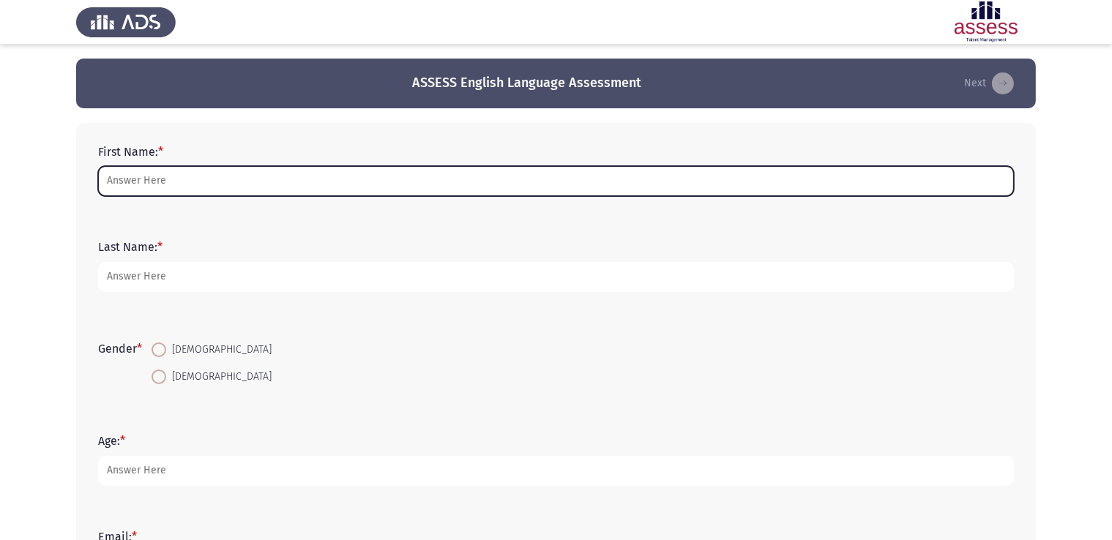
click at [146, 185] on input "First Name: *" at bounding box center [555, 181] width 915 height 30
type input "ة"
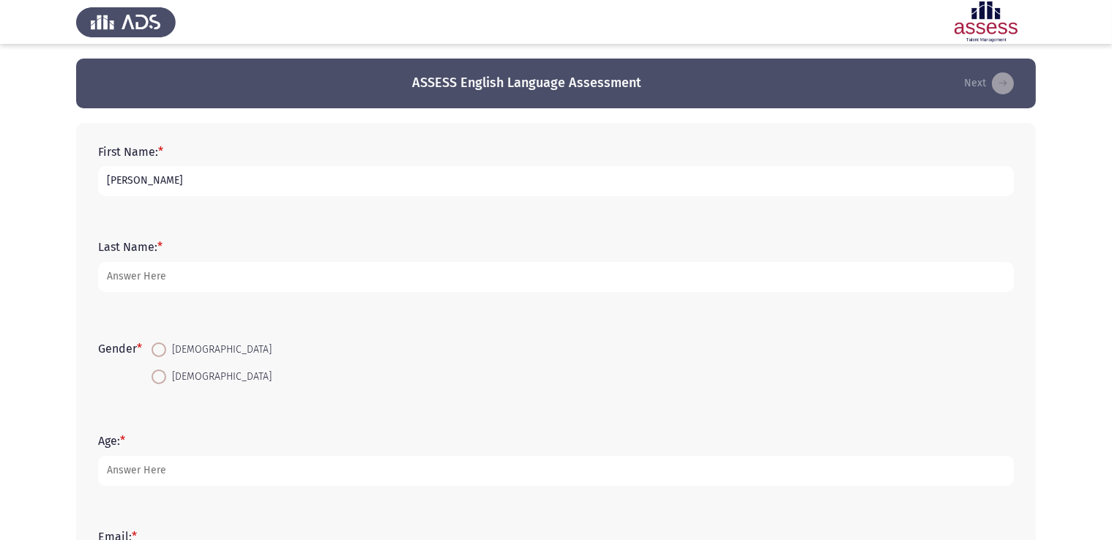
type input "[PERSON_NAME]"
type input "Marwan"
click at [151, 342] on input "[DEMOGRAPHIC_DATA]" at bounding box center [158, 349] width 15 height 15
radio input "true"
click at [45, 314] on app-assessment-container "ASSESS English Language Assessment Next First Name: * [PERSON_NAME] Last Name: …" at bounding box center [556, 470] width 1112 height 823
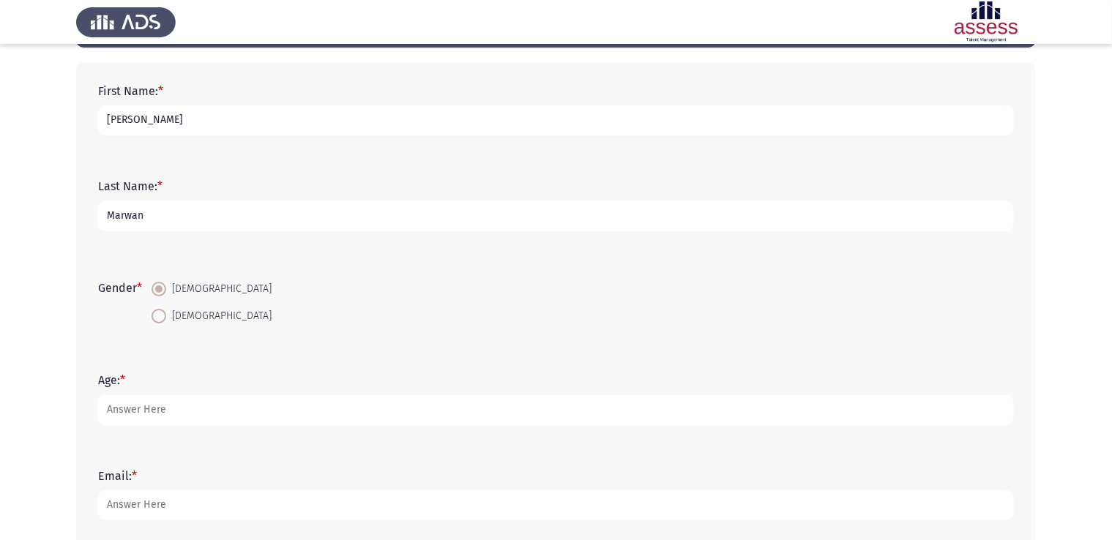
scroll to position [146, 0]
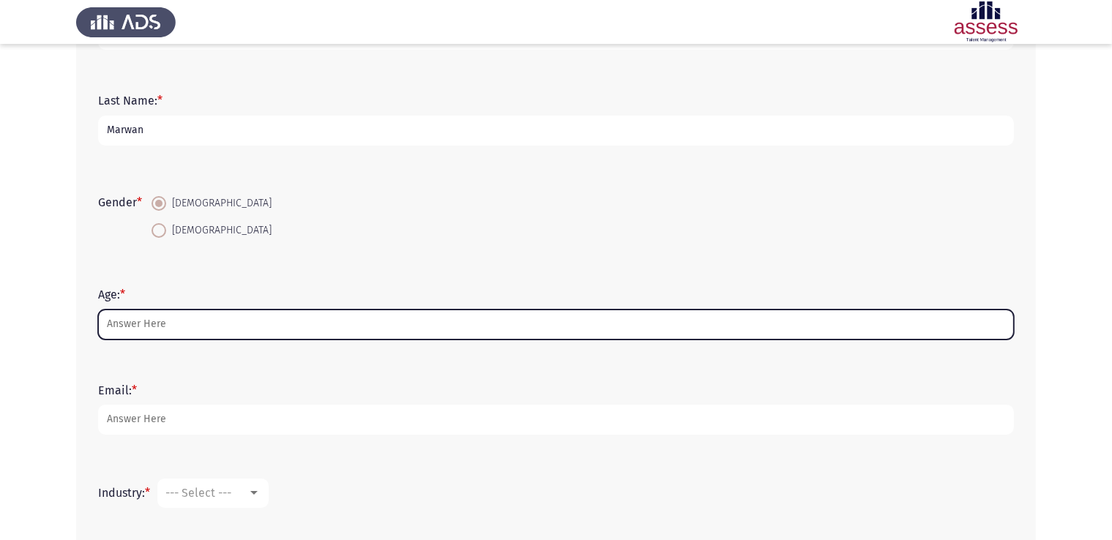
click at [161, 330] on input "Age: *" at bounding box center [555, 325] width 915 height 30
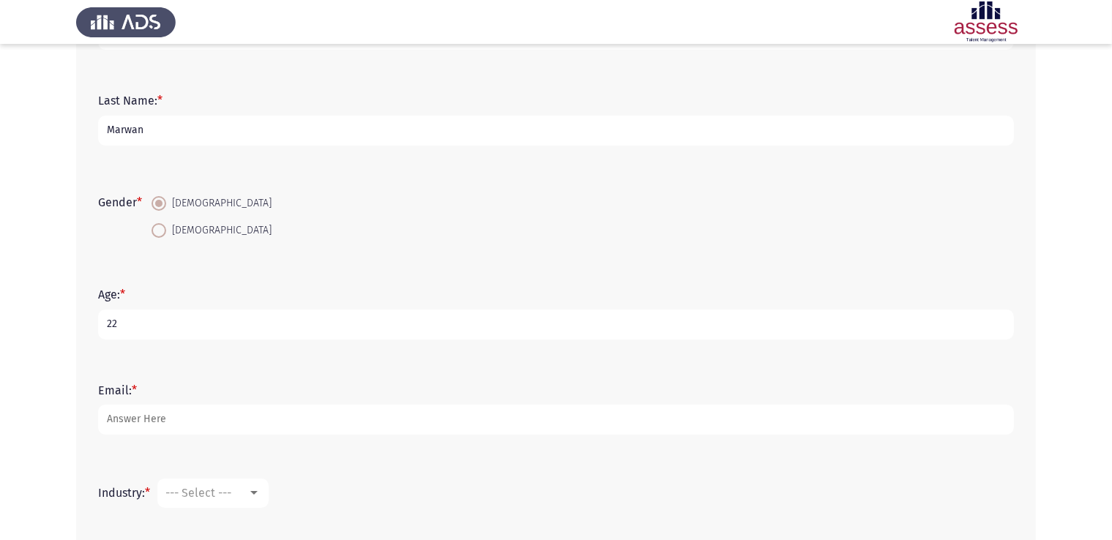
type input "22"
click at [53, 296] on app-assessment-container "ASSESS English Language Assessment Next First Name: * [PERSON_NAME] Last Name: …" at bounding box center [556, 323] width 1112 height 823
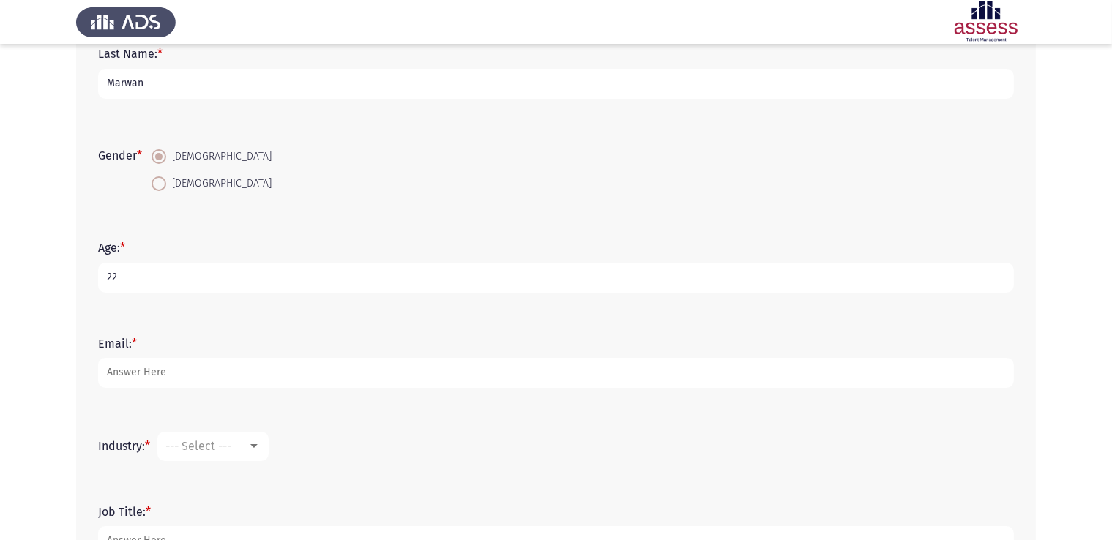
scroll to position [220, 0]
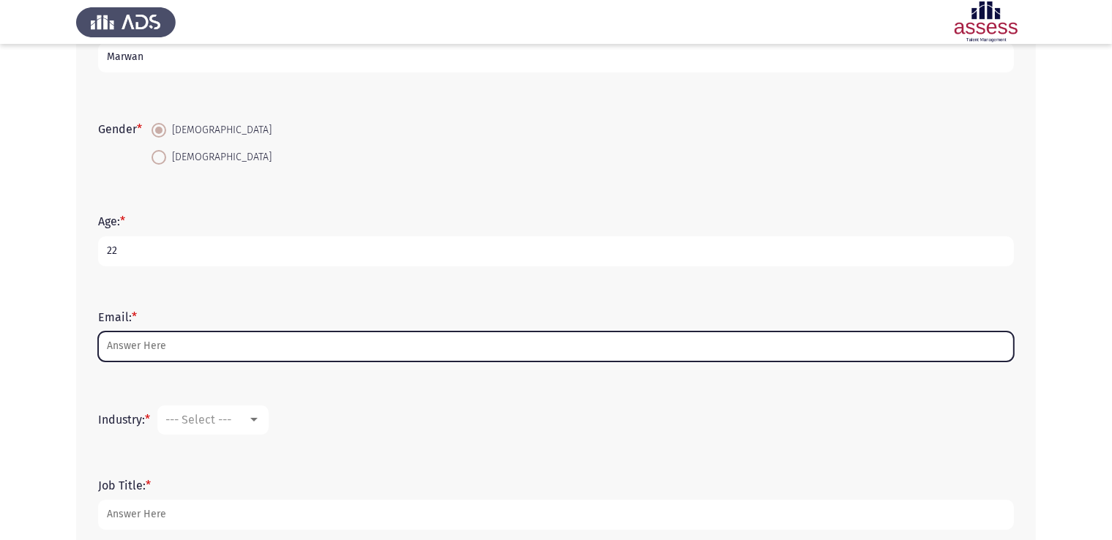
click at [143, 340] on input "Email: *" at bounding box center [555, 346] width 915 height 30
type input "m"
click at [181, 346] on input "m" at bounding box center [555, 346] width 915 height 30
drag, startPoint x: 180, startPoint y: 347, endPoint x: 55, endPoint y: 339, distance: 125.4
click at [55, 339] on app-assessment-container "ASSESS English Language Assessment Next First Name: * [PERSON_NAME] Last Name: …" at bounding box center [556, 250] width 1112 height 823
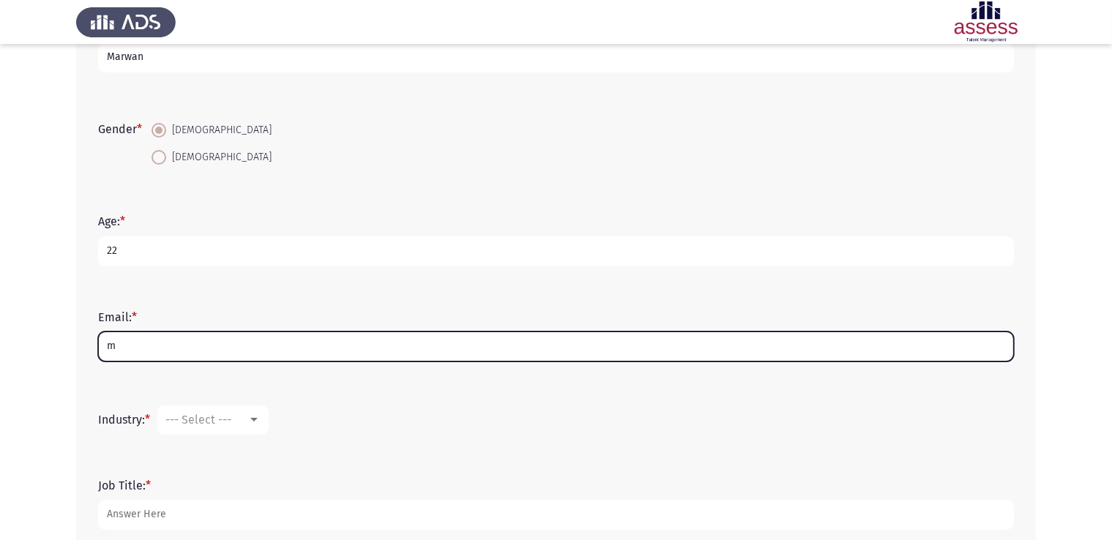
click at [158, 352] on input "m" at bounding box center [555, 346] width 915 height 30
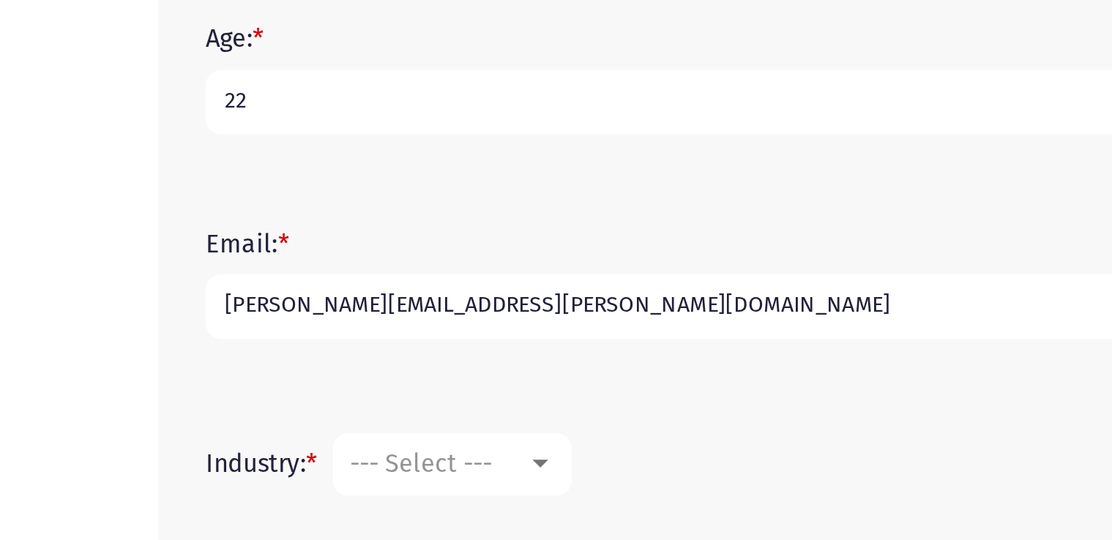
type input "[PERSON_NAME][EMAIL_ADDRESS][PERSON_NAME][DOMAIN_NAME]"
click at [53, 377] on app-assessment-container "ASSESS English Language Assessment Next First Name: * [PERSON_NAME] Last Name: …" at bounding box center [556, 250] width 1112 height 823
click at [82, 316] on div "First Name: * [PERSON_NAME] Last Name: * [PERSON_NAME] Gender * [DEMOGRAPHIC_DA…" at bounding box center [555, 274] width 959 height 743
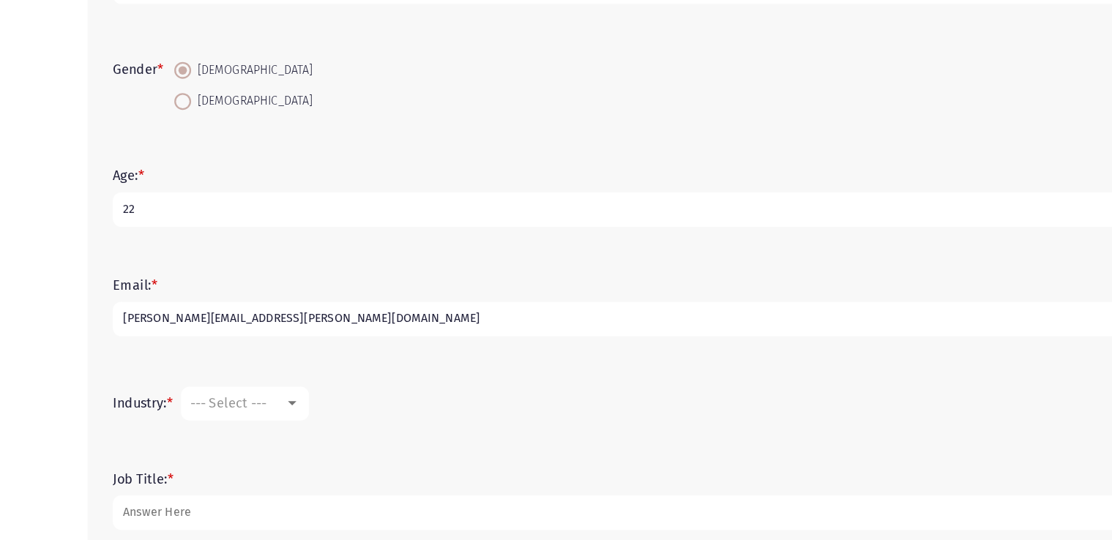
scroll to position [220, 0]
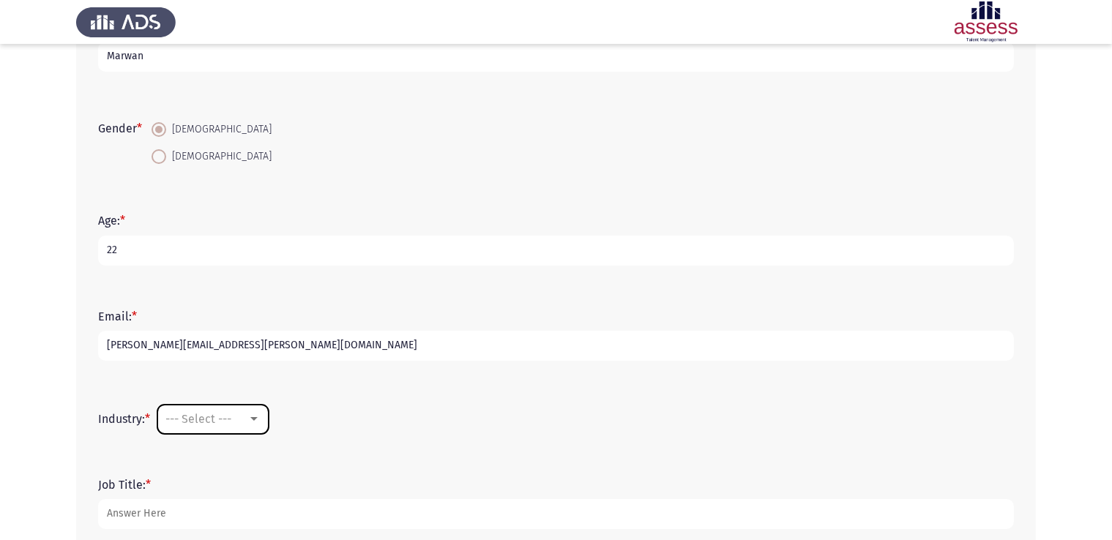
click at [200, 419] on span "--- Select ---" at bounding box center [198, 419] width 66 height 14
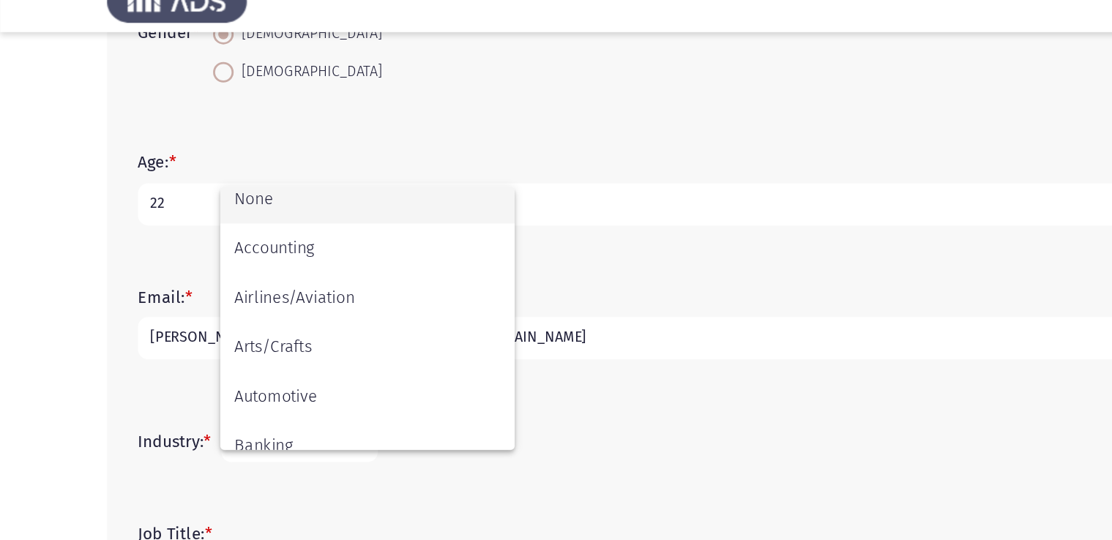
scroll to position [0, 0]
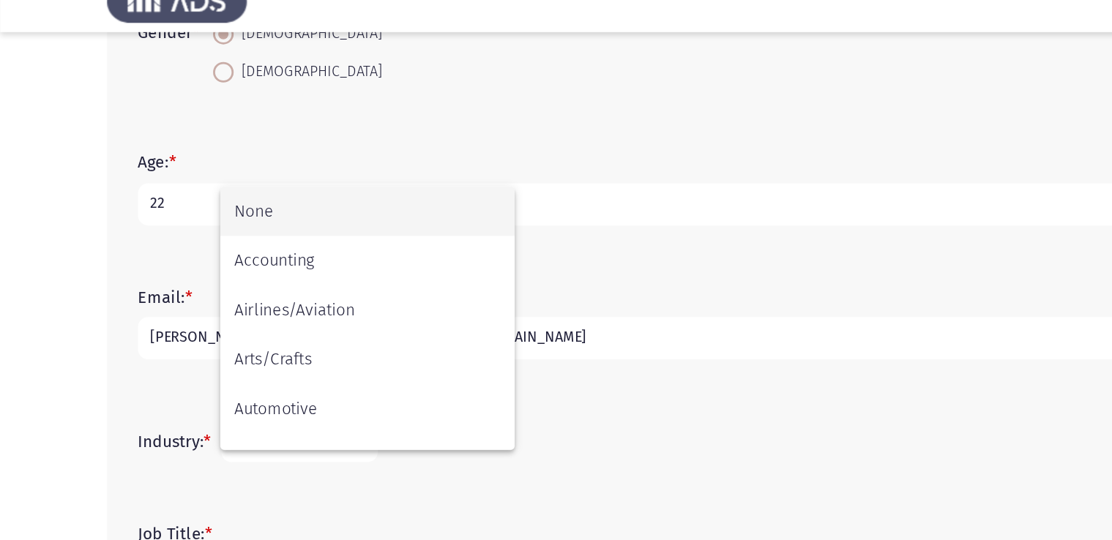
click at [466, 273] on div at bounding box center [556, 270] width 1112 height 540
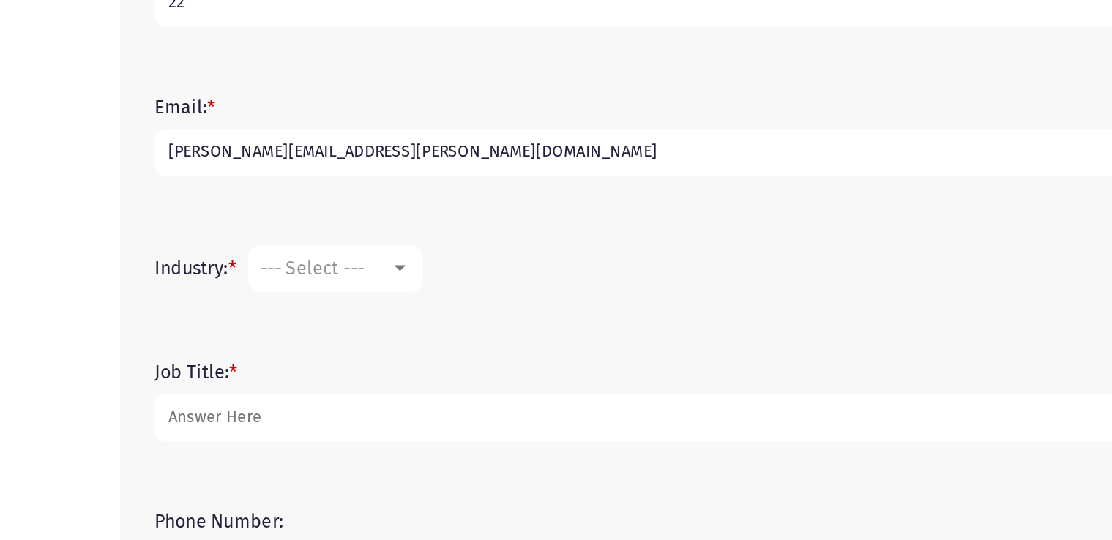
scroll to position [351, 0]
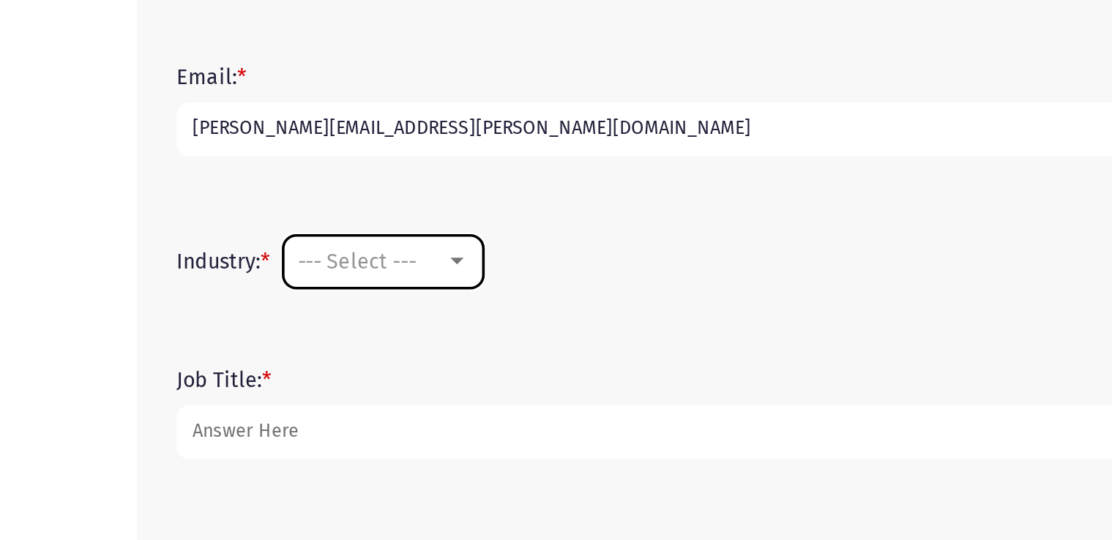
click at [232, 296] on mat-select "--- Select ---" at bounding box center [212, 288] width 111 height 29
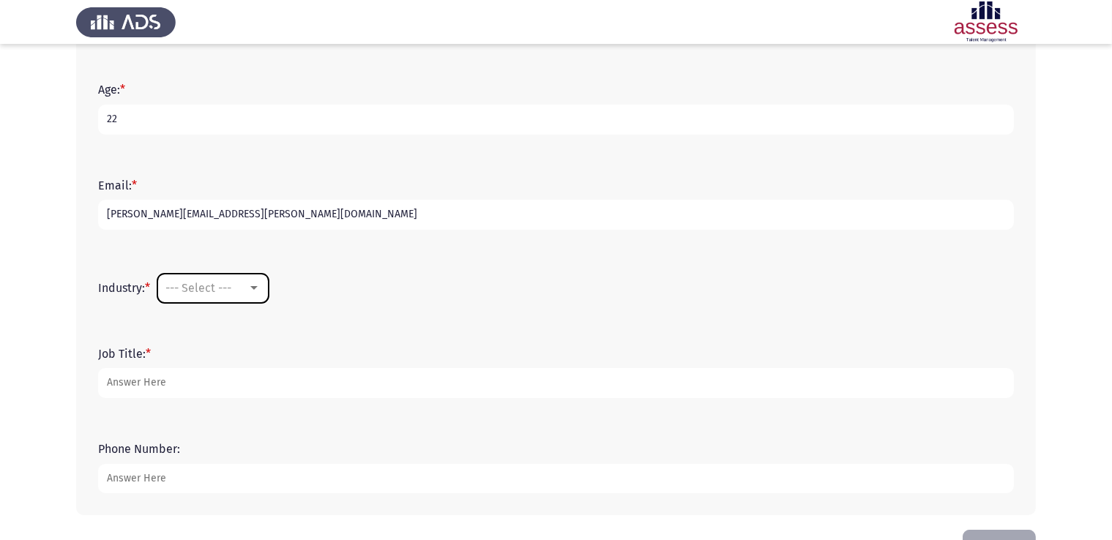
click at [255, 280] on mat-select "--- Select ---" at bounding box center [212, 288] width 111 height 29
click at [256, 286] on div at bounding box center [253, 288] width 7 height 4
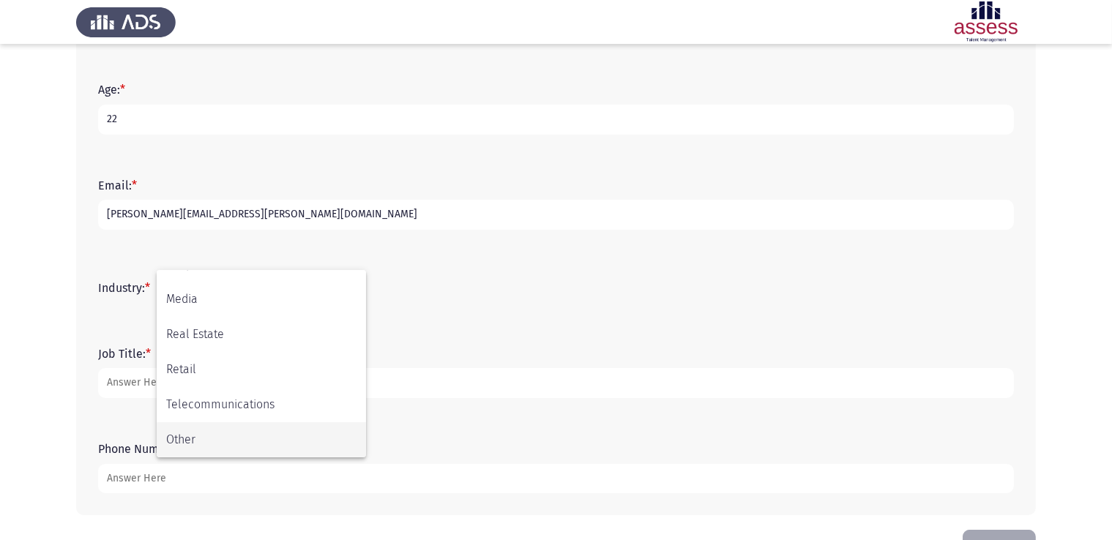
click at [260, 439] on span "Other" at bounding box center [261, 439] width 190 height 35
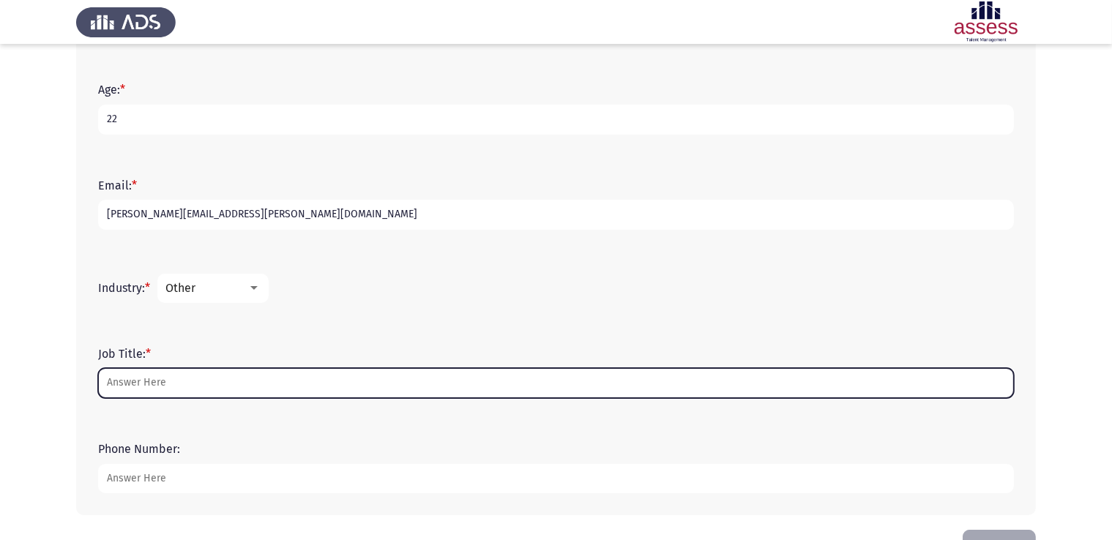
click at [166, 382] on input "Job Title: *" at bounding box center [555, 383] width 915 height 30
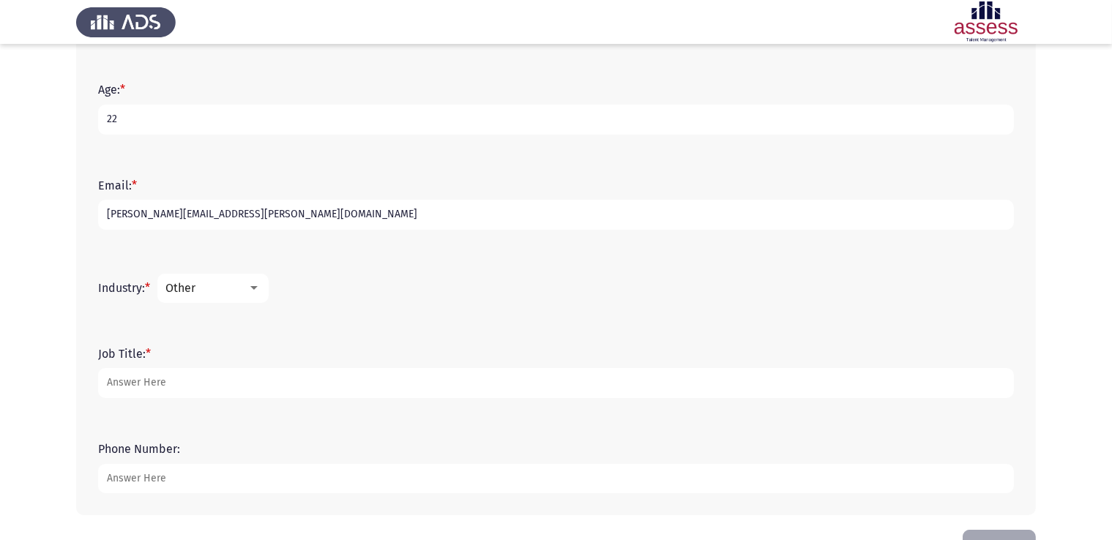
click at [0, 267] on app-assessment-container "ASSESS English Language Assessment Next First Name: * [PERSON_NAME] Last Name: …" at bounding box center [556, 118] width 1112 height 823
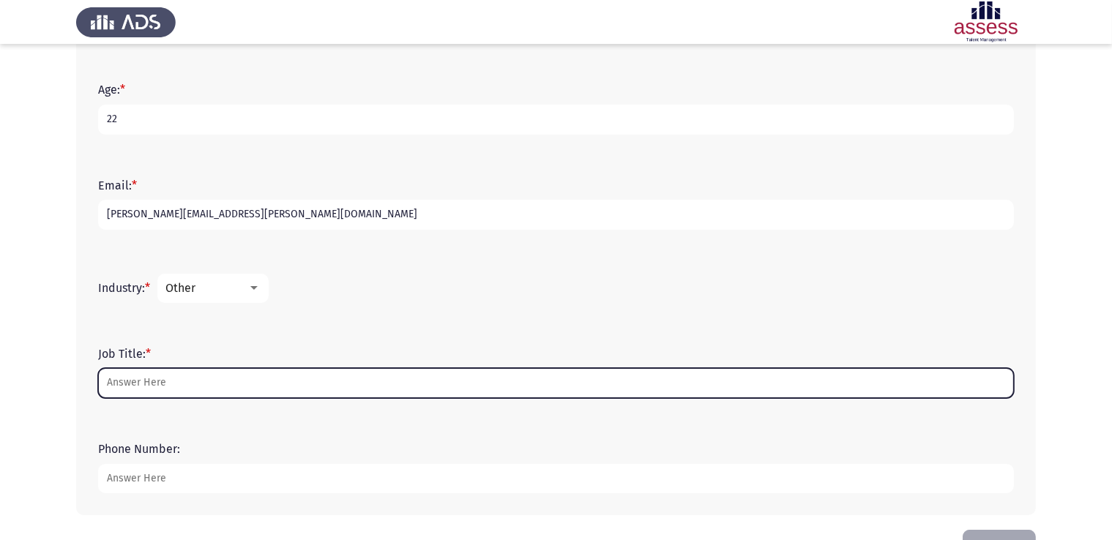
click at [217, 384] on input "Job Title: *" at bounding box center [555, 383] width 915 height 30
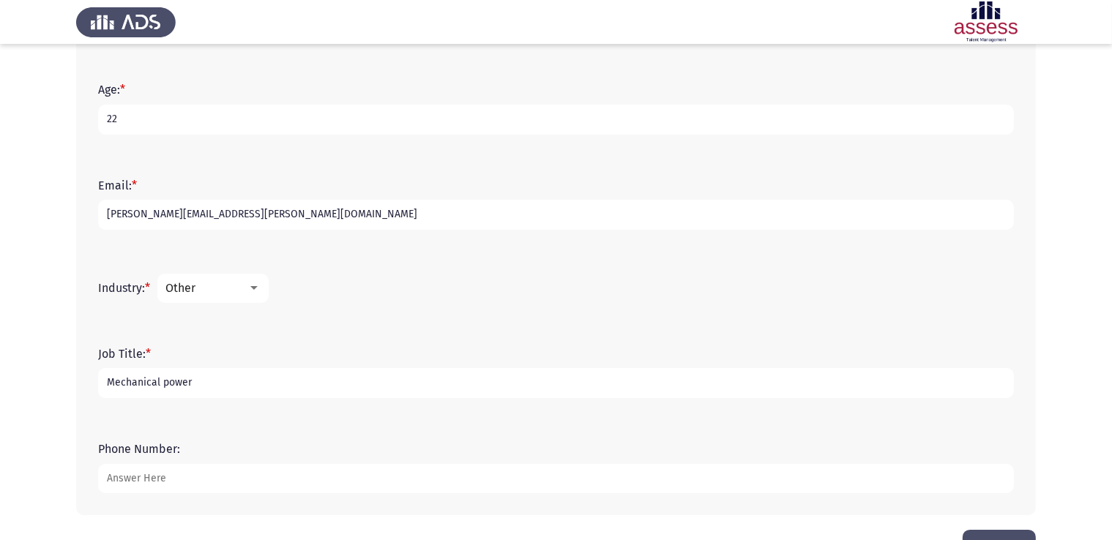
click at [0, 351] on app-assessment-container "ASSESS English Language Assessment Next First Name: * [PERSON_NAME] Last Name: …" at bounding box center [556, 118] width 1112 height 823
click at [229, 293] on div "Other" at bounding box center [206, 288] width 82 height 14
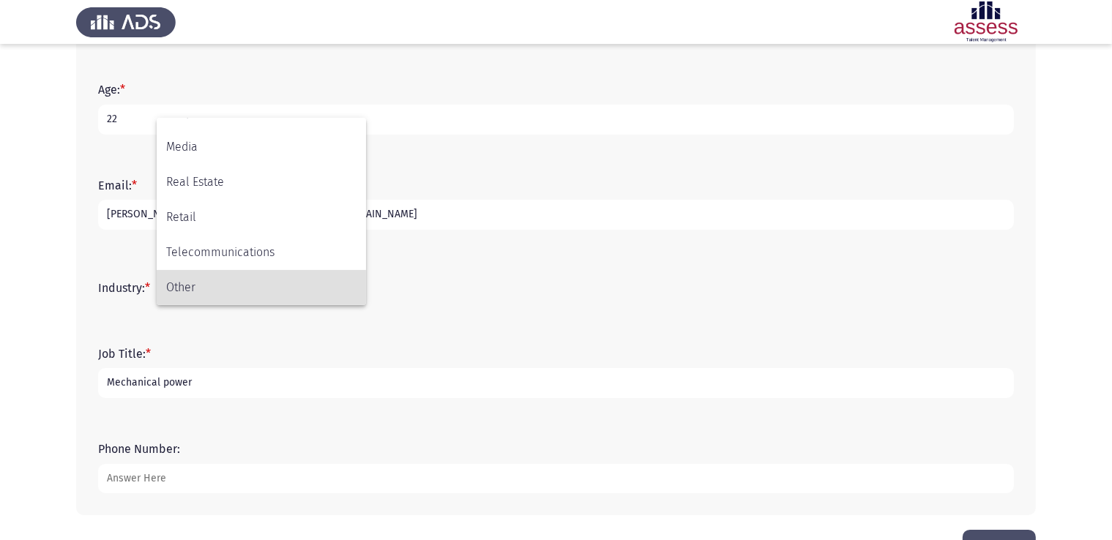
click at [45, 276] on div at bounding box center [556, 270] width 1112 height 540
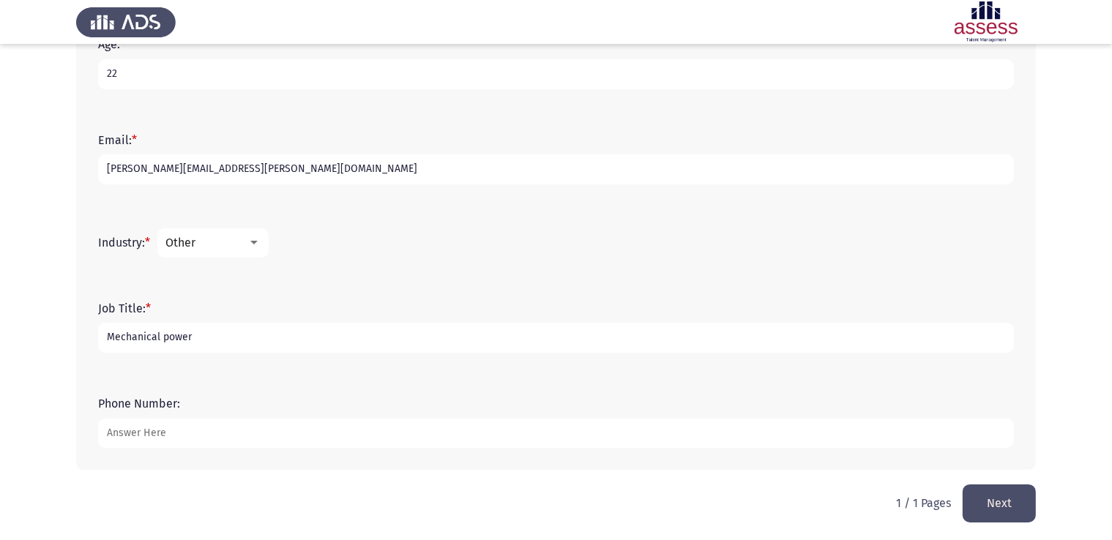
scroll to position [400, 0]
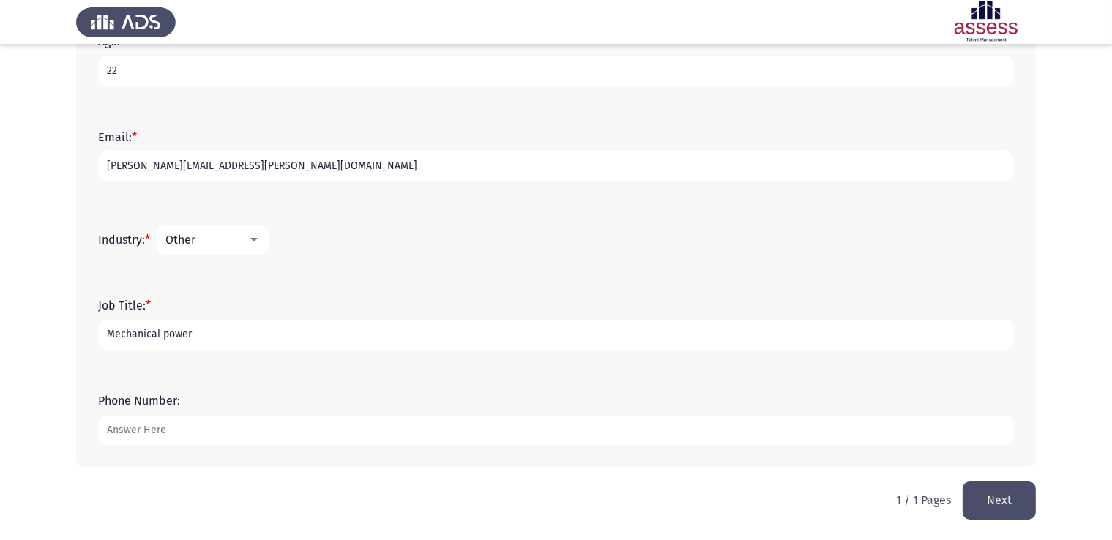
click at [205, 321] on input "Mechanical power" at bounding box center [555, 335] width 915 height 30
type input "Mechanical power engineer"
click at [137, 429] on input "Phone Number:" at bounding box center [555, 431] width 915 height 30
type input "01021561612"
click at [0, 408] on app-assessment-container "ASSESS English Language Assessment Next First Name: * [PERSON_NAME] Last Name: …" at bounding box center [556, 70] width 1112 height 823
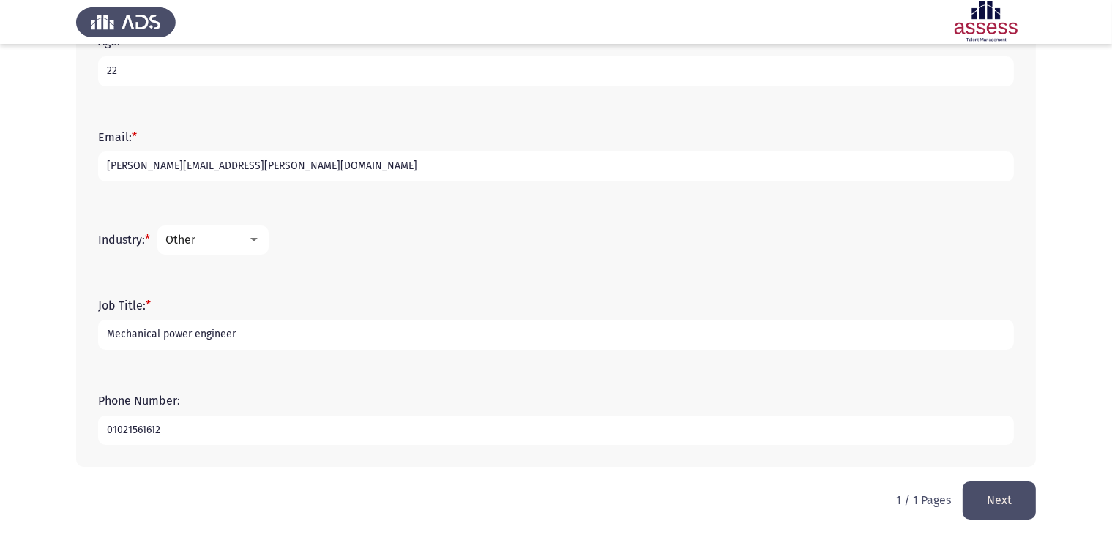
click at [1008, 504] on button "Next" at bounding box center [998, 500] width 73 height 37
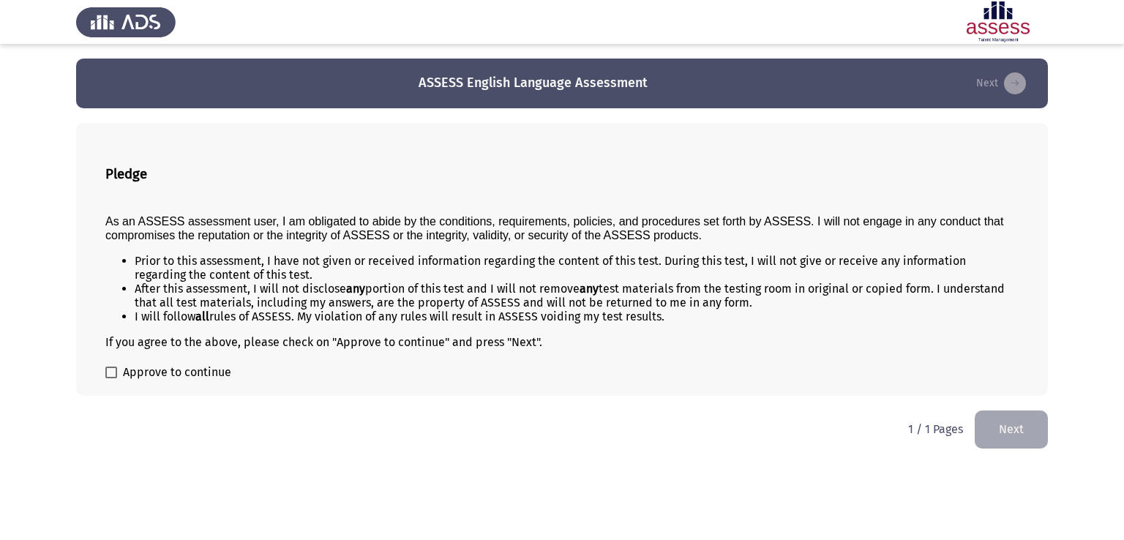
click at [119, 372] on label "Approve to continue" at bounding box center [168, 373] width 126 height 18
click at [111, 378] on input "Approve to continue" at bounding box center [110, 378] width 1 height 1
checkbox input "true"
click at [167, 271] on li "Prior to this assessment, I have not given or received information regarding th…" at bounding box center [577, 268] width 884 height 28
click at [176, 232] on span "As an ASSESS assessment user, I am obligated to abide by the conditions, requir…" at bounding box center [554, 228] width 898 height 26
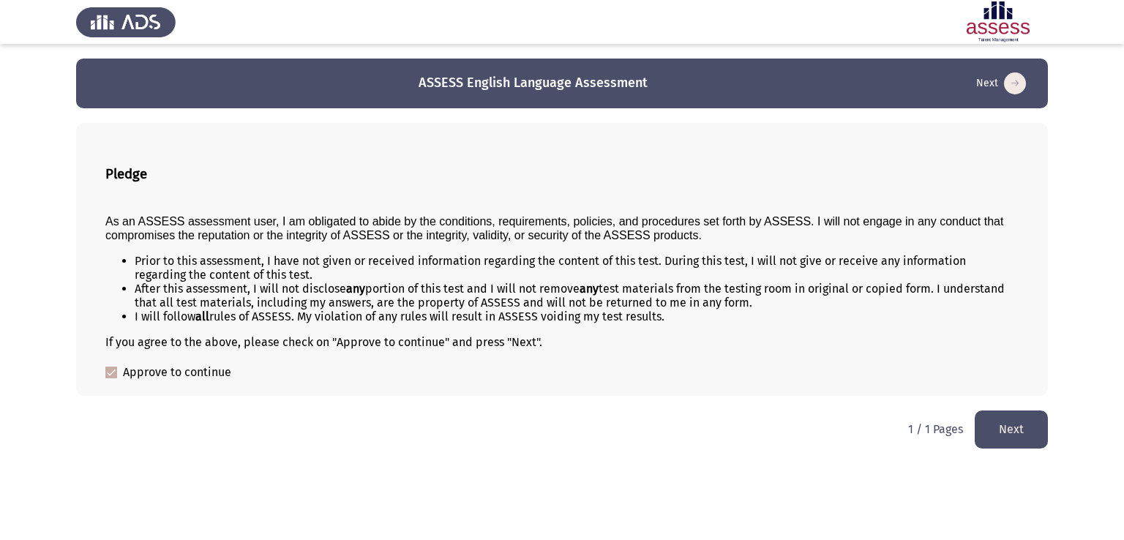
click at [176, 232] on span "As an ASSESS assessment user, I am obligated to abide by the conditions, requir…" at bounding box center [554, 228] width 898 height 26
drag, startPoint x: 91, startPoint y: 212, endPoint x: 150, endPoint y: 250, distance: 70.4
click at [150, 250] on div "Pledge As an ASSESS assessment user, I am obligated to abide by the conditions,…" at bounding box center [562, 259] width 972 height 273
drag, startPoint x: 120, startPoint y: 168, endPoint x: 160, endPoint y: 215, distance: 62.3
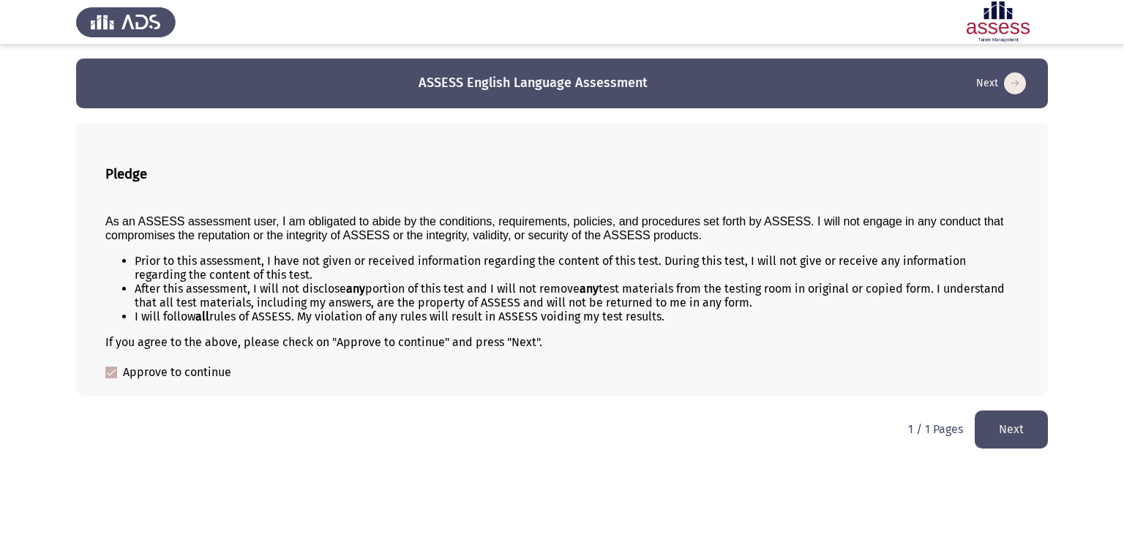
click at [160, 215] on div "Pledge As an ASSESS assessment user, I am obligated to abide by the conditions,…" at bounding box center [562, 259] width 972 height 273
click at [161, 217] on span "As an ASSESS assessment user, I am obligated to abide by the conditions, requir…" at bounding box center [554, 228] width 898 height 26
click at [1005, 434] on button "Next" at bounding box center [1011, 429] width 73 height 37
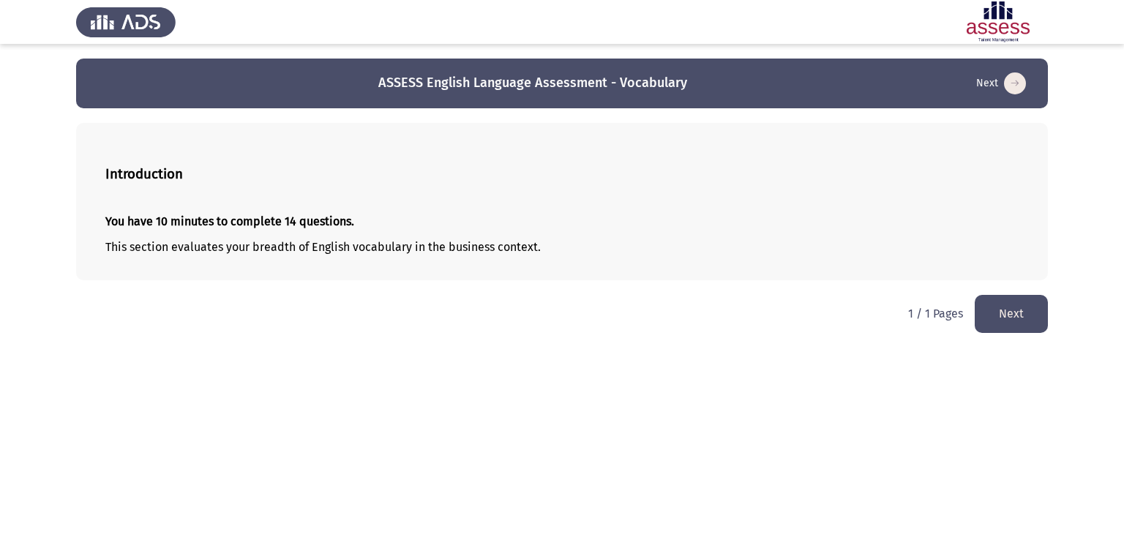
click at [214, 236] on div "You have 10 minutes to complete 14 questions. This section evaluates your bread…" at bounding box center [561, 234] width 913 height 63
drag, startPoint x: 214, startPoint y: 236, endPoint x: 204, endPoint y: 209, distance: 28.9
click at [214, 236] on div "You have 10 minutes to complete 14 questions. This section evaluates your bread…" at bounding box center [561, 234] width 913 height 63
drag, startPoint x: 204, startPoint y: 208, endPoint x: 457, endPoint y: 274, distance: 260.9
click at [457, 274] on div "Introduction You have 10 minutes to complete 14 questions. This section evaluat…" at bounding box center [562, 201] width 972 height 157
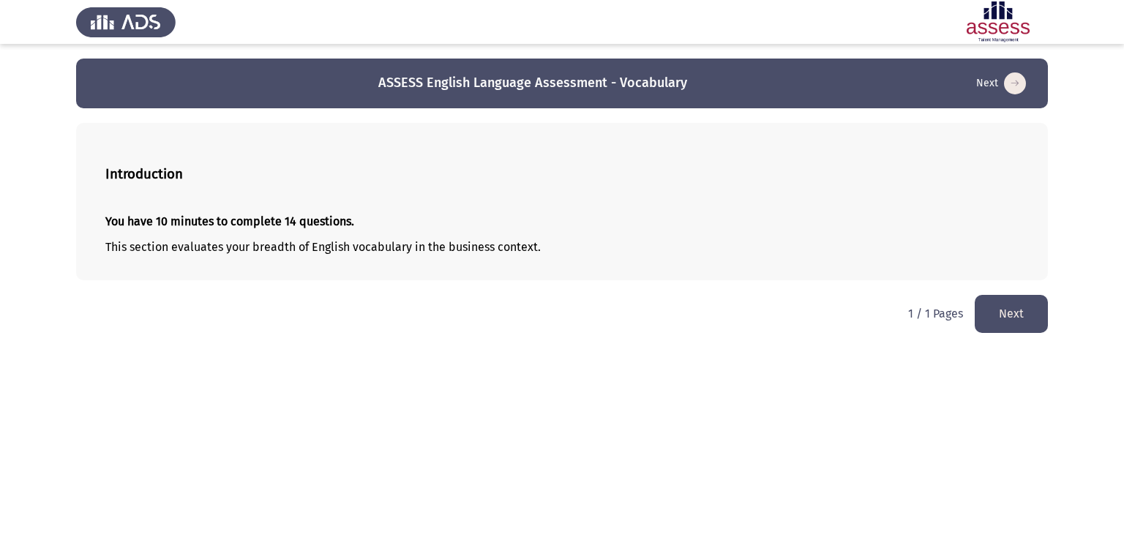
click at [457, 274] on div "Introduction You have 10 minutes to complete 14 questions. This section evaluat…" at bounding box center [562, 201] width 972 height 157
click at [1033, 307] on button "Next" at bounding box center [1011, 313] width 73 height 37
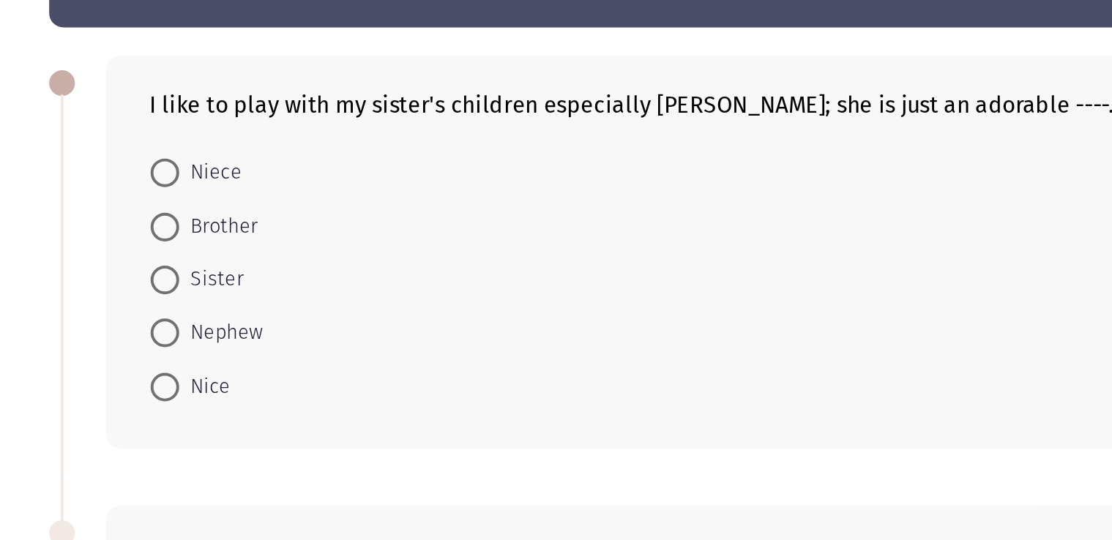
drag, startPoint x: 134, startPoint y: 146, endPoint x: 285, endPoint y: 143, distance: 150.8
click at [304, 145] on div "I like to play with my sister's children especially [PERSON_NAME]; she is just …" at bounding box center [570, 148] width 886 height 14
drag, startPoint x: 209, startPoint y: 161, endPoint x: 162, endPoint y: 190, distance: 54.8
click at [167, 187] on div "I like to play with my sister's children especially [PERSON_NAME]; she is just …" at bounding box center [570, 223] width 930 height 201
click at [82, 143] on div at bounding box center [82, 136] width 13 height 13
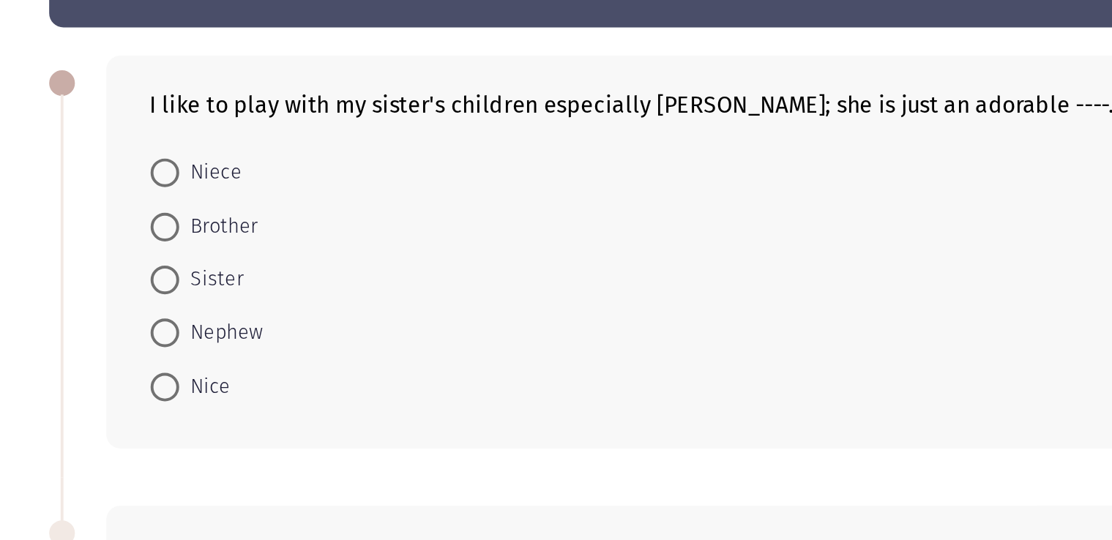
click at [136, 272] on label "Nephew" at bounding box center [157, 265] width 58 height 18
click at [136, 272] on input "Nephew" at bounding box center [135, 265] width 15 height 15
radio input "true"
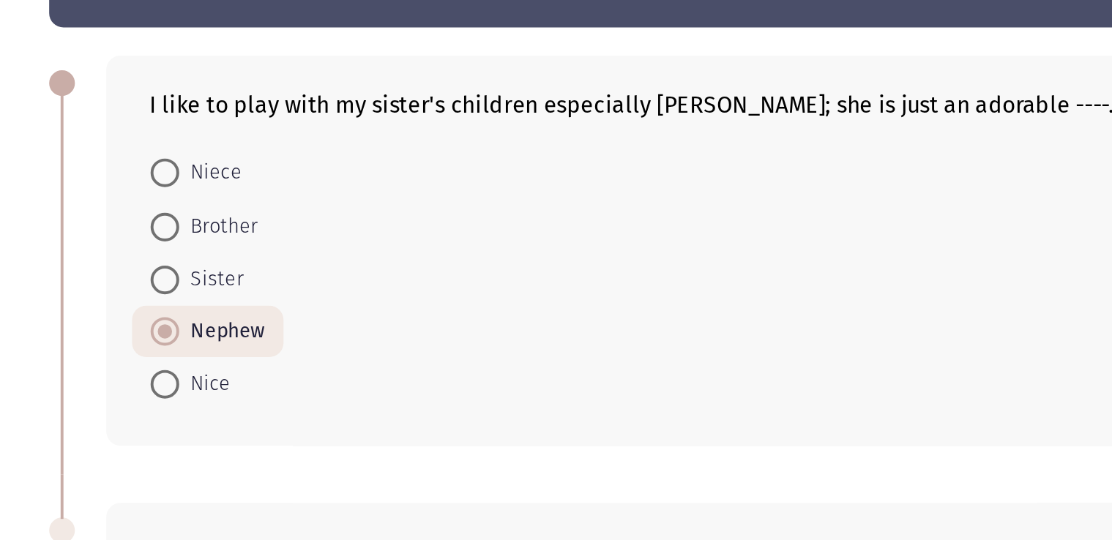
click at [80, 255] on div "I like to play with my sister's children especially [PERSON_NAME]; she is just …" at bounding box center [555, 222] width 959 height 229
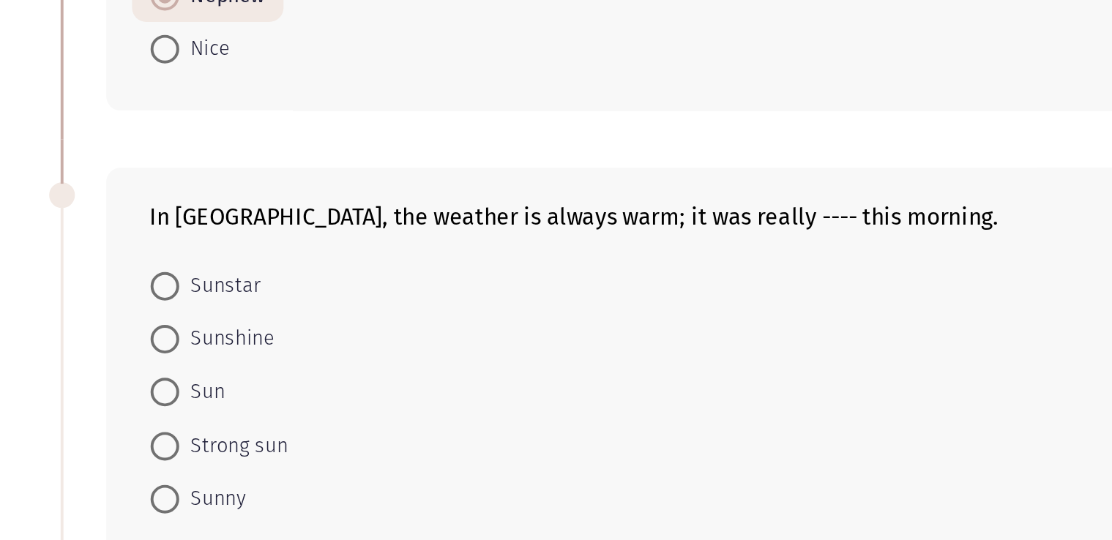
scroll to position [5, 0]
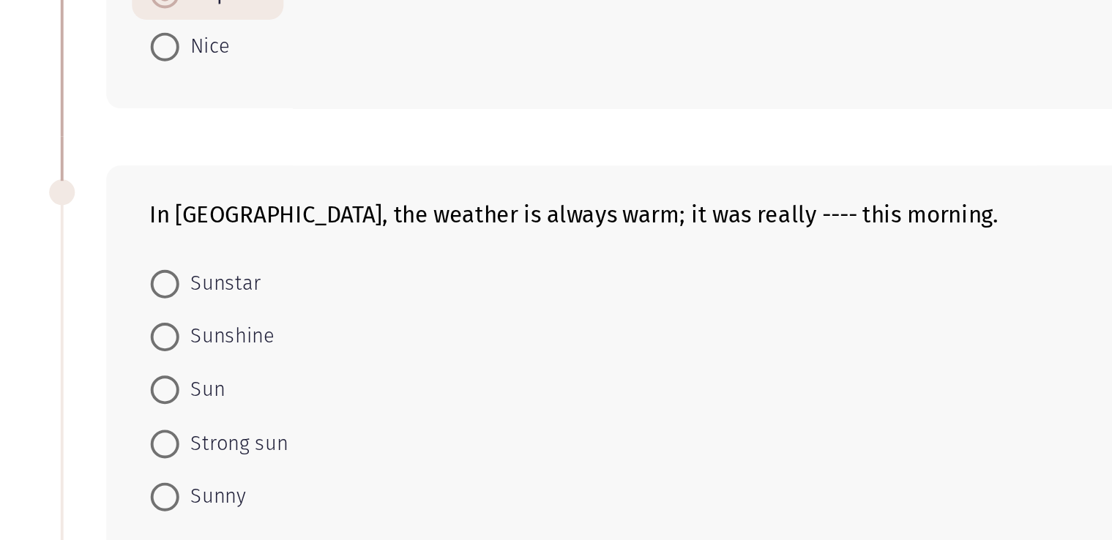
drag, startPoint x: 124, startPoint y: 367, endPoint x: 237, endPoint y: 382, distance: 113.6
click at [237, 382] on div "In [GEOGRAPHIC_DATA], the weather is always warm; it was really ---- this morni…" at bounding box center [570, 447] width 930 height 201
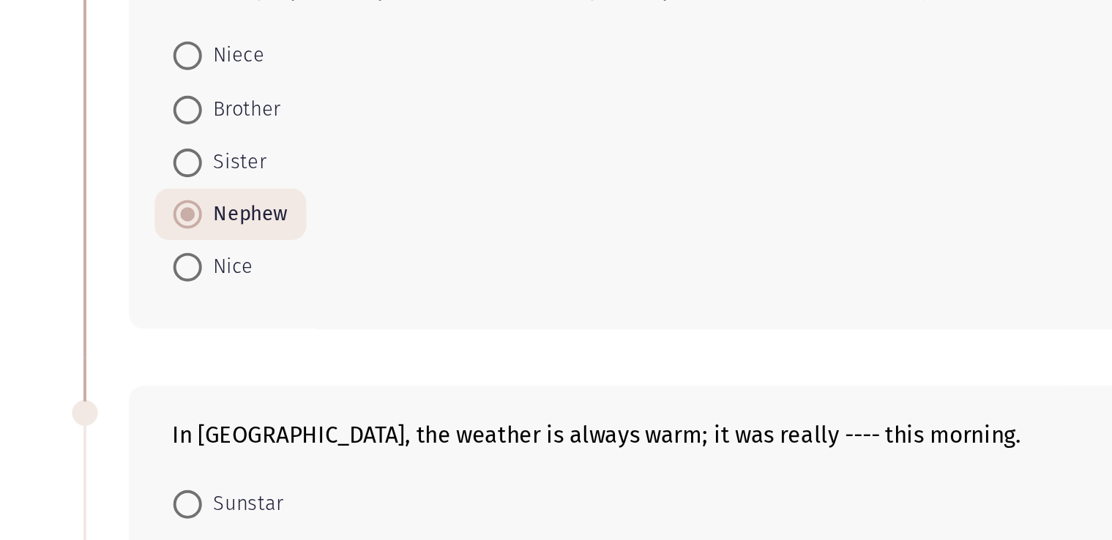
scroll to position [23, 0]
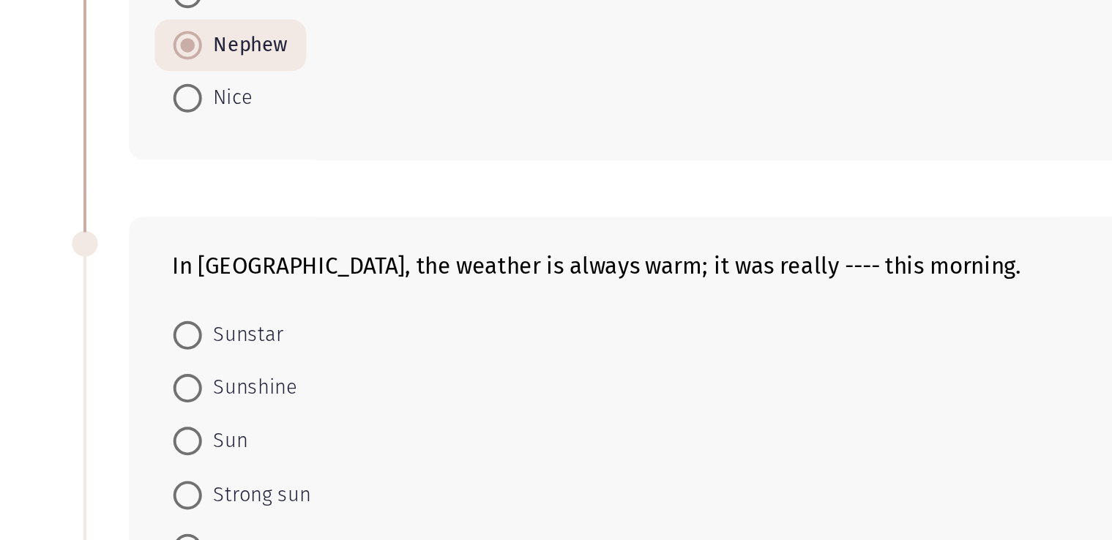
click at [131, 271] on span at bounding box center [135, 268] width 15 height 15
click at [131, 271] on input "Nice" at bounding box center [135, 268] width 15 height 15
radio input "true"
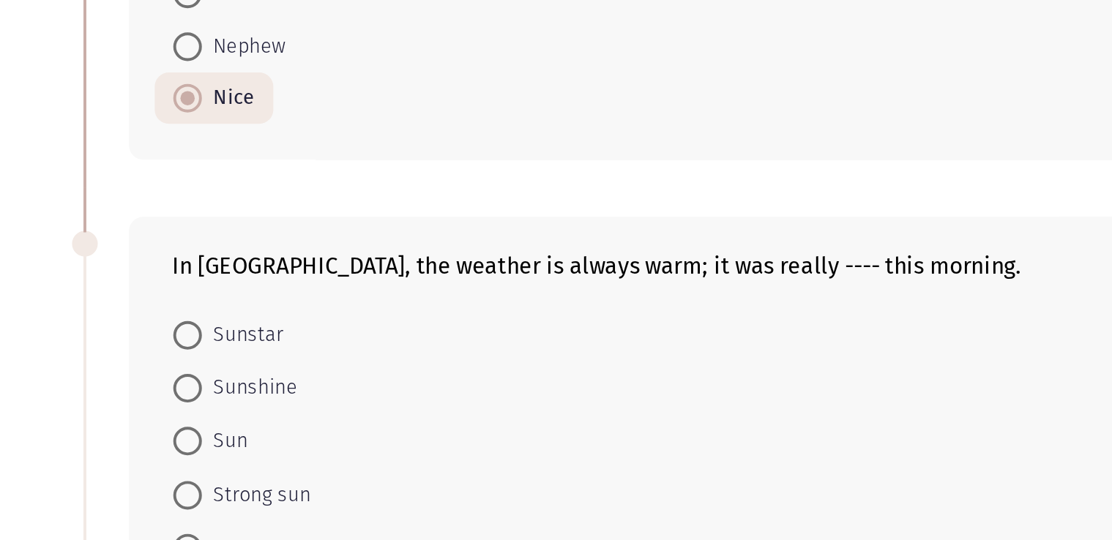
click at [143, 239] on span "Nephew" at bounding box center [164, 242] width 43 height 18
click at [143, 239] on input "Nephew" at bounding box center [135, 242] width 15 height 15
radio input "true"
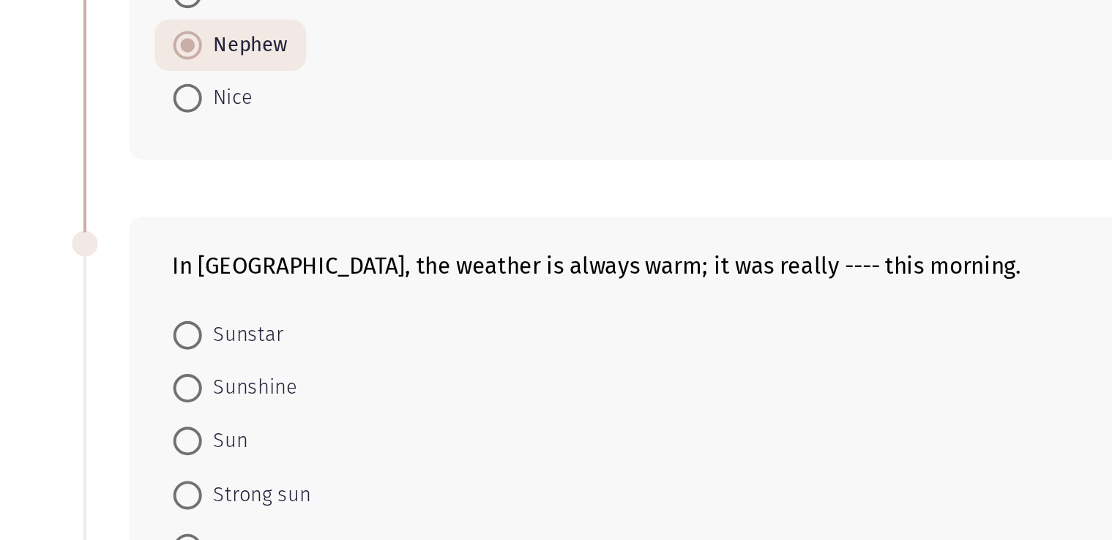
click at [110, 319] on div "In [GEOGRAPHIC_DATA], the weather is always warm; it was really ---- this morni…" at bounding box center [555, 430] width 959 height 231
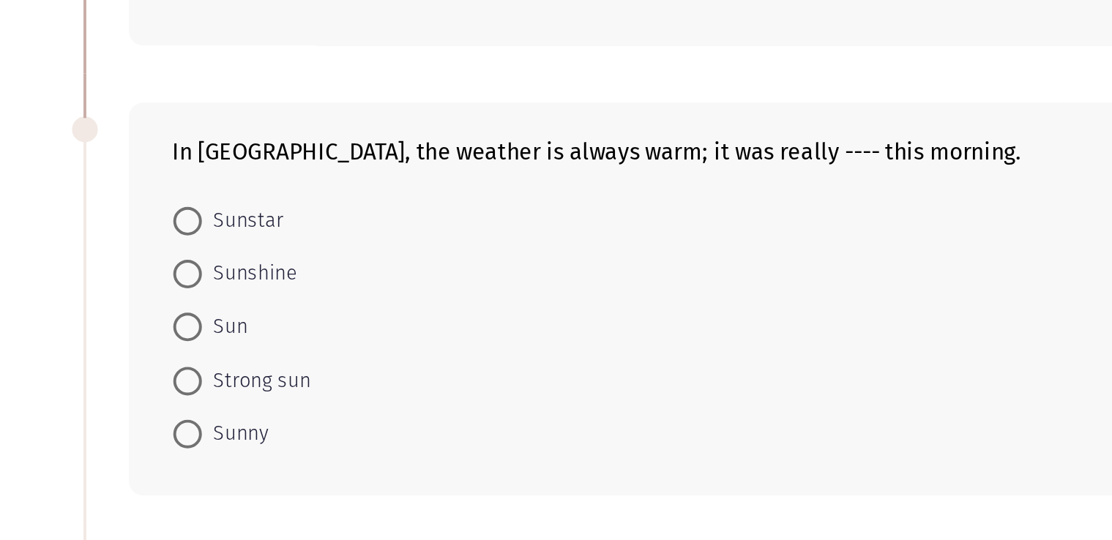
scroll to position [38, 0]
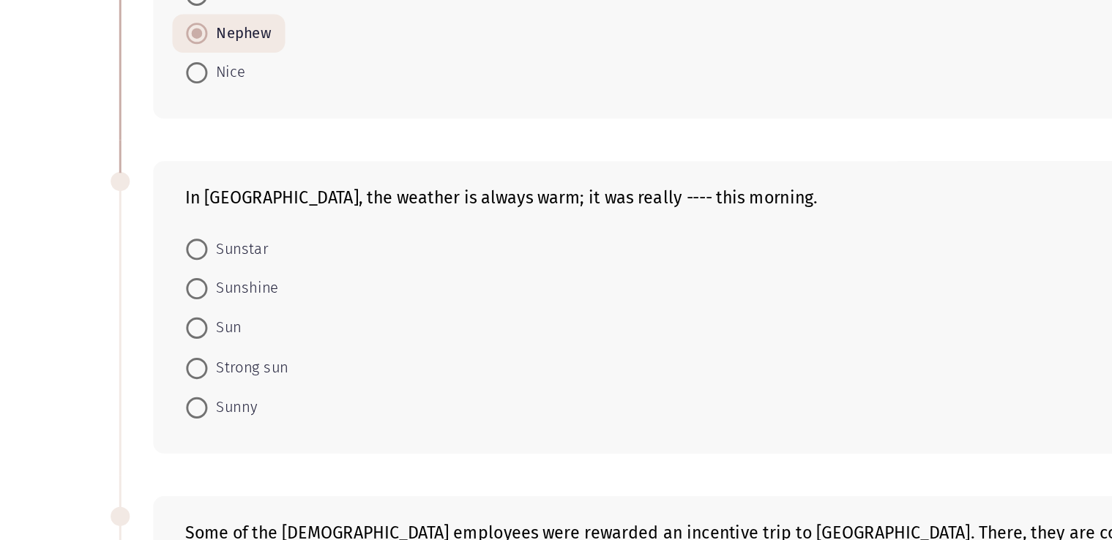
scroll to position [143, 0]
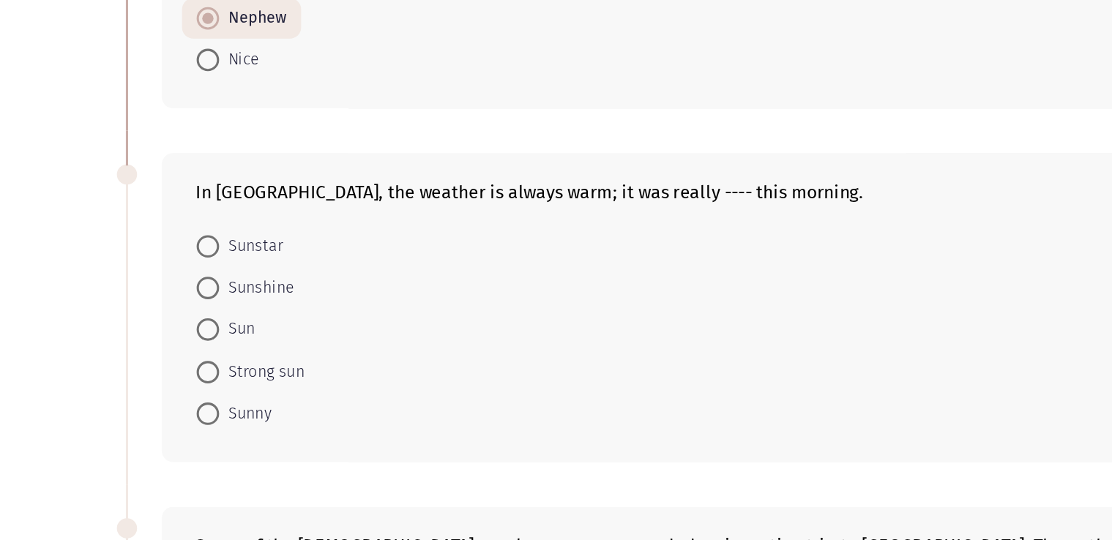
click at [10, 303] on app-assessment-container "Remaining: 8:38 ASSESS English Language Assessment - Vocabulary Next I like to …" at bounding box center [556, 523] width 1112 height 1214
click at [135, 374] on span at bounding box center [135, 379] width 15 height 15
click at [135, 374] on input "Sunny" at bounding box center [135, 379] width 15 height 15
radio input "true"
click at [92, 348] on div "In [GEOGRAPHIC_DATA], the weather is always warm; it was really ---- this morni…" at bounding box center [555, 309] width 959 height 229
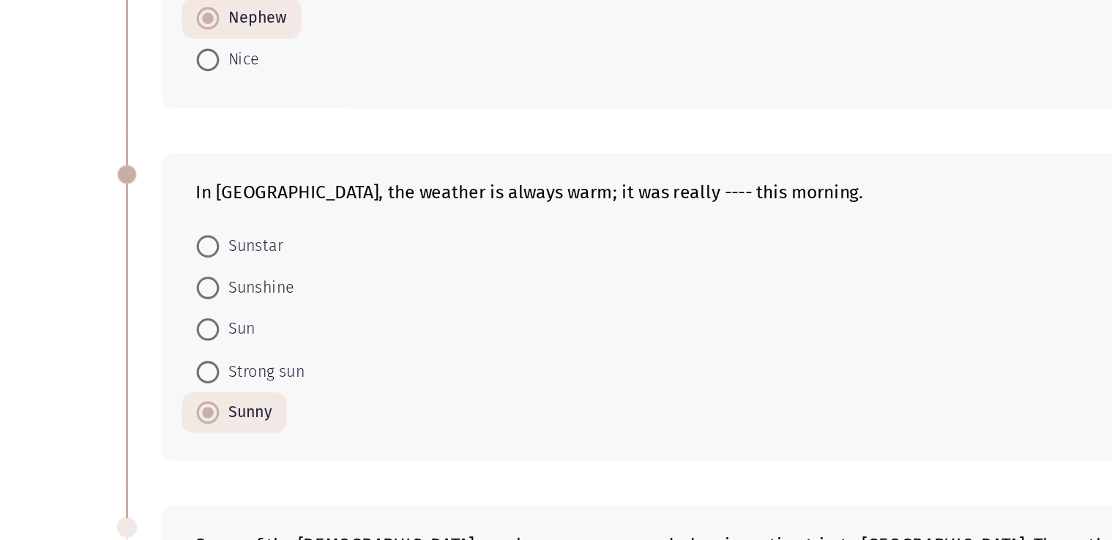
click at [36, 271] on app-assessment-container "Remaining: 8:29 ASSESS English Language Assessment - Vocabulary Next I like to …" at bounding box center [556, 522] width 1112 height 1213
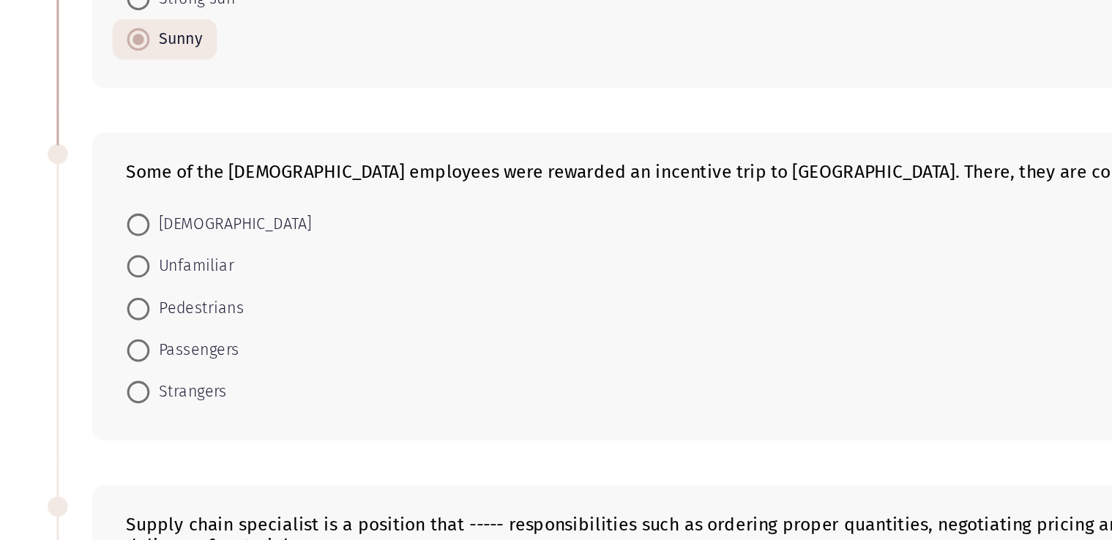
click at [112, 286] on div "Some of the [DEMOGRAPHIC_DATA] employees were rewarded an incentive trip to [GE…" at bounding box center [570, 374] width 930 height 201
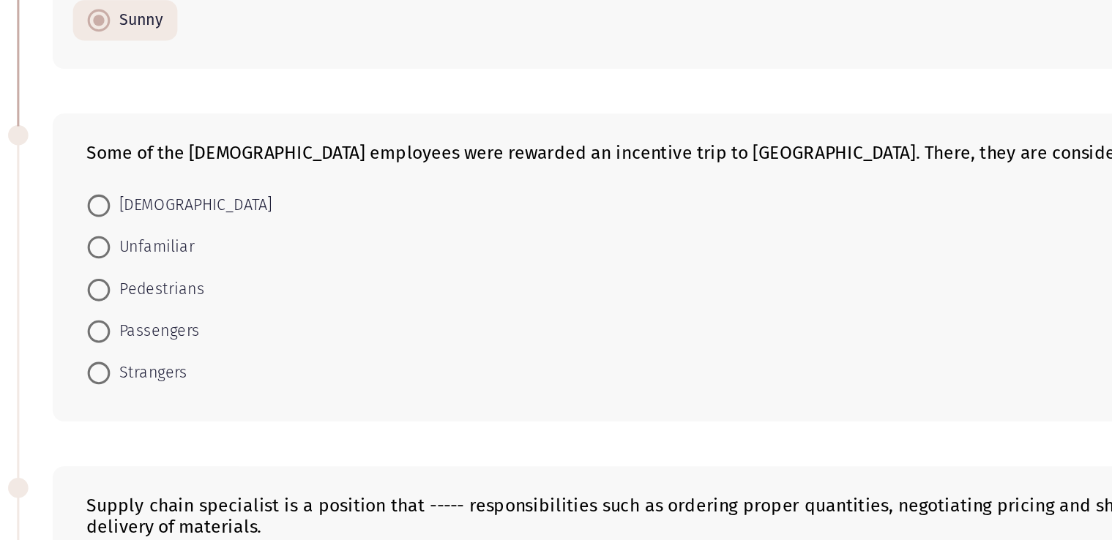
scroll to position [322, 0]
drag, startPoint x: 224, startPoint y: 279, endPoint x: 371, endPoint y: 288, distance: 147.4
click at [371, 288] on div "Some of the [DEMOGRAPHIC_DATA] employees were rewarded an incentive trip to [GE…" at bounding box center [570, 285] width 886 height 14
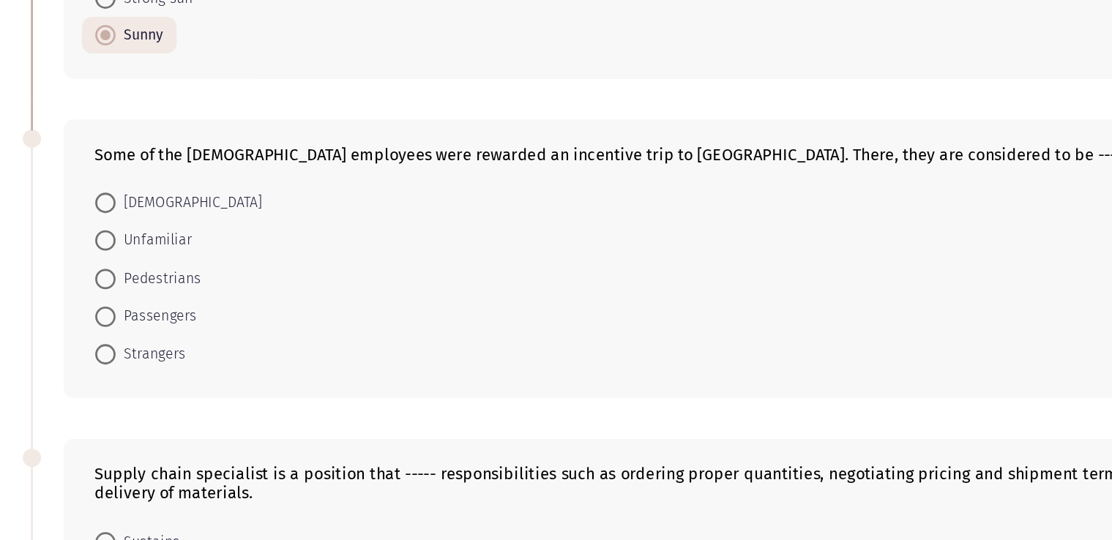
scroll to position [347, 0]
click at [130, 326] on span at bounding box center [135, 322] width 15 height 15
click at [130, 326] on input "Unfamiliar" at bounding box center [135, 322] width 15 height 15
radio input "true"
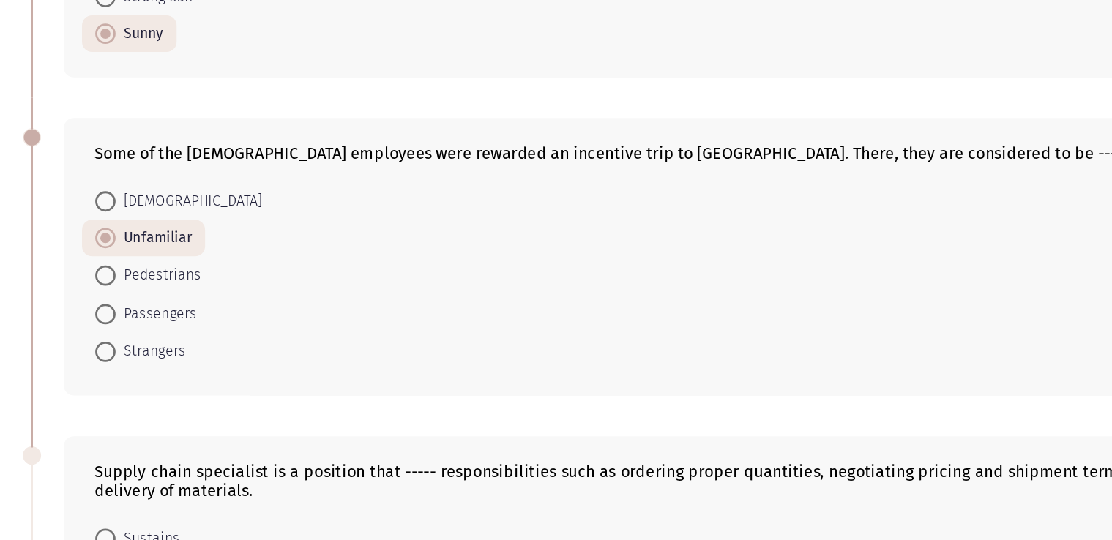
click at [84, 293] on div "Some of the [DEMOGRAPHIC_DATA] employees were rewarded an incentive trip to [GE…" at bounding box center [555, 334] width 959 height 229
click at [132, 291] on span at bounding box center [135, 295] width 15 height 15
click at [132, 291] on input "[DEMOGRAPHIC_DATA]" at bounding box center [135, 295] width 15 height 15
radio input "true"
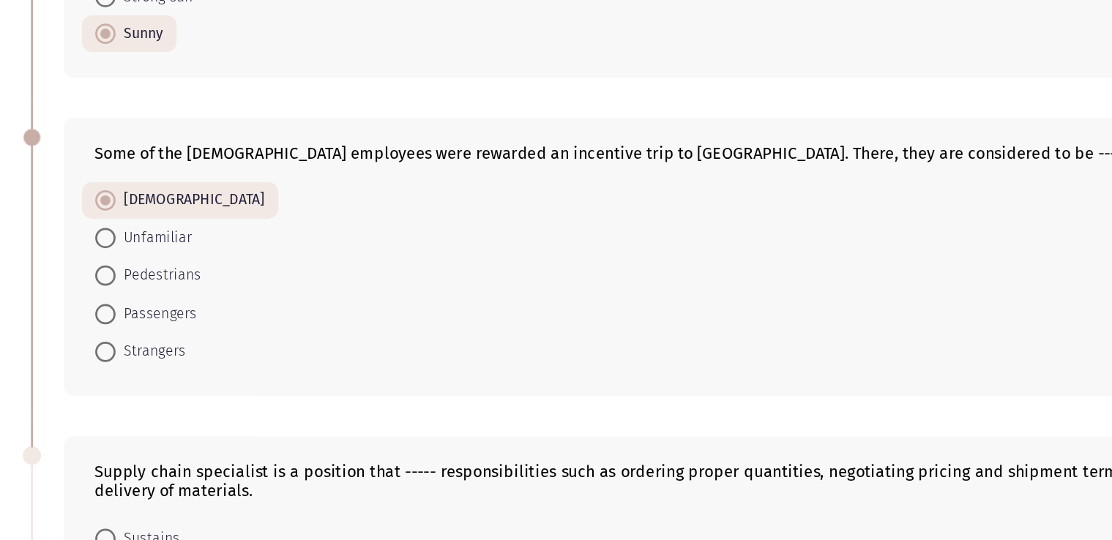
click at [101, 293] on div "Some of the [DEMOGRAPHIC_DATA] employees were rewarded an incentive trip to [GE…" at bounding box center [555, 334] width 959 height 229
click at [141, 318] on span at bounding box center [135, 321] width 15 height 15
click at [141, 318] on input "Unfamiliar" at bounding box center [135, 321] width 15 height 15
radio input "true"
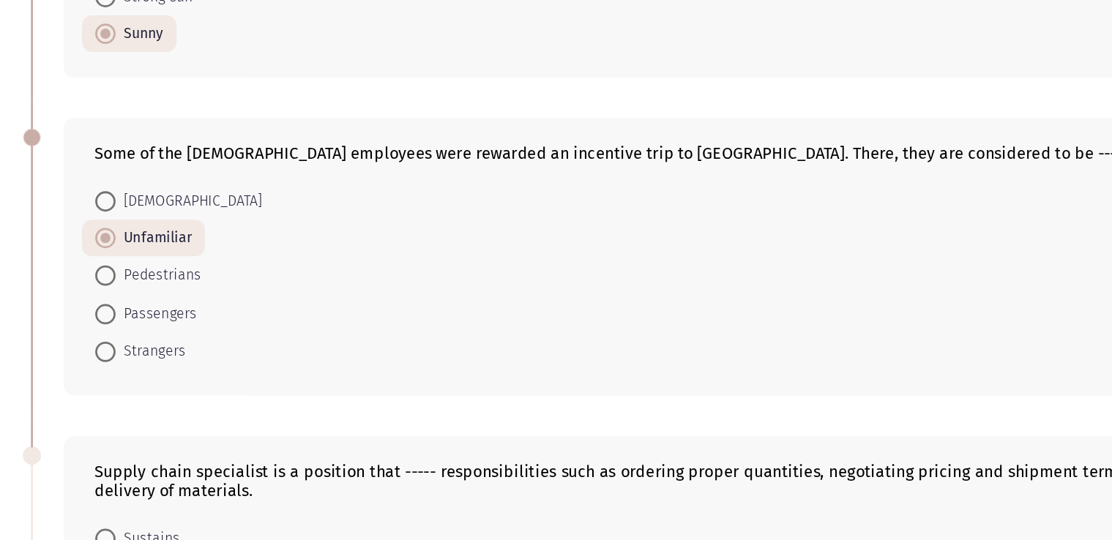
click at [132, 289] on span at bounding box center [135, 295] width 15 height 15
click at [132, 289] on input "[DEMOGRAPHIC_DATA]" at bounding box center [135, 295] width 15 height 15
radio input "true"
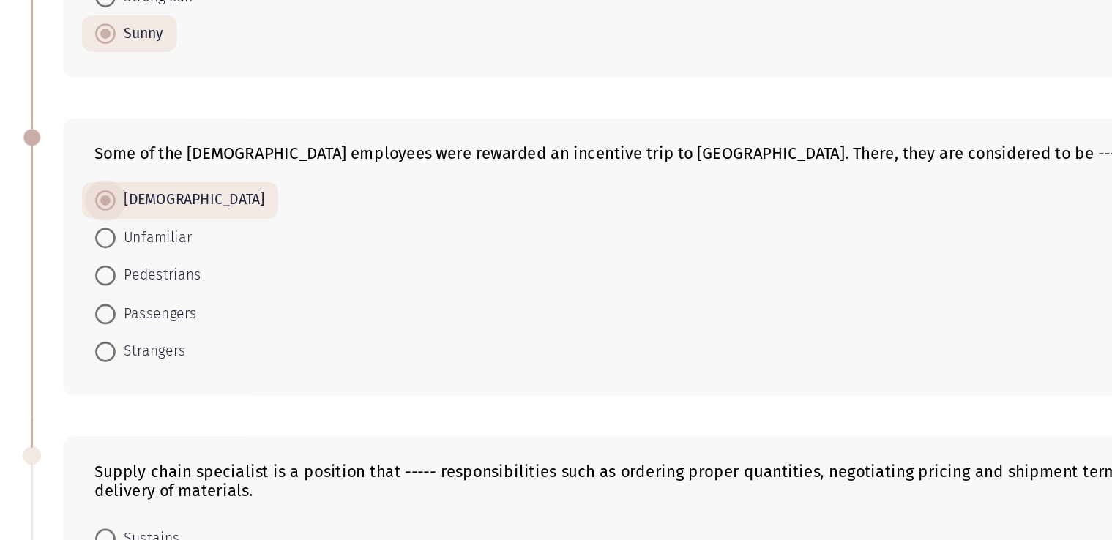
click at [132, 289] on span at bounding box center [135, 294] width 15 height 15
click at [132, 289] on input "[DEMOGRAPHIC_DATA]" at bounding box center [135, 294] width 15 height 15
click at [133, 314] on span at bounding box center [135, 321] width 15 height 15
click at [133, 314] on input "Unfamiliar" at bounding box center [135, 321] width 15 height 15
radio input "true"
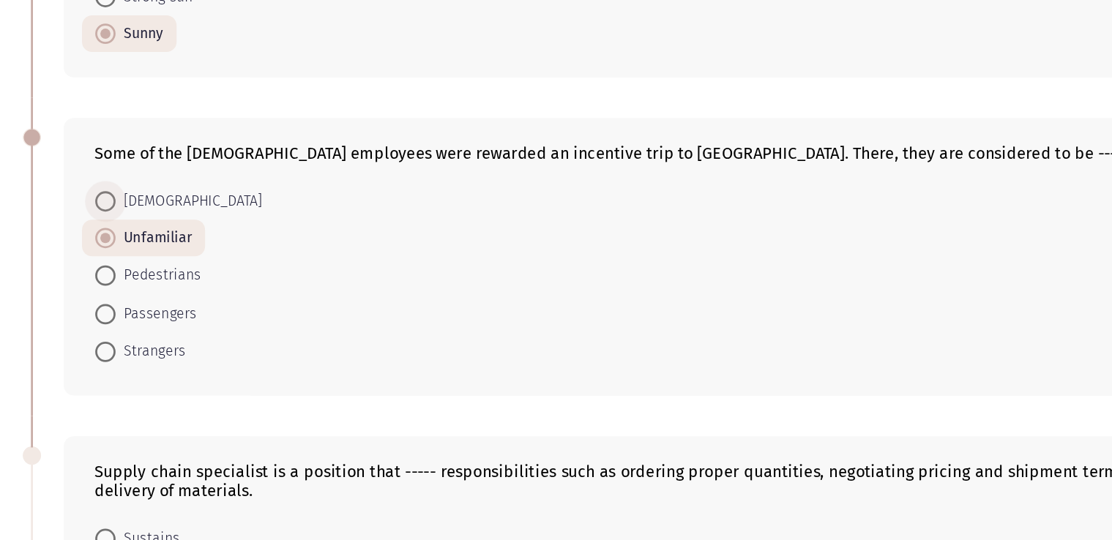
click at [137, 291] on span at bounding box center [135, 295] width 15 height 15
click at [137, 291] on input "[DEMOGRAPHIC_DATA]" at bounding box center [135, 295] width 15 height 15
radio input "true"
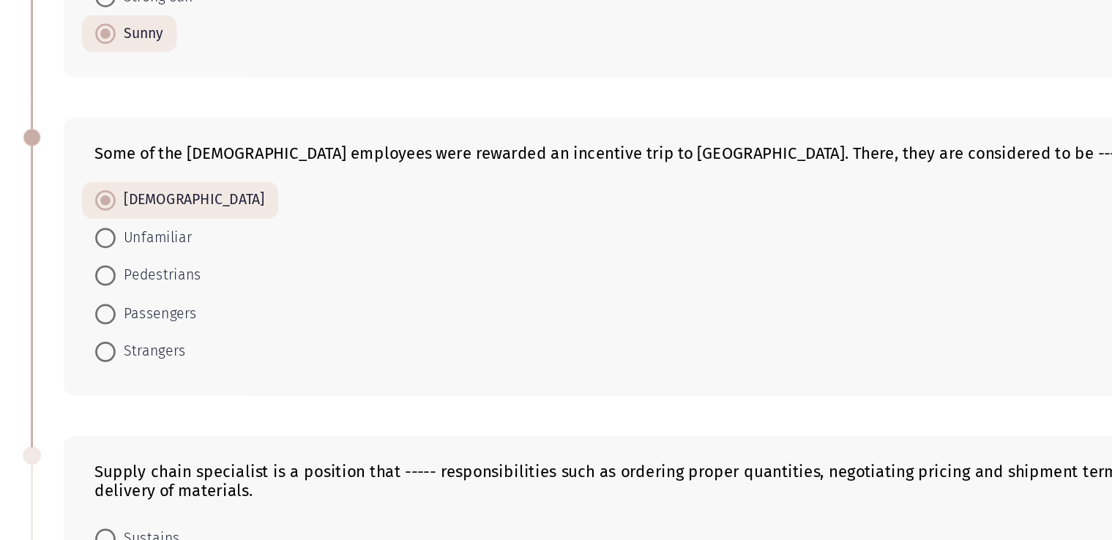
click at [84, 285] on div "Some of the [DEMOGRAPHIC_DATA] employees were rewarded an incentive trip to [GE…" at bounding box center [555, 334] width 959 height 229
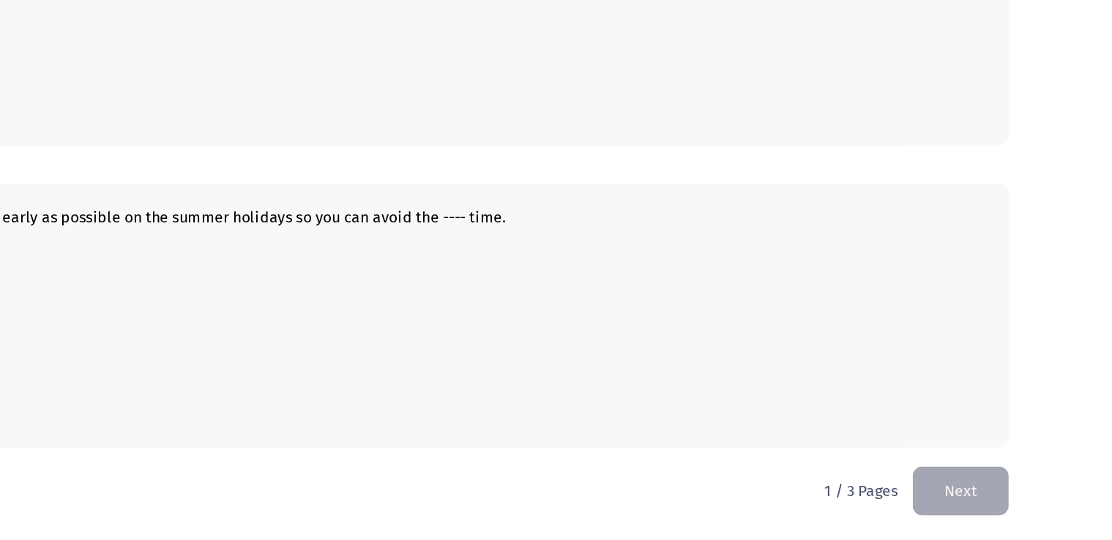
scroll to position [787, 0]
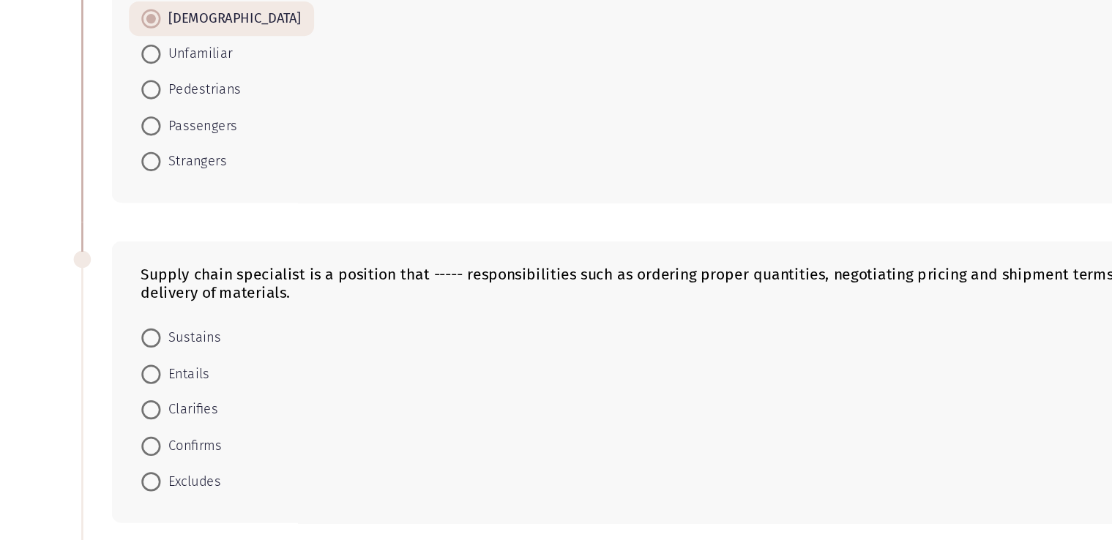
click at [228, 299] on div "Supply chain specialist is a position that ----- responsibilities such as order…" at bounding box center [555, 419] width 959 height 244
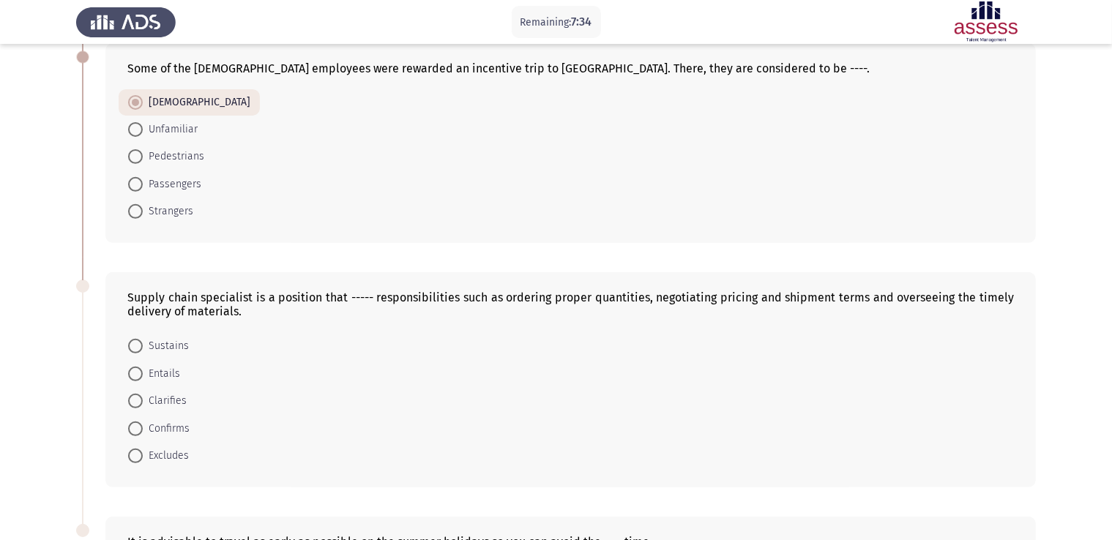
scroll to position [539, 0]
click at [819, 291] on div "Supply chain specialist is a position that ----- responsibilities such as order…" at bounding box center [570, 305] width 886 height 28
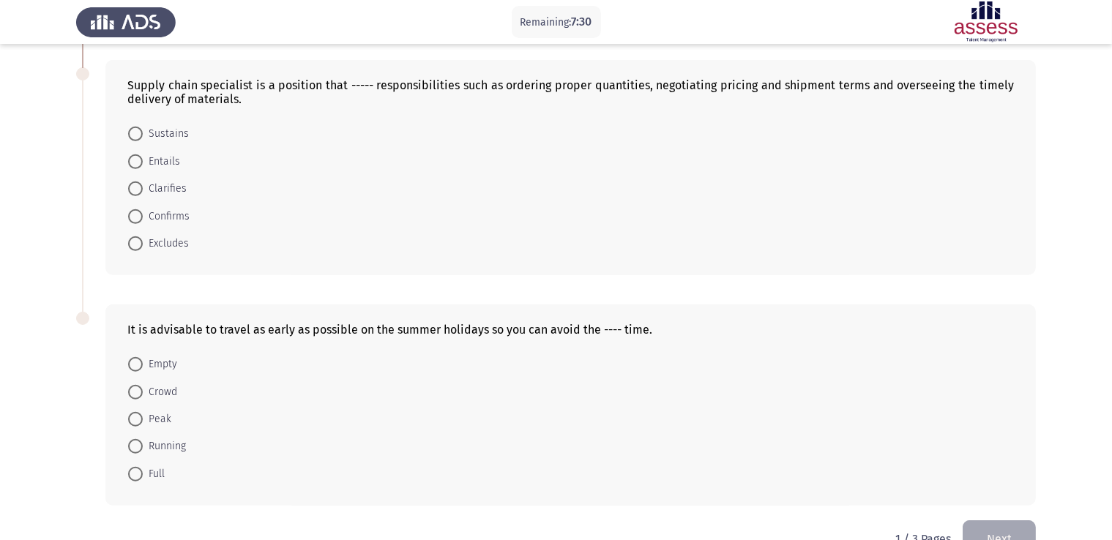
scroll to position [748, 0]
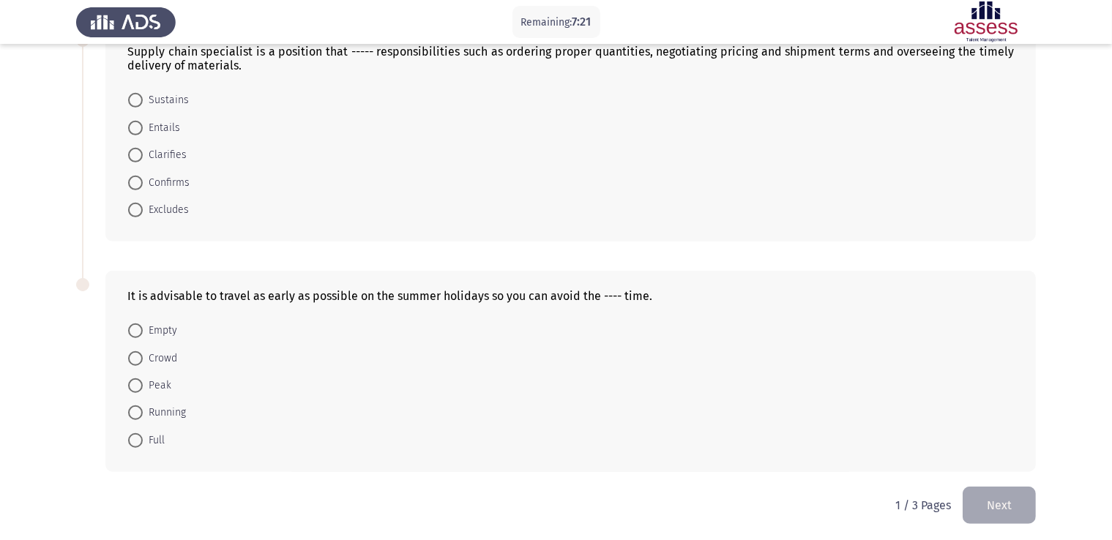
scroll to position [787, 0]
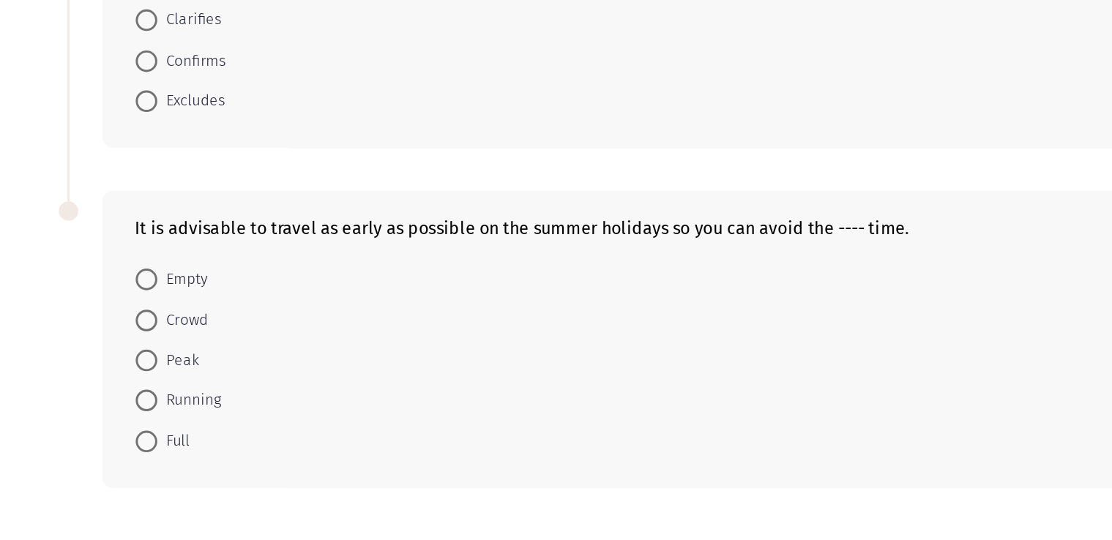
click at [138, 356] on span at bounding box center [135, 355] width 15 height 15
click at [138, 356] on input "Crowd" at bounding box center [135, 355] width 15 height 15
radio input "true"
click at [80, 342] on div "It is advisable to travel as early as possible on the summer holidays so you ca…" at bounding box center [555, 368] width 959 height 229
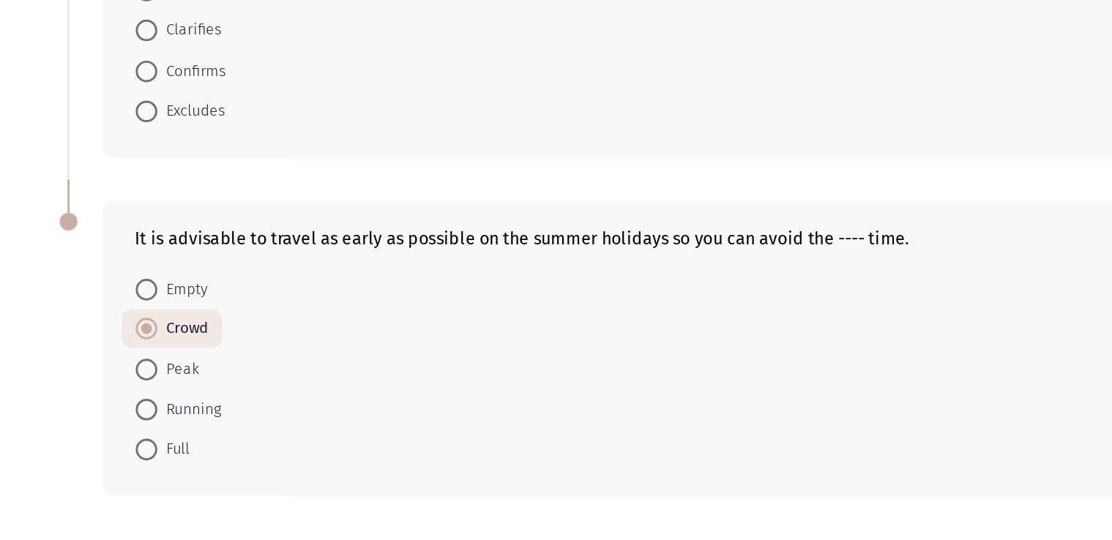
click at [130, 378] on span at bounding box center [135, 382] width 15 height 15
click at [130, 378] on input "Peak" at bounding box center [135, 382] width 15 height 15
radio input "true"
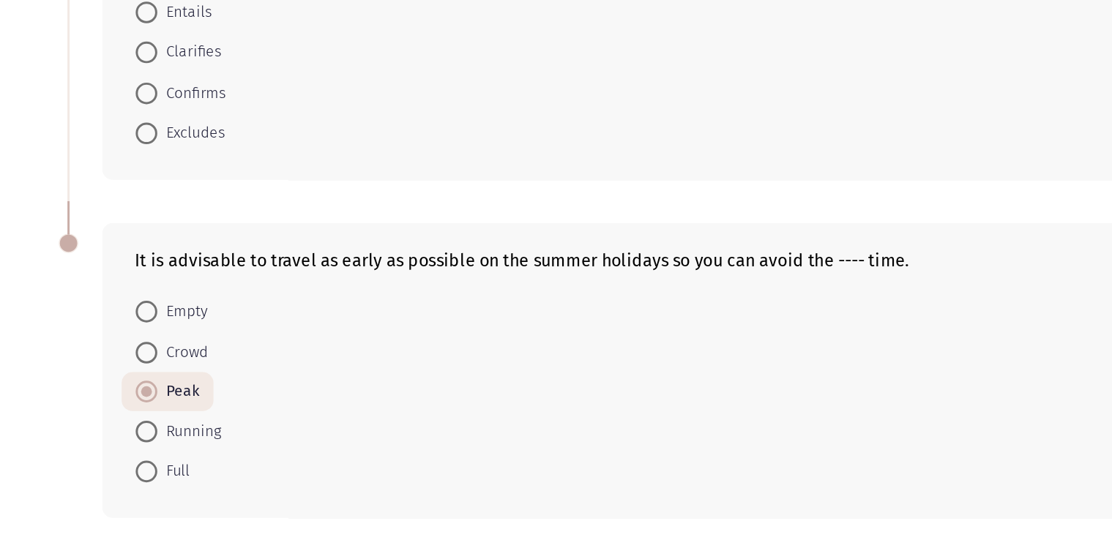
click at [134, 353] on span at bounding box center [135, 356] width 15 height 15
click at [134, 353] on input "Crowd" at bounding box center [135, 356] width 15 height 15
radio input "true"
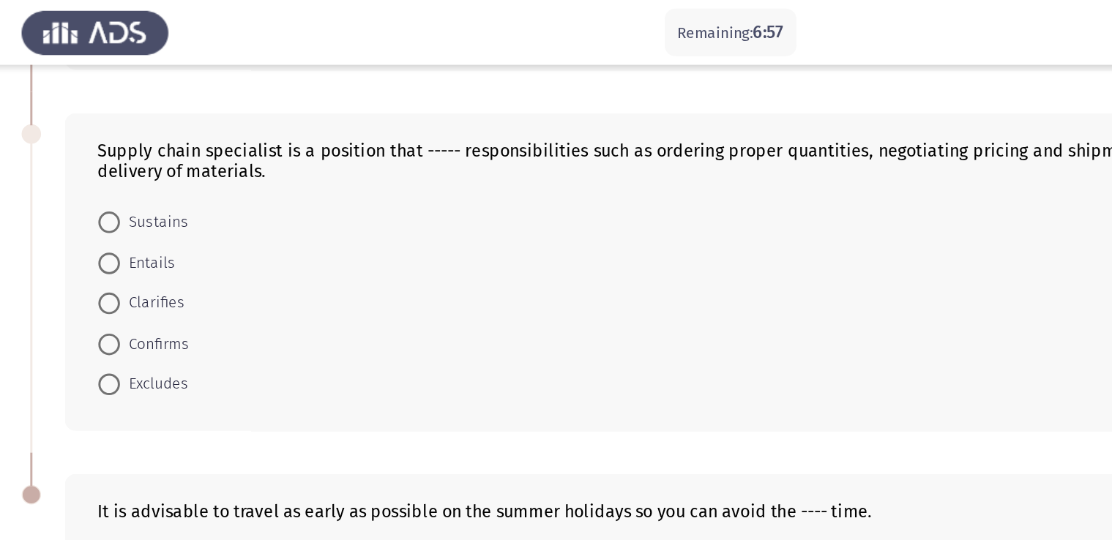
scroll to position [733, 0]
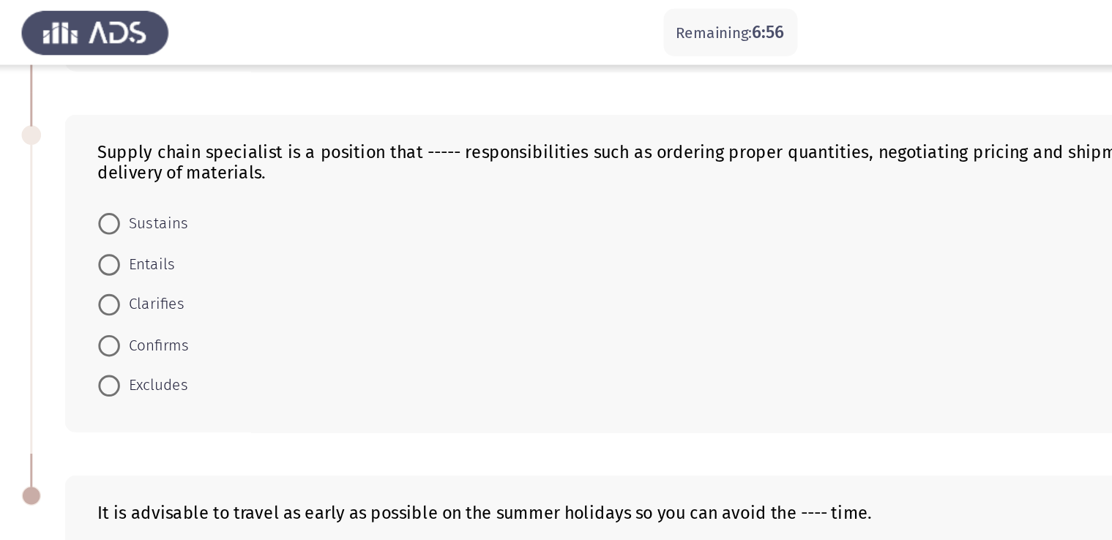
click at [163, 149] on span "Sustains" at bounding box center [166, 152] width 46 height 18
click at [143, 149] on input "Sustains" at bounding box center [135, 151] width 15 height 15
radio input "true"
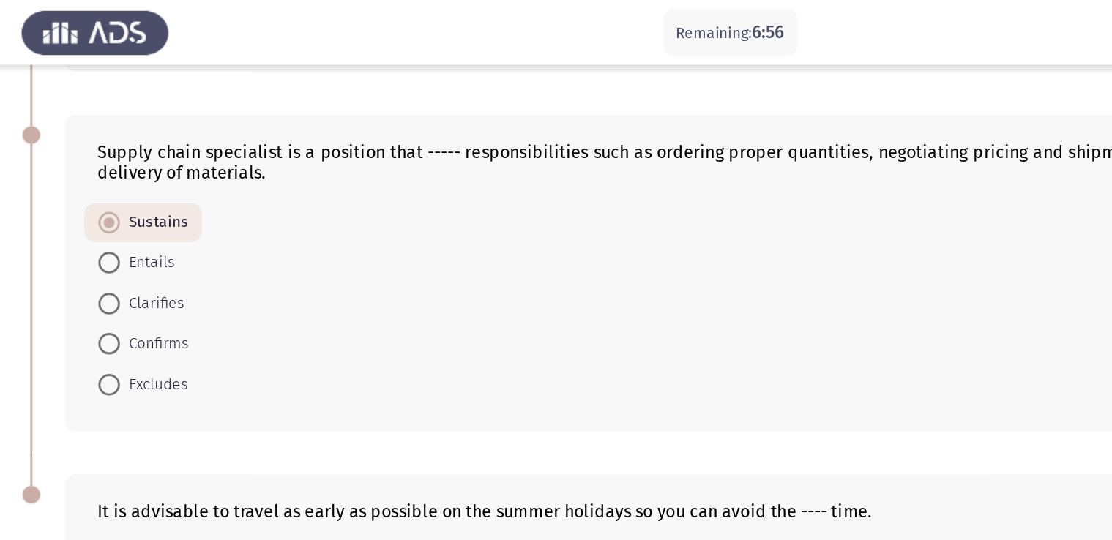
click at [97, 127] on div "Supply chain specialist is a position that ----- responsibilities such as order…" at bounding box center [555, 184] width 959 height 243
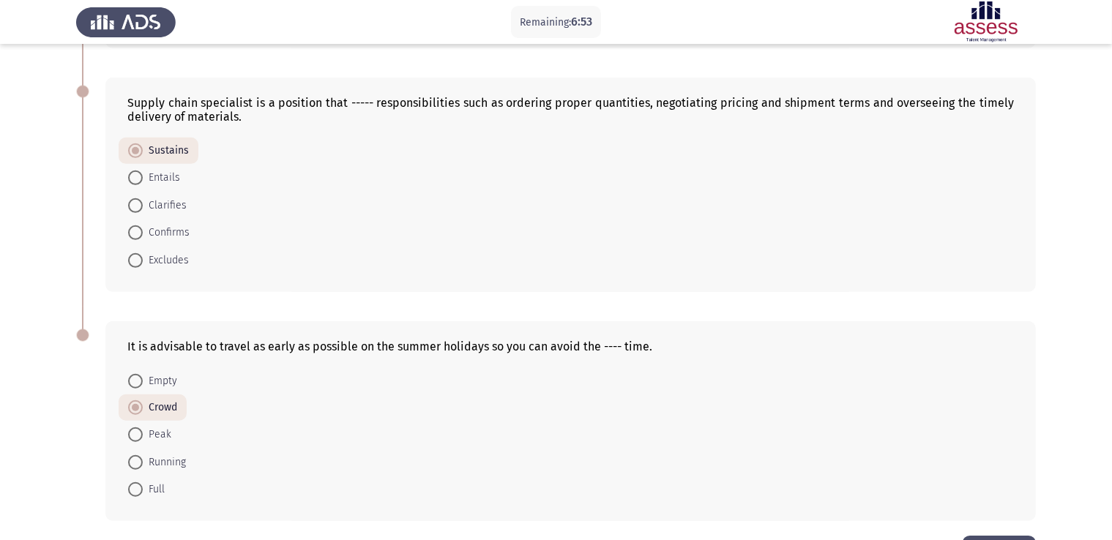
scroll to position [786, 0]
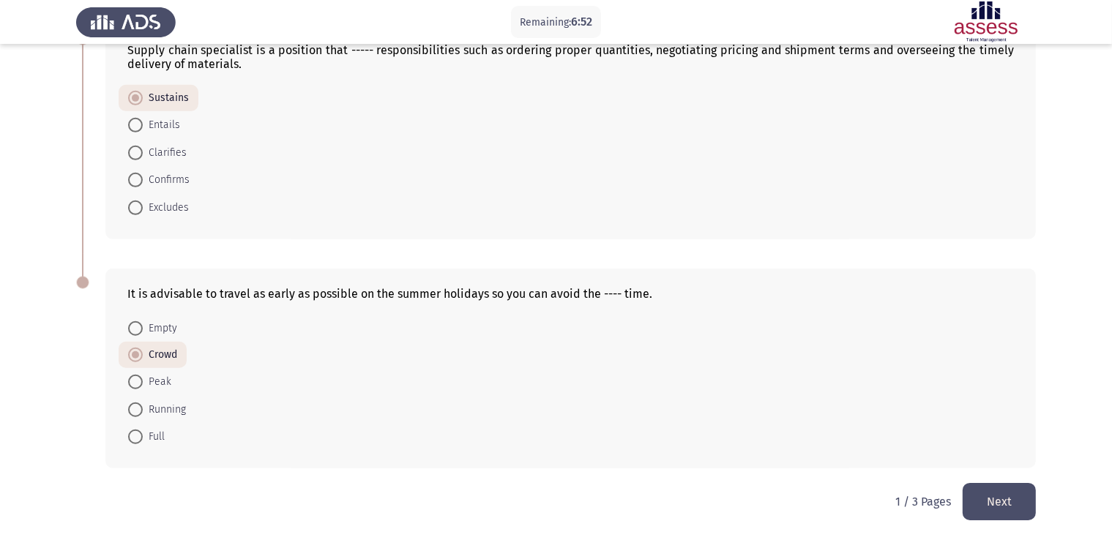
click at [987, 510] on button "Next" at bounding box center [998, 501] width 73 height 37
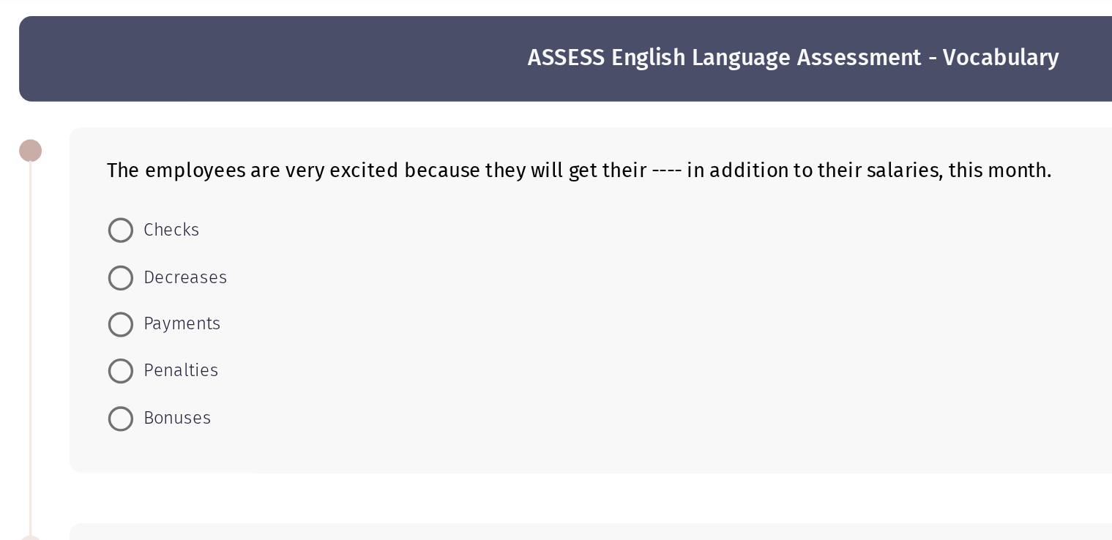
click at [157, 293] on span "Bonuses" at bounding box center [165, 293] width 45 height 18
click at [143, 293] on input "Bonuses" at bounding box center [135, 292] width 15 height 15
radio input "true"
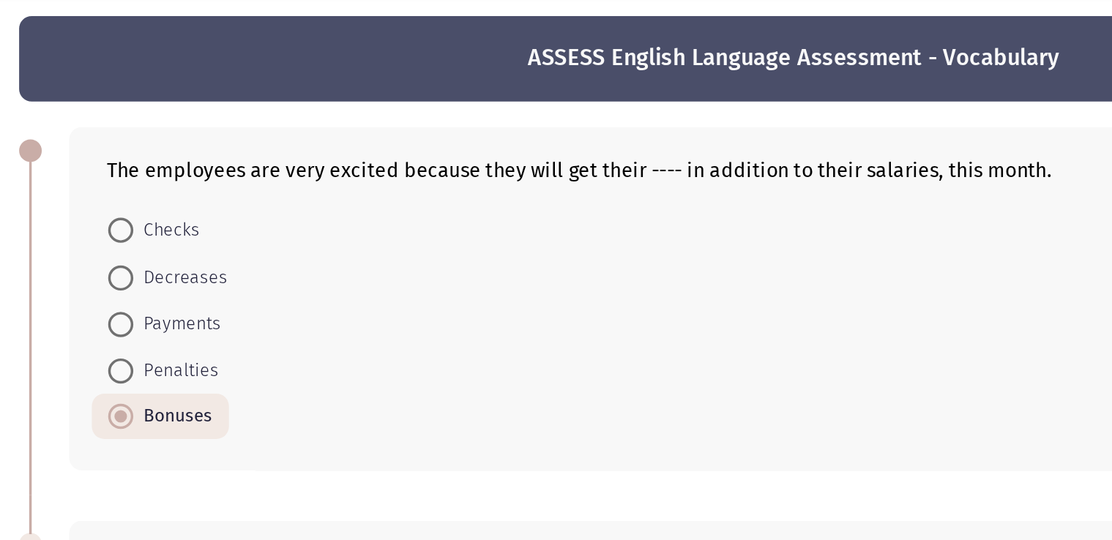
click at [416, 119] on div "The employees are very excited because they will get their ---- in addition to …" at bounding box center [555, 222] width 959 height 229
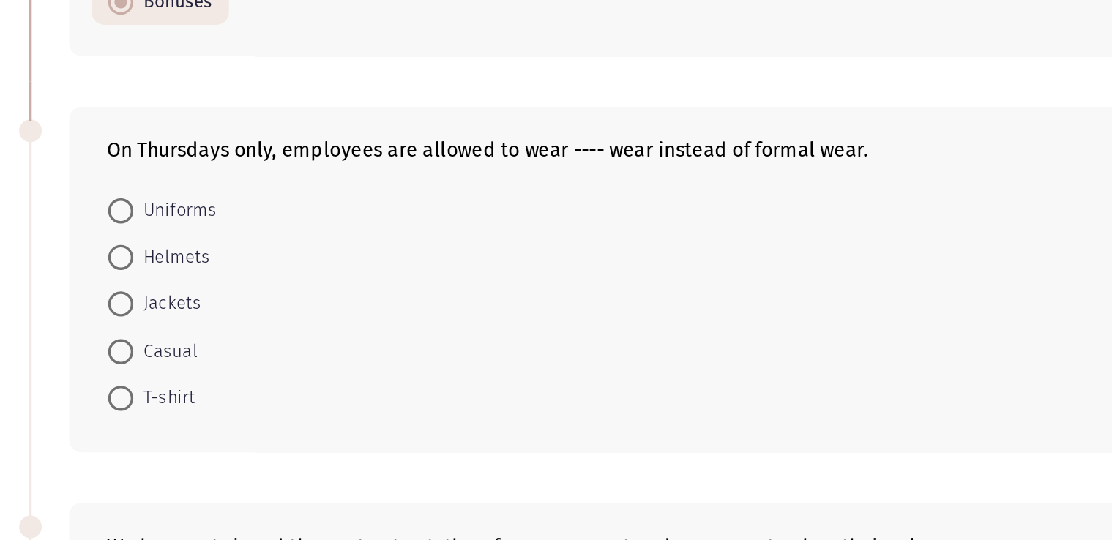
scroll to position [67, 0]
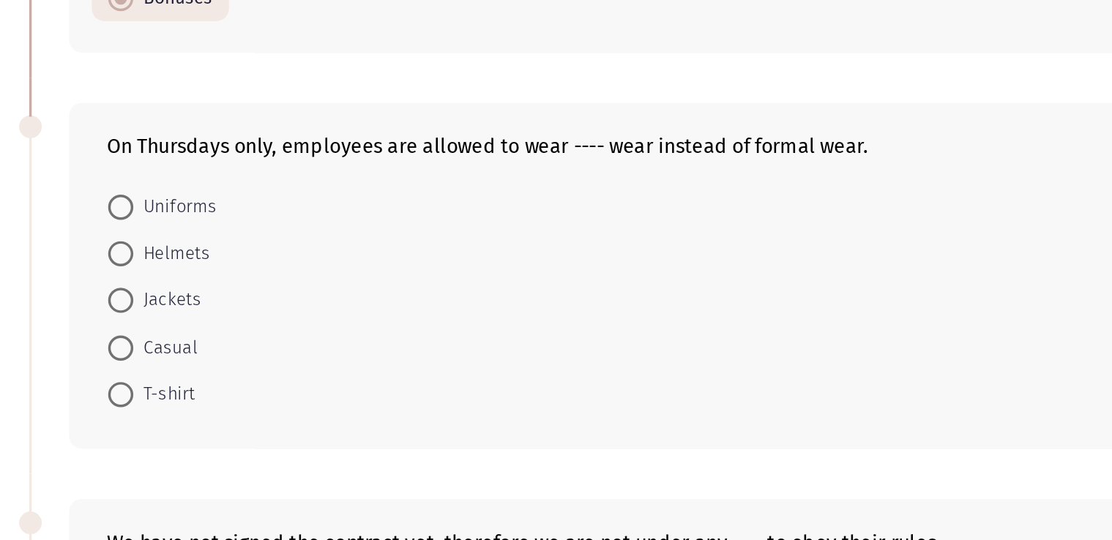
drag, startPoint x: 133, startPoint y: 308, endPoint x: 168, endPoint y: 301, distance: 35.2
click at [168, 301] on div "On Thursdays only, employees are allowed to wear ---- wear instead of formal we…" at bounding box center [570, 385] width 930 height 201
drag, startPoint x: 176, startPoint y: 302, endPoint x: 250, endPoint y: 306, distance: 74.0
click at [226, 309] on div "On Thursdays only, employees are allowed to wear ---- wear instead of formal we…" at bounding box center [570, 385] width 930 height 201
click at [250, 306] on div "On Thursdays only, employees are allowed to wear ---- wear instead of formal we…" at bounding box center [570, 310] width 886 height 14
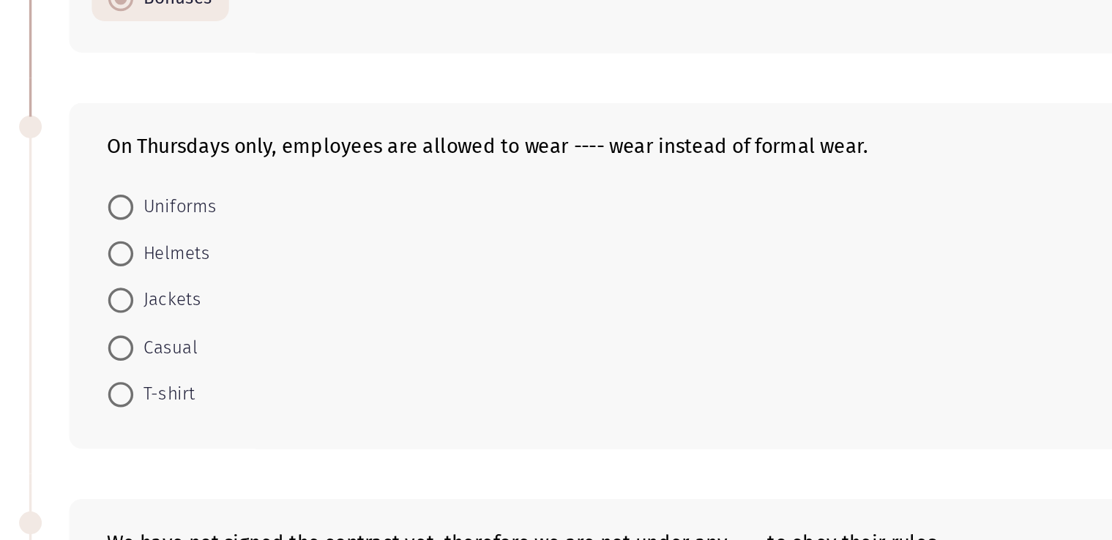
click at [263, 304] on div "On Thursdays only, employees are allowed to wear ---- wear instead of formal we…" at bounding box center [570, 310] width 886 height 14
drag, startPoint x: 271, startPoint y: 293, endPoint x: 261, endPoint y: 273, distance: 23.2
click at [261, 273] on div "On Thursdays only, employees are allowed to wear ---- wear instead of formal we…" at bounding box center [555, 385] width 959 height 231
click at [155, 427] on span "Casual" at bounding box center [161, 428] width 37 height 18
click at [143, 427] on input "Casual" at bounding box center [135, 427] width 15 height 15
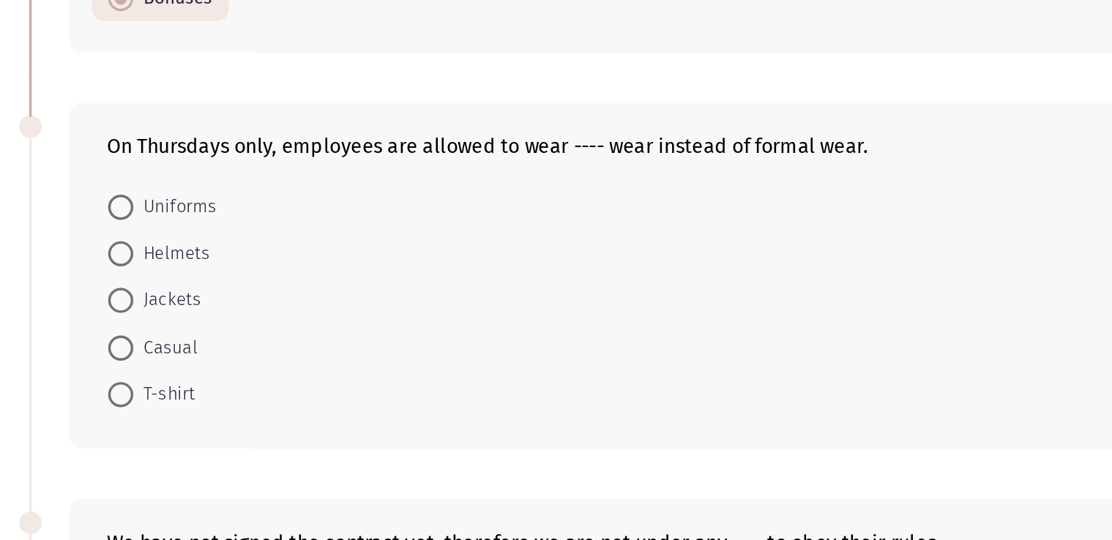
radio input "true"
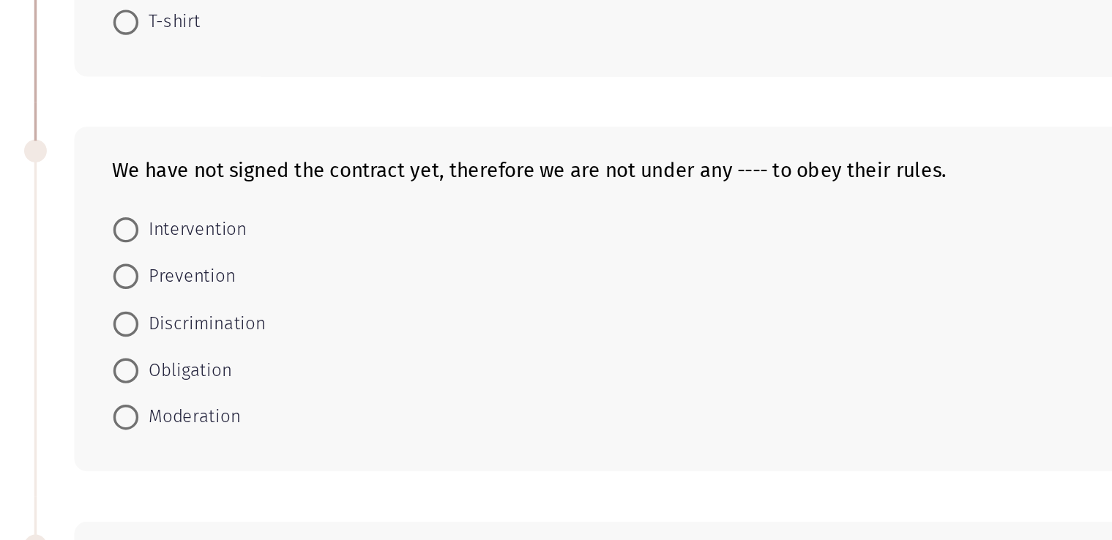
scroll to position [293, 0]
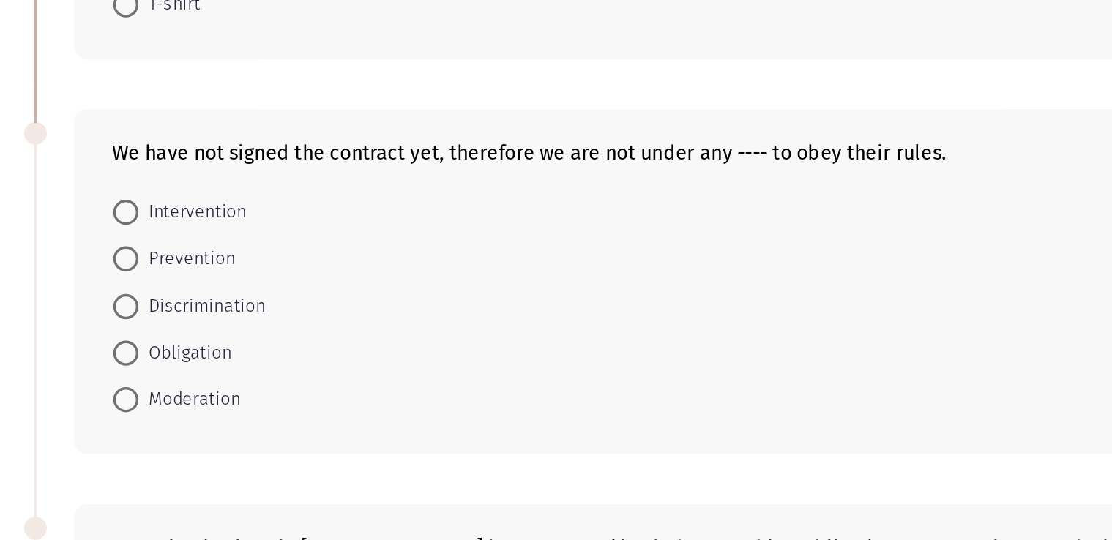
click at [169, 427] on span "Obligation" at bounding box center [170, 431] width 54 height 18
click at [143, 427] on input "Obligation" at bounding box center [135, 431] width 15 height 15
radio input "true"
click at [78, 361] on div "We have not signed the contract yet, therefore we are not under any ---- to obe…" at bounding box center [555, 388] width 959 height 229
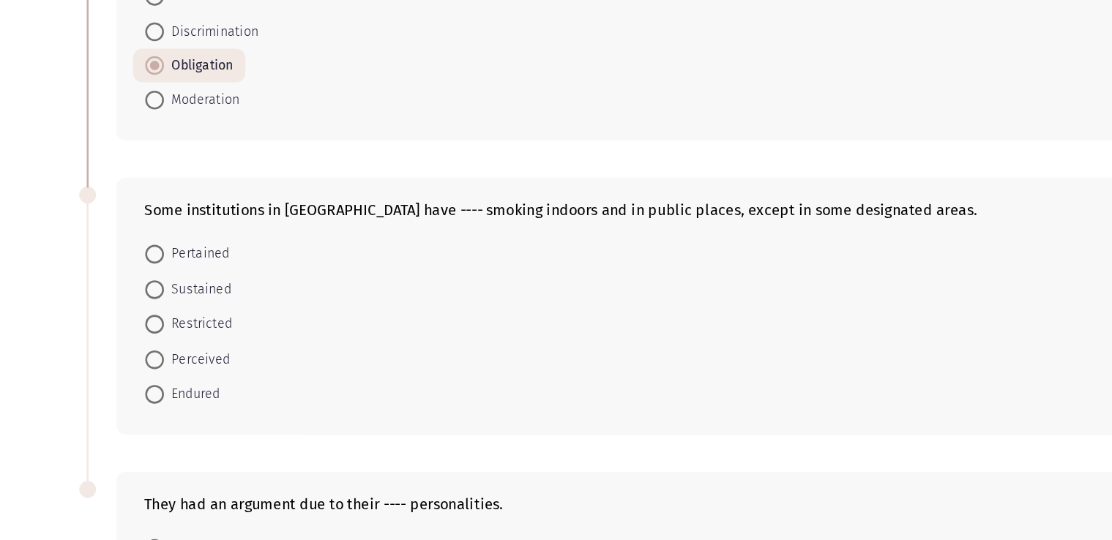
scroll to position [556, 0]
click at [161, 370] on span "Restricted" at bounding box center [169, 370] width 53 height 18
click at [143, 370] on input "Restricted" at bounding box center [135, 369] width 15 height 15
radio input "true"
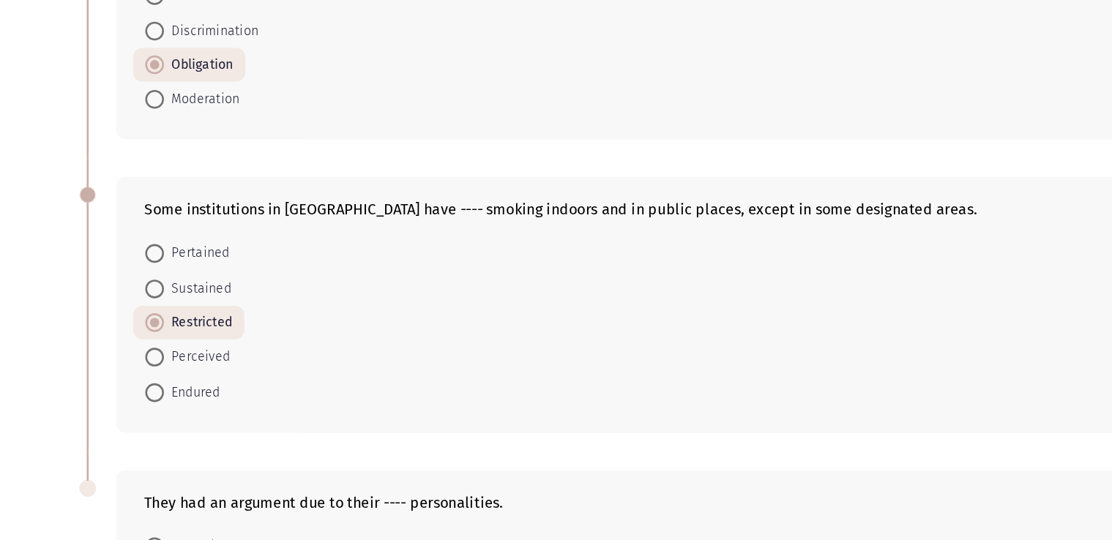
click at [52, 304] on app-assessment-container "Remaining: 6:02 ASSESS English Language Assessment - Vocabulary Next The employ…" at bounding box center [556, 100] width 1112 height 1197
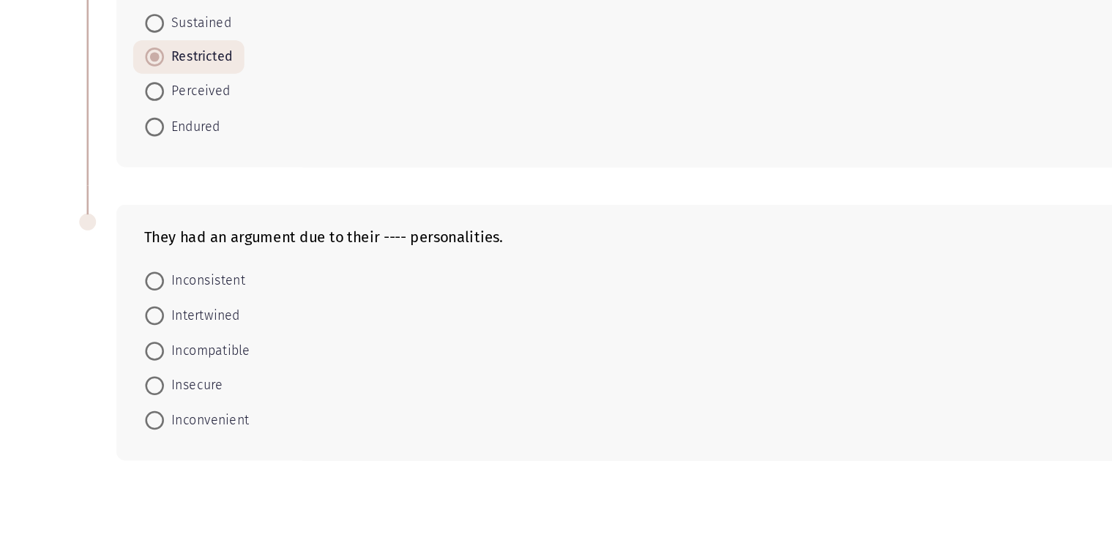
scroll to position [772, 0]
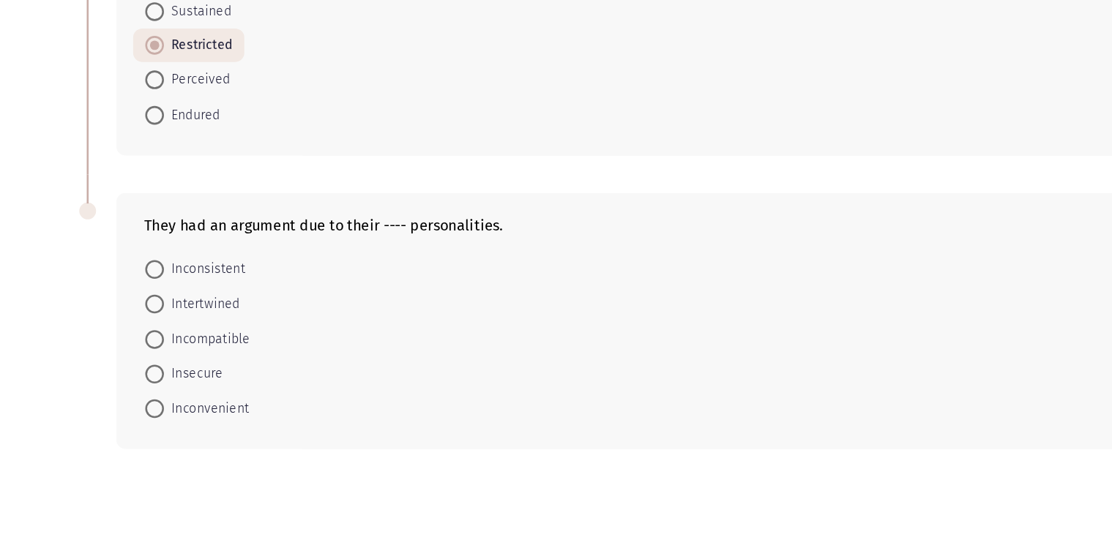
click at [454, 293] on div "They had an argument due to their ---- personalities." at bounding box center [570, 293] width 886 height 14
drag, startPoint x: 452, startPoint y: 294, endPoint x: 340, endPoint y: 295, distance: 112.7
click at [340, 295] on div "They had an argument due to their ---- personalities." at bounding box center [570, 293] width 886 height 14
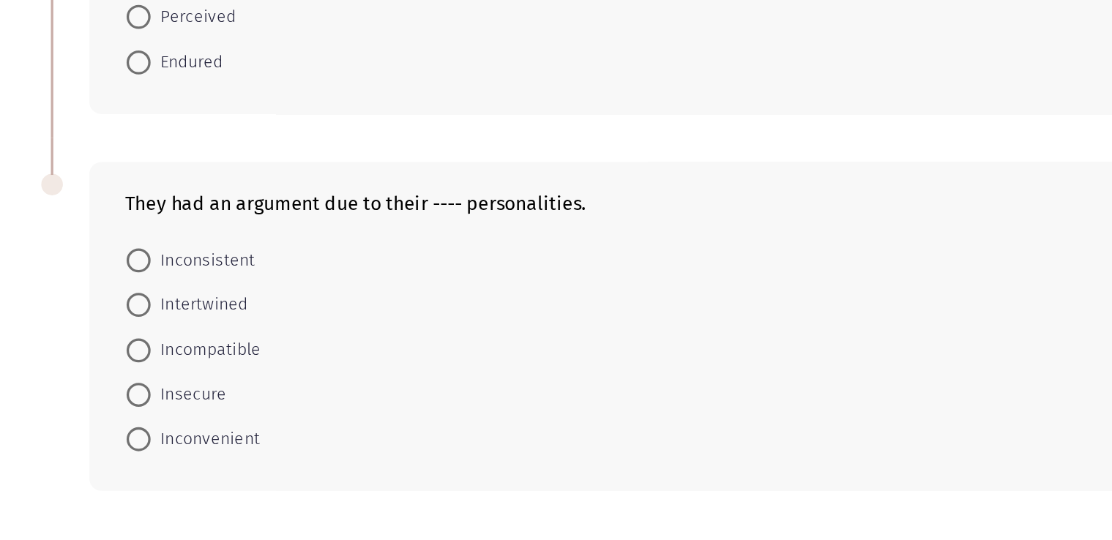
scroll to position [773, 0]
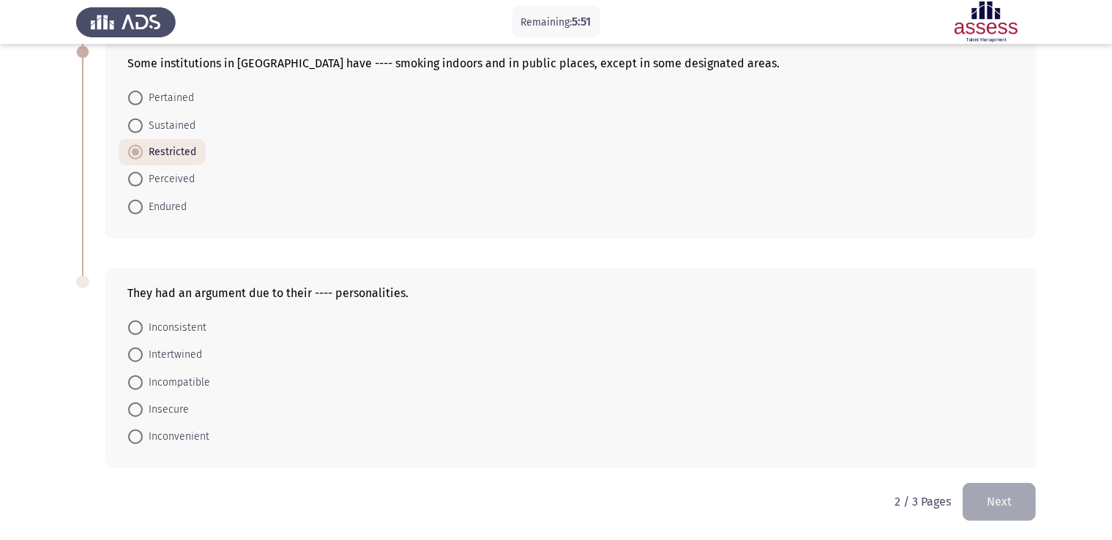
click at [902, 498] on p "2 / 3 Pages" at bounding box center [922, 502] width 56 height 14
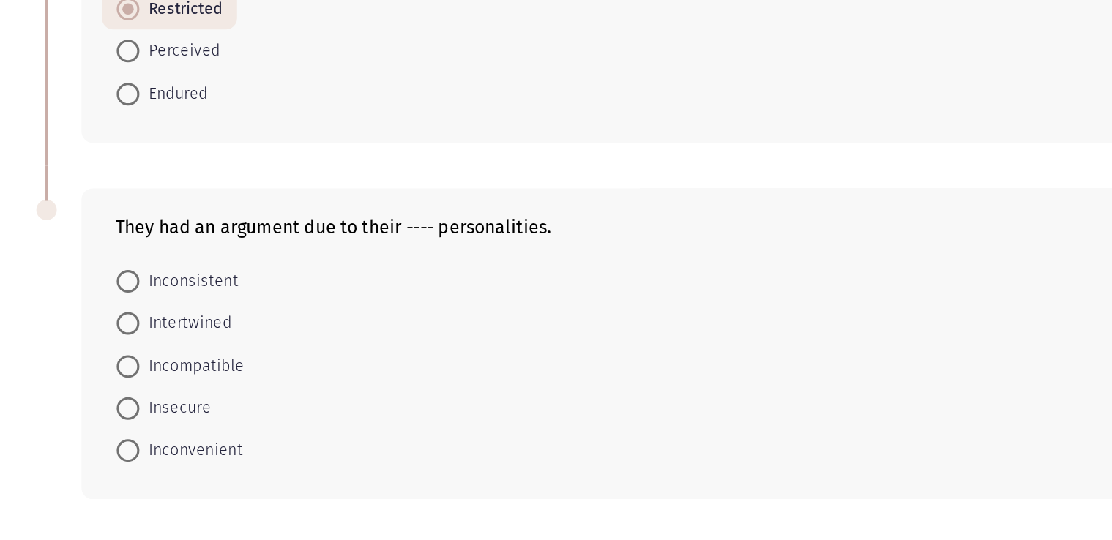
scroll to position [772, 0]
click at [213, 297] on div "They had an argument due to their ---- personalities." at bounding box center [570, 293] width 886 height 14
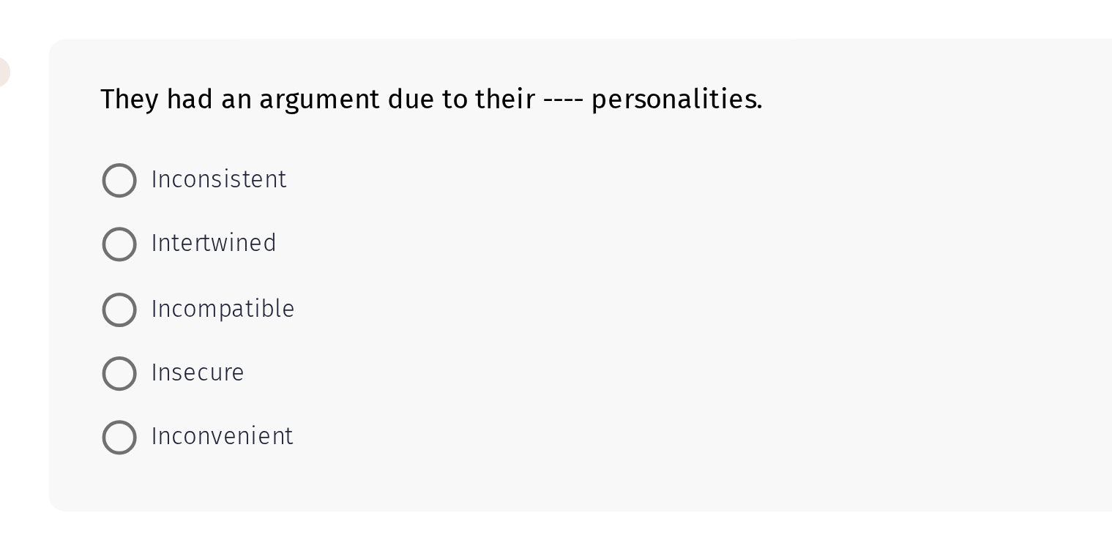
click at [140, 383] on span at bounding box center [135, 382] width 15 height 15
click at [140, 383] on input "Incompatible" at bounding box center [135, 382] width 15 height 15
radio input "true"
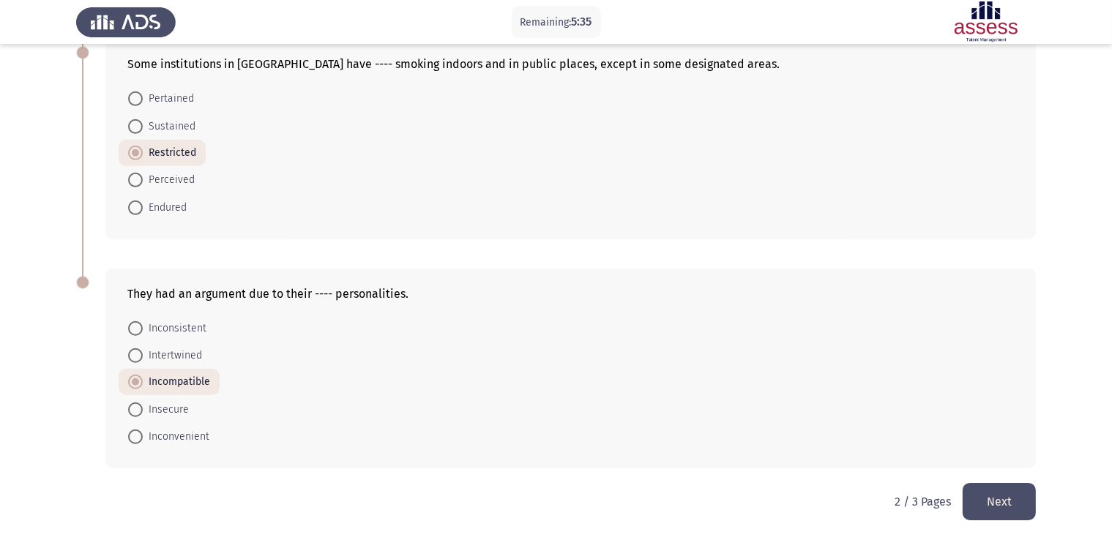
click at [969, 511] on button "Next" at bounding box center [998, 501] width 73 height 37
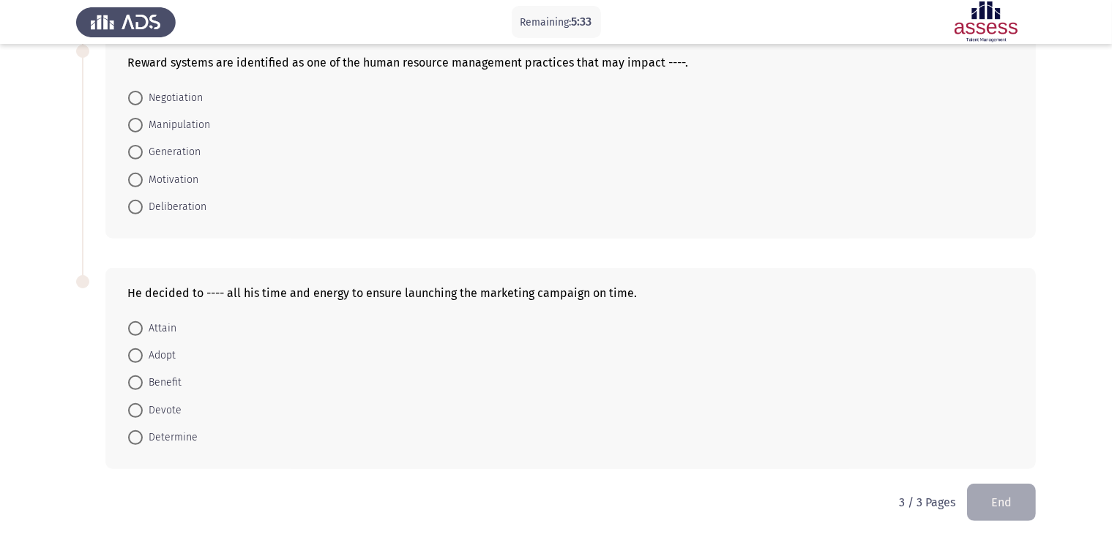
scroll to position [0, 0]
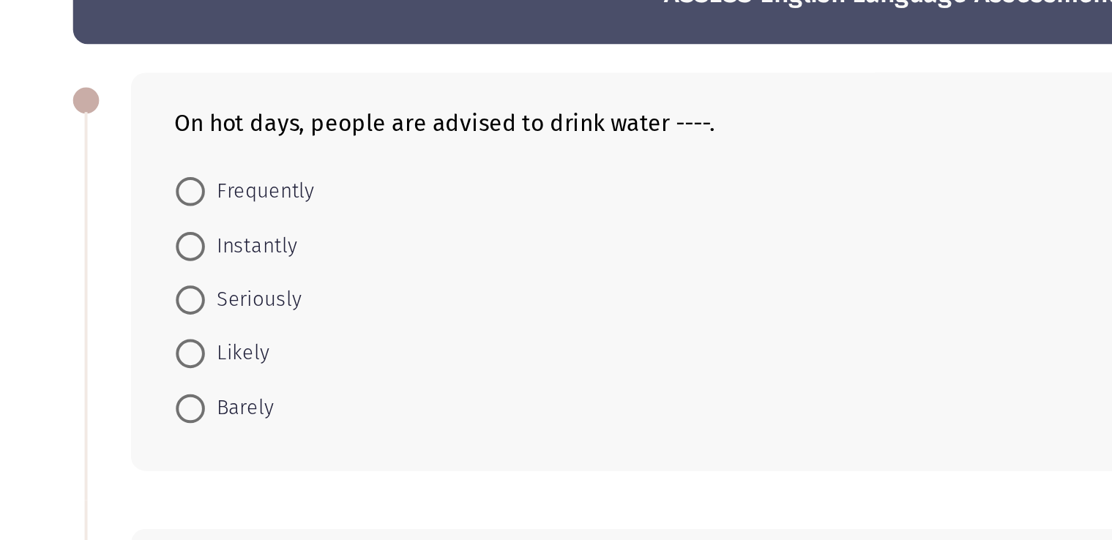
click at [138, 185] on span at bounding box center [135, 183] width 15 height 15
click at [138, 185] on input "Frequently" at bounding box center [135, 183] width 15 height 15
radio input "true"
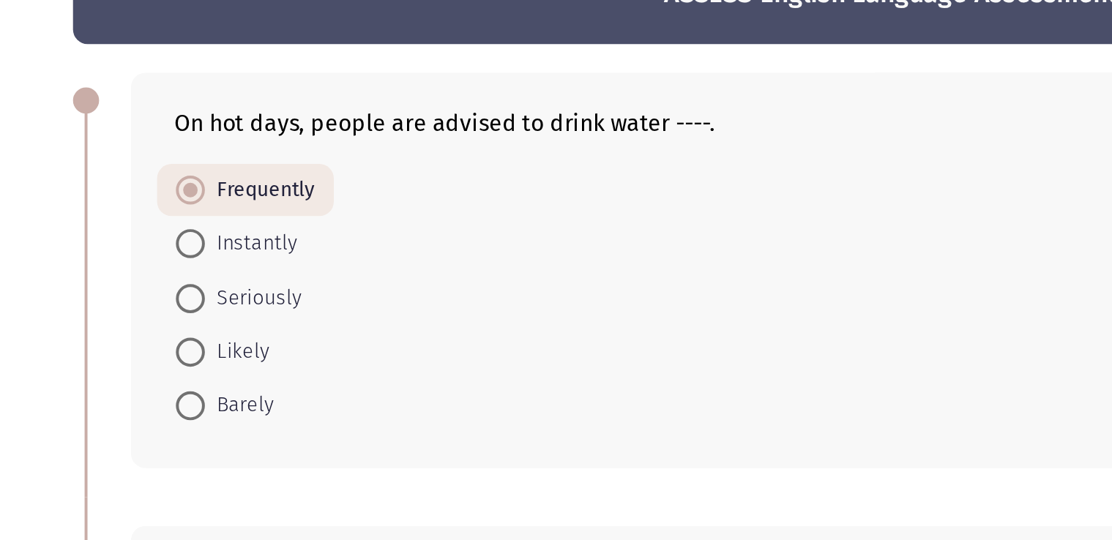
click at [89, 175] on div "On hot days, people are advised to drink water ----. Frequently Instantly Serio…" at bounding box center [555, 222] width 959 height 229
drag, startPoint x: 89, startPoint y: 174, endPoint x: 89, endPoint y: 185, distance: 11.0
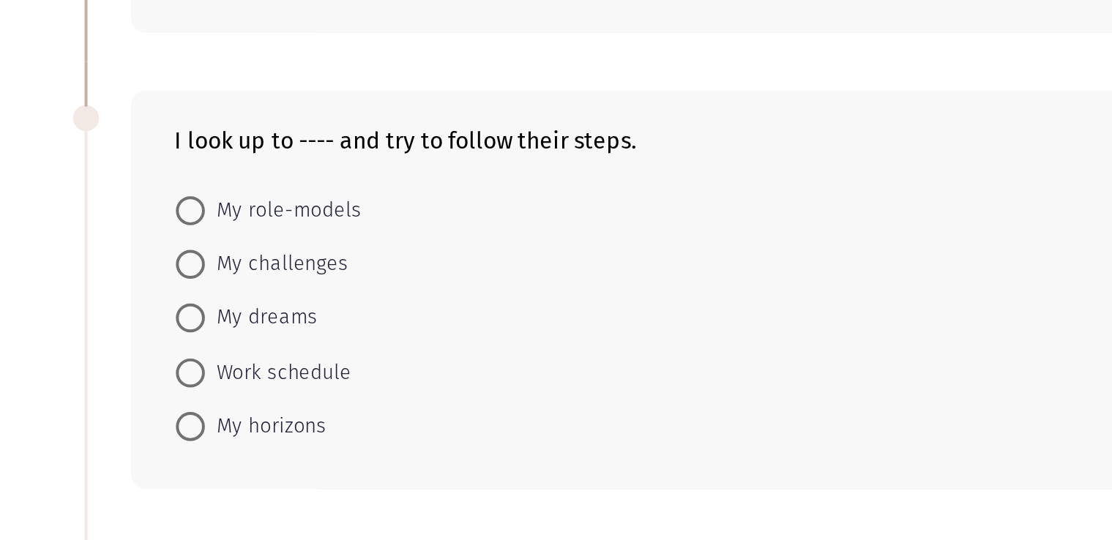
scroll to position [76, 0]
click at [160, 364] on span "My challenges" at bounding box center [179, 364] width 72 height 18
click at [143, 364] on input "My challenges" at bounding box center [135, 363] width 15 height 15
radio input "true"
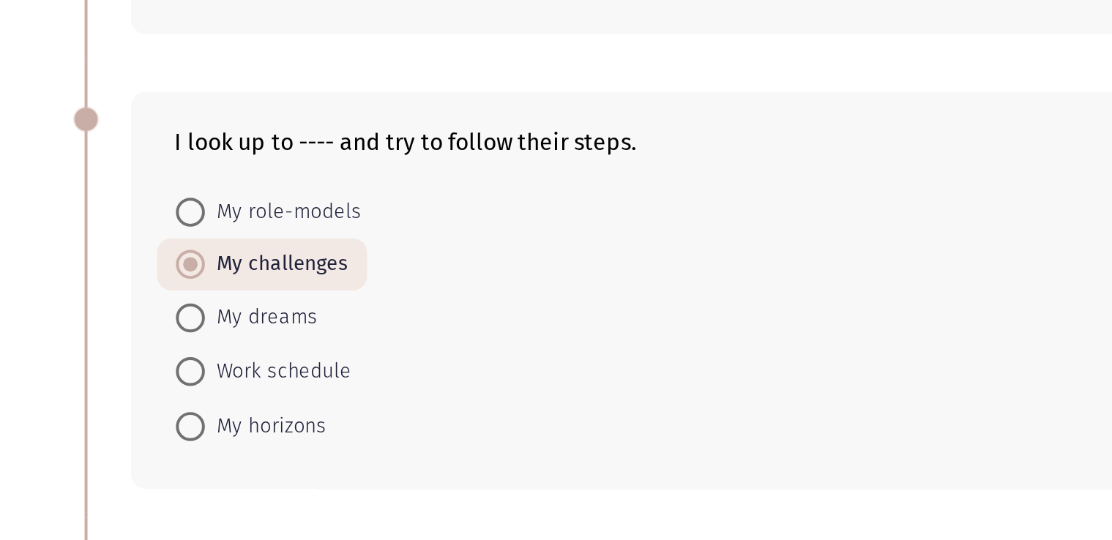
click at [99, 329] on div "I look up to ---- and try to follow their steps. My role-models My challenges M…" at bounding box center [555, 375] width 959 height 229
drag, startPoint x: 132, startPoint y: 289, endPoint x: 297, endPoint y: 307, distance: 166.4
click at [297, 307] on div "I look up to ---- and try to follow their steps. My role-models My challenges M…" at bounding box center [570, 376] width 930 height 200
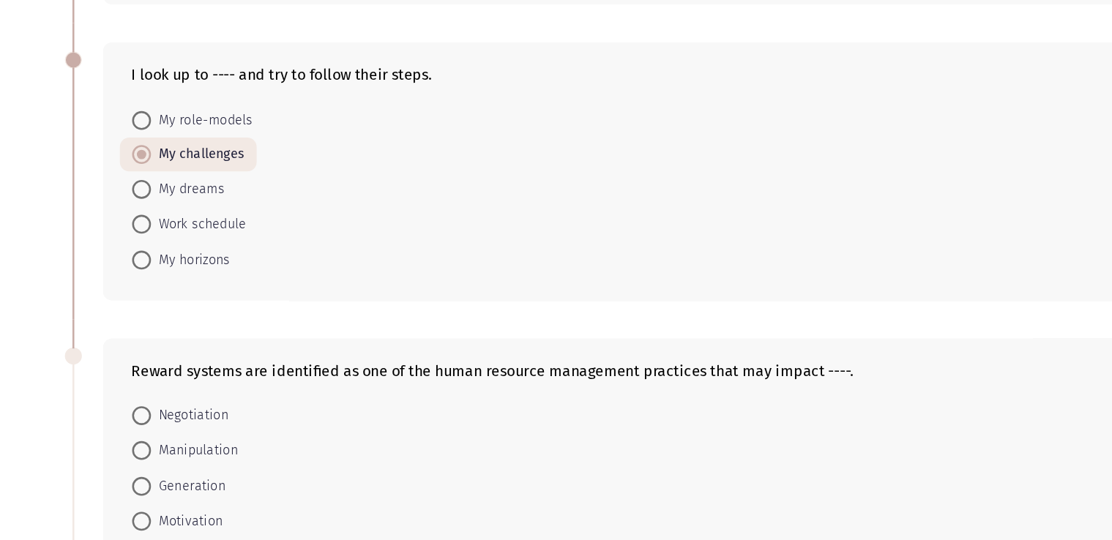
scroll to position [230, 0]
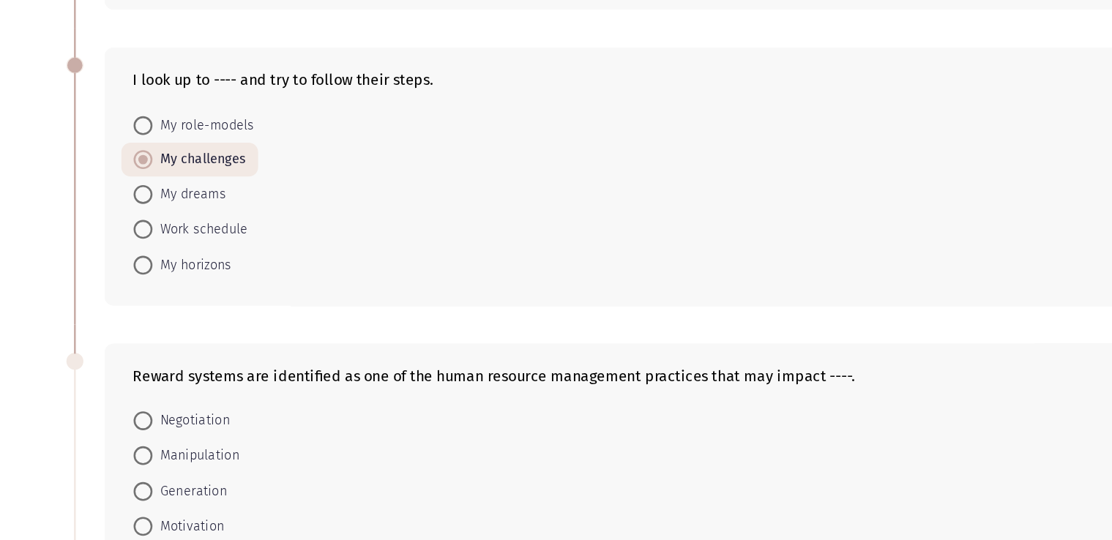
click at [76, 270] on div "I look up to ---- and try to follow their steps. My role-models My challenges M…" at bounding box center [555, 222] width 959 height 229
click at [79, 255] on div "I look up to ---- and try to follow their steps. My role-models My challenges M…" at bounding box center [555, 222] width 959 height 229
drag, startPoint x: 103, startPoint y: 156, endPoint x: 294, endPoint y: 258, distance: 216.4
click at [294, 258] on div "I look up to ---- and try to follow their steps. My role-models My challenges M…" at bounding box center [555, 222] width 959 height 229
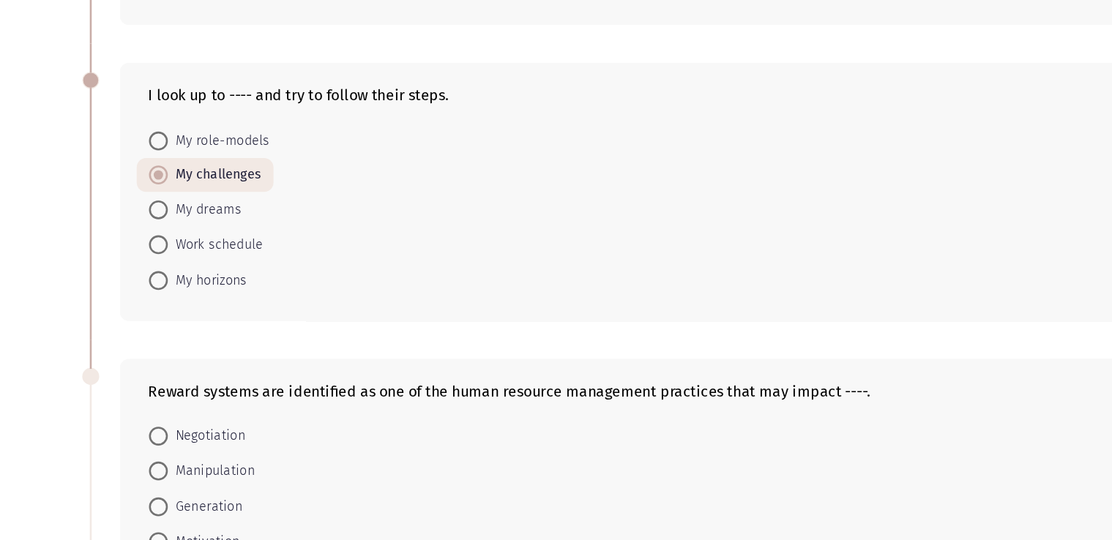
click at [96, 234] on div "I look up to ---- and try to follow their steps. My role-models My challenges M…" at bounding box center [555, 222] width 959 height 229
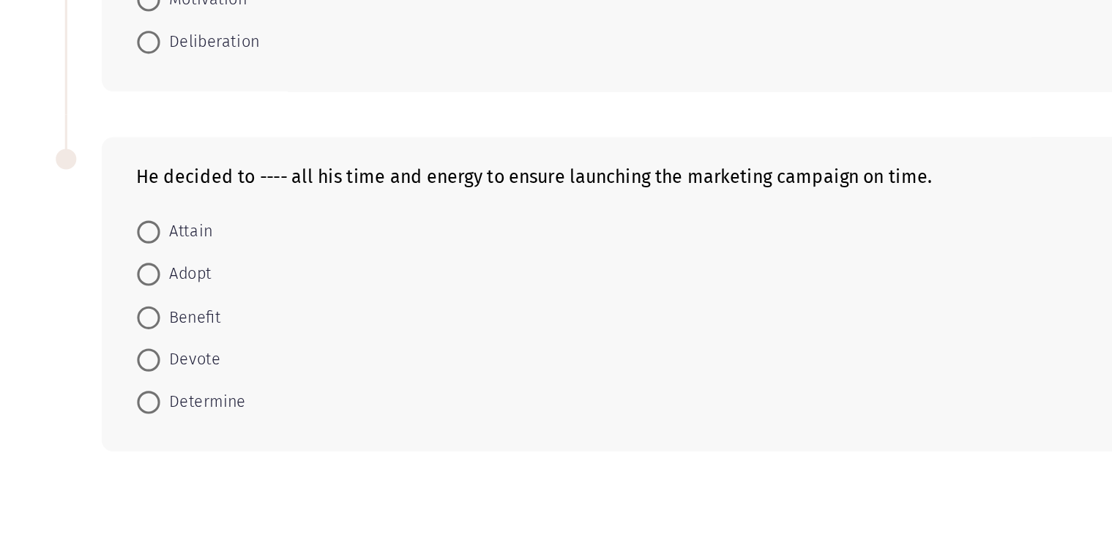
scroll to position [544, 0]
drag, startPoint x: 269, startPoint y: 285, endPoint x: 266, endPoint y: 258, distance: 27.9
click at [266, 258] on div "He decided to ---- all his time and energy to ensure launching the marketing ca…" at bounding box center [555, 367] width 959 height 231
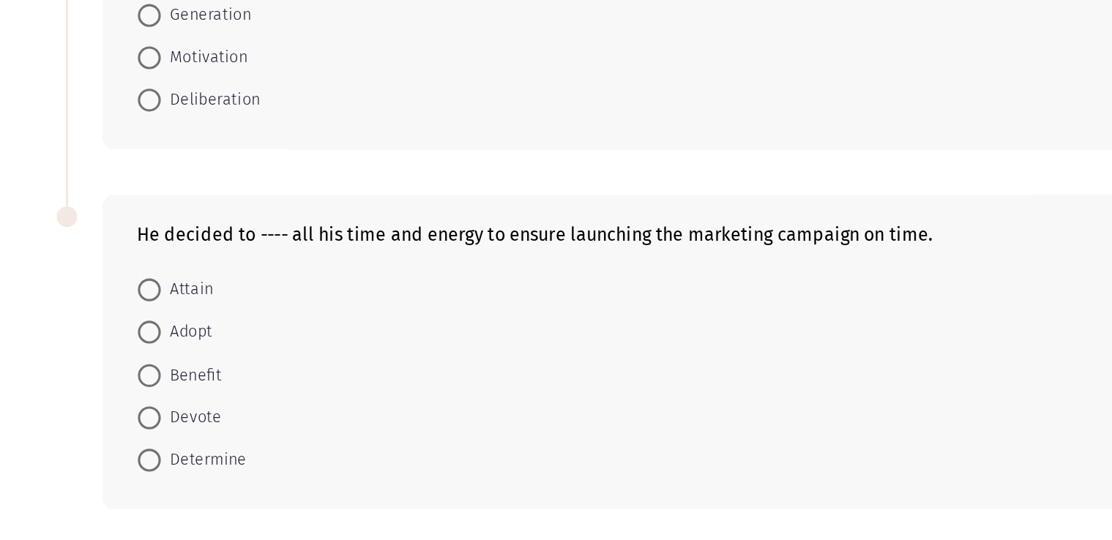
drag, startPoint x: 55, startPoint y: 299, endPoint x: 69, endPoint y: 282, distance: 22.4
click at [132, 379] on span at bounding box center [135, 382] width 15 height 15
click at [132, 379] on input "Benefit" at bounding box center [135, 382] width 15 height 15
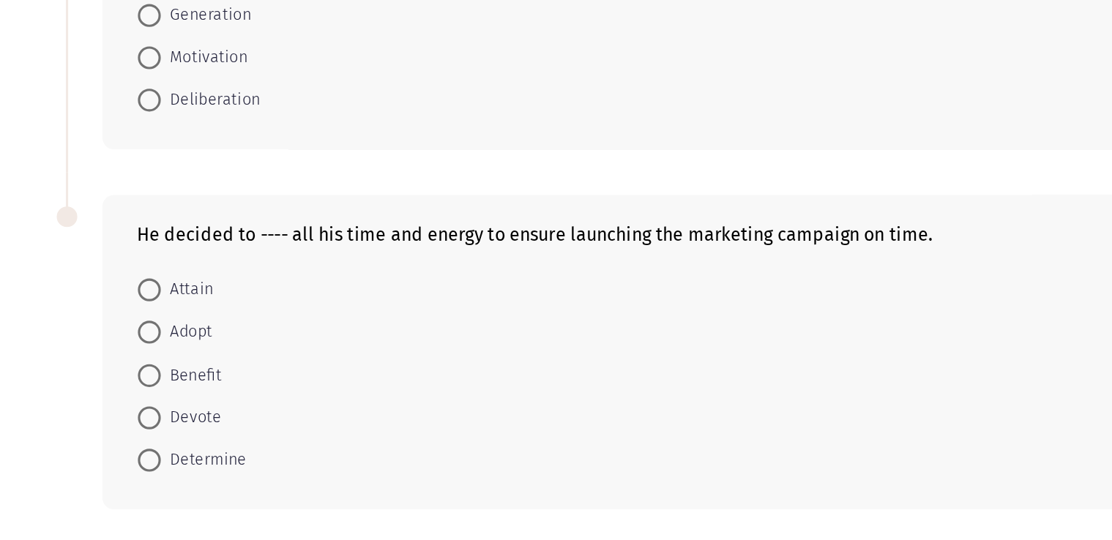
radio input "true"
click at [76, 312] on div "He decided to ---- all his time and energy to ensure launching the marketing ca…" at bounding box center [555, 367] width 959 height 229
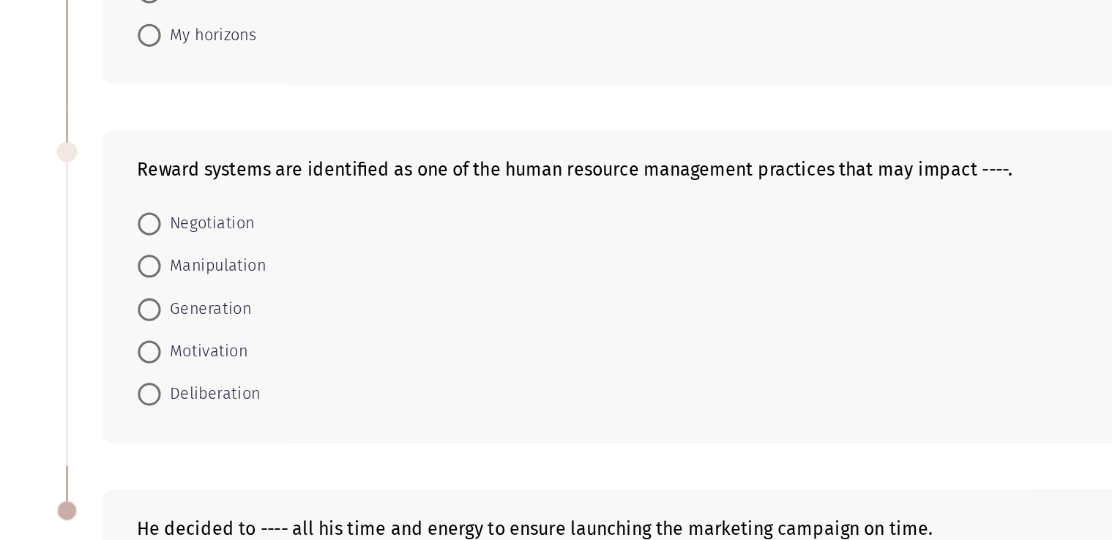
scroll to position [307, 0]
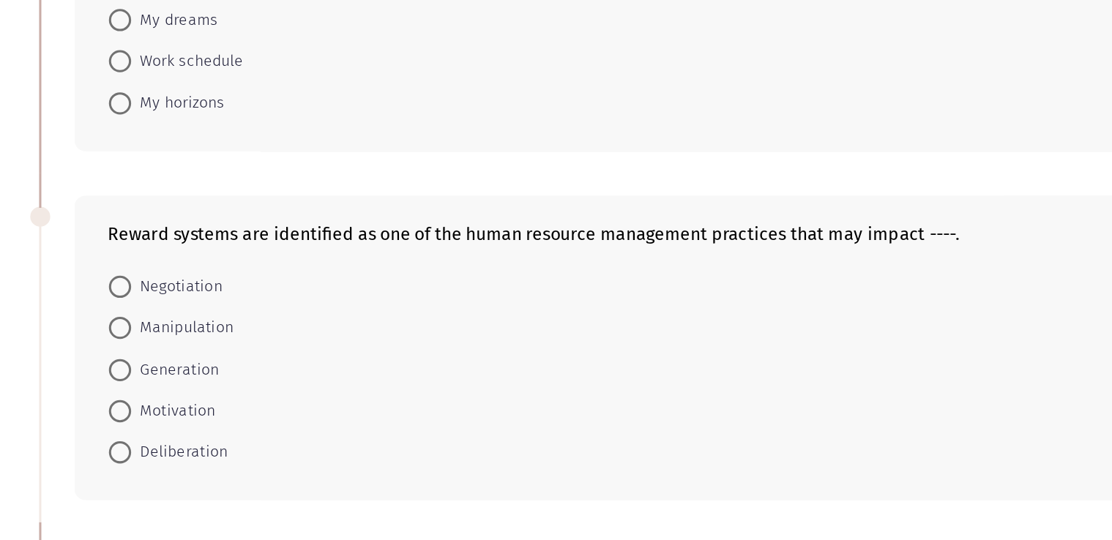
click at [68, 366] on app-assessment-container "Remaining: 3:44 ASSESS English Language Assessment - Vocabulary End On hot days…" at bounding box center [556, 236] width 1112 height 968
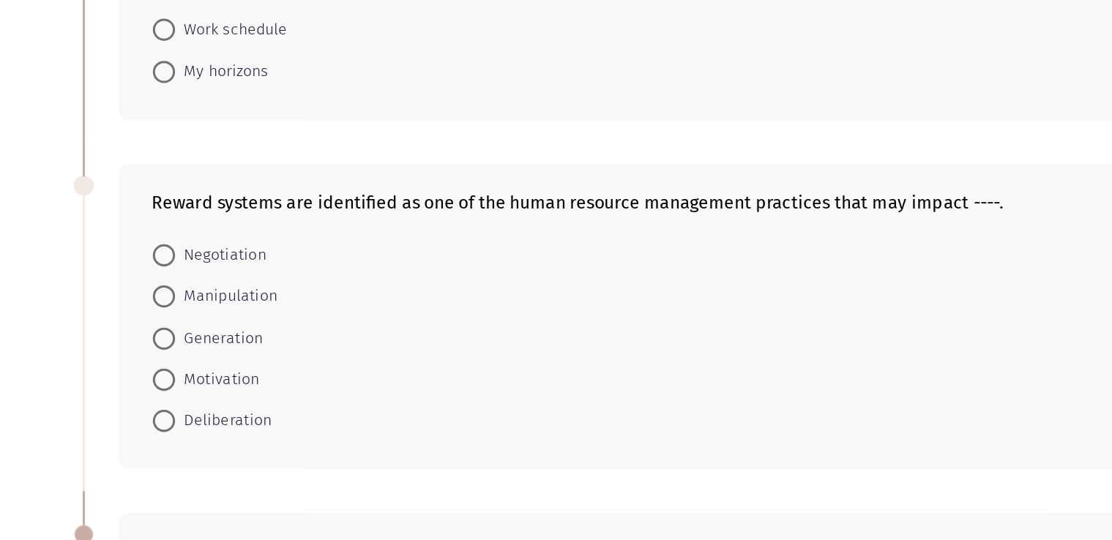
click at [159, 410] on span "Motivation" at bounding box center [171, 417] width 56 height 18
click at [143, 410] on input "Motivation" at bounding box center [135, 417] width 15 height 15
radio input "true"
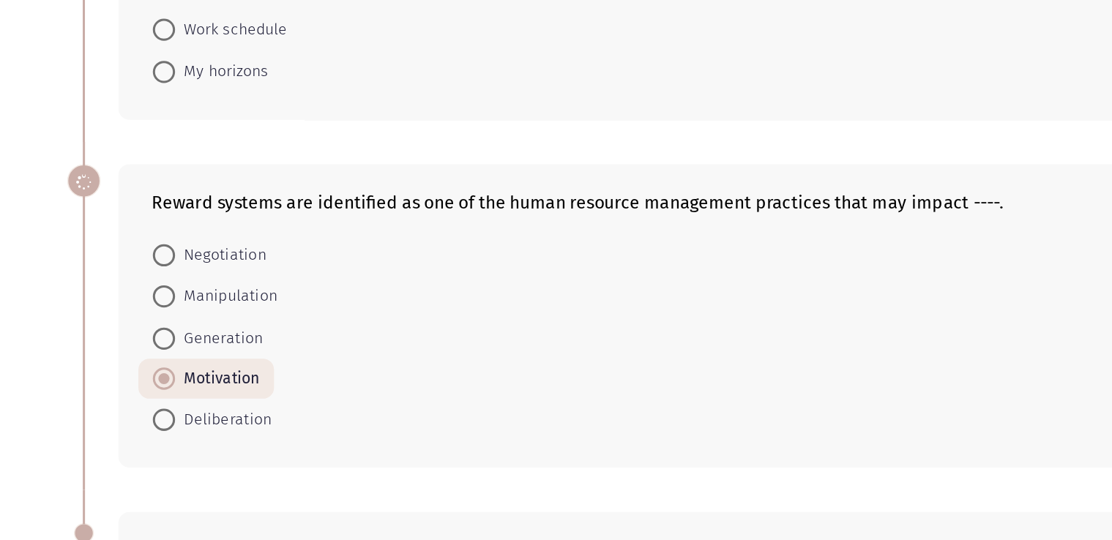
click at [70, 357] on app-assessment-container "Remaining: 3:35 ASSESS English Language Assessment - Vocabulary End On hot days…" at bounding box center [556, 235] width 1112 height 967
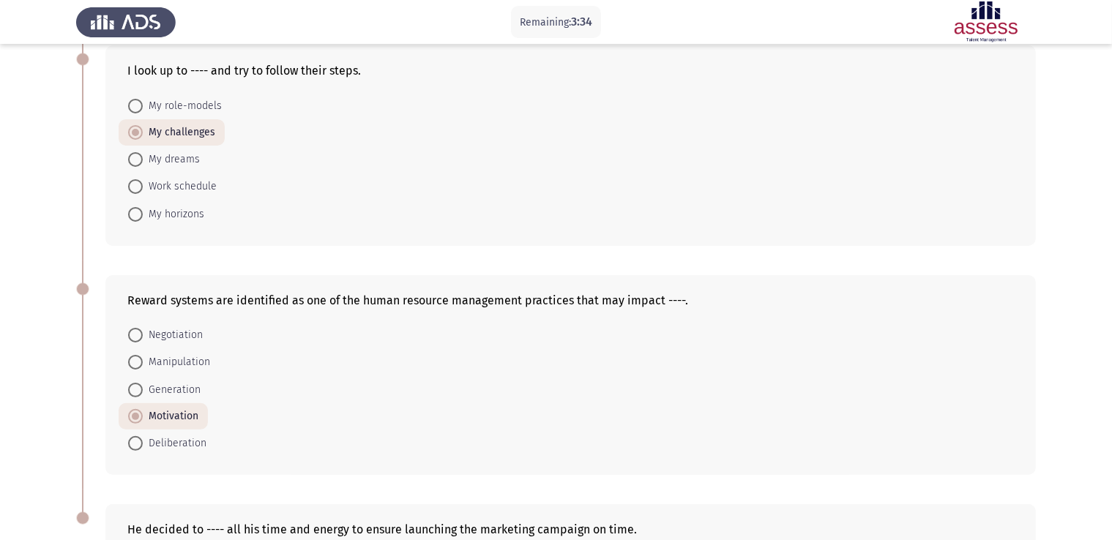
scroll to position [543, 0]
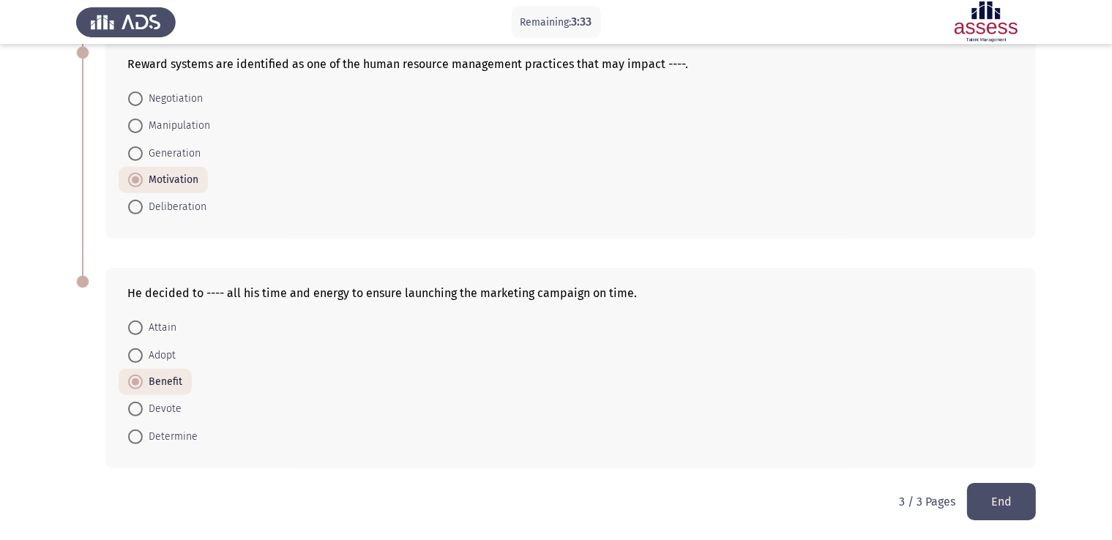
click at [1022, 495] on button "End" at bounding box center [1001, 501] width 69 height 37
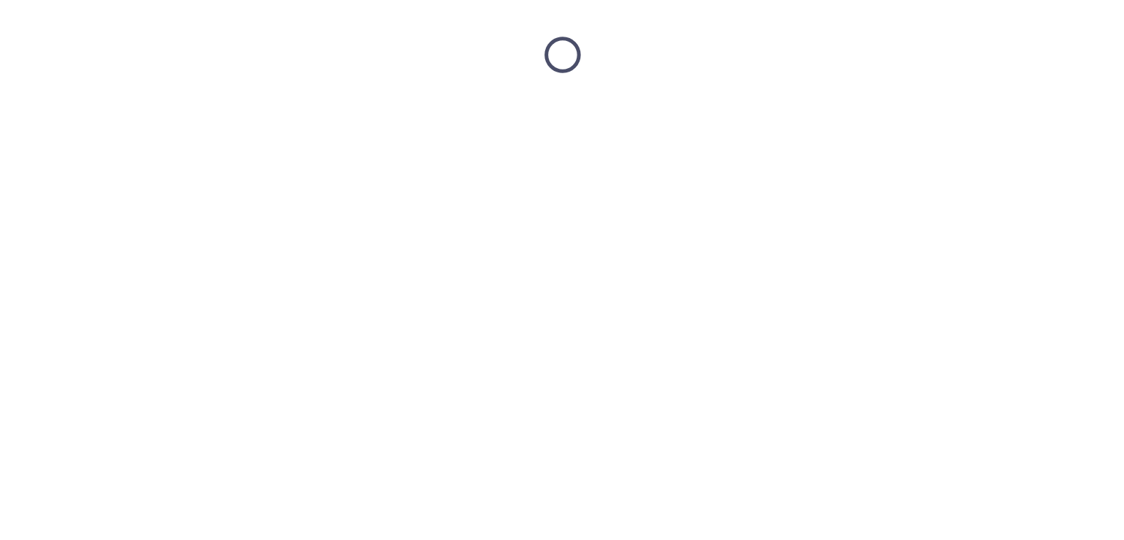
scroll to position [0, 0]
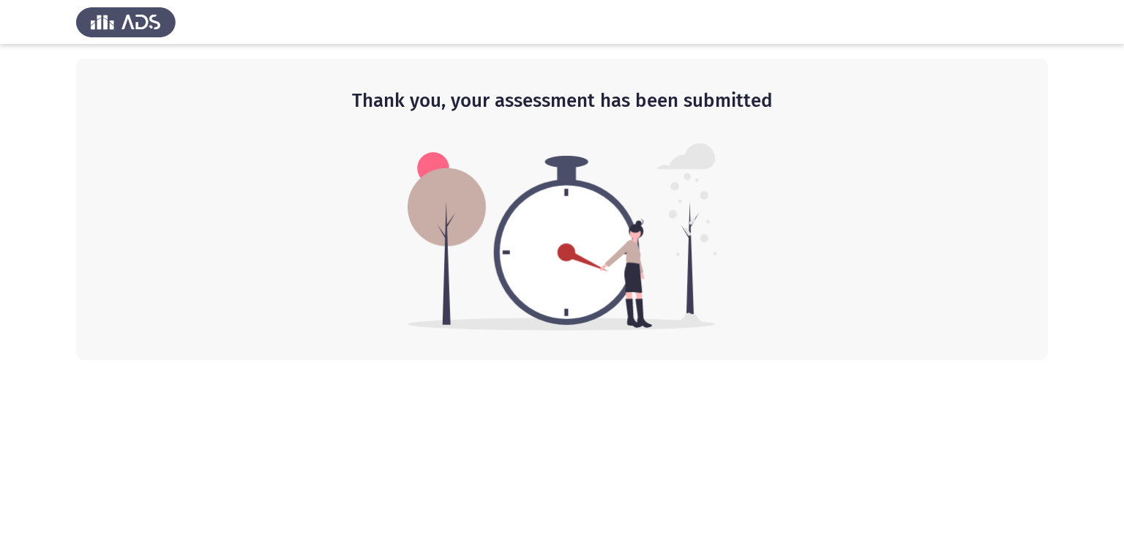
drag, startPoint x: 580, startPoint y: 224, endPoint x: 416, endPoint y: 214, distance: 164.2
click at [416, 214] on img at bounding box center [563, 236] width 310 height 187
click at [736, 318] on div "Thank you, your assessment has been submitted" at bounding box center [562, 209] width 972 height 301
click at [676, 360] on html "Thank you, your assessment has been submitted" at bounding box center [562, 180] width 1124 height 360
drag, startPoint x: 562, startPoint y: 318, endPoint x: 539, endPoint y: 252, distance: 69.7
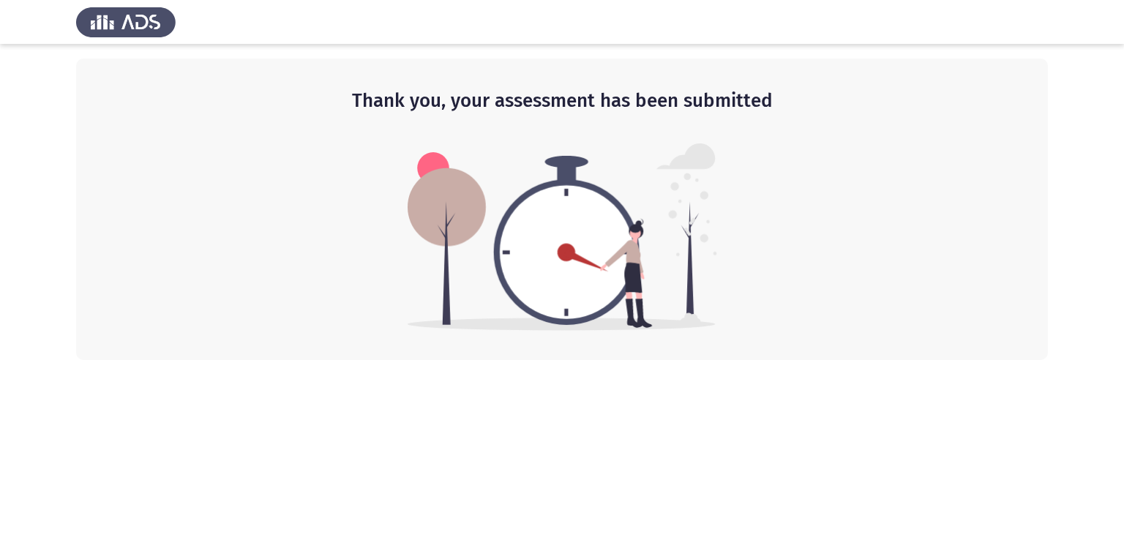
click at [540, 253] on html "Thank you, your assessment has been submitted" at bounding box center [562, 180] width 1124 height 360
click at [496, 352] on div "Thank you, your assessment has been submitted" at bounding box center [562, 209] width 972 height 301
click at [121, 26] on img at bounding box center [126, 21] width 100 height 41
drag, startPoint x: 181, startPoint y: 24, endPoint x: 401, endPoint y: 83, distance: 228.1
click at [183, 24] on div at bounding box center [562, 22] width 1124 height 44
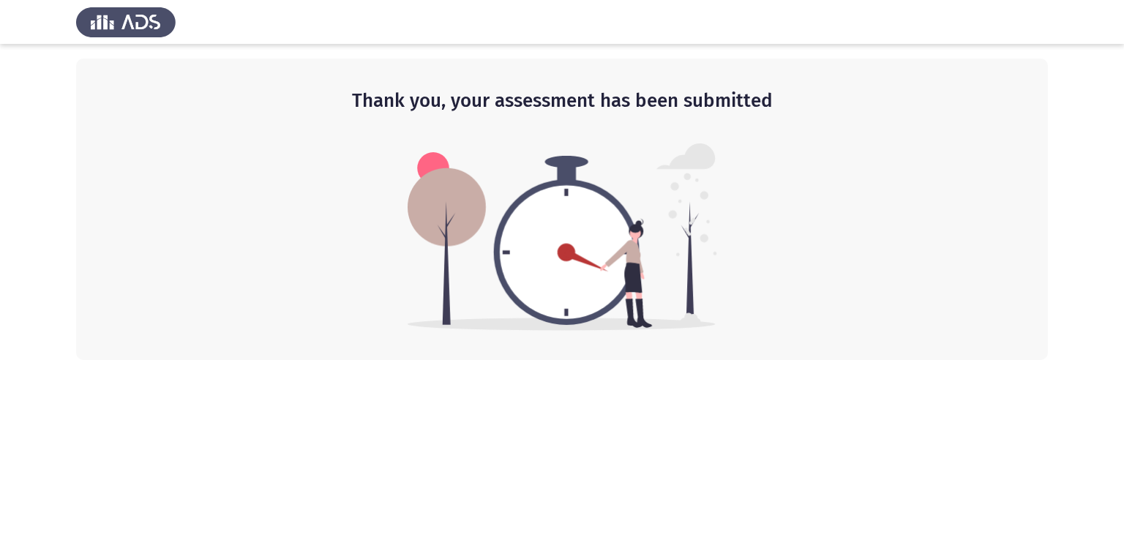
click at [595, 109] on h2 "Thank you, your assessment has been submitted" at bounding box center [561, 101] width 913 height 26
click at [421, 121] on div "Thank you, your assessment has been submitted" at bounding box center [562, 209] width 972 height 301
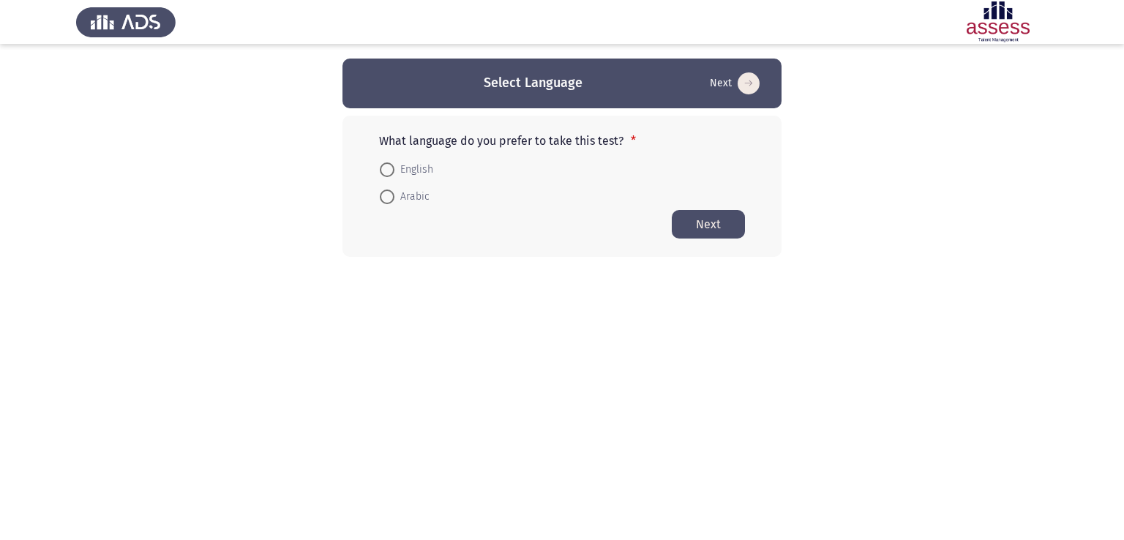
click at [410, 199] on span "Arabic" at bounding box center [411, 197] width 35 height 18
click at [394, 199] on input "Arabic" at bounding box center [387, 197] width 15 height 15
radio input "true"
click at [490, 304] on html "Select Language Next What language do you prefer to take this test? * English A…" at bounding box center [562, 157] width 1124 height 315
click at [711, 228] on button "Next" at bounding box center [708, 223] width 73 height 29
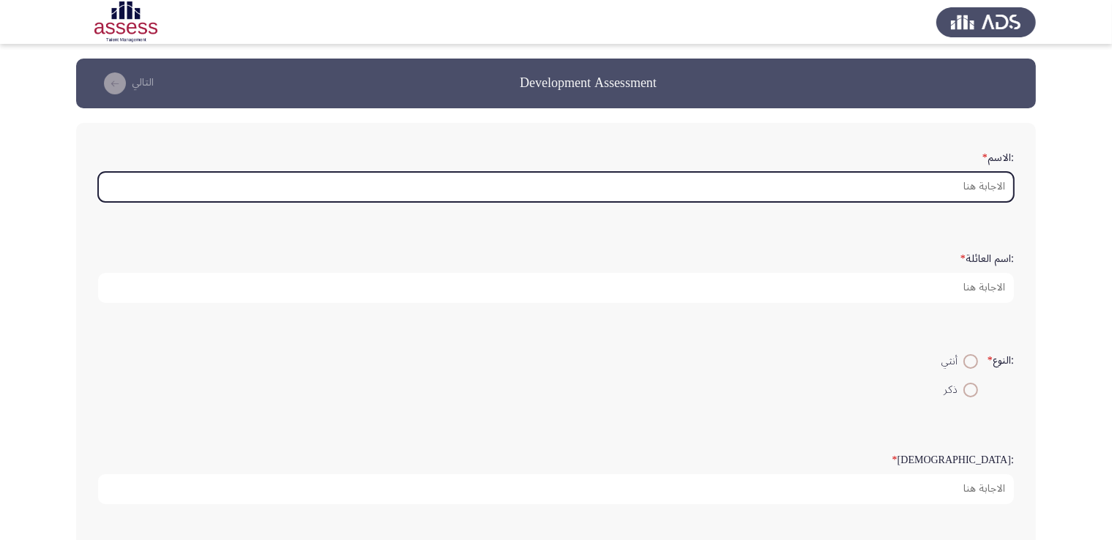
click at [993, 180] on input ":الاسم *" at bounding box center [555, 187] width 915 height 30
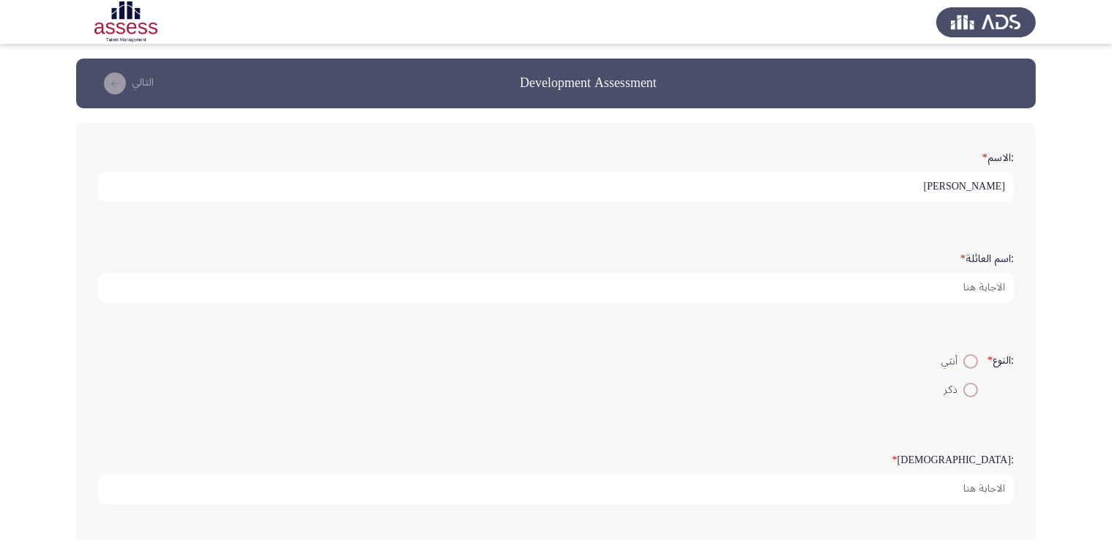
type input "محمد"
type input "مروان"
click at [959, 394] on span "ذكر" at bounding box center [953, 390] width 20 height 18
click at [963, 394] on input "ذكر" at bounding box center [970, 390] width 15 height 15
radio input "true"
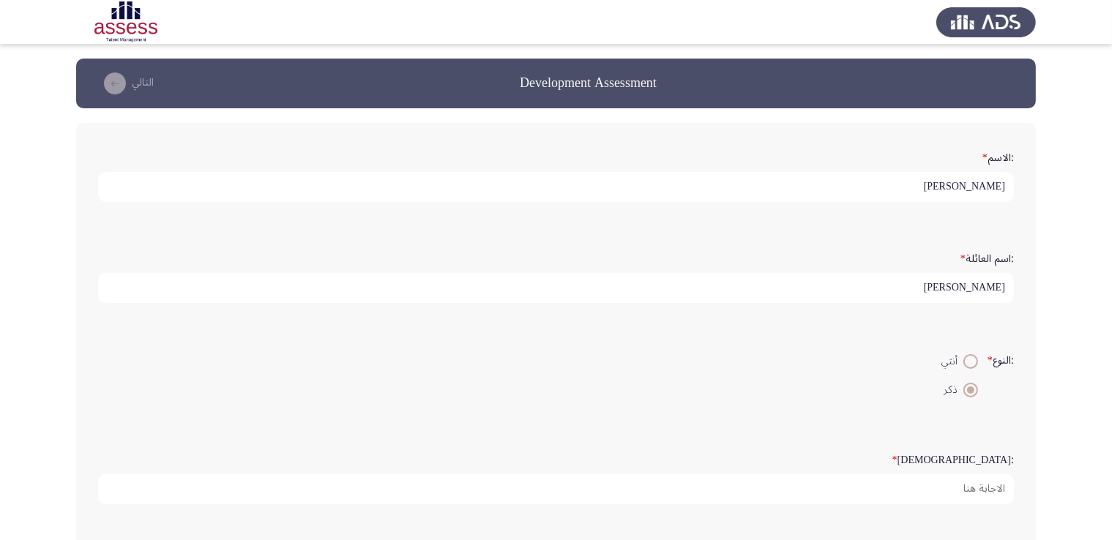
click at [810, 383] on form ":النوع * أنثي ذكر" at bounding box center [555, 375] width 915 height 56
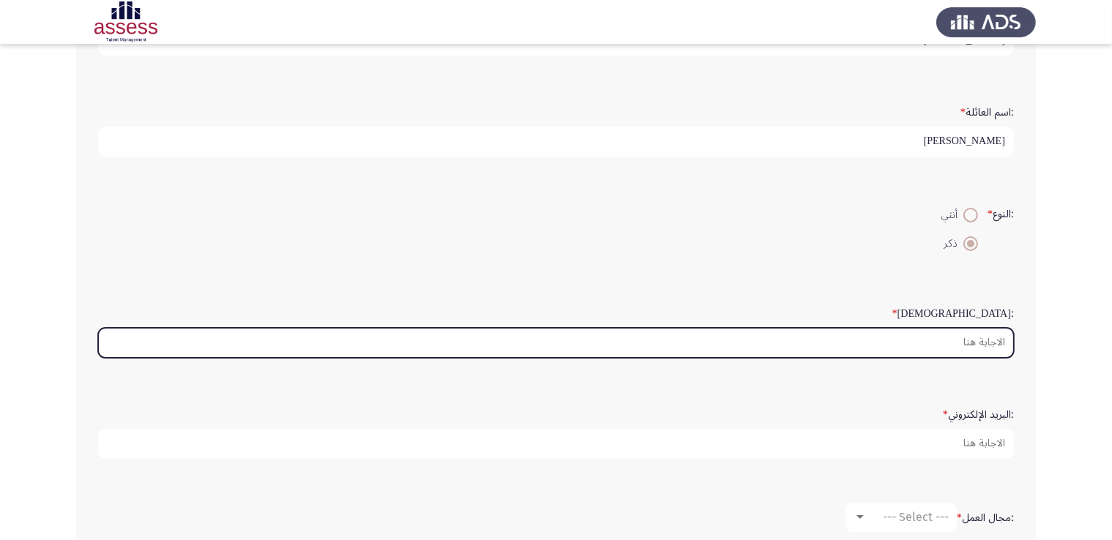
click at [913, 347] on input ":السن *" at bounding box center [555, 343] width 915 height 30
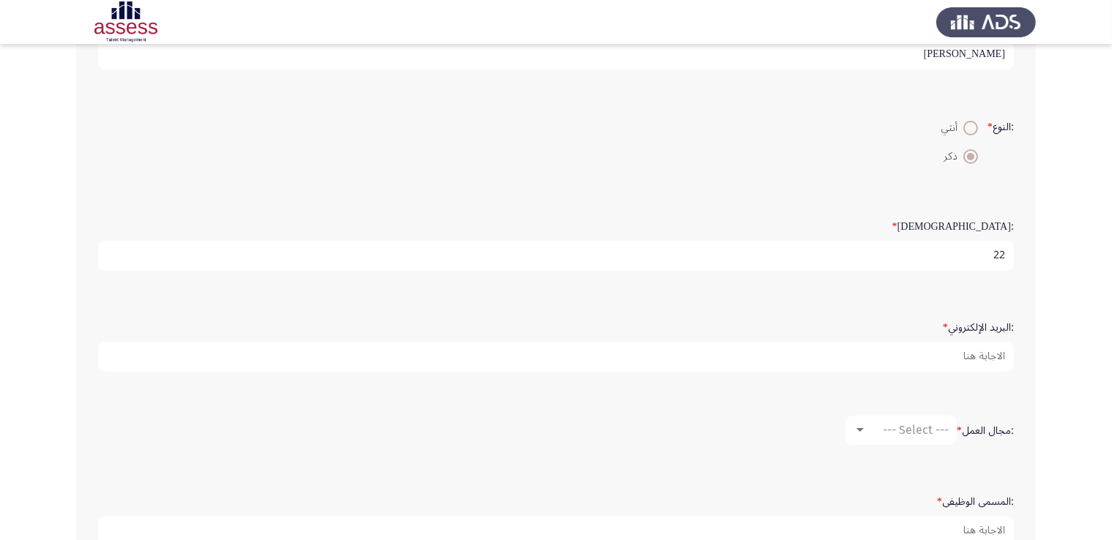
type input "22"
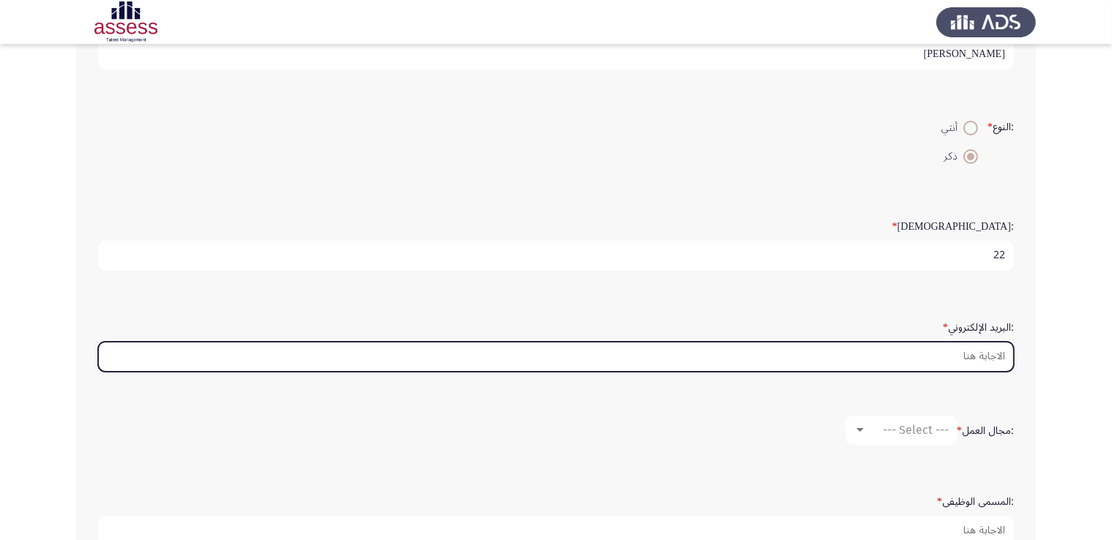
scroll to position [236, 0]
click at [937, 364] on input ":البريد الإلكتروني *" at bounding box center [555, 354] width 915 height 30
paste input "m"
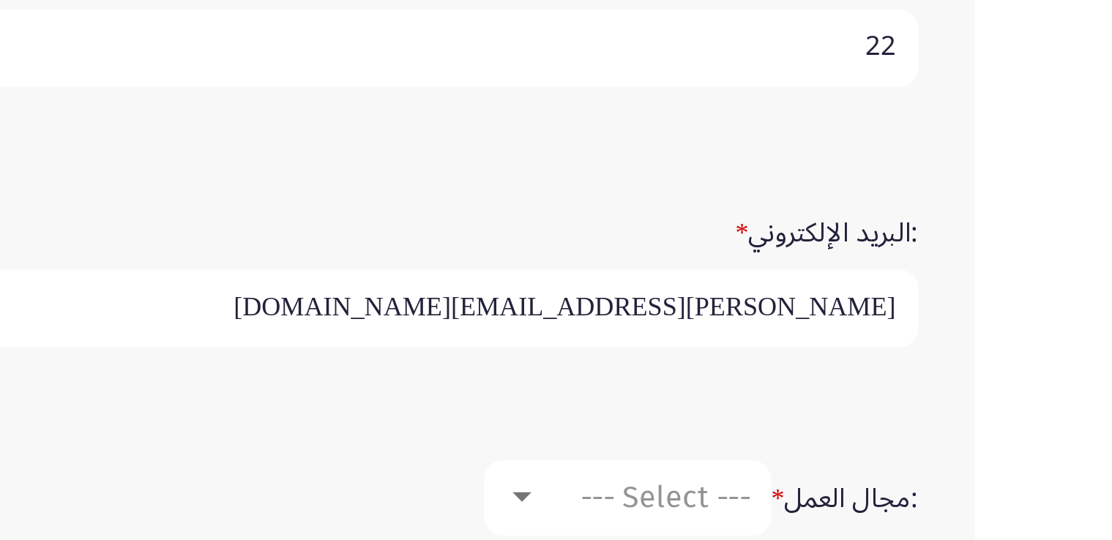
type input "[PERSON_NAME][EMAIL_ADDRESS][PERSON_NAME][DOMAIN_NAME]"
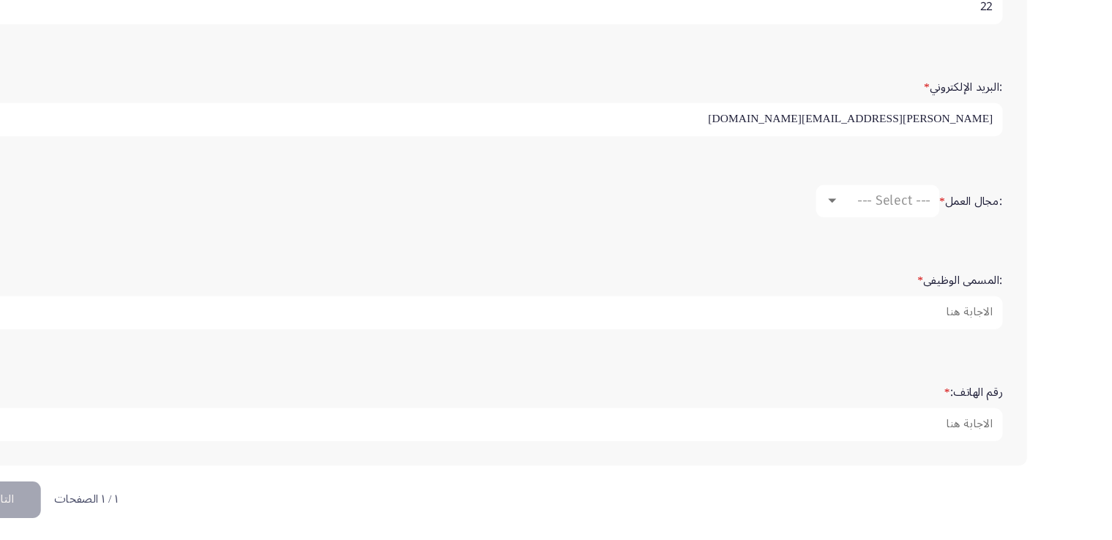
scroll to position [430, 0]
click at [876, 212] on div ":مجال العمل * --- Select ---" at bounding box center [556, 234] width 930 height 44
click at [876, 220] on mat-select "--- Select ---" at bounding box center [900, 234] width 111 height 29
click at [877, 221] on mat-select "--- Select ---" at bounding box center [900, 234] width 111 height 29
click at [866, 229] on div "--- Select ---" at bounding box center [907, 234] width 82 height 14
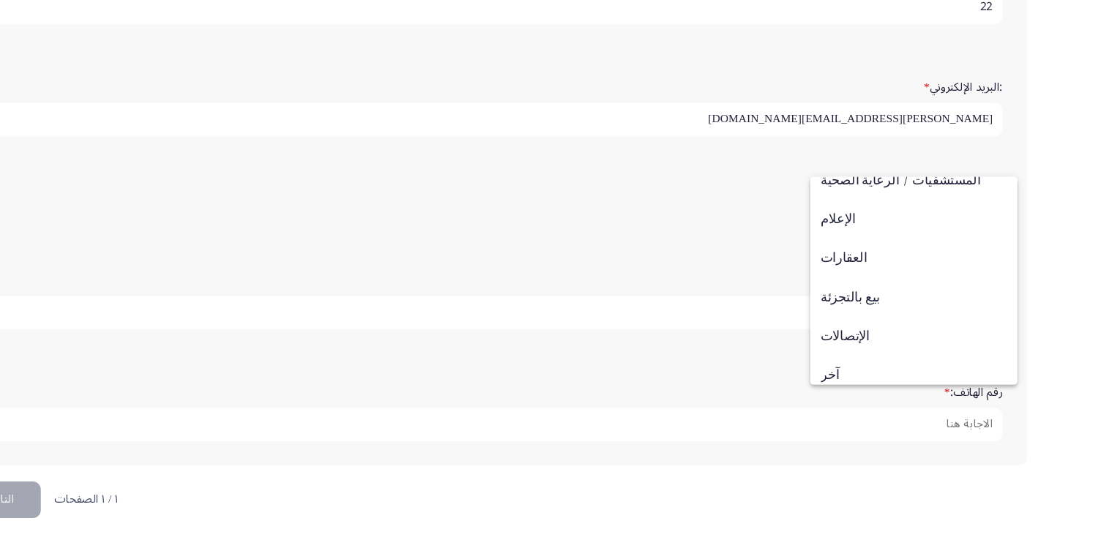
scroll to position [480, 0]
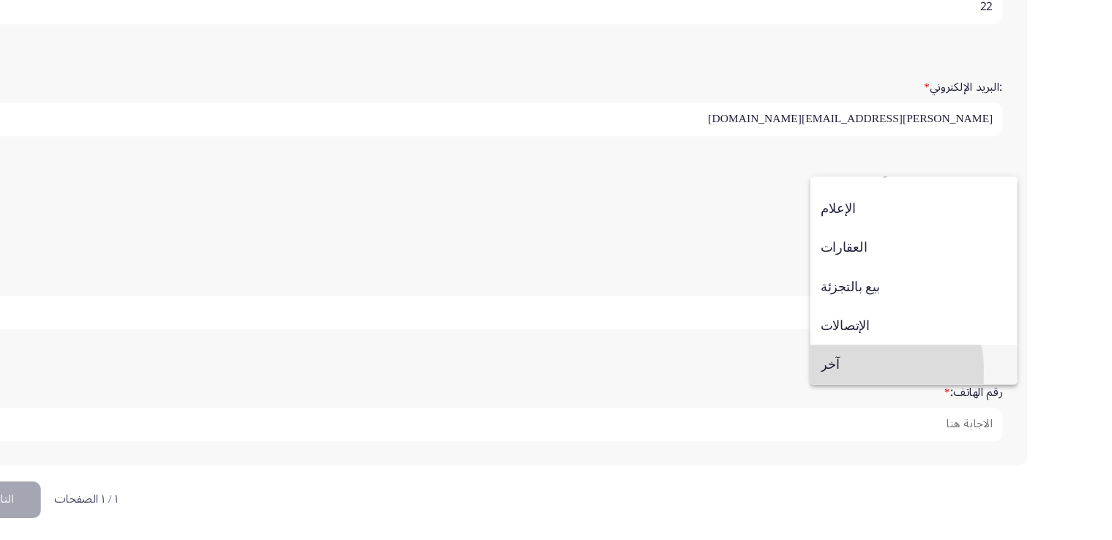
click at [859, 390] on span "آخر" at bounding box center [934, 381] width 168 height 35
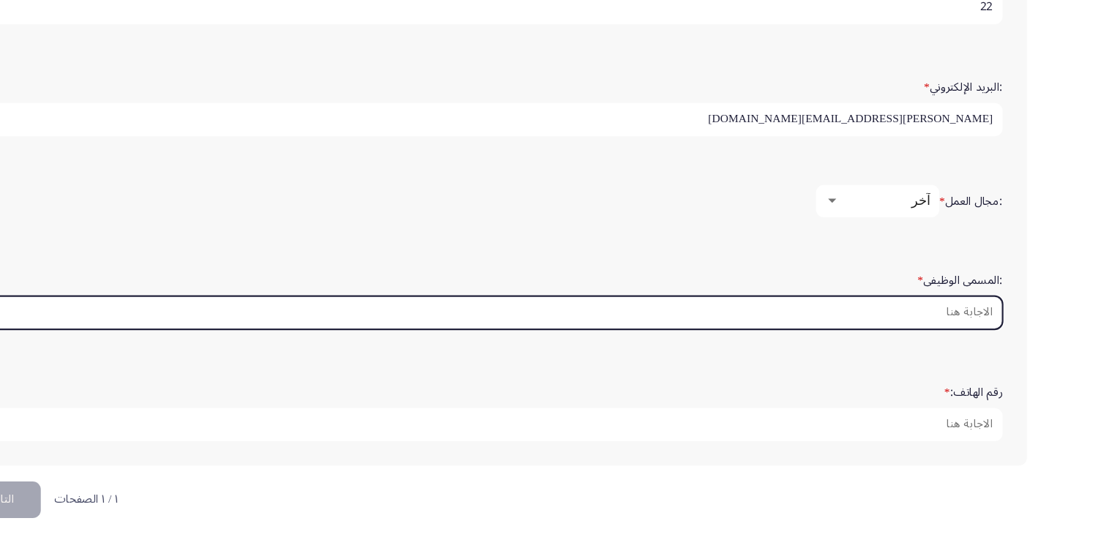
click at [926, 323] on input ":المسمى الوظيفى *" at bounding box center [555, 335] width 915 height 30
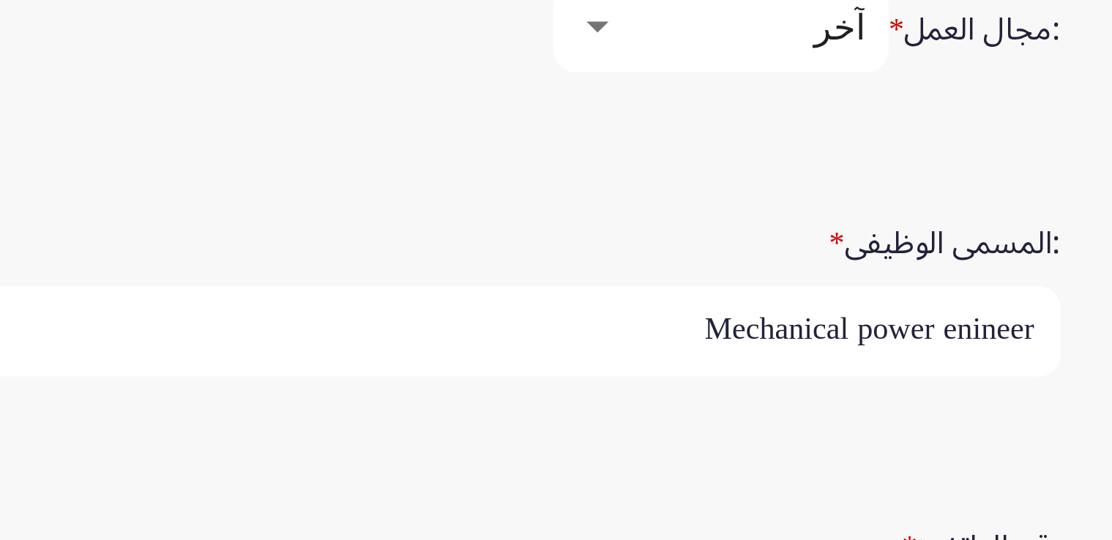
click at [984, 329] on input "Mechanical power enineer" at bounding box center [555, 335] width 915 height 30
type input "Mechanical power engineer"
click at [994, 359] on div ":المسمى الوظيفى * Mechanical power engineer" at bounding box center [556, 321] width 930 height 101
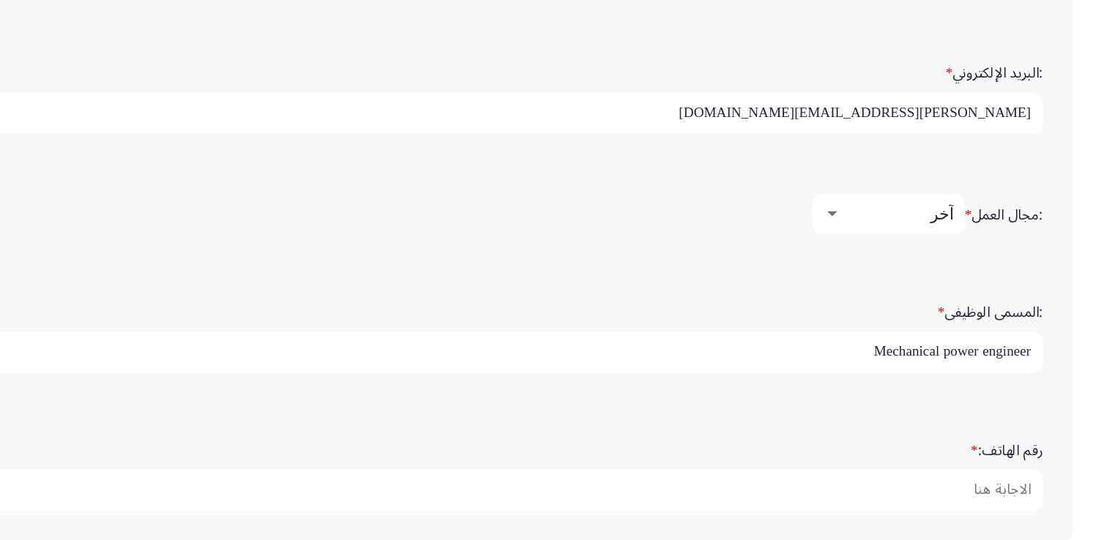
scroll to position [430, 0]
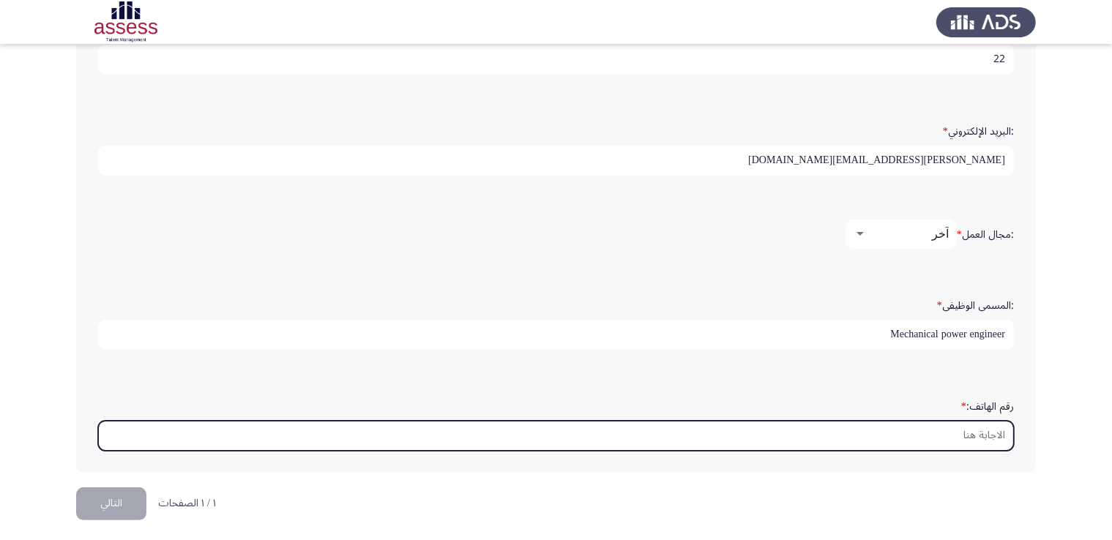
click at [995, 421] on input "رقم الهاتف: *" at bounding box center [555, 436] width 915 height 30
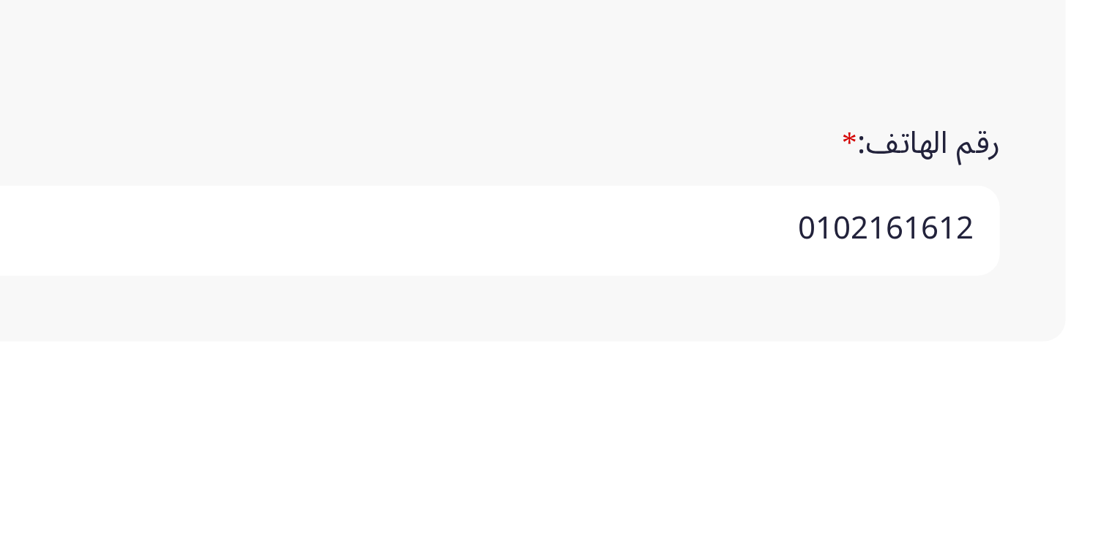
click at [975, 425] on input "0102161612" at bounding box center [555, 436] width 915 height 30
type input "01021561612"
click at [992, 463] on div "رقم الهاتف: * 01021561612" at bounding box center [556, 422] width 930 height 101
drag, startPoint x: 943, startPoint y: 427, endPoint x: 1000, endPoint y: 436, distance: 57.8
click at [1000, 436] on input "01021561612" at bounding box center [555, 436] width 915 height 30
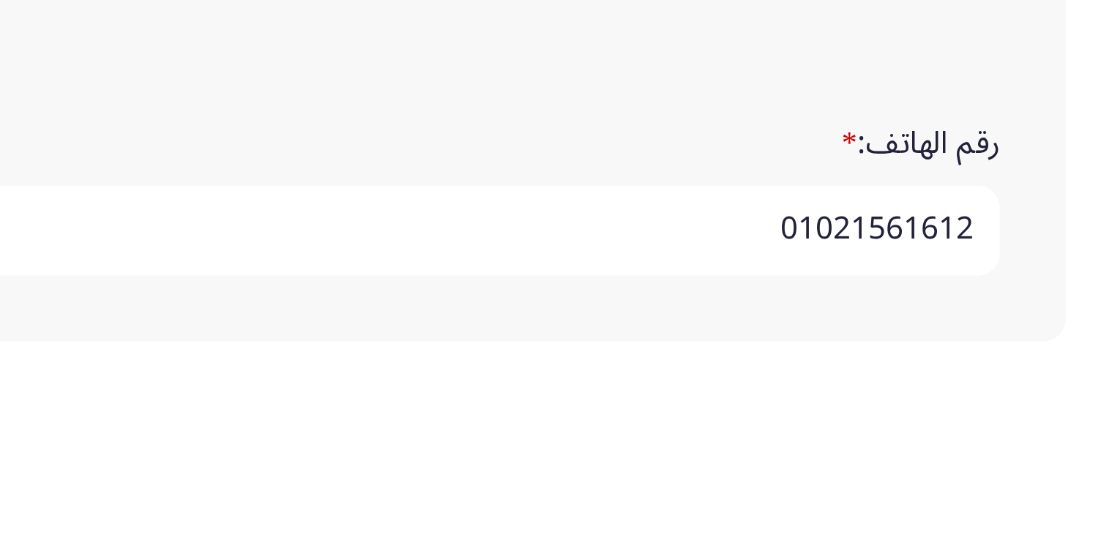
scroll to position [4, 0]
click at [957, 473] on div ":الاسم * محمد :اسم العائلة * مروان :النوع * أنثي ذكر :السن * 22 :البريد الإلكتر…" at bounding box center [555, 83] width 959 height 809
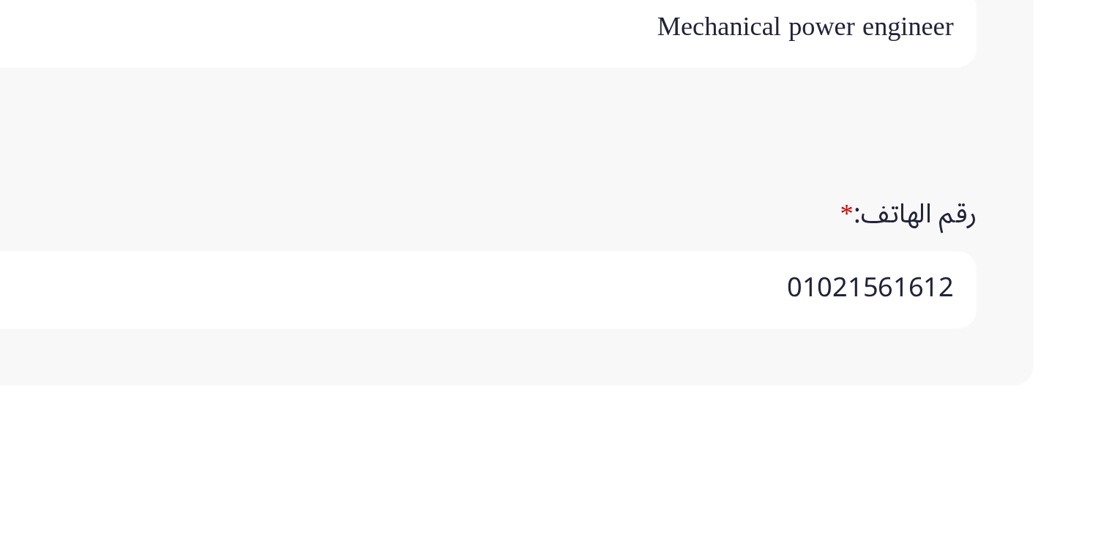
scroll to position [430, 0]
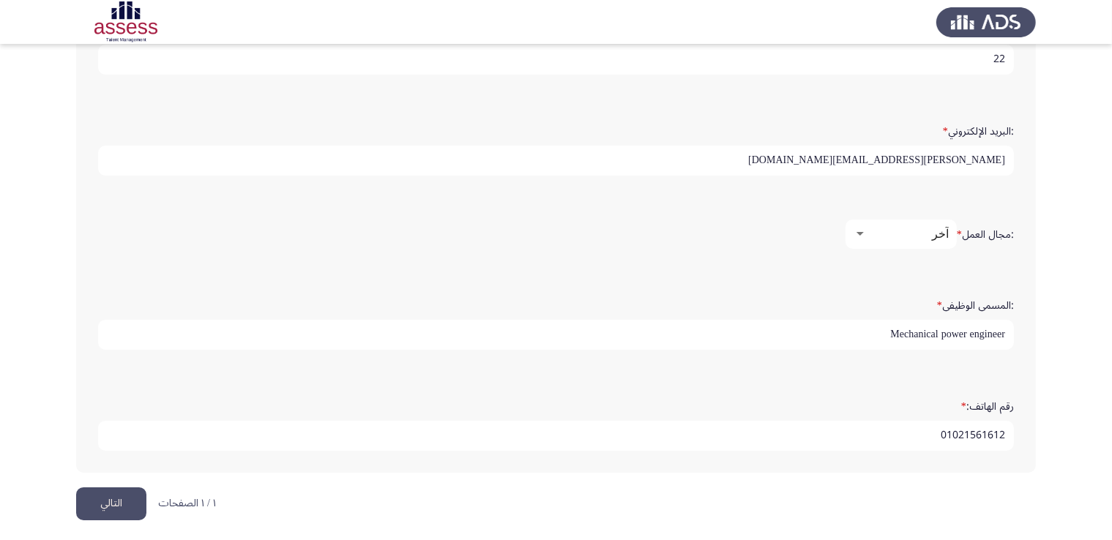
click at [120, 492] on button "التالي" at bounding box center [111, 503] width 70 height 33
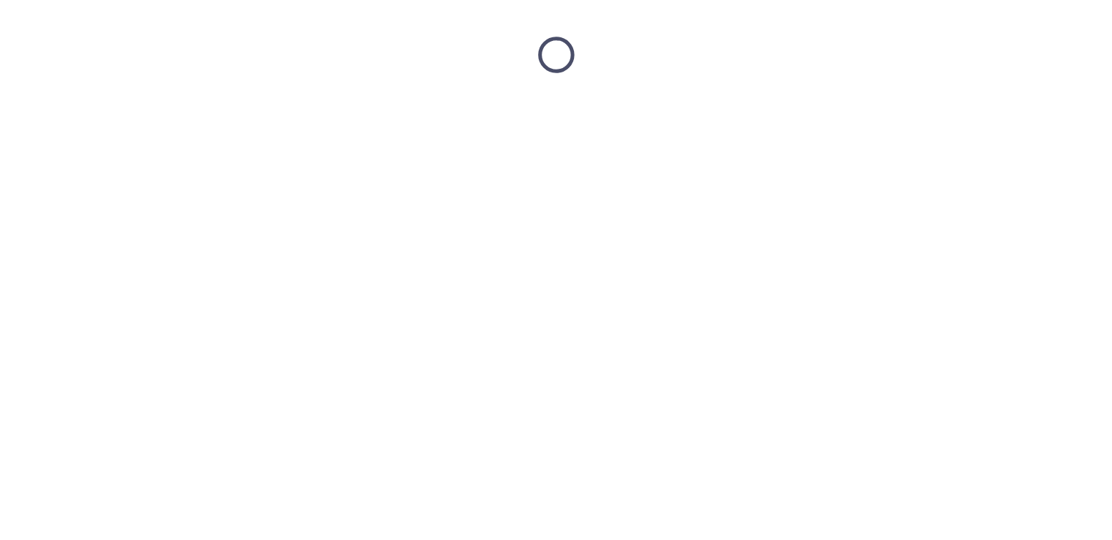
scroll to position [0, 0]
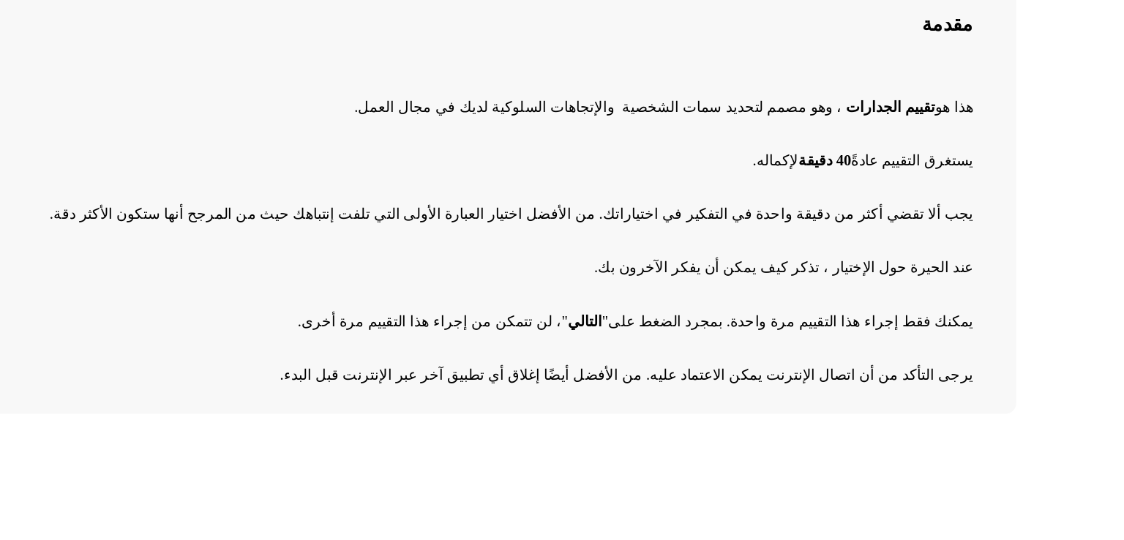
click at [571, 280] on p "يستغرق التقييم عادةً 40 دقيقة لإكماله ." at bounding box center [561, 268] width 913 height 25
click at [690, 314] on p "يجب ألا تقضي أكثر من دقيقة واحدة في التفكير في اختياراتك. من الأفضل اختيار العب…" at bounding box center [561, 305] width 913 height 25
click at [697, 300] on span "يجب ألا تقضي أكثر من دقيقة واحدة في التفكير في اختياراتك. من الأفضل اختيار العب…" at bounding box center [704, 305] width 629 height 11
drag, startPoint x: 697, startPoint y: 300, endPoint x: 726, endPoint y: 365, distance: 71.1
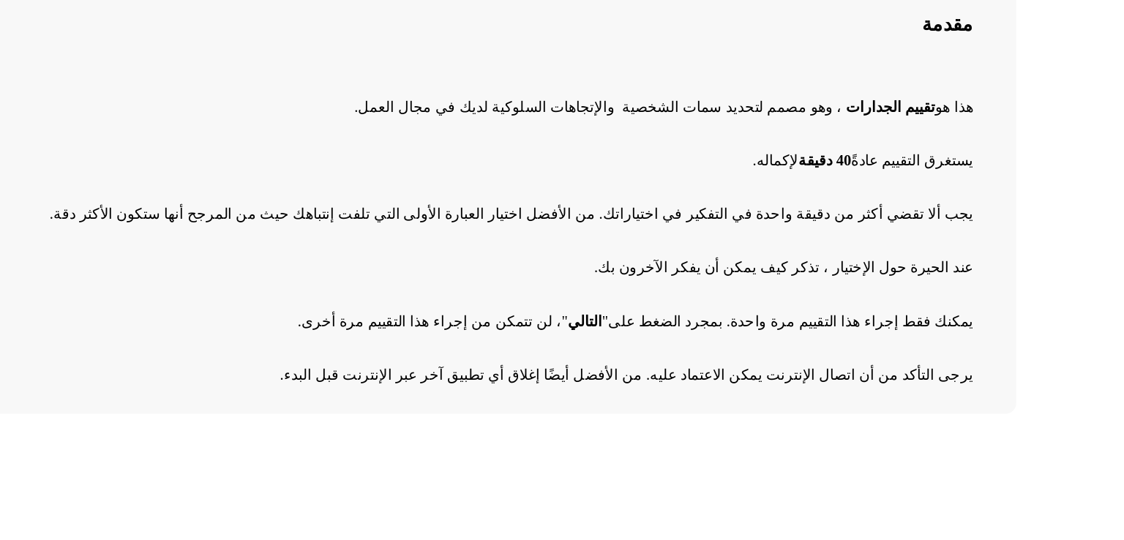
click at [726, 364] on div "هذا هو تقييم الجدارات ، وهو مصمم لتحديد سمات الشخصية والإتجاهات السلوكية لديك ف…" at bounding box center [561, 318] width 913 height 220
drag, startPoint x: 738, startPoint y: 373, endPoint x: 1019, endPoint y: 269, distance: 299.6
click at [981, 312] on div "هذا هو تقييم الجدارات ، وهو مصمم لتحديد سمات الشخصية والإتجاهات السلوكية لديك ف…" at bounding box center [561, 318] width 913 height 220
drag, startPoint x: 1028, startPoint y: 263, endPoint x: 693, endPoint y: 408, distance: 364.8
click at [693, 408] on div "مقدمة هذا هو تقييم الجدارات ، وهو مصمم لتحديد سمات الشخصية والإتجاهات السلوكية …" at bounding box center [562, 282] width 972 height 319
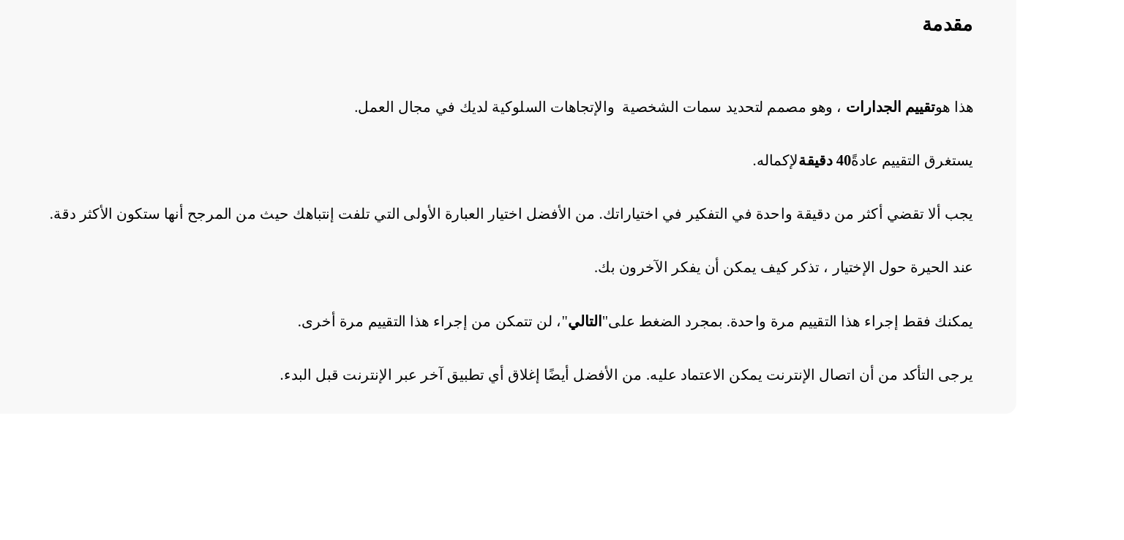
click at [693, 410] on span "يرجى التأكد من أن اتصال الإنترنت يمكن الاعتماد عليه. من الأفضل أيضًا إغلاق أي ت…" at bounding box center [782, 415] width 474 height 11
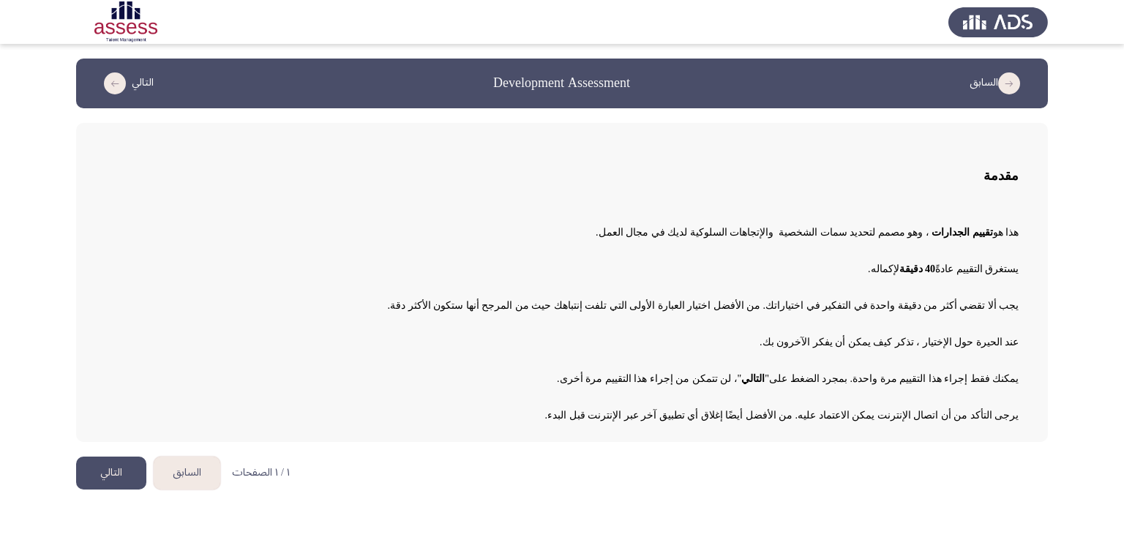
click at [100, 466] on button "التالي" at bounding box center [111, 473] width 70 height 33
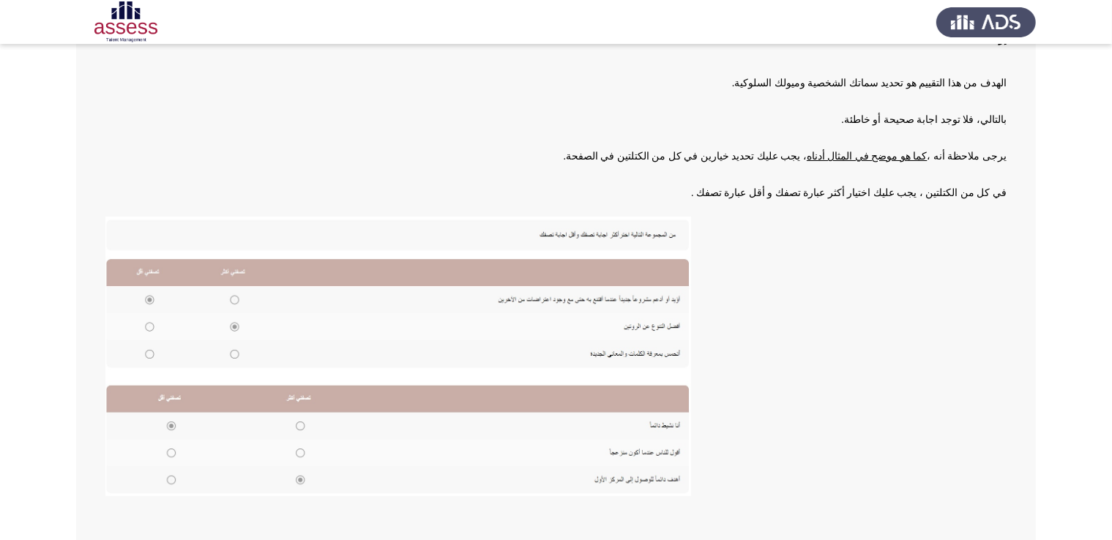
scroll to position [132, 0]
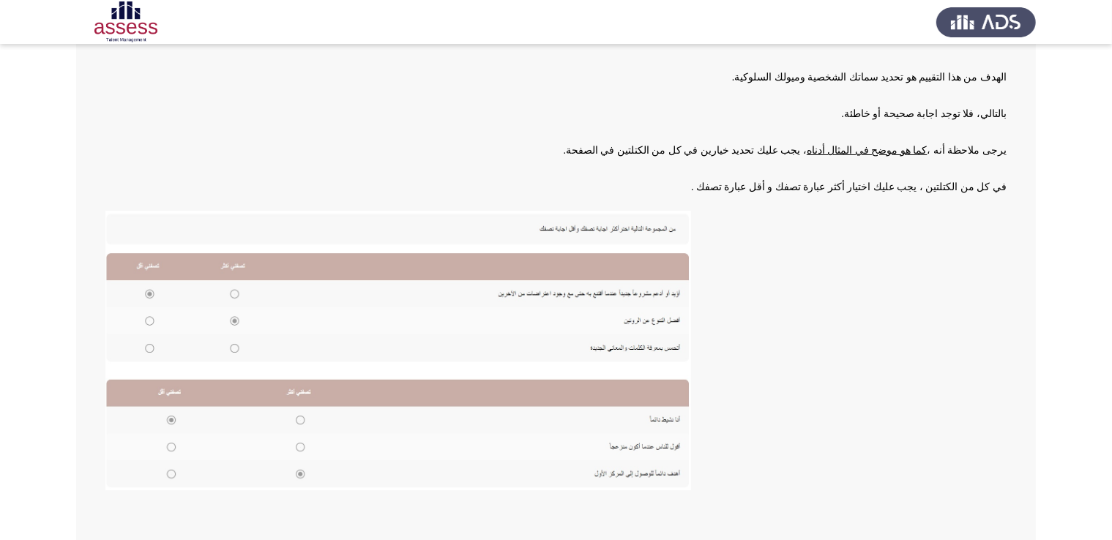
drag, startPoint x: 587, startPoint y: 340, endPoint x: 763, endPoint y: 318, distance: 177.8
click at [763, 318] on p at bounding box center [555, 355] width 901 height 288
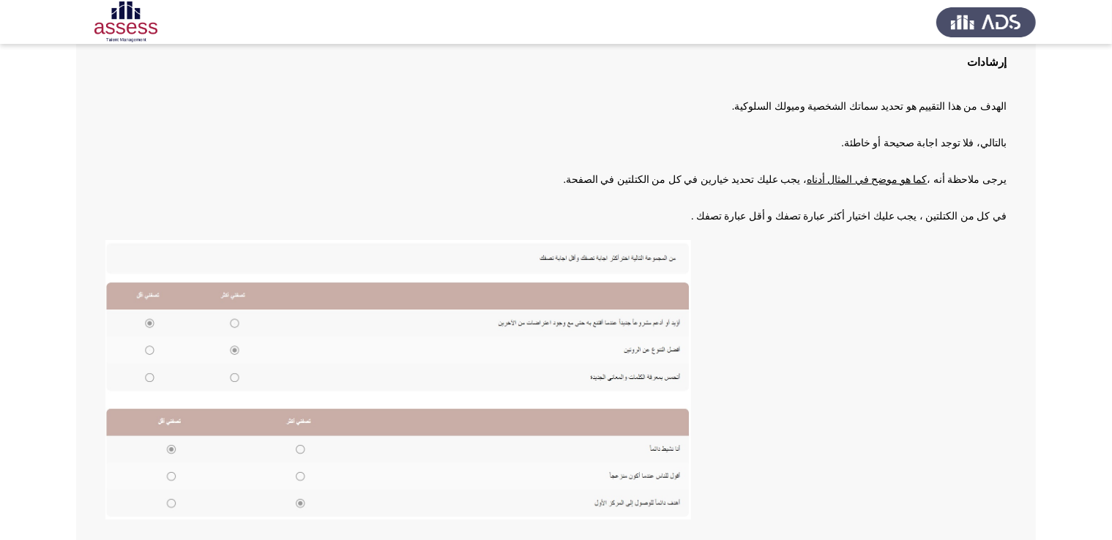
scroll to position [0, 0]
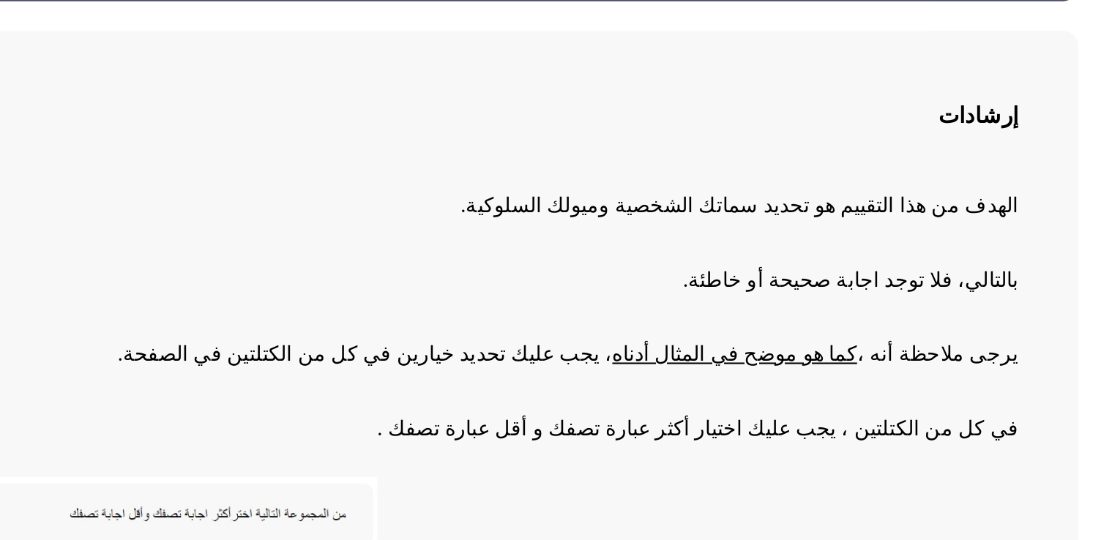
drag, startPoint x: 1012, startPoint y: 161, endPoint x: 823, endPoint y: 225, distance: 199.2
click at [850, 222] on div "إرشادات الهدف من هذا التقييم هو تحديد سماتك الشخصية وميولك السلوكية. بالتالي، ف…" at bounding box center [555, 408] width 959 height 571
drag, startPoint x: 823, startPoint y: 225, endPoint x: 787, endPoint y: 238, distance: 38.2
click at [788, 237] on div "الهدف من هذا التقييم هو تحديد سماتك الشخصية وميولك السلوكية. بالتالي، فلا توجد …" at bounding box center [555, 431] width 901 height 495
click at [788, 238] on p "بالتالي، فلا توجد اجابة صحيحة أو خاطئة." at bounding box center [555, 245] width 901 height 25
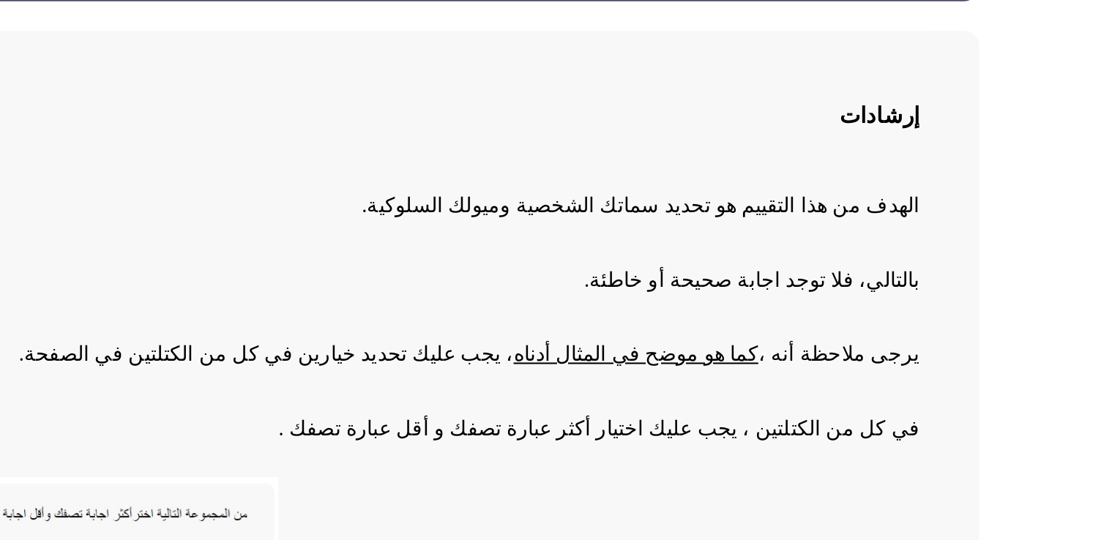
drag, startPoint x: 940, startPoint y: 212, endPoint x: 988, endPoint y: 236, distance: 53.3
click at [987, 233] on div "الهدف من هذا التقييم هو تحديد سماتك الشخصية وميولك السلوكية. بالتالي، فلا توجد …" at bounding box center [555, 431] width 901 height 495
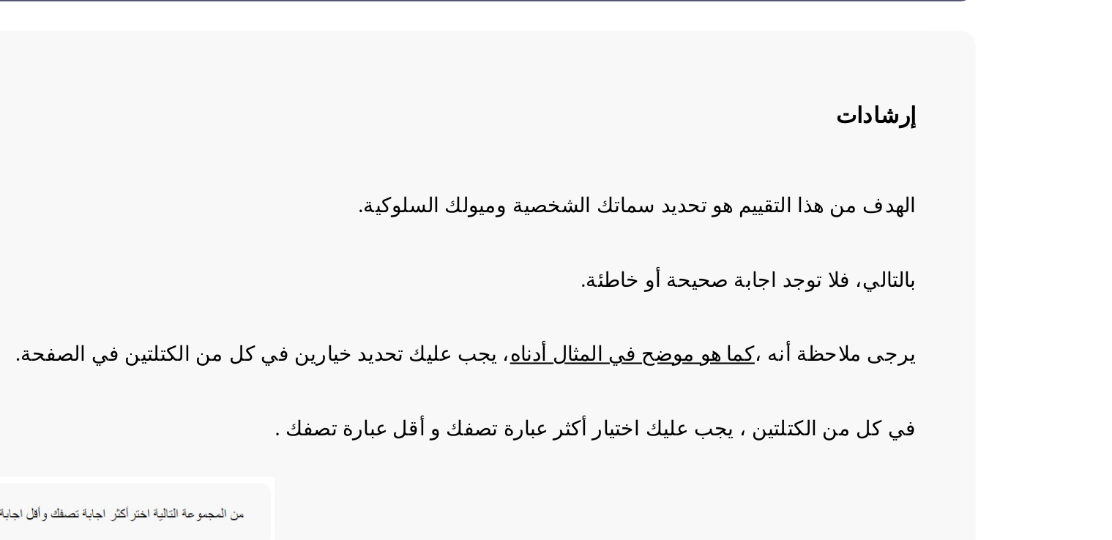
drag, startPoint x: 986, startPoint y: 243, endPoint x: 901, endPoint y: 247, distance: 85.7
click at [901, 247] on span "بالتالي، فلا توجد اجابة صحيحة أو خاطئة." at bounding box center [924, 245] width 165 height 11
drag, startPoint x: 887, startPoint y: 255, endPoint x: 876, endPoint y: 261, distance: 12.4
click at [876, 261] on div "الهدف من هذا التقييم هو تحديد سماتك الشخصية وميولك السلوكية. بالتالي، فلا توجد …" at bounding box center [555, 431] width 901 height 495
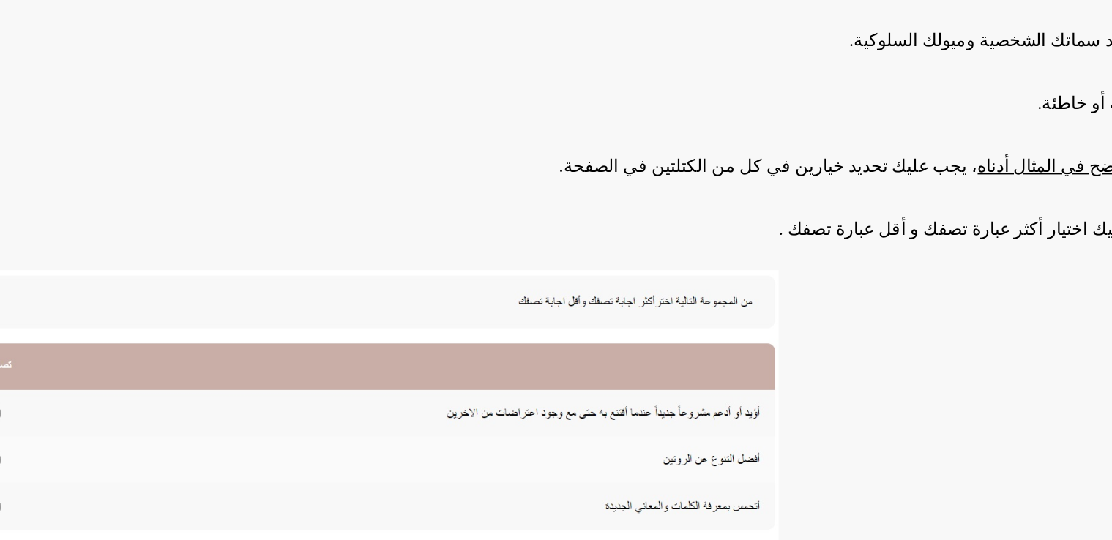
scroll to position [102, 0]
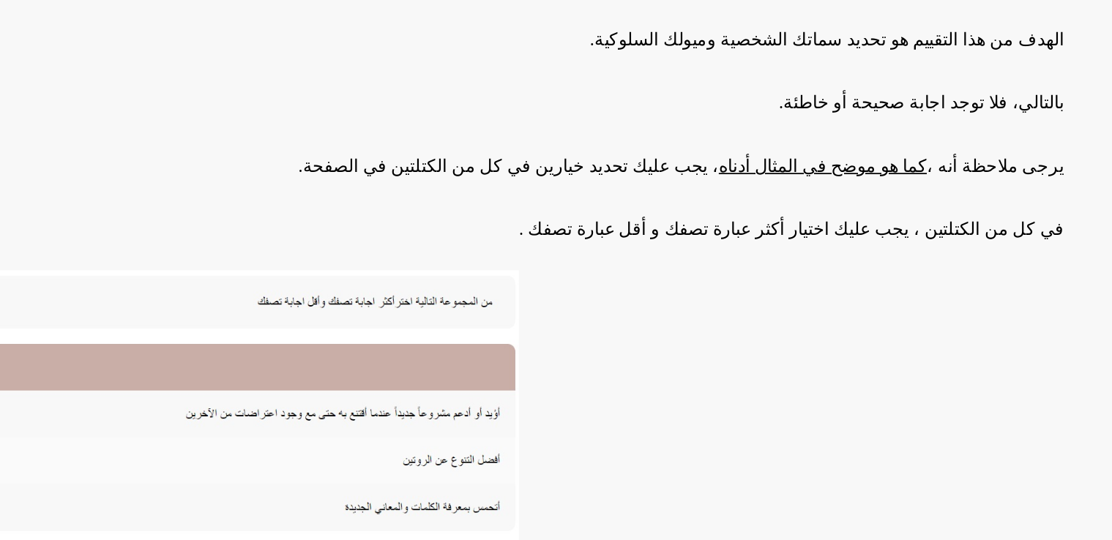
drag, startPoint x: 867, startPoint y: 174, endPoint x: 936, endPoint y: 205, distance: 75.3
click at [936, 205] on div "الهدف من هذا التقييم هو تحديد سماتك الشخصية وميولك السلوكية. بالتالي، فلا توجد …" at bounding box center [555, 330] width 901 height 495
drag, startPoint x: 815, startPoint y: 176, endPoint x: 830, endPoint y: 249, distance: 74.6
click at [830, 249] on div "الهدف من هذا التقييم هو تحديد سماتك الشخصية وميولك السلوكية. بالتالي، فلا توجد …" at bounding box center [555, 330] width 901 height 495
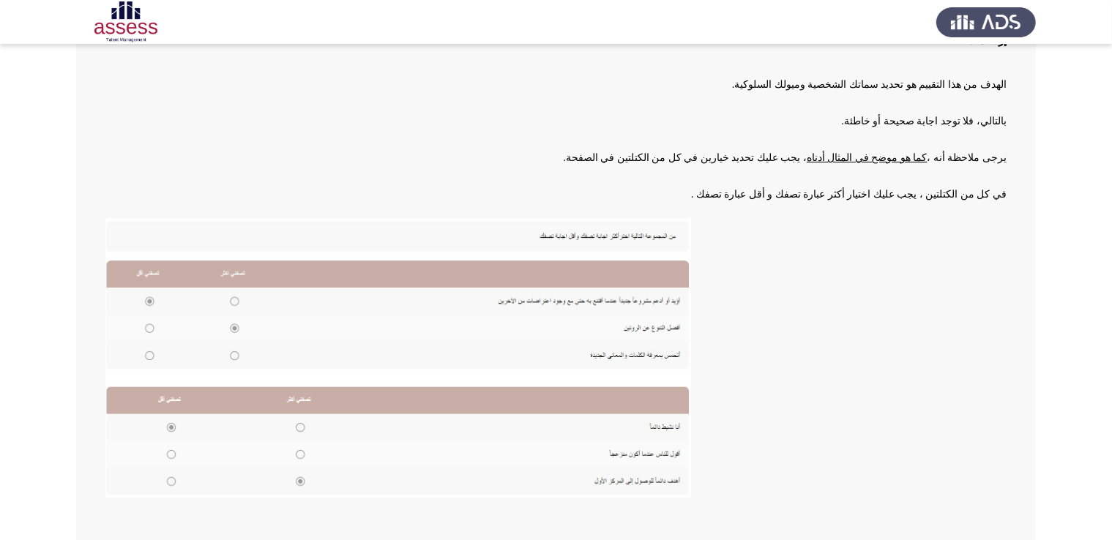
scroll to position [214, 0]
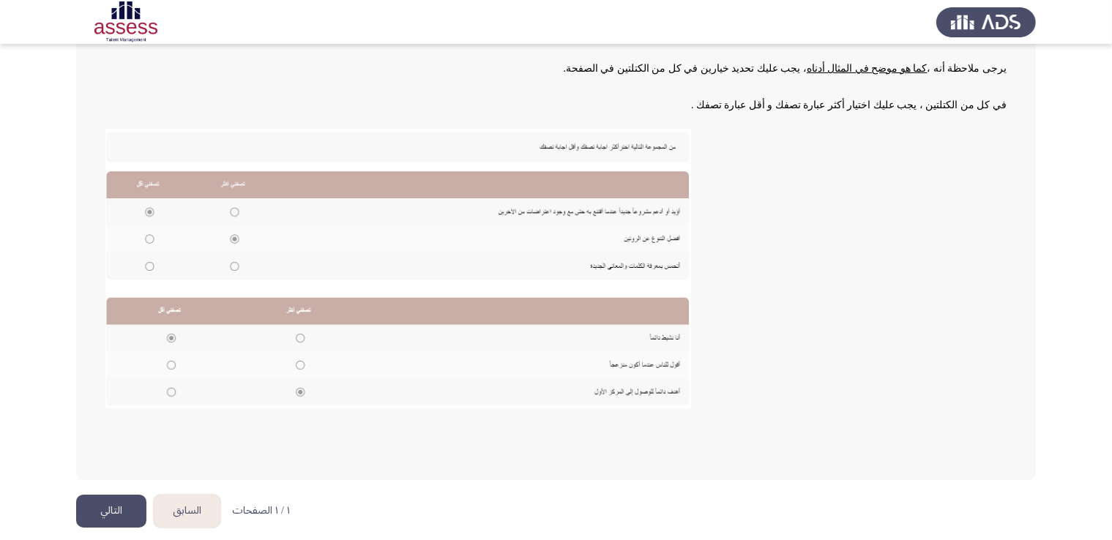
click at [95, 504] on button "التالي" at bounding box center [111, 511] width 70 height 33
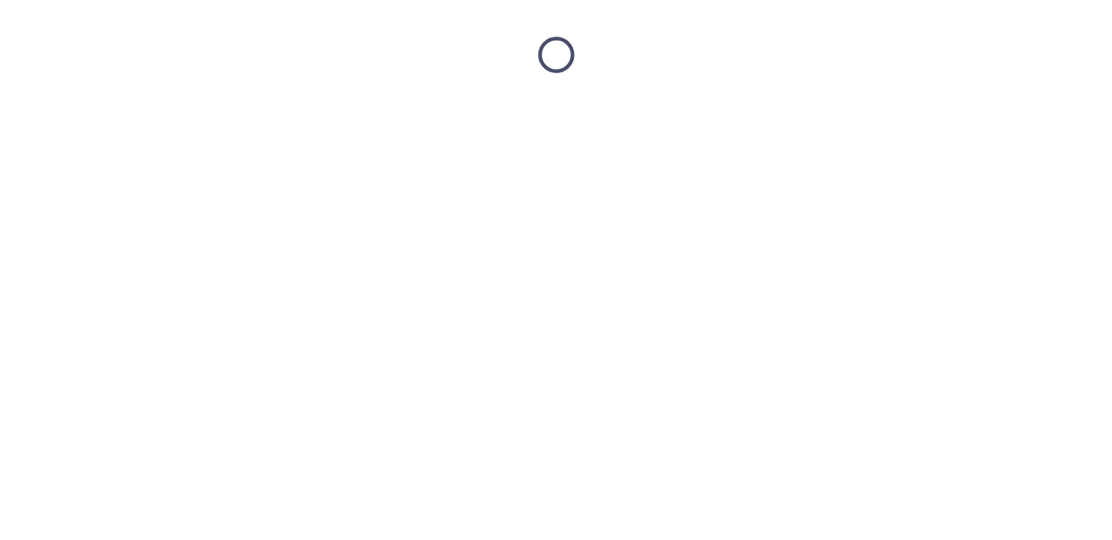
scroll to position [0, 0]
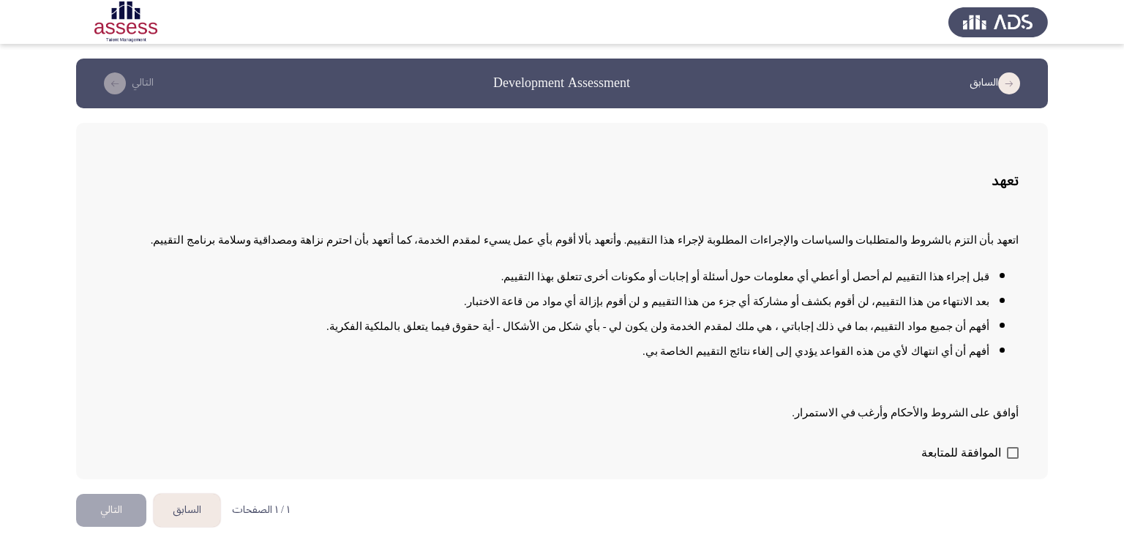
drag, startPoint x: 1003, startPoint y: 292, endPoint x: 995, endPoint y: 338, distance: 46.8
click at [996, 331] on div "اتعهد بأن التزم بالشروط والمتطلبات والسياسات والإجراءات المطلوبة لإجراء هذا الت…" at bounding box center [561, 320] width 913 height 209
click at [1014, 462] on form "الموافقة للمتابعة" at bounding box center [561, 452] width 913 height 25
click at [1014, 460] on form "الموافقة للمتابعة" at bounding box center [561, 452] width 913 height 25
click at [1014, 457] on label "الموافقة للمتابعة" at bounding box center [969, 453] width 97 height 18
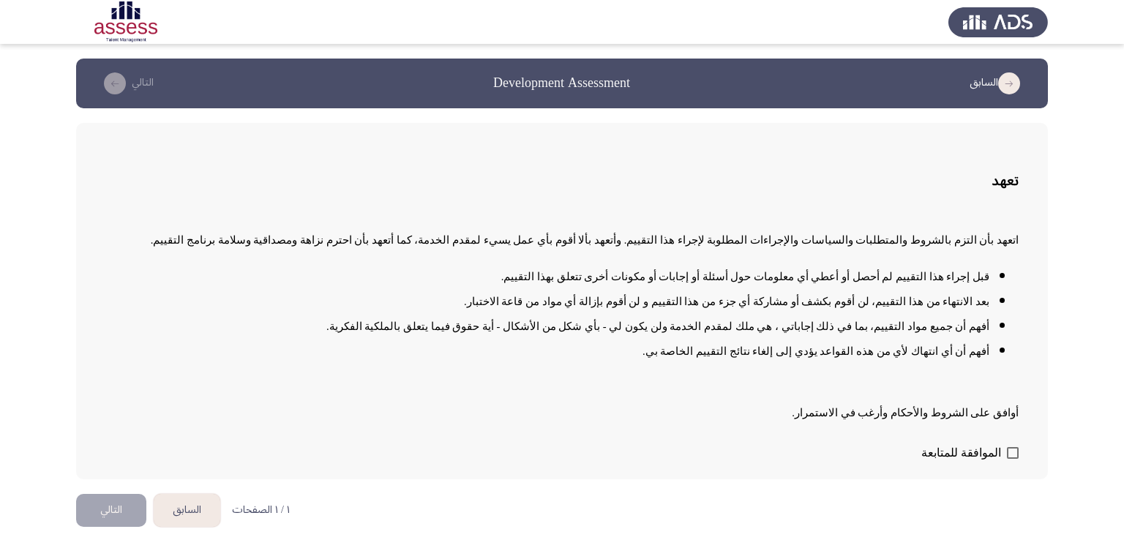
click at [1013, 459] on input "الموافقة للمتابعة" at bounding box center [1012, 459] width 1 height 1
checkbox input "true"
click at [117, 508] on button "التالي" at bounding box center [111, 510] width 70 height 33
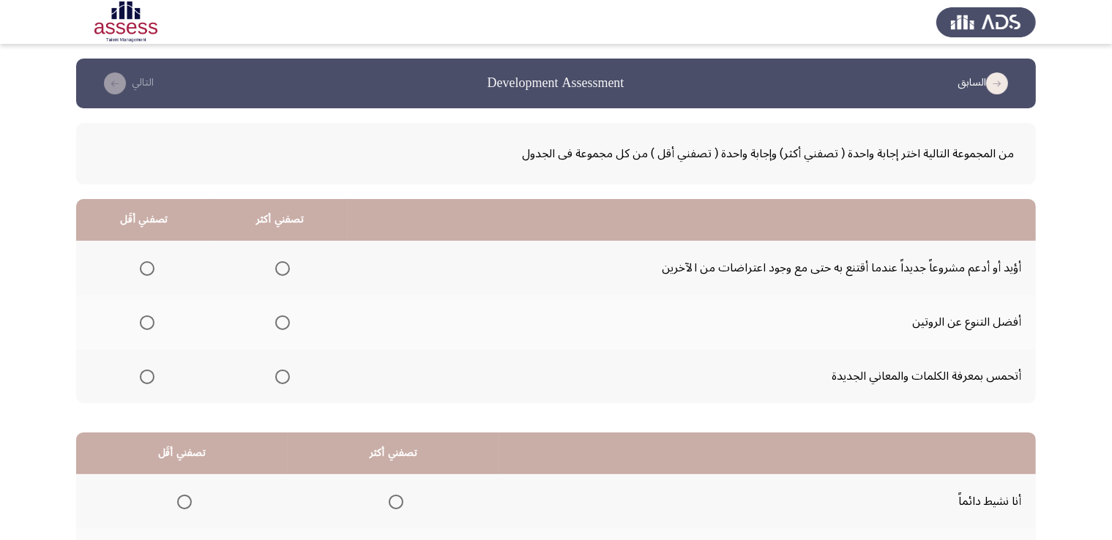
click at [872, 299] on td "أفضل التنوع عن الروتين" at bounding box center [692, 322] width 688 height 54
click at [872, 277] on td "أؤيد أو أدعم مشروعاً جديداً عندما أقتنع به حتى مع وجود اعتراضات من الآخرين" at bounding box center [692, 268] width 688 height 54
click at [292, 321] on th at bounding box center [280, 322] width 136 height 54
click at [288, 326] on span "Select an option" at bounding box center [282, 322] width 15 height 15
click at [288, 326] on input "Select an option" at bounding box center [282, 322] width 15 height 15
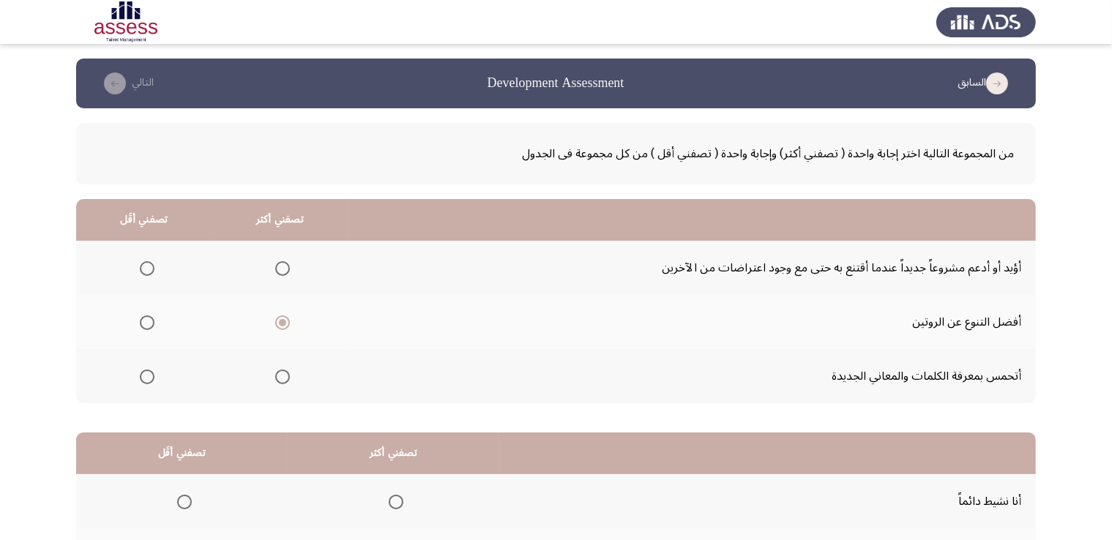
click at [0, 264] on app-assessment-container "السابق Development Assessment التالي من المجموعة التالية اختر إجابة واحدة ( تصف…" at bounding box center [556, 370] width 1112 height 622
click at [290, 318] on span "Select an option" at bounding box center [282, 322] width 15 height 15
click at [290, 318] on input "Select an option" at bounding box center [282, 322] width 15 height 15
click at [151, 320] on span "Select an option" at bounding box center [147, 322] width 15 height 15
click at [151, 320] on input "Select an option" at bounding box center [147, 322] width 15 height 15
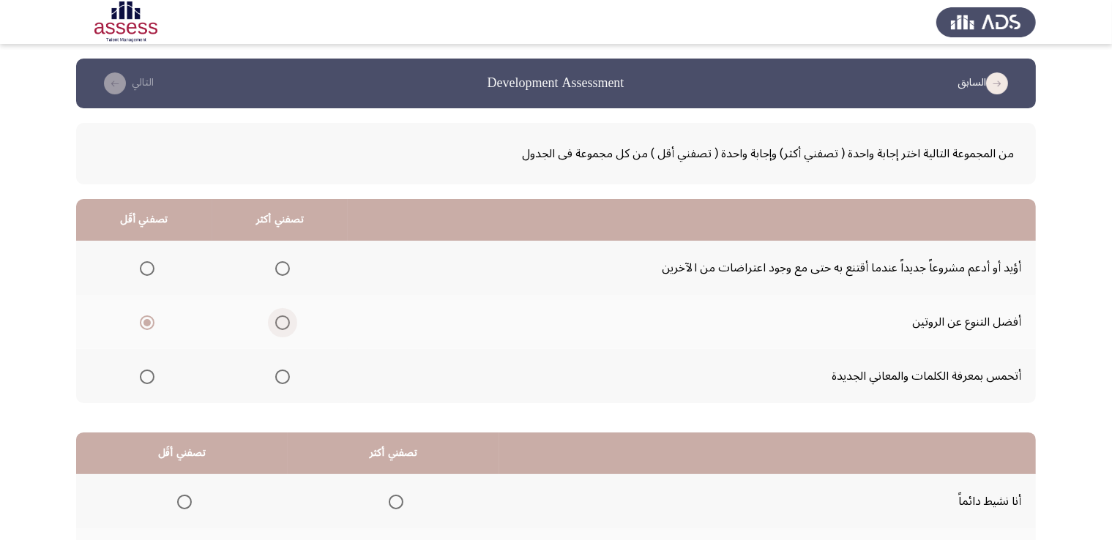
click at [284, 319] on span "Select an option" at bounding box center [282, 322] width 15 height 15
click at [284, 319] on input "Select an option" at bounding box center [282, 322] width 15 height 15
click at [1009, 417] on div "من المجموعة التالية اختر إجابة واحدة ( تصفني أكثر) وإجابة واحدة ( تصفني أقل ) م…" at bounding box center [555, 387] width 959 height 558
click at [164, 264] on th at bounding box center [144, 268] width 136 height 54
click at [156, 264] on th at bounding box center [144, 268] width 136 height 54
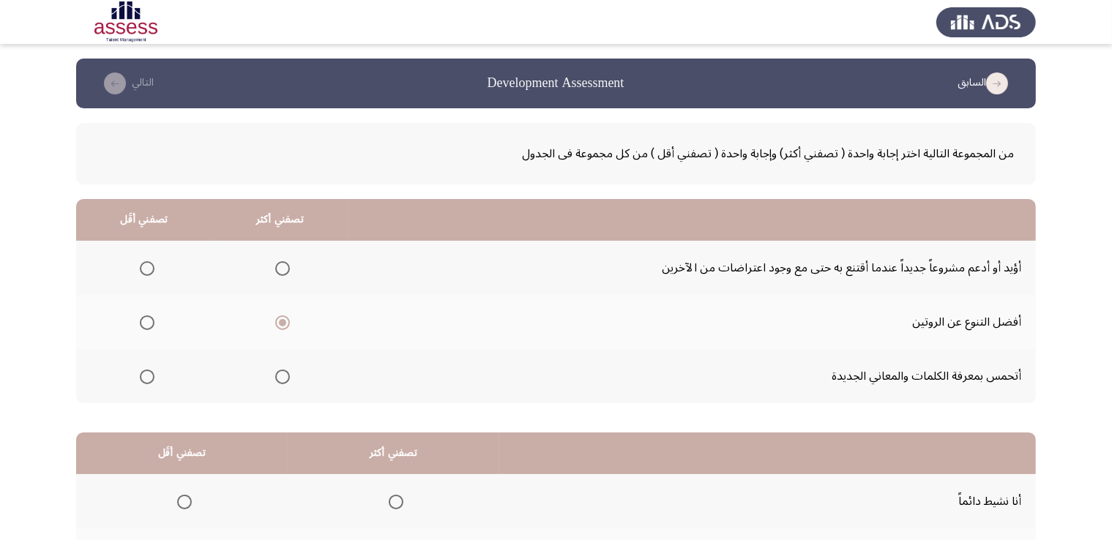
click at [144, 267] on span "Select an option" at bounding box center [147, 268] width 15 height 15
click at [144, 267] on input "Select an option" at bounding box center [147, 268] width 15 height 15
click at [479, 173] on div "من المجموعة التالية اختر إجابة واحدة ( تصفني أكثر) وإجابة واحدة ( تصفني أقل ) م…" at bounding box center [555, 153] width 959 height 61
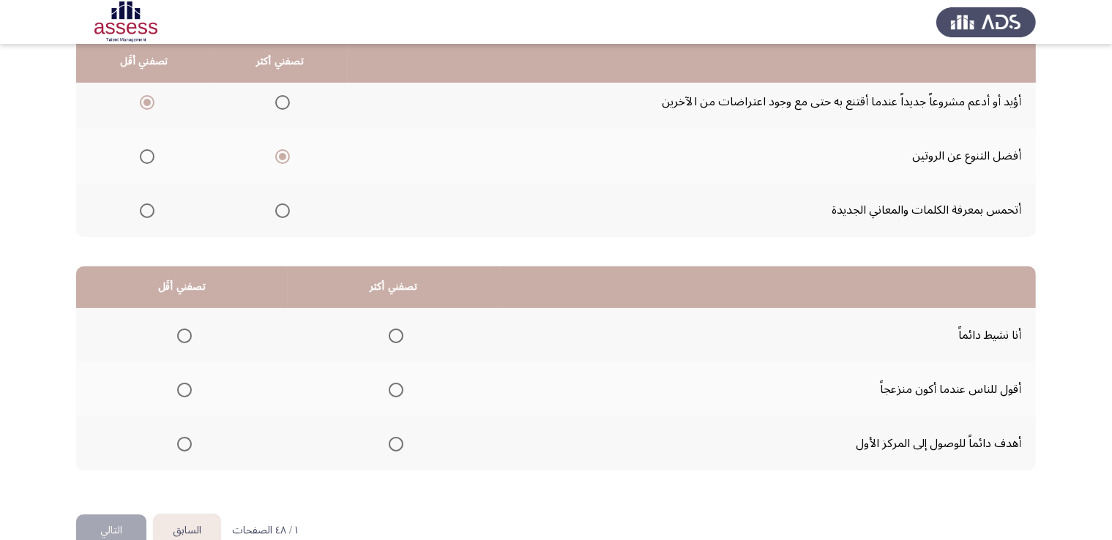
scroll to position [197, 0]
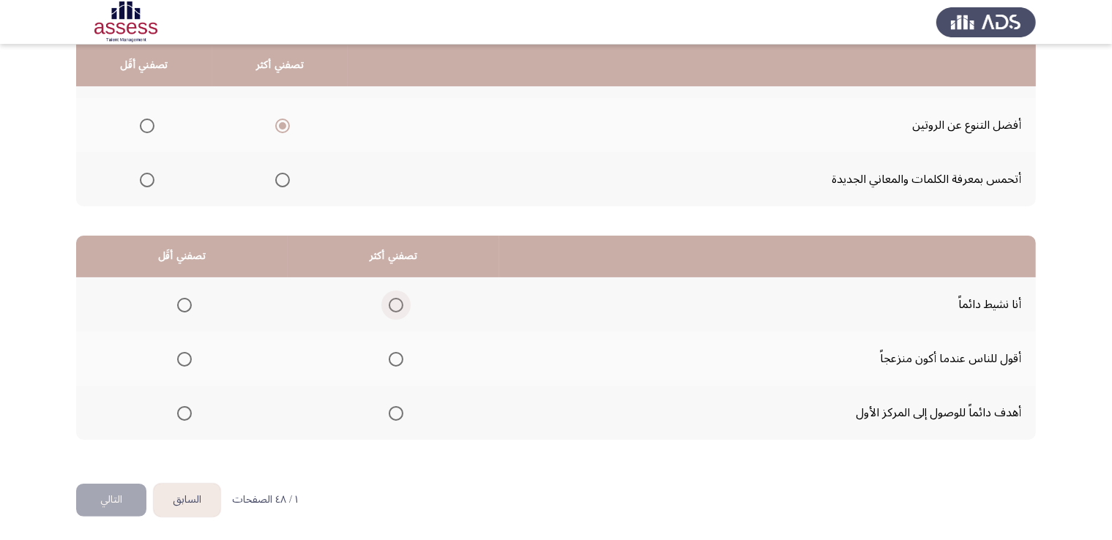
click at [394, 304] on span "Select an option" at bounding box center [396, 305] width 15 height 15
click at [394, 304] on input "Select an option" at bounding box center [396, 305] width 15 height 15
click at [743, 481] on html "السابق Development Assessment التالي من المجموعة التالية اختر إجابة واحدة ( تصف…" at bounding box center [556, 172] width 1112 height 739
click at [383, 405] on mat-radio-button "Select an option" at bounding box center [393, 412] width 20 height 15
click at [387, 406] on label "Select an option" at bounding box center [393, 413] width 20 height 15
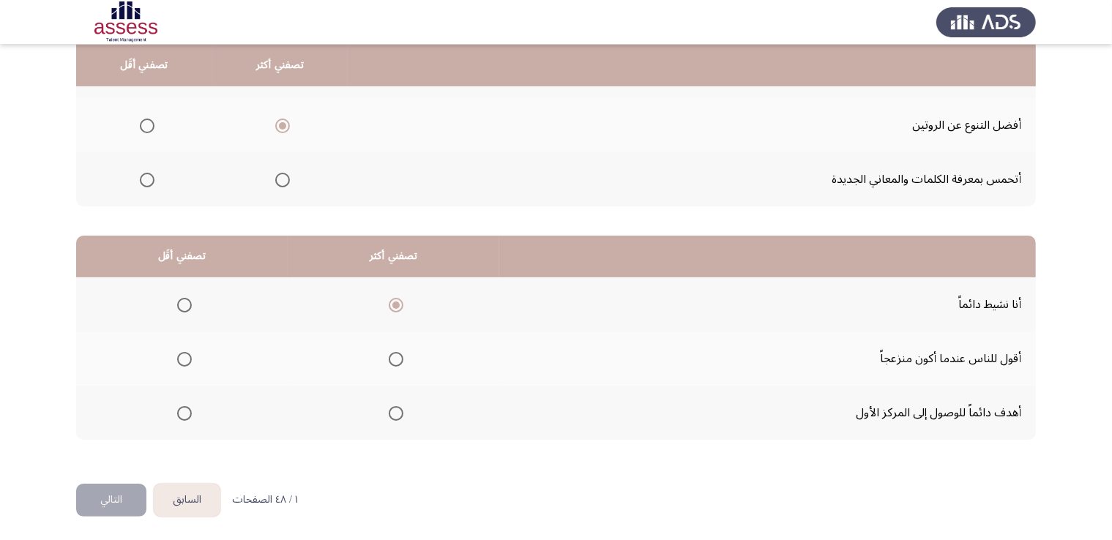
click at [389, 406] on input "Select an option" at bounding box center [396, 413] width 15 height 15
click at [392, 280] on th at bounding box center [393, 304] width 211 height 54
click at [397, 298] on span "Select an option" at bounding box center [396, 305] width 15 height 15
click at [397, 298] on input "Select an option" at bounding box center [396, 305] width 15 height 15
click at [539, 263] on th at bounding box center [767, 257] width 536 height 42
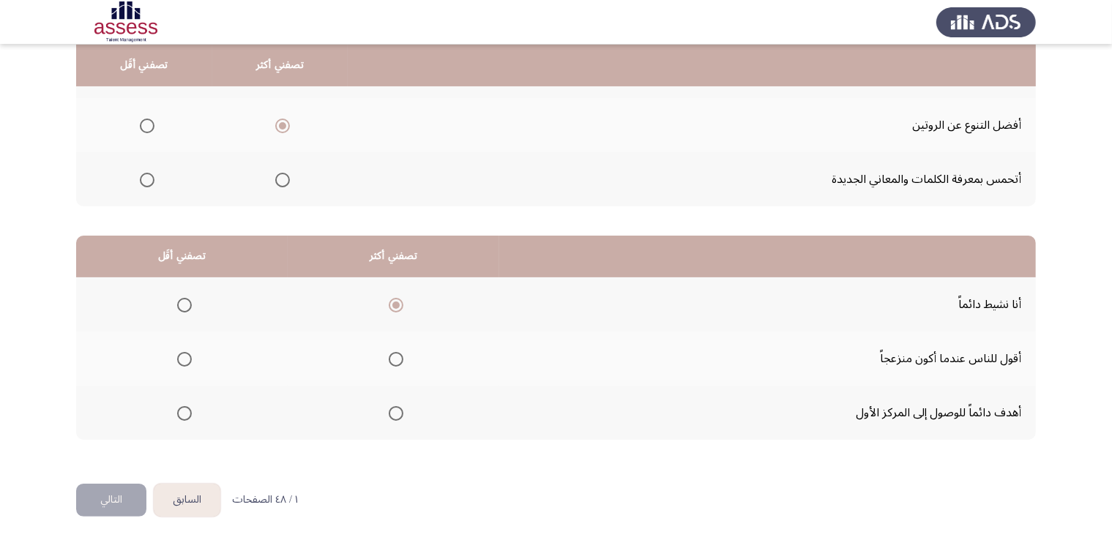
click at [181, 413] on span "Select an option" at bounding box center [184, 413] width 15 height 15
click at [181, 413] on input "Select an option" at bounding box center [184, 413] width 15 height 15
click at [490, 464] on div "من المجموعة التالية اختر إجابة واحدة ( تصفني أكثر) وإجابة واحدة ( تصفني أقل ) م…" at bounding box center [555, 190] width 959 height 558
click at [91, 498] on button "التالي" at bounding box center [111, 500] width 70 height 33
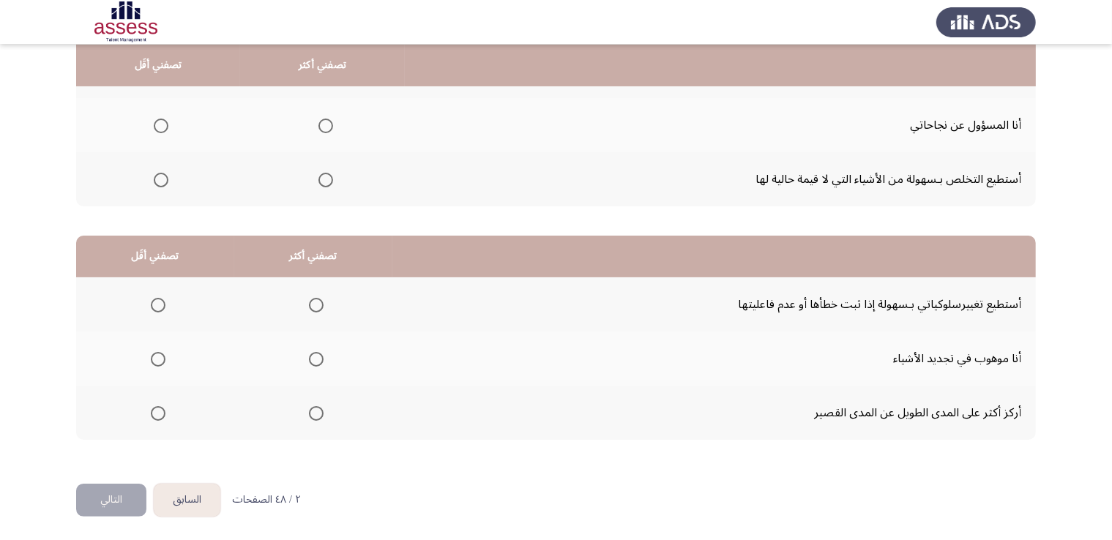
click at [183, 503] on button "السابق" at bounding box center [187, 500] width 67 height 33
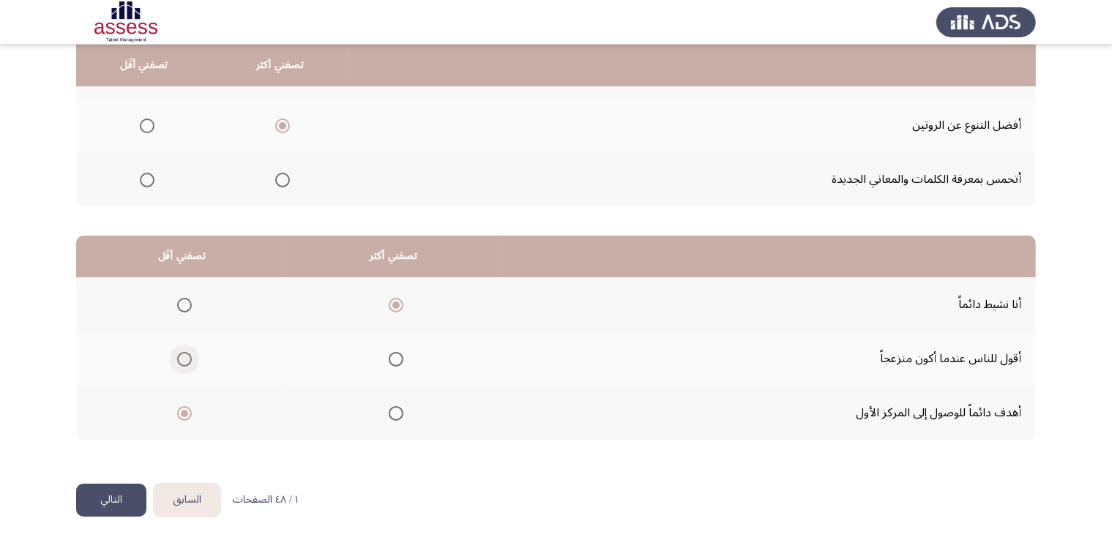
click at [184, 360] on span "Select an option" at bounding box center [184, 359] width 15 height 15
click at [184, 360] on input "Select an option" at bounding box center [184, 359] width 15 height 15
click at [103, 495] on button "التالي" at bounding box center [111, 500] width 70 height 33
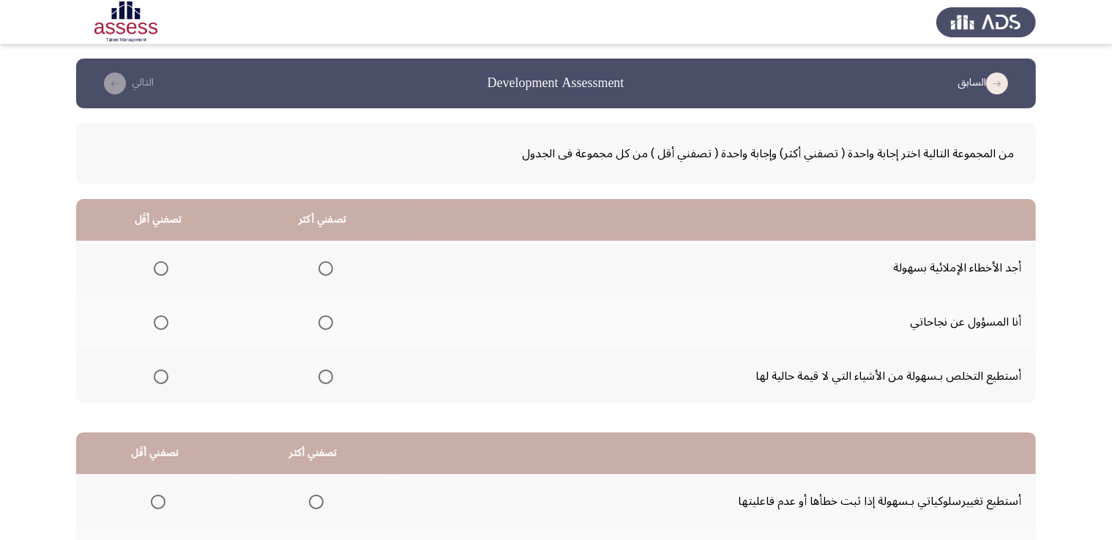
drag, startPoint x: 927, startPoint y: 153, endPoint x: 789, endPoint y: 176, distance: 140.3
click at [789, 176] on div "من المجموعة التالية اختر إجابة واحدة ( تصفني أكثر) وإجابة واحدة ( تصفني أقل ) م…" at bounding box center [555, 153] width 959 height 61
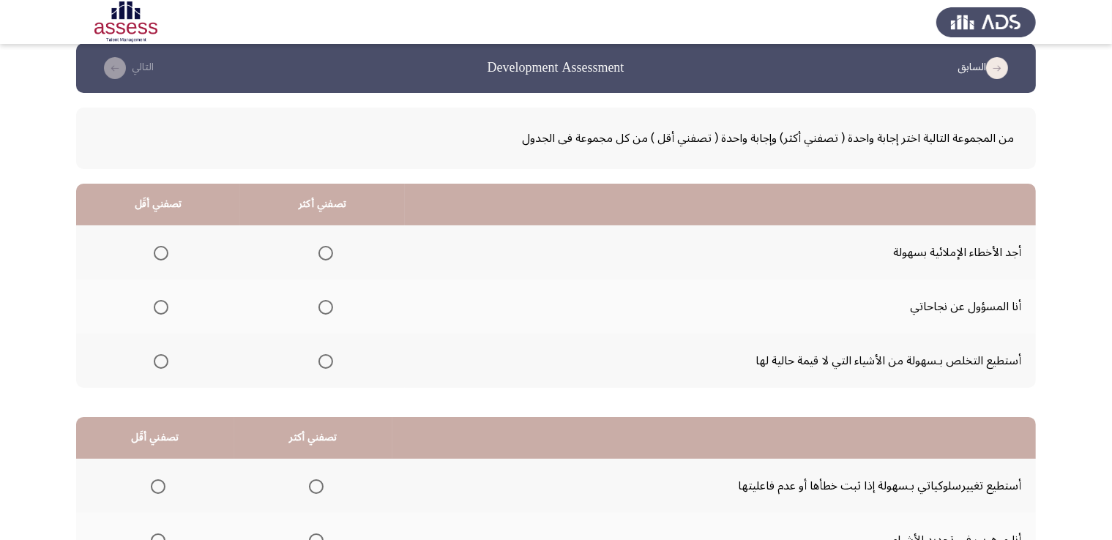
scroll to position [14, 0]
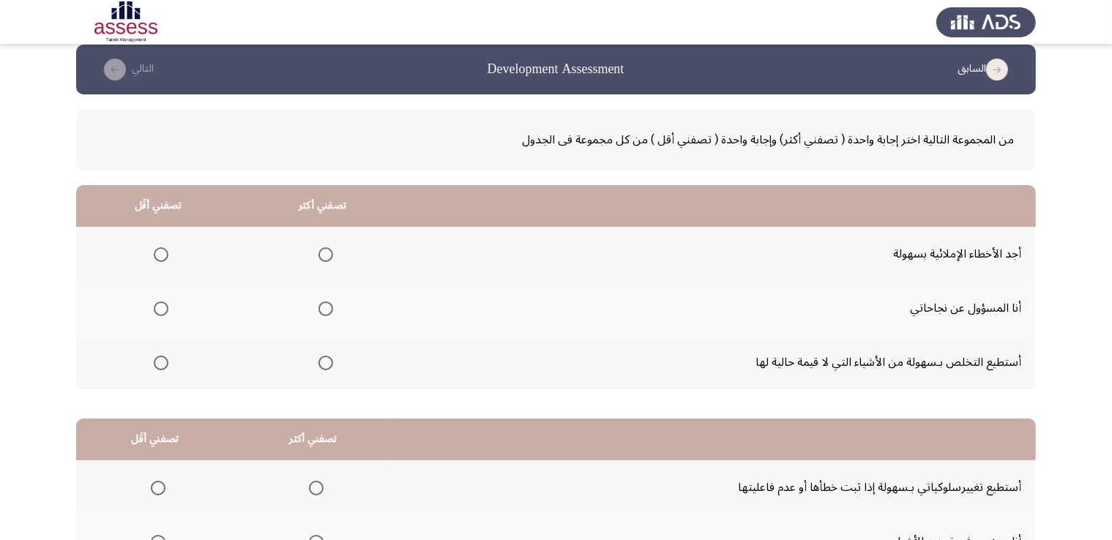
click at [934, 313] on td "أنا المسؤول عن نجاحاتي" at bounding box center [720, 308] width 631 height 54
click at [324, 305] on span "Select an option" at bounding box center [325, 308] width 15 height 15
click at [324, 305] on input "Select an option" at bounding box center [325, 308] width 15 height 15
click at [1013, 390] on div "من المجموعة التالية اختر إجابة واحدة ( تصفني أكثر) وإجابة واحدة ( تصفني أقل ) م…" at bounding box center [555, 373] width 959 height 558
click at [154, 359] on span "Select an option" at bounding box center [161, 363] width 15 height 15
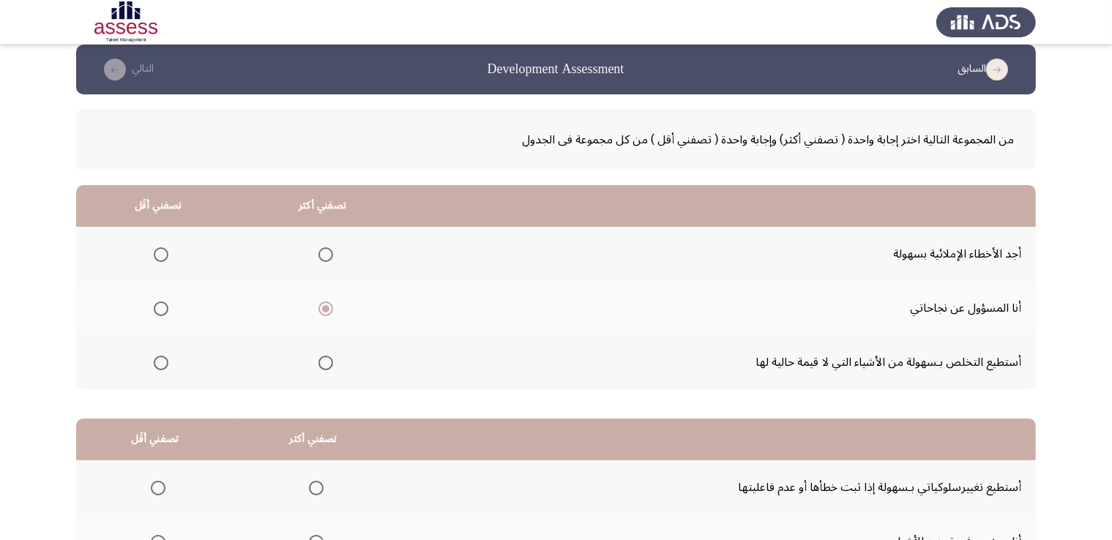
click at [154, 359] on input "Select an option" at bounding box center [161, 363] width 15 height 15
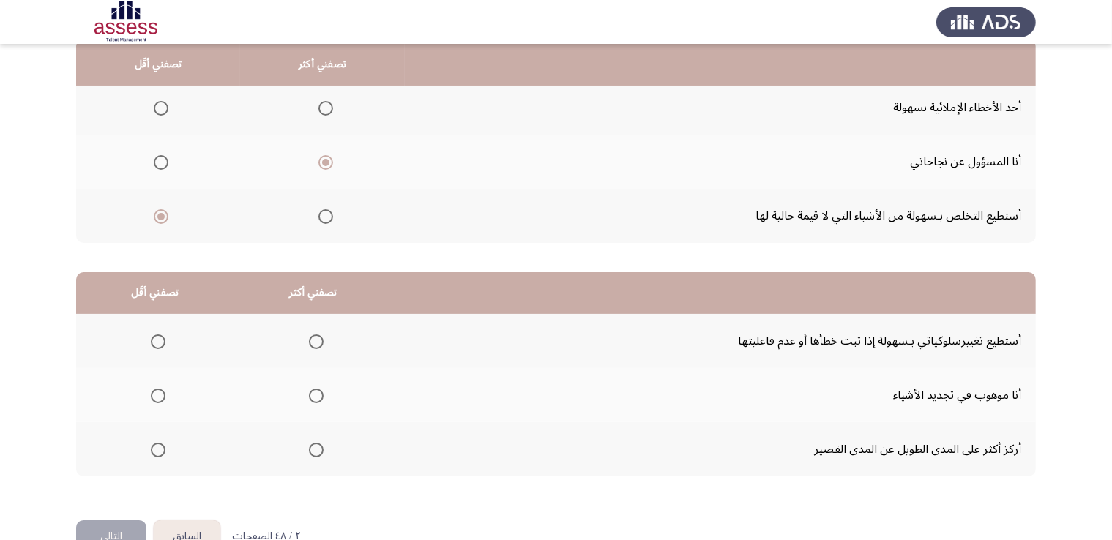
click at [769, 264] on div "من المجموعة التالية اختر إجابة واحدة ( تصفني أكثر) وإجابة واحدة ( تصفني أقل ) م…" at bounding box center [555, 227] width 959 height 558
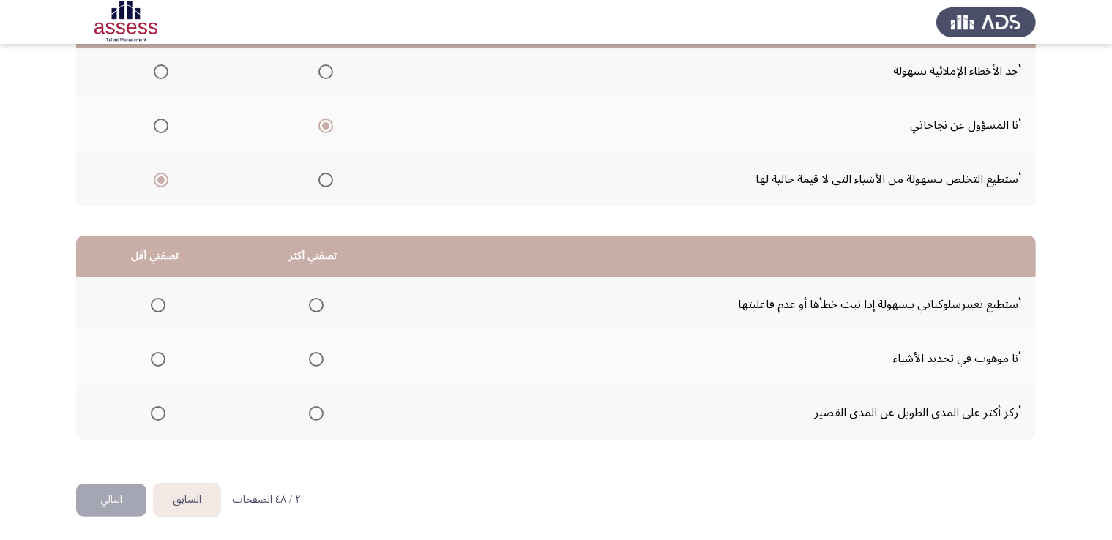
scroll to position [124, 0]
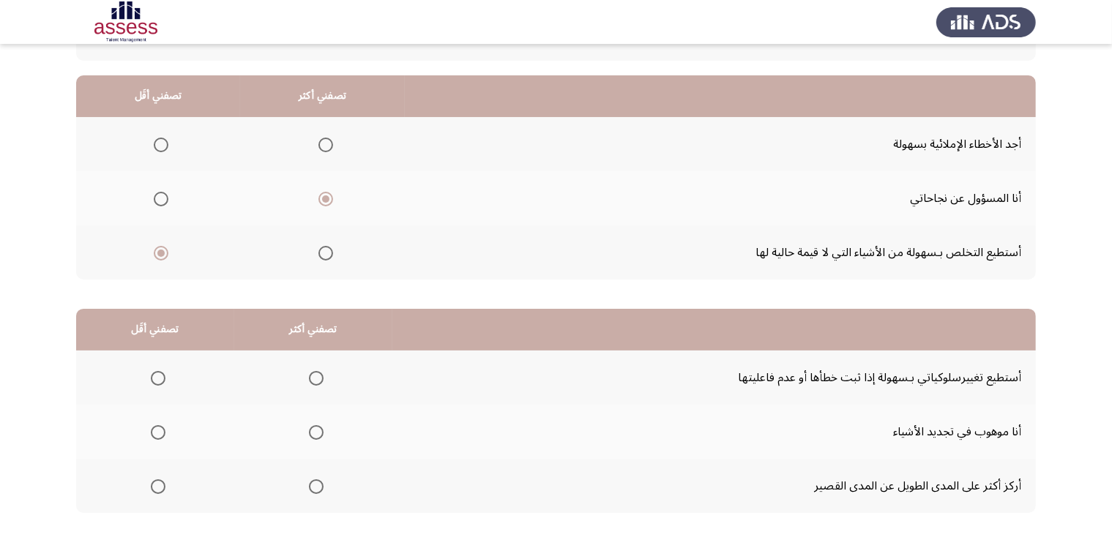
click at [157, 147] on span "Select an option" at bounding box center [161, 145] width 15 height 15
click at [157, 147] on input "Select an option" at bounding box center [161, 145] width 15 height 15
click at [49, 176] on app-assessment-container "السابق Development Assessment التالي من المجموعة التالية اختر إجابة واحدة ( تصف…" at bounding box center [556, 246] width 1112 height 622
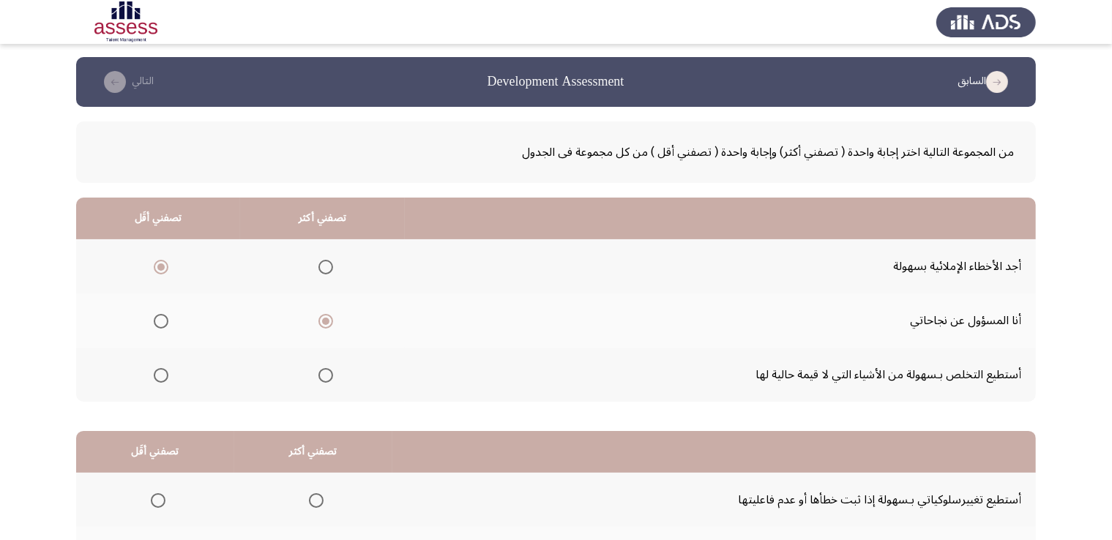
scroll to position [0, 0]
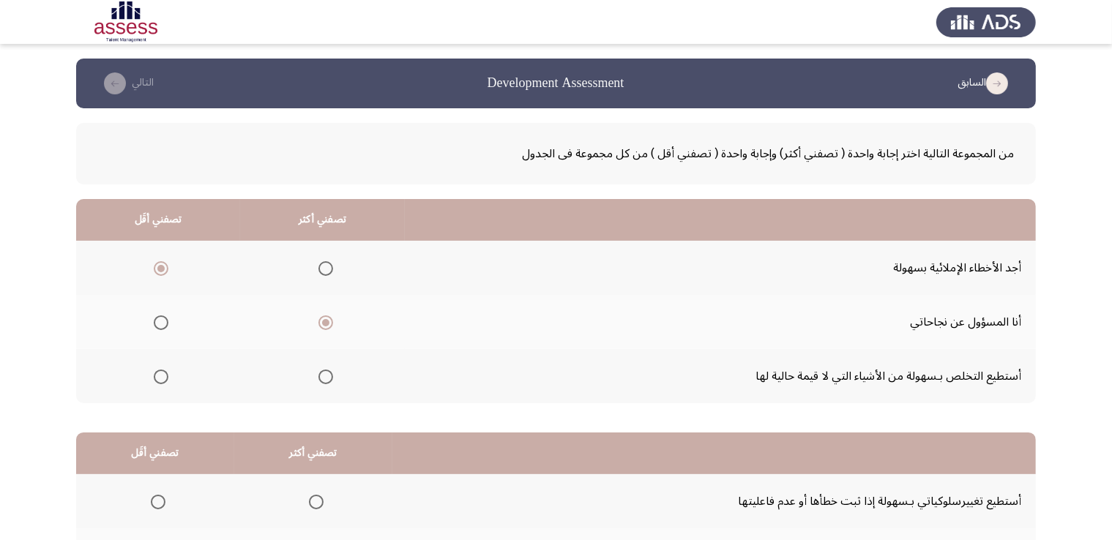
click at [327, 268] on span "Select an option" at bounding box center [325, 268] width 15 height 15
click at [327, 268] on input "Select an option" at bounding box center [325, 268] width 15 height 15
click at [328, 317] on span "Select an option" at bounding box center [325, 322] width 15 height 15
click at [328, 317] on input "Select an option" at bounding box center [325, 322] width 15 height 15
click at [167, 263] on span "Select an option" at bounding box center [161, 268] width 15 height 15
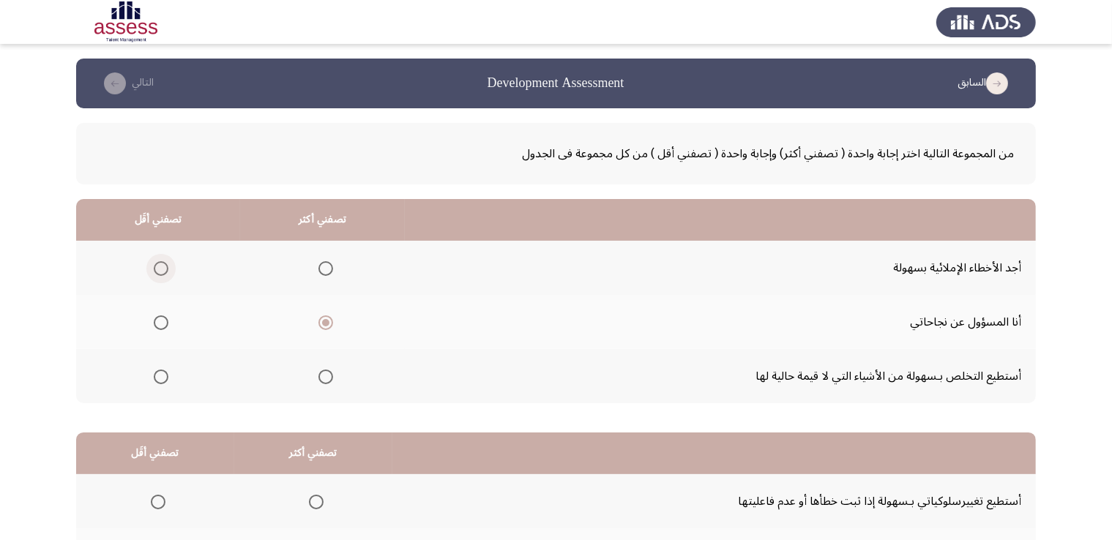
click at [167, 263] on input "Select an option" at bounding box center [161, 268] width 15 height 15
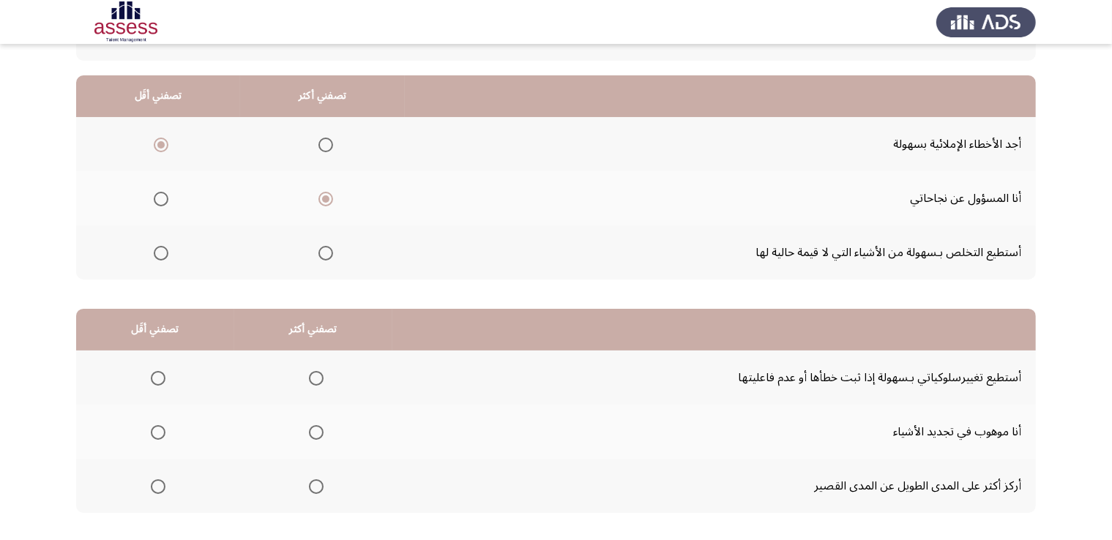
scroll to position [197, 0]
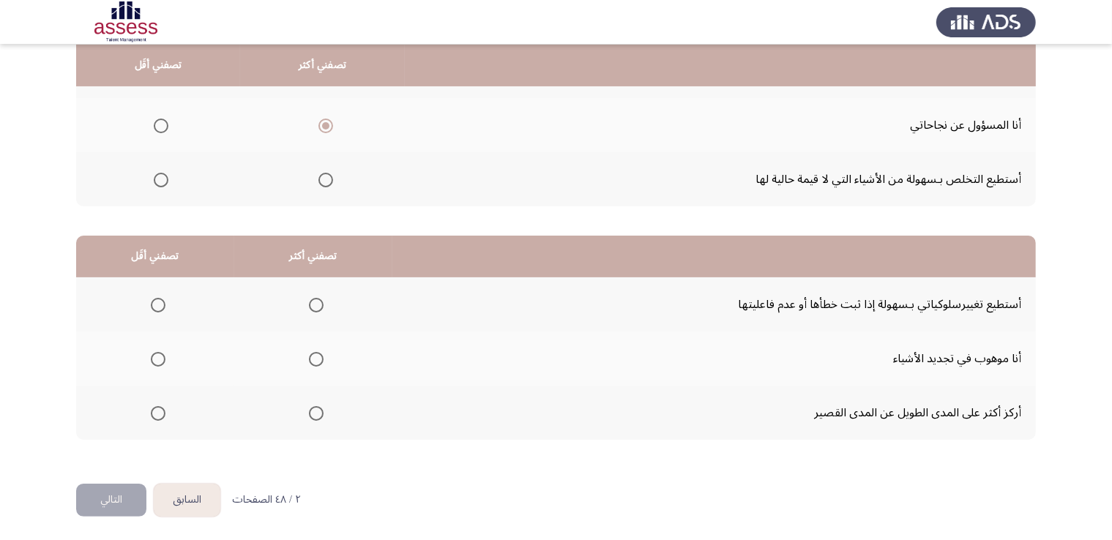
drag, startPoint x: 895, startPoint y: 299, endPoint x: 831, endPoint y: 252, distance: 79.0
click at [831, 252] on table "تصفني أكثر تصفني أقَل أستطيع تغييرسلوكياتي بـسهولة إذا ثبت خطأها أو عدم فاعليته…" at bounding box center [555, 338] width 959 height 204
click at [818, 294] on td "أستطيع تغييرسلوكياتي بـسهولة إذا ثبت خطأها أو عدم فاعليتها" at bounding box center [713, 304] width 643 height 54
click at [321, 299] on span "Select an option" at bounding box center [316, 305] width 15 height 15
click at [321, 299] on input "Select an option" at bounding box center [316, 305] width 15 height 15
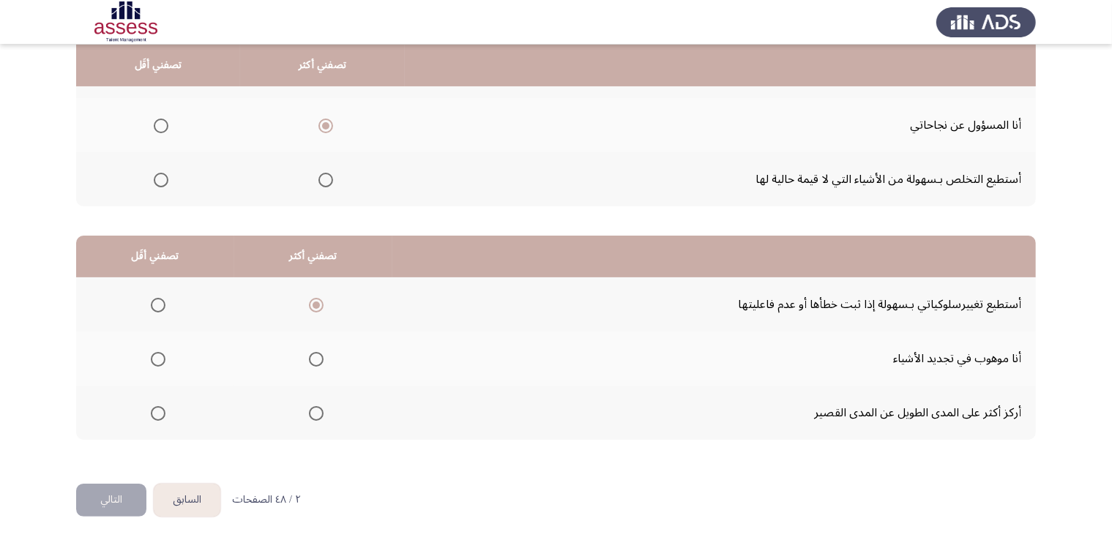
click at [1057, 331] on app-assessment-container "السابق Development Assessment التالي من المجموعة التالية اختر إجابة واحدة ( تصف…" at bounding box center [556, 173] width 1112 height 622
click at [151, 413] on span "Select an option" at bounding box center [158, 413] width 15 height 15
click at [151, 413] on input "Select an option" at bounding box center [158, 413] width 15 height 15
click at [96, 493] on button "التالي" at bounding box center [111, 500] width 70 height 33
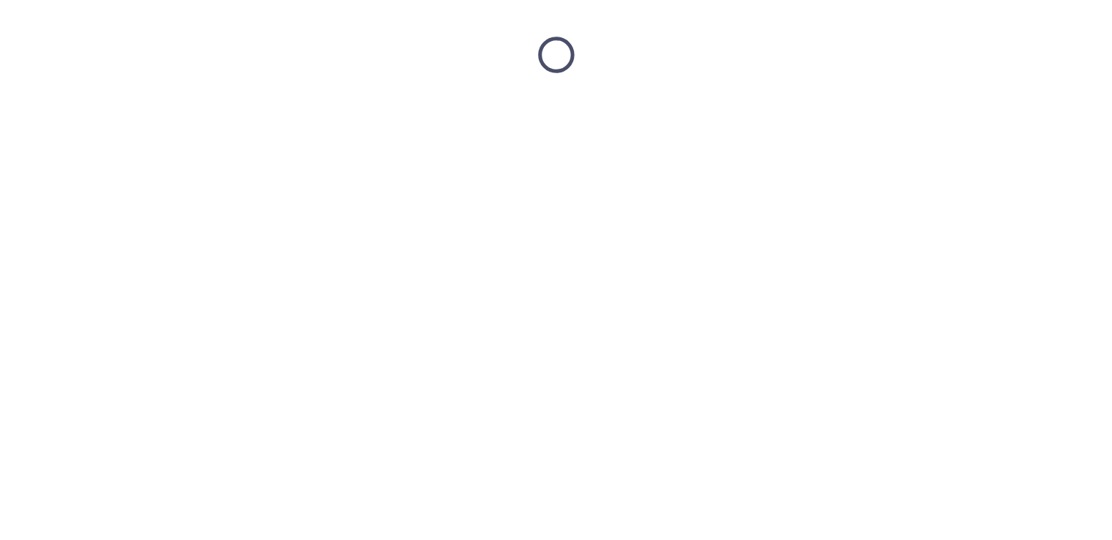
scroll to position [0, 0]
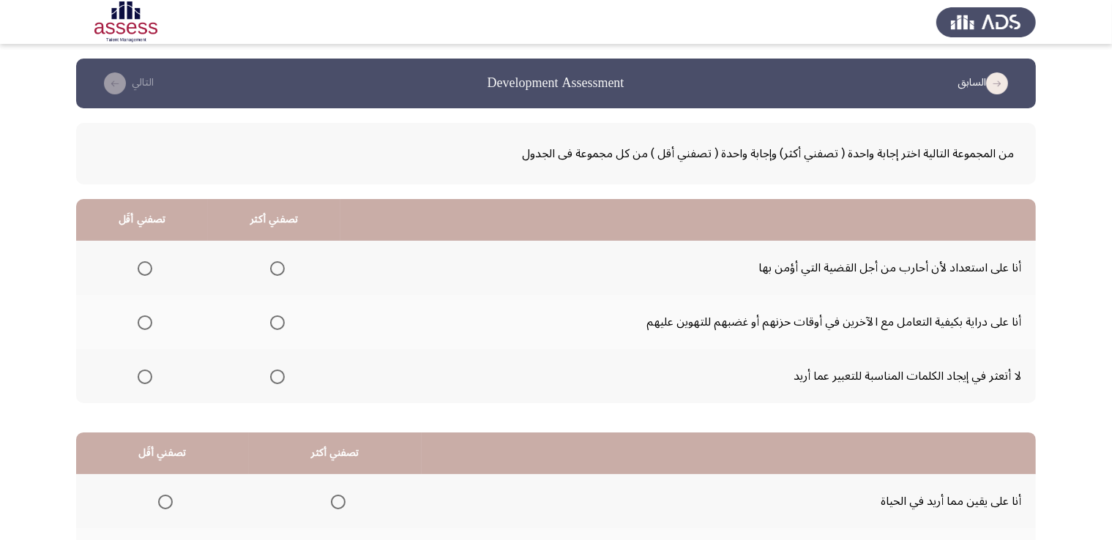
click at [978, 165] on span "من المجموعة التالية اختر إجابة واحدة ( تصفني أكثر) وإجابة واحدة ( تصفني أقل ) م…" at bounding box center [555, 153] width 915 height 25
click at [970, 171] on div "من المجموعة التالية اختر إجابة واحدة ( تصفني أكثر) وإجابة واحدة ( تصفني أقل ) م…" at bounding box center [555, 153] width 959 height 61
click at [277, 266] on span "Select an option" at bounding box center [277, 268] width 15 height 15
click at [277, 266] on input "Select an option" at bounding box center [277, 268] width 15 height 15
click at [283, 326] on span "Select an option" at bounding box center [277, 322] width 15 height 15
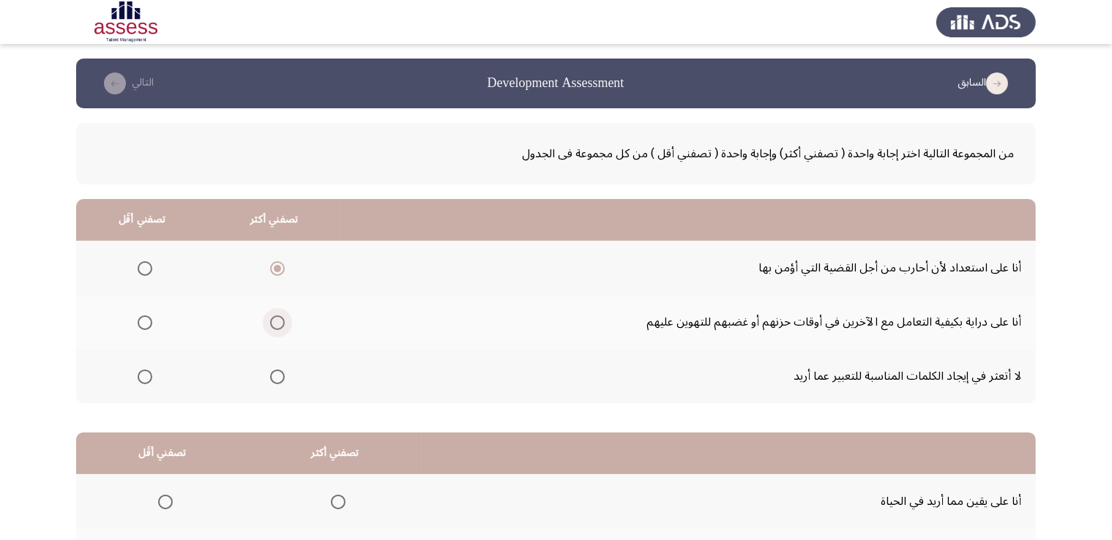
click at [283, 326] on input "Select an option" at bounding box center [277, 322] width 15 height 15
click at [473, 201] on th at bounding box center [687, 220] width 695 height 42
click at [143, 377] on span "Select an option" at bounding box center [145, 377] width 15 height 15
click at [143, 377] on input "Select an option" at bounding box center [145, 377] width 15 height 15
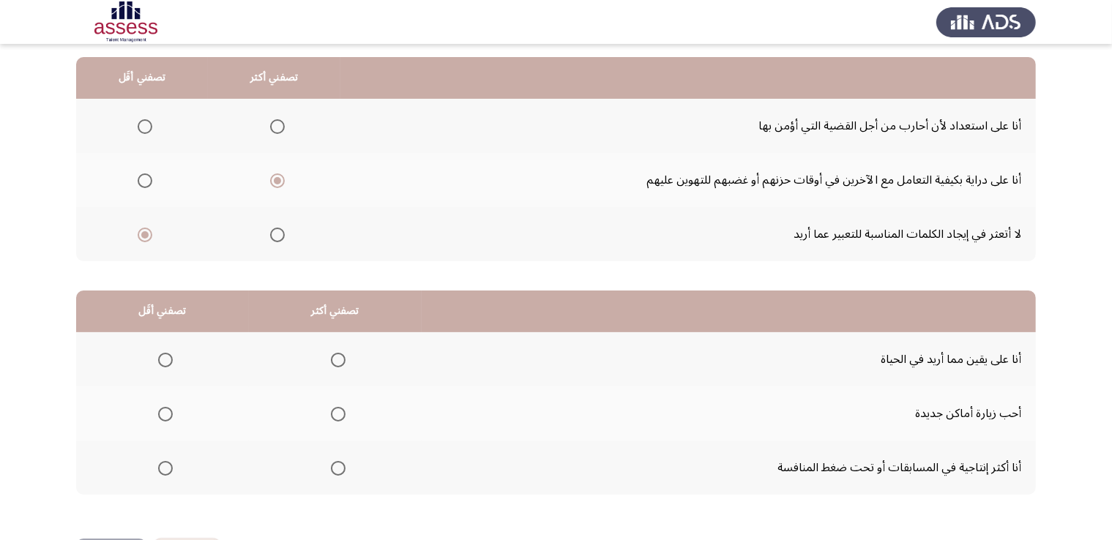
scroll to position [146, 0]
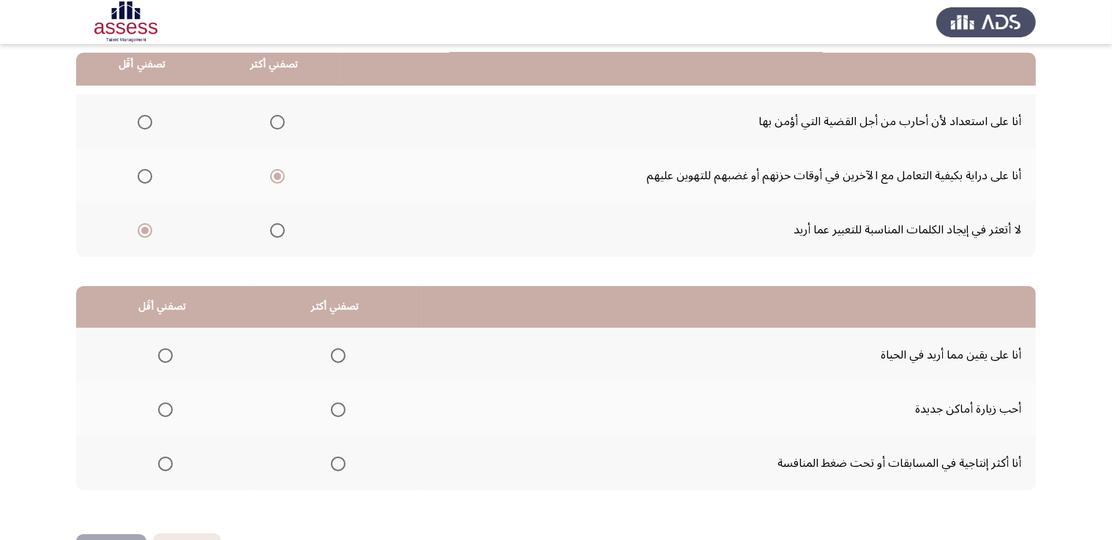
click at [782, 282] on div "من المجموعة التالية اختر إجابة واحدة ( تصفني أكثر) وإجابة واحدة ( تصفني أقل ) م…" at bounding box center [555, 241] width 959 height 558
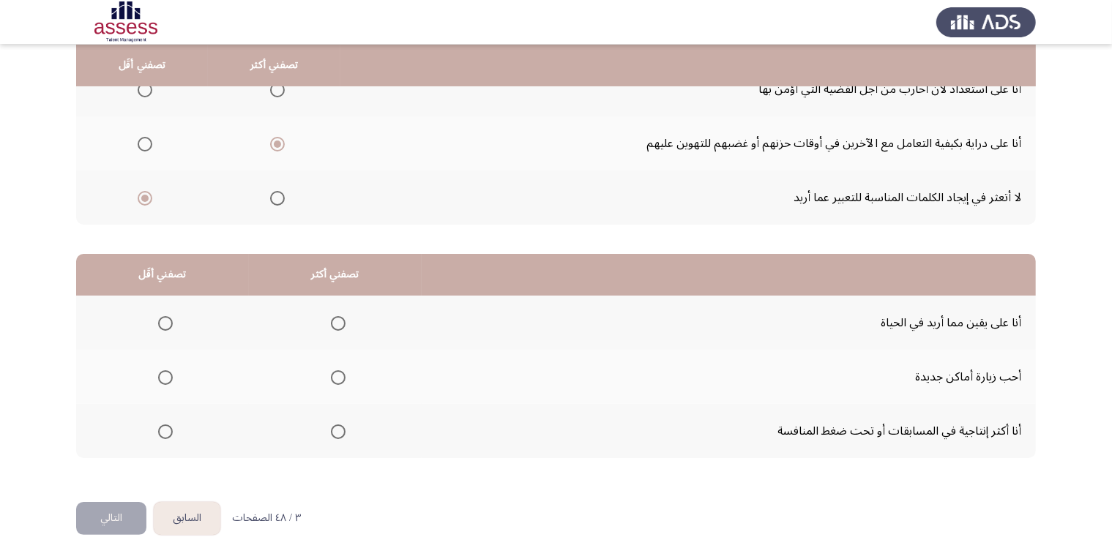
scroll to position [197, 0]
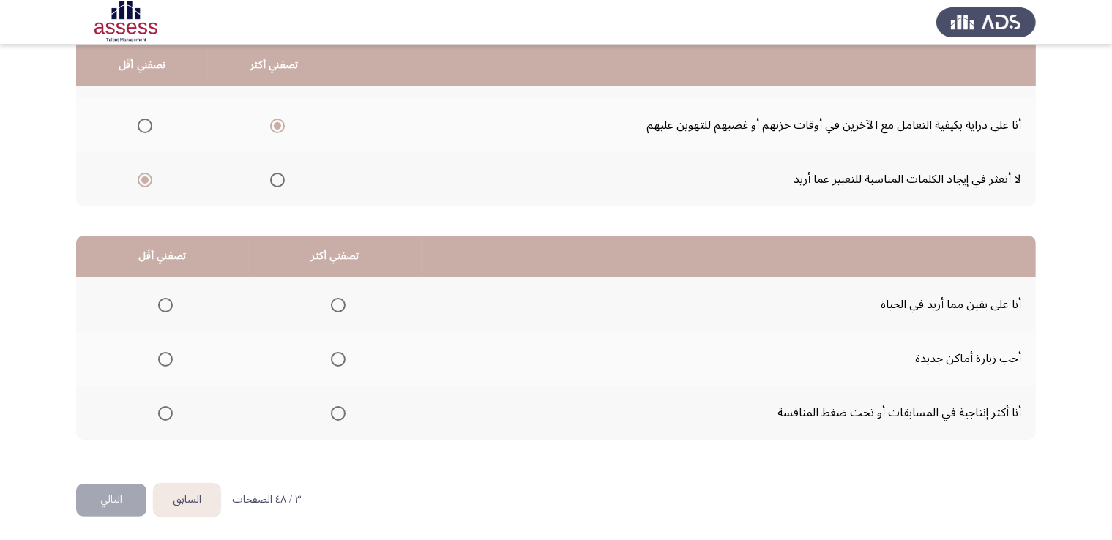
drag, startPoint x: 921, startPoint y: 269, endPoint x: 907, endPoint y: 233, distance: 37.8
click at [908, 228] on div "من المجموعة التالية اختر إجابة واحدة ( تصفني أكثر) وإجابة واحدة ( تصفني أقل ) م…" at bounding box center [555, 190] width 959 height 558
drag, startPoint x: 902, startPoint y: 237, endPoint x: 899, endPoint y: 282, distance: 45.5
click at [899, 282] on table "تصفني أكثر تصفني أقَل أنا على يقين مما أريد في الحياة أحب زيارة أماكن جديدة أنا…" at bounding box center [555, 338] width 959 height 204
click at [899, 282] on td "أنا على يقين مما أريد في الحياة" at bounding box center [729, 304] width 614 height 54
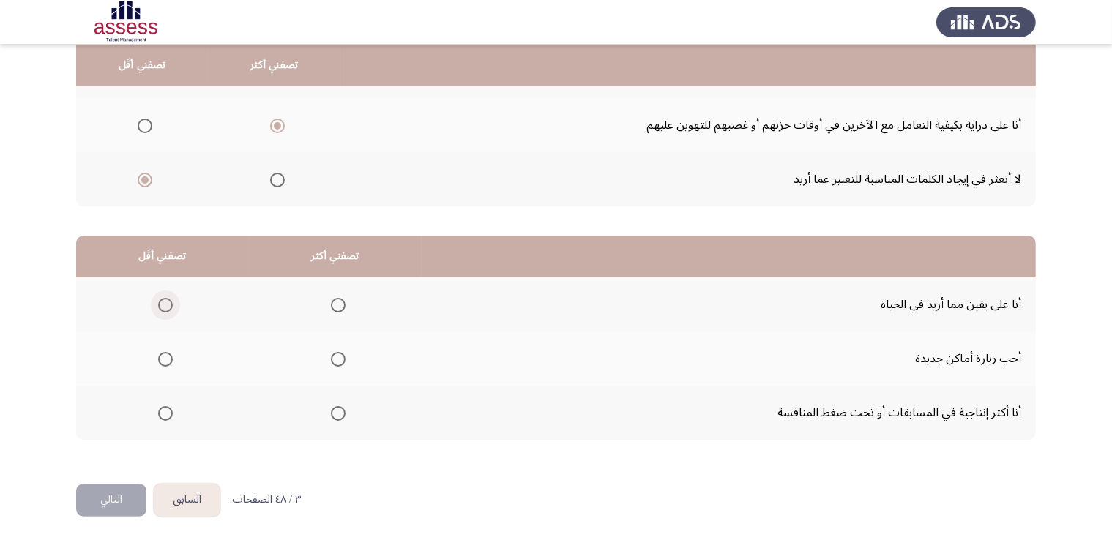
click at [161, 310] on span "Select an option" at bounding box center [165, 305] width 15 height 15
click at [161, 310] on input "Select an option" at bounding box center [165, 305] width 15 height 15
drag, startPoint x: 654, startPoint y: 250, endPoint x: 659, endPoint y: 269, distance: 20.2
click at [659, 269] on th at bounding box center [729, 257] width 614 height 42
drag, startPoint x: 664, startPoint y: 250, endPoint x: 670, endPoint y: 270, distance: 21.5
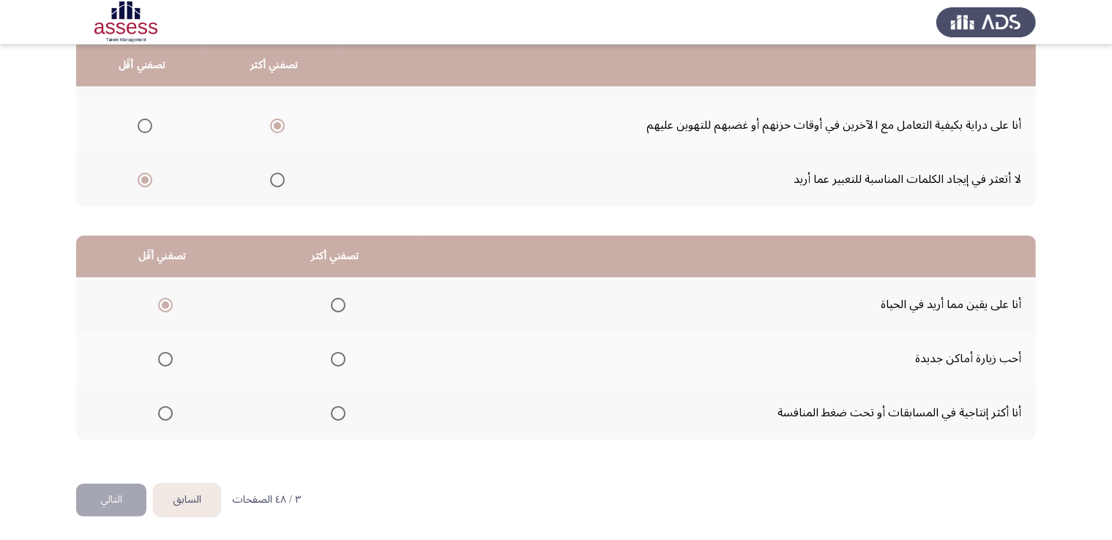
click at [670, 270] on th at bounding box center [729, 257] width 614 height 42
drag, startPoint x: 638, startPoint y: 236, endPoint x: 50, endPoint y: 273, distance: 588.8
click at [51, 296] on app-assessment-container "السابق Development Assessment التالي من المجموعة التالية اختر إجابة واحدة ( تصف…" at bounding box center [556, 173] width 1112 height 622
click at [49, 290] on app-assessment-container "السابق Development Assessment التالي من المجموعة التالية اختر إجابة واحدة ( تصف…" at bounding box center [556, 173] width 1112 height 622
drag, startPoint x: 136, startPoint y: 285, endPoint x: 190, endPoint y: 277, distance: 54.7
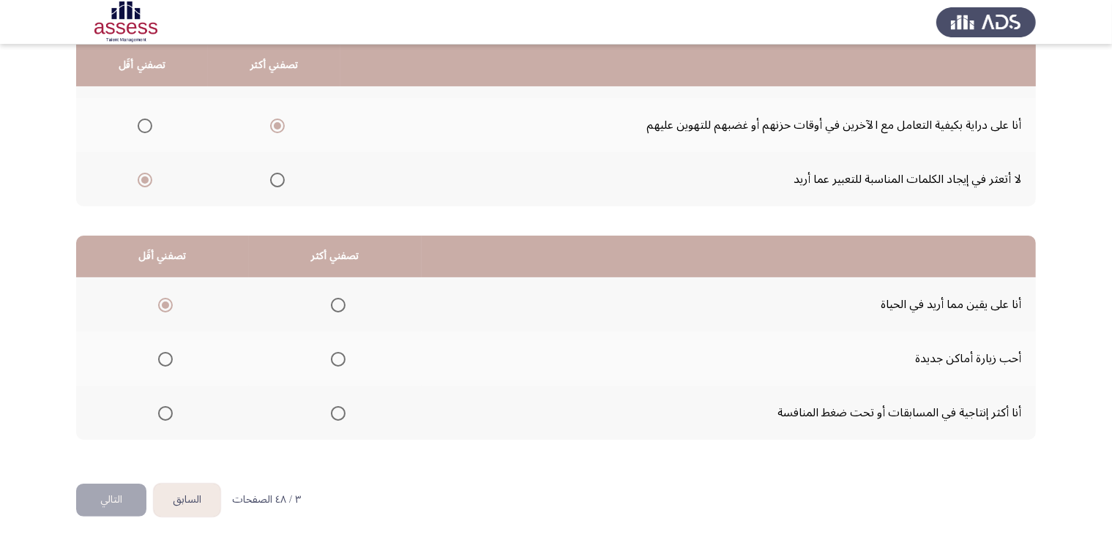
click at [190, 277] on app-assessment-container "السابق Development Assessment التالي من المجموعة التالية اختر إجابة واحدة ( تصف…" at bounding box center [556, 173] width 1112 height 622
drag, startPoint x: 157, startPoint y: 254, endPoint x: 98, endPoint y: 252, distance: 59.3
click at [98, 252] on th "تصفني أقَل" at bounding box center [162, 257] width 173 height 42
click at [340, 364] on mat-radio-group "Select an option" at bounding box center [335, 358] width 20 height 25
click at [342, 353] on span "Select an option" at bounding box center [338, 359] width 15 height 15
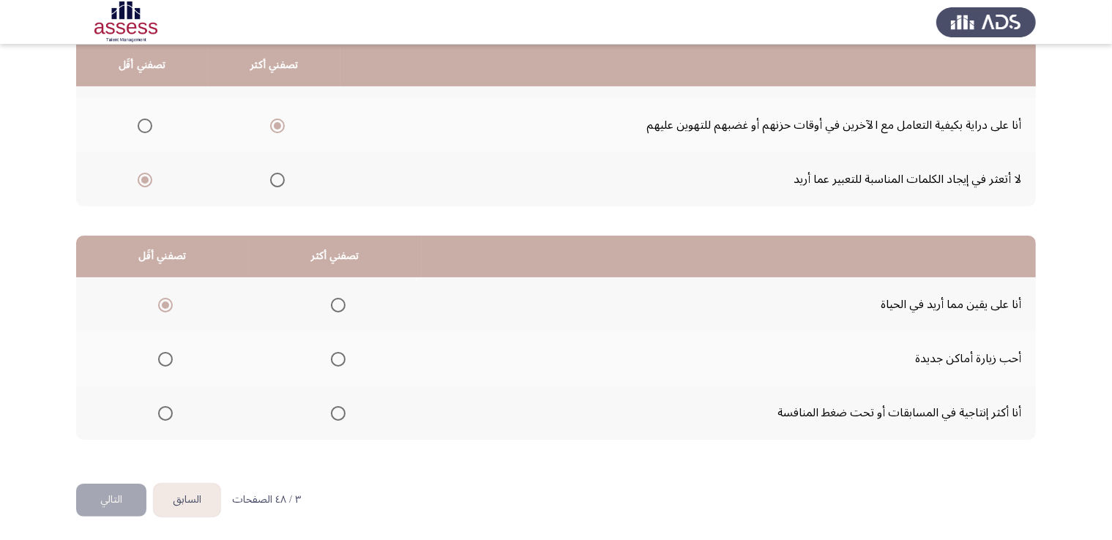
click at [342, 353] on input "Select an option" at bounding box center [338, 359] width 15 height 15
click at [617, 460] on div "من المجموعة التالية اختر إجابة واحدة ( تصفني أكثر) وإجابة واحدة ( تصفني أقل ) م…" at bounding box center [555, 190] width 959 height 558
click at [337, 406] on span "Select an option" at bounding box center [338, 413] width 15 height 15
click at [337, 406] on input "Select an option" at bounding box center [338, 413] width 15 height 15
click at [378, 438] on div "من المجموعة التالية اختر إجابة واحدة ( تصفني أكثر) وإجابة واحدة ( تصفني أقل ) م…" at bounding box center [555, 190] width 959 height 558
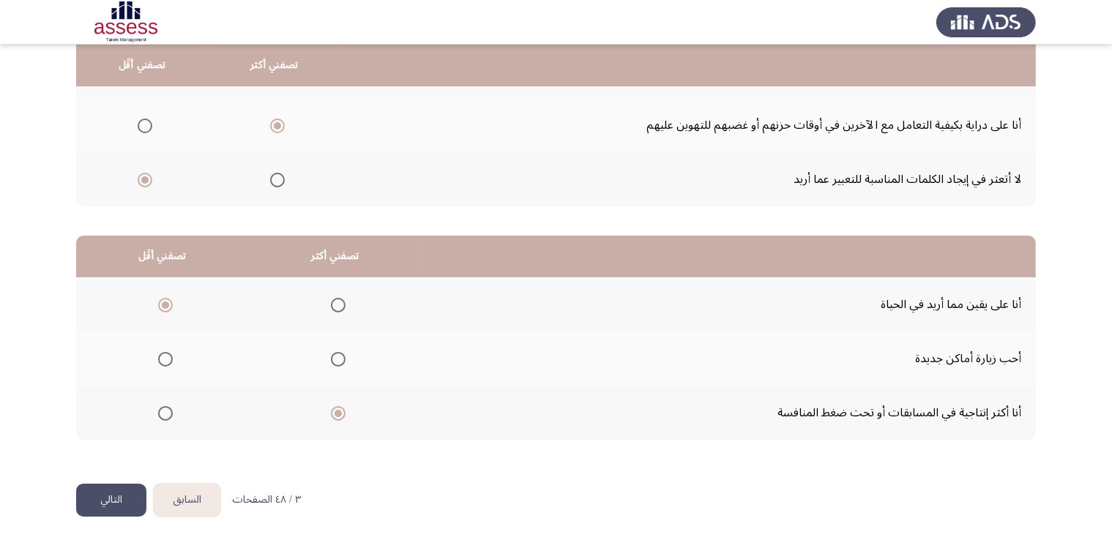
click at [112, 484] on button "التالي" at bounding box center [111, 500] width 70 height 33
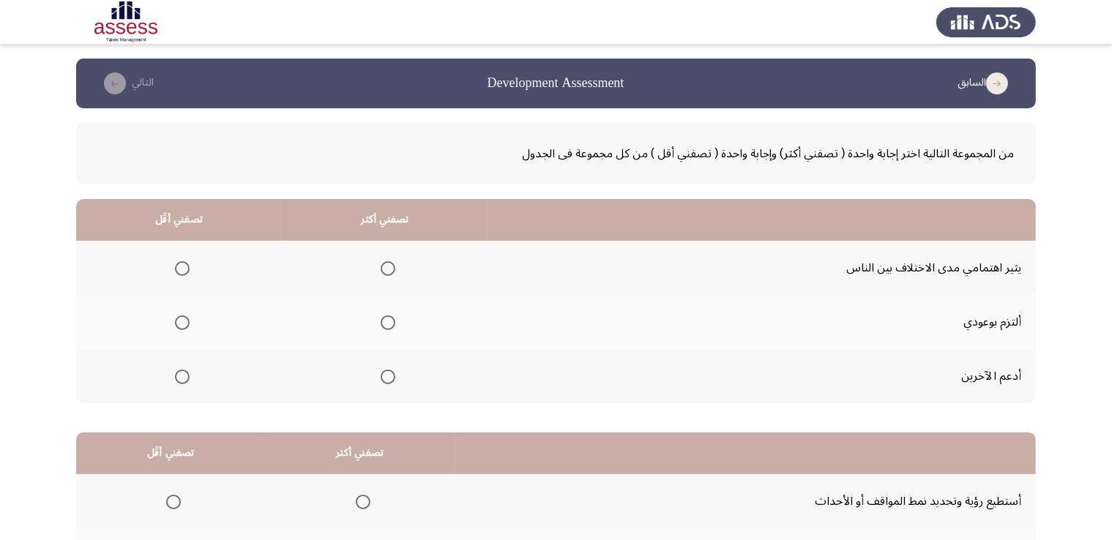
drag, startPoint x: 916, startPoint y: 149, endPoint x: 844, endPoint y: 170, distance: 74.6
click at [844, 170] on div "من المجموعة التالية اختر إجابة واحدة ( تصفني أكثر) وإجابة واحدة ( تصفني أقل ) م…" at bounding box center [555, 153] width 959 height 61
drag, startPoint x: 837, startPoint y: 169, endPoint x: 805, endPoint y: 104, distance: 72.7
click at [809, 78] on div "السابق Development Assessment التالي من المجموعة التالية اختر إجابة واحدة ( تصف…" at bounding box center [555, 370] width 959 height 622
click at [388, 325] on span "Select an option" at bounding box center [388, 322] width 15 height 15
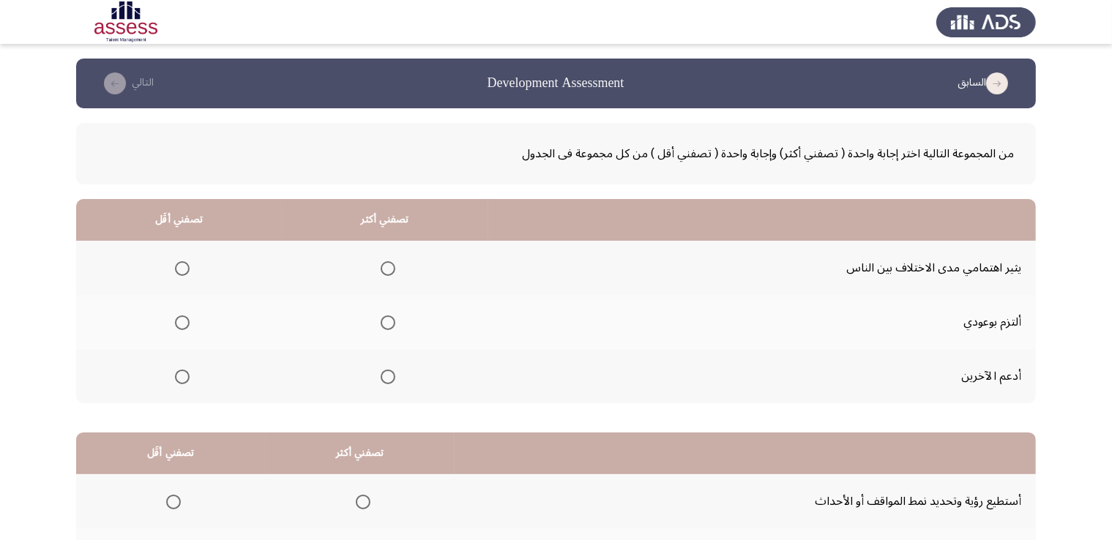
click at [388, 325] on input "Select an option" at bounding box center [388, 322] width 15 height 15
click at [527, 217] on th at bounding box center [761, 220] width 547 height 42
drag, startPoint x: 542, startPoint y: 236, endPoint x: 554, endPoint y: 244, distance: 14.4
click at [554, 244] on table "تصفني أكثر تصفني أقَل يثير اهتمامي مدى الاختلاف بين الناس ألتزم بوعودي أدعم الآ…" at bounding box center [555, 301] width 959 height 204
click at [187, 267] on span "Select an option" at bounding box center [182, 268] width 15 height 15
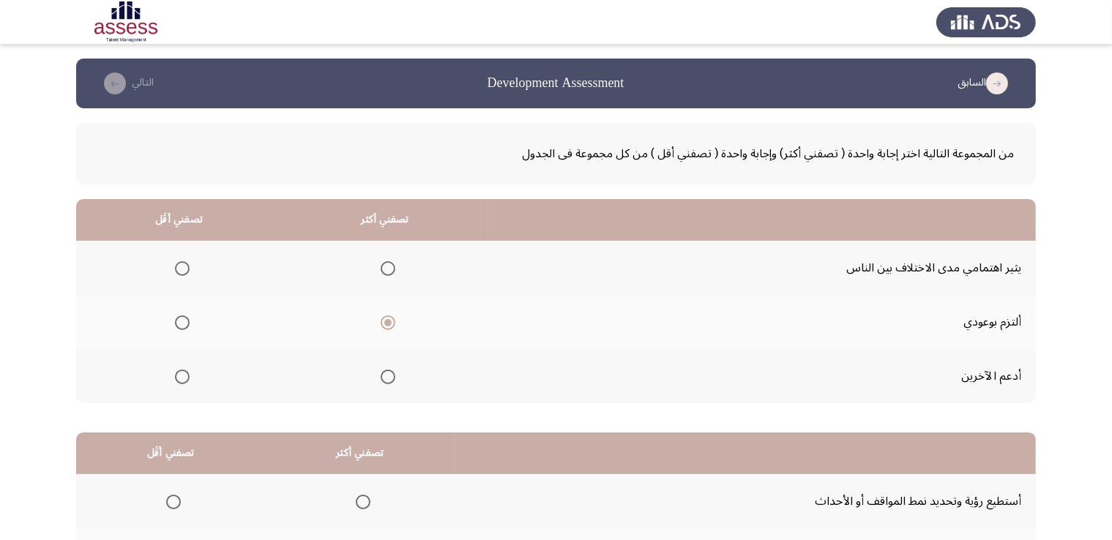
click at [187, 267] on input "Select an option" at bounding box center [182, 268] width 15 height 15
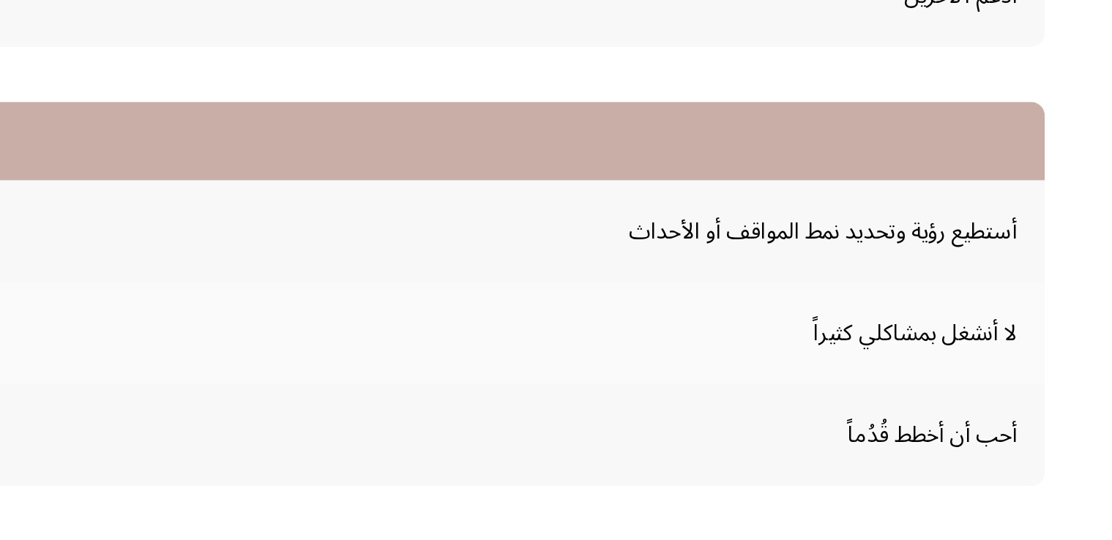
scroll to position [197, 0]
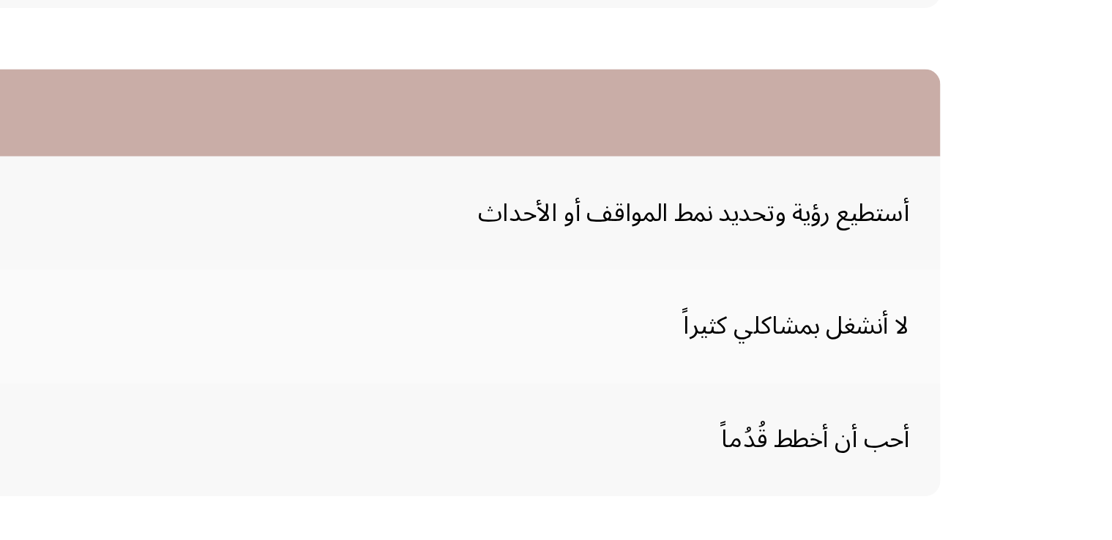
click at [1071, 341] on app-assessment-container "السابق Development Assessment التالي من المجموعة التالية اختر إجابة واحدة ( تصف…" at bounding box center [556, 173] width 1112 height 622
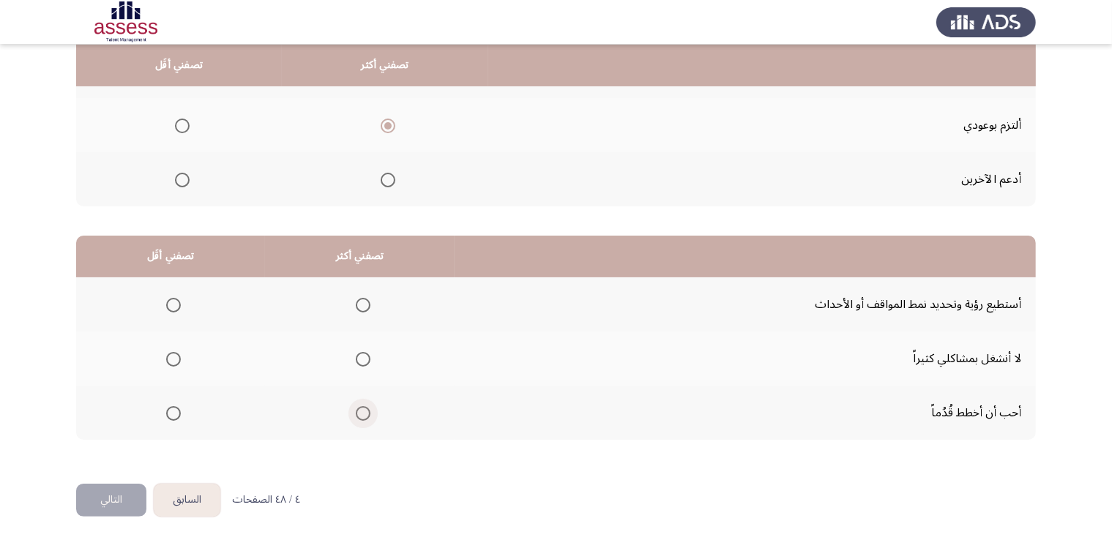
click at [357, 408] on span "Select an option" at bounding box center [363, 413] width 15 height 15
click at [357, 408] on input "Select an option" at bounding box center [363, 413] width 15 height 15
click at [175, 352] on span "Select an option" at bounding box center [173, 359] width 15 height 15
click at [175, 352] on input "Select an option" at bounding box center [173, 359] width 15 height 15
click at [120, 492] on button "التالي" at bounding box center [111, 500] width 70 height 33
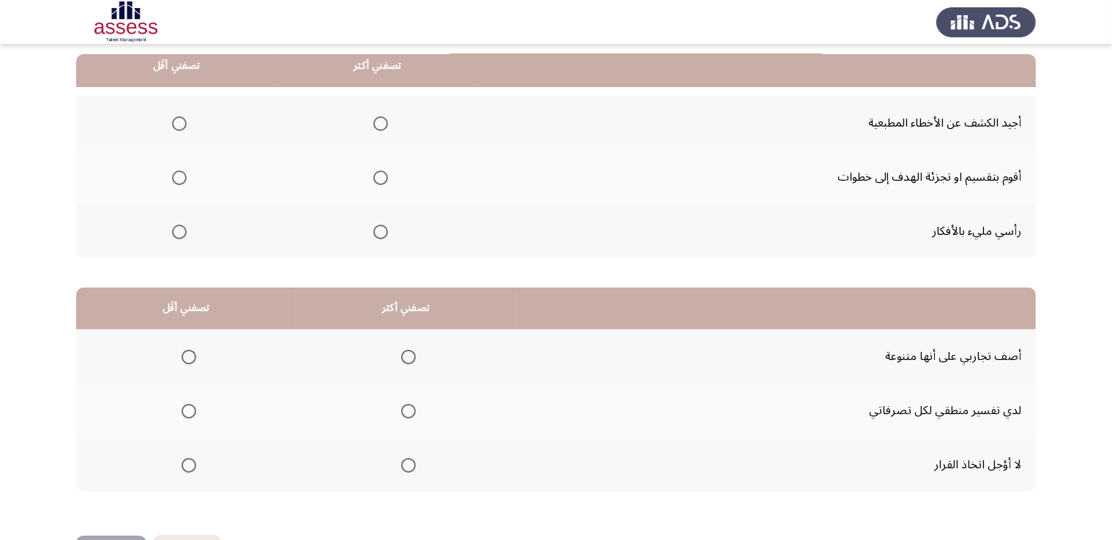
scroll to position [146, 0]
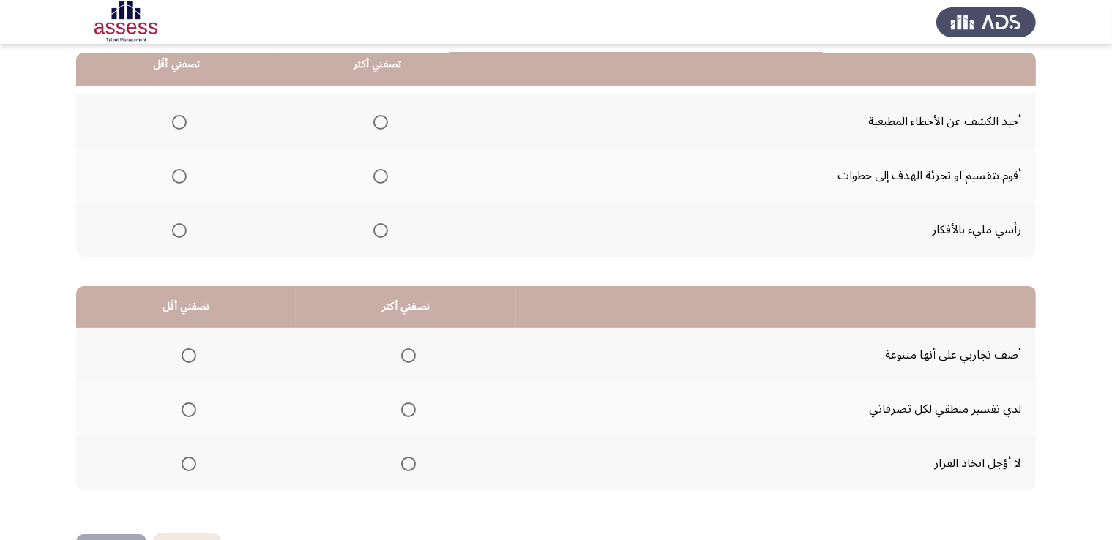
drag, startPoint x: 1068, startPoint y: 160, endPoint x: 1065, endPoint y: 194, distance: 34.5
click at [1065, 194] on app-assessment-container "السابق Development Assessment التالي من المجموعة التالية اختر إجابة واحدة ( تصف…" at bounding box center [556, 223] width 1112 height 622
click at [385, 172] on span "Select an option" at bounding box center [380, 176] width 15 height 15
click at [385, 172] on input "Select an option" at bounding box center [380, 176] width 15 height 15
click at [184, 234] on span "Select an option" at bounding box center [179, 230] width 15 height 15
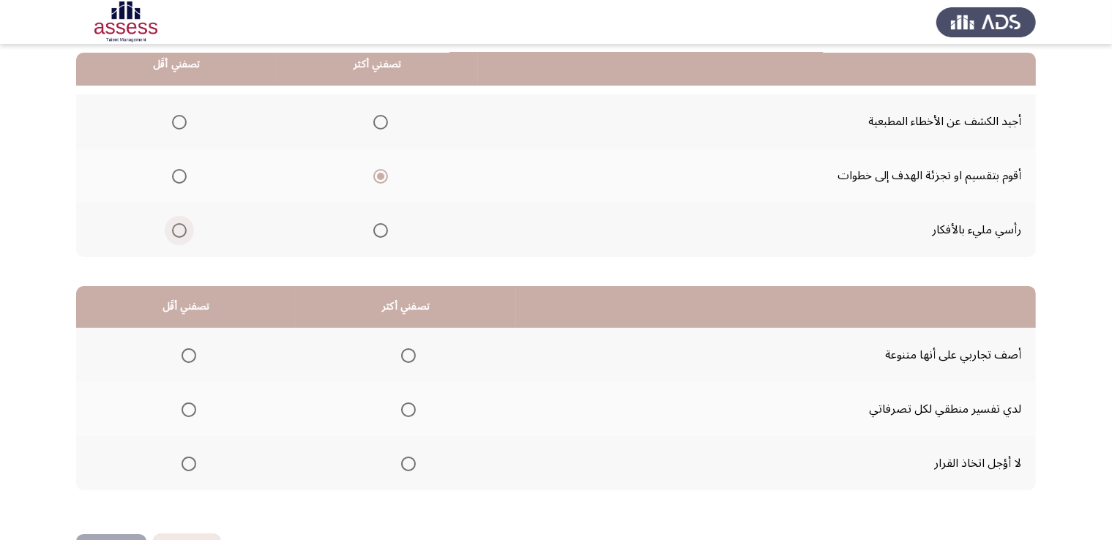
click at [184, 234] on input "Select an option" at bounding box center [179, 230] width 15 height 15
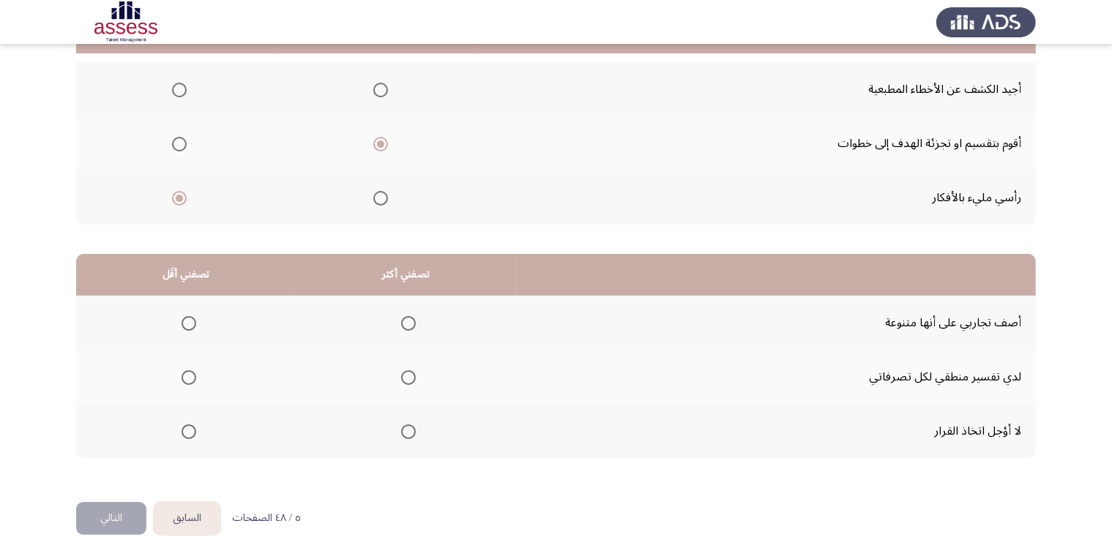
scroll to position [197, 0]
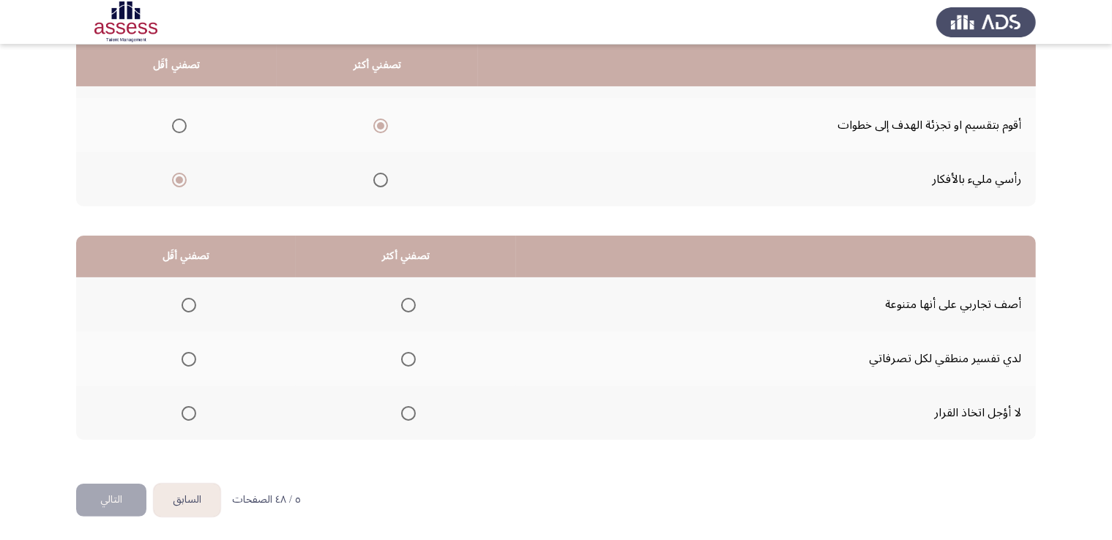
click at [1074, 262] on app-assessment-container "السابق Development Assessment التالي من المجموعة التالية اختر إجابة واحدة ( تصف…" at bounding box center [556, 173] width 1112 height 622
click at [416, 359] on span "Select an option" at bounding box center [408, 359] width 15 height 15
click at [416, 359] on input "Select an option" at bounding box center [408, 359] width 15 height 15
click at [643, 482] on html "السابق Development Assessment التالي من المجموعة التالية اختر إجابة واحدة ( تصف…" at bounding box center [556, 172] width 1112 height 739
click at [193, 406] on span "Select an option" at bounding box center [188, 413] width 15 height 15
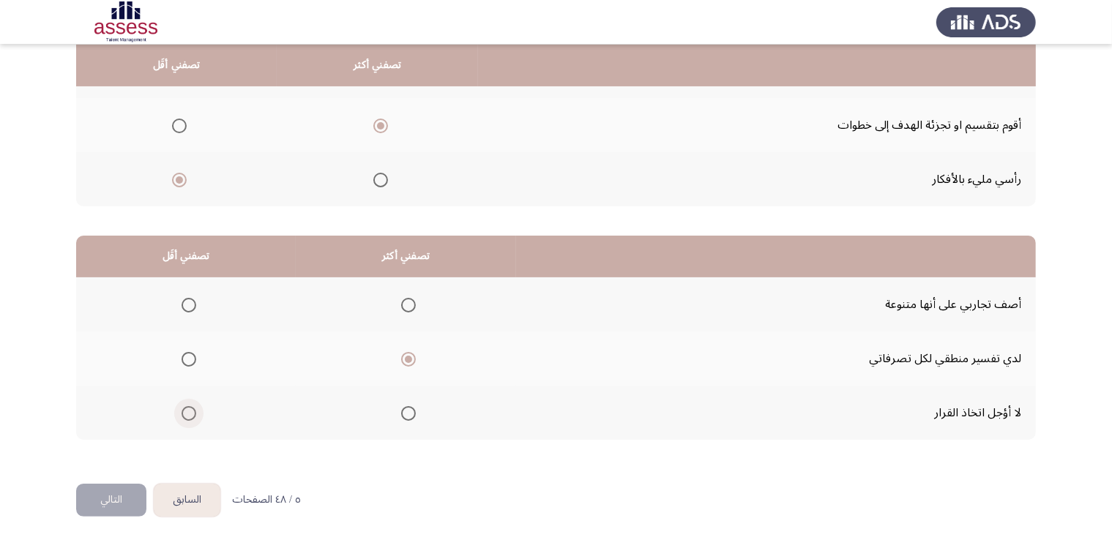
click at [193, 406] on input "Select an option" at bounding box center [188, 413] width 15 height 15
click at [118, 479] on div "من المجموعة التالية اختر إجابة واحدة ( تصفني أكثر) وإجابة واحدة ( تصفني أقل ) م…" at bounding box center [555, 197] width 959 height 572
click at [123, 484] on button "التالي" at bounding box center [111, 500] width 70 height 33
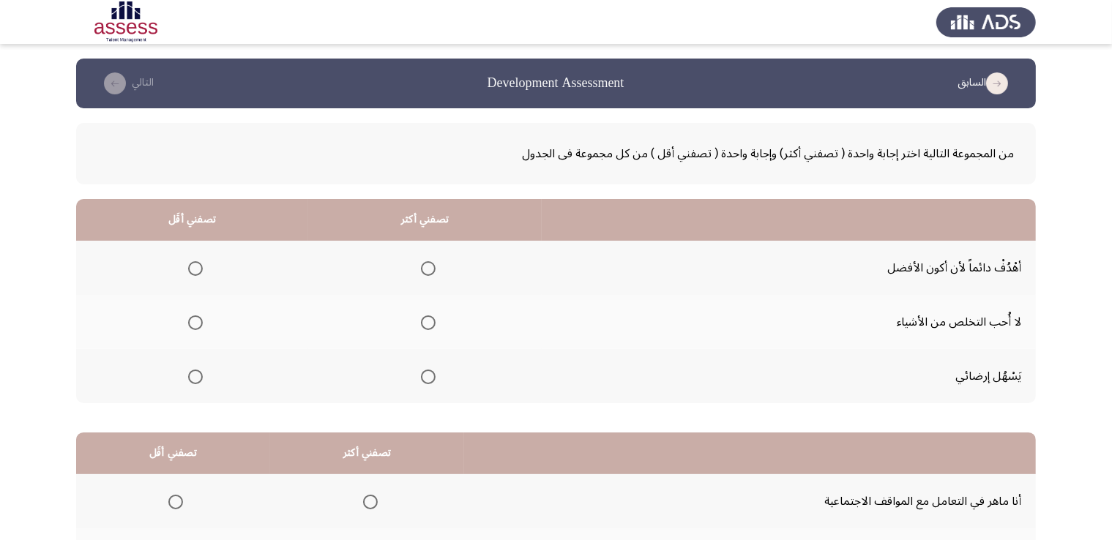
click at [438, 367] on th at bounding box center [424, 376] width 233 height 54
drag, startPoint x: 433, startPoint y: 372, endPoint x: 456, endPoint y: 407, distance: 41.2
click at [456, 407] on div "من المجموعة التالية اختر إجابة واحدة ( تصفني أكثر) وإجابة واحدة ( تصفني أقل ) م…" at bounding box center [555, 387] width 959 height 558
drag, startPoint x: 452, startPoint y: 405, endPoint x: 447, endPoint y: 399, distance: 8.3
click at [452, 405] on div "من المجموعة التالية اختر إجابة واحدة ( تصفني أكثر) وإجابة واحدة ( تصفني أقل ) م…" at bounding box center [555, 387] width 959 height 558
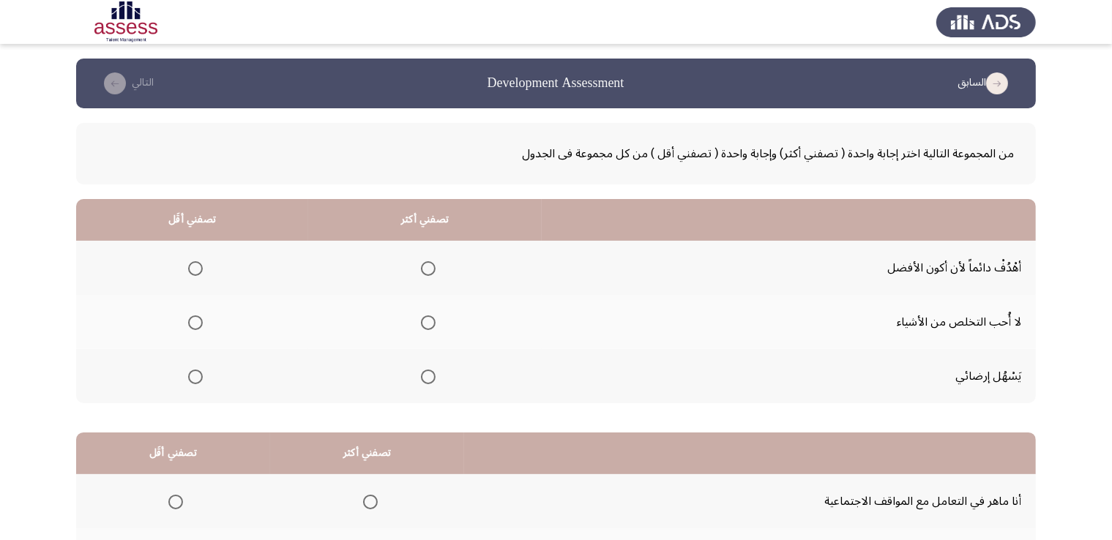
click at [437, 389] on th at bounding box center [424, 376] width 233 height 54
click at [435, 383] on mat-radio-group "Select an option" at bounding box center [425, 376] width 20 height 25
click at [435, 378] on span "Select an option" at bounding box center [428, 377] width 15 height 15
click at [435, 378] on input "Select an option" at bounding box center [428, 377] width 15 height 15
click at [485, 416] on div "من المجموعة التالية اختر إجابة واحدة ( تصفني أكثر) وإجابة واحدة ( تصفني أقل ) م…" at bounding box center [555, 387] width 959 height 558
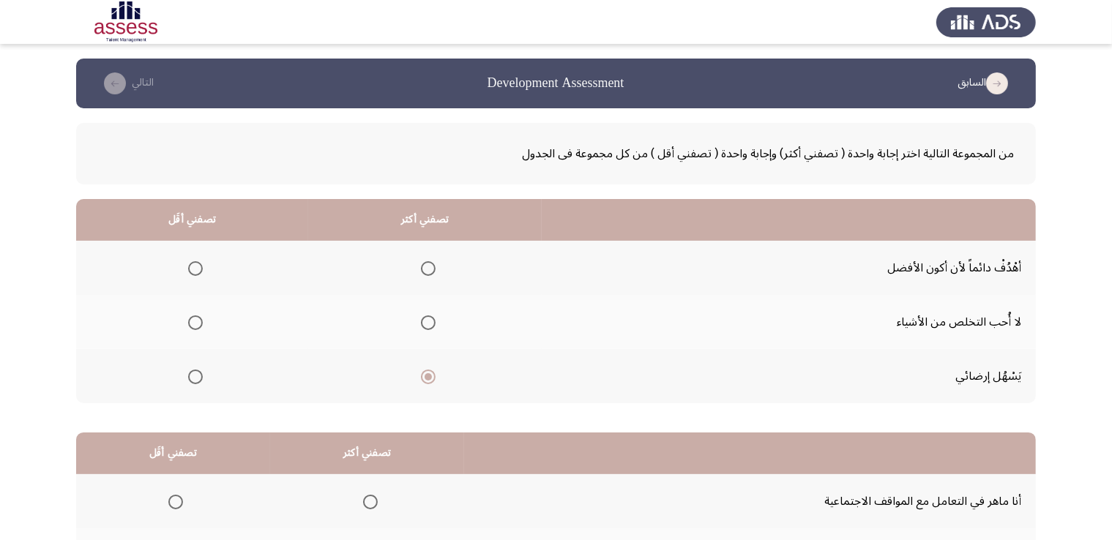
click at [193, 269] on span "Select an option" at bounding box center [195, 268] width 15 height 15
click at [193, 269] on input "Select an option" at bounding box center [195, 268] width 15 height 15
click at [214, 209] on th "تصفني أقَل" at bounding box center [192, 220] width 232 height 42
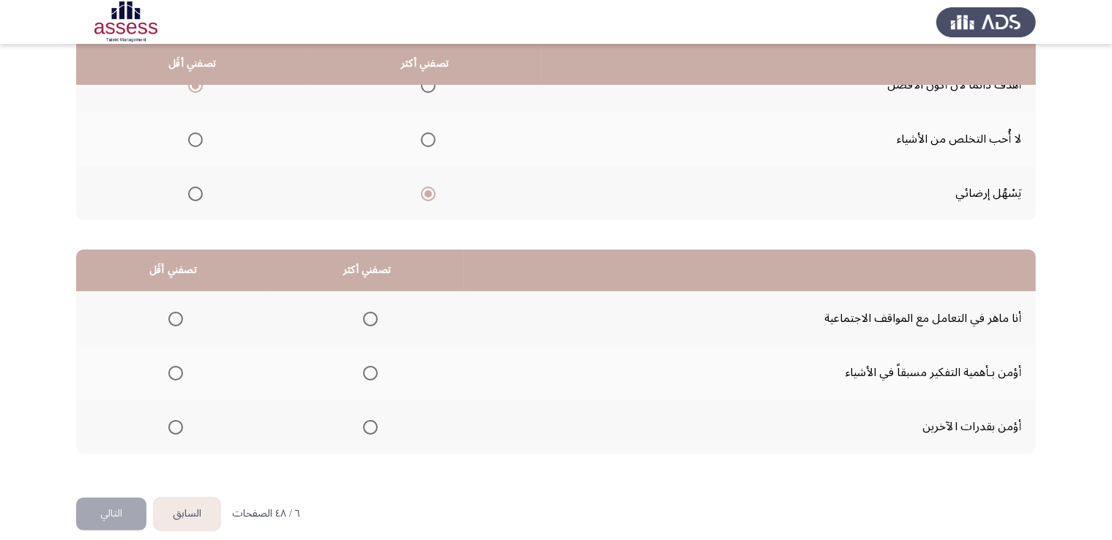
scroll to position [197, 0]
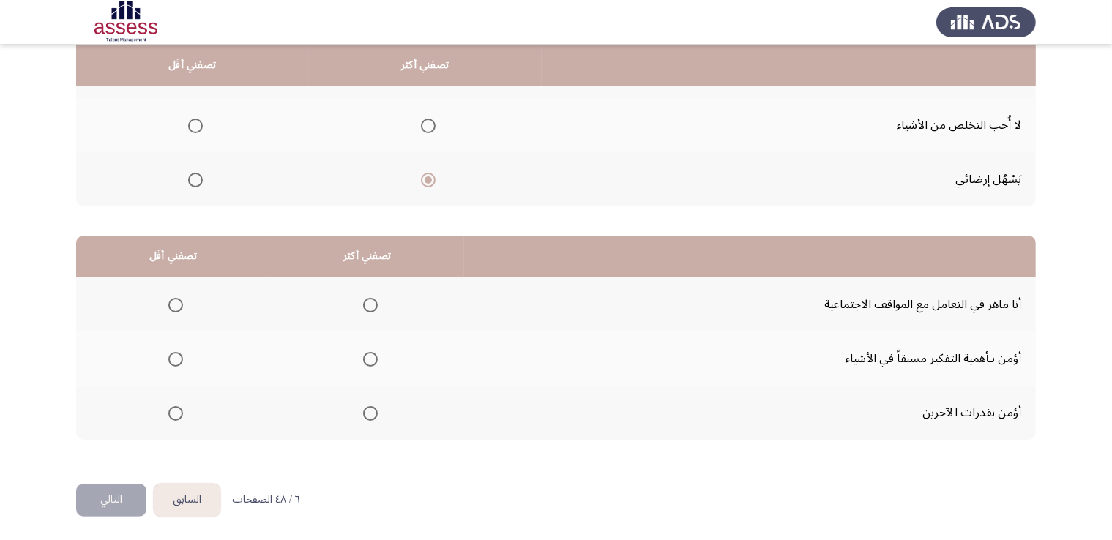
click at [372, 299] on span "Select an option" at bounding box center [370, 305] width 15 height 15
click at [372, 299] on input "Select an option" at bounding box center [370, 305] width 15 height 15
click at [611, 443] on div "من المجموعة التالية اختر إجابة واحدة ( تصفني أكثر) وإجابة واحدة ( تصفني أقل ) م…" at bounding box center [555, 190] width 959 height 558
drag, startPoint x: 890, startPoint y: 446, endPoint x: 931, endPoint y: 359, distance: 96.2
click at [928, 370] on div "من المجموعة التالية اختر إجابة واحدة ( تصفني أكثر) وإجابة واحدة ( تصفني أقل ) م…" at bounding box center [555, 190] width 959 height 558
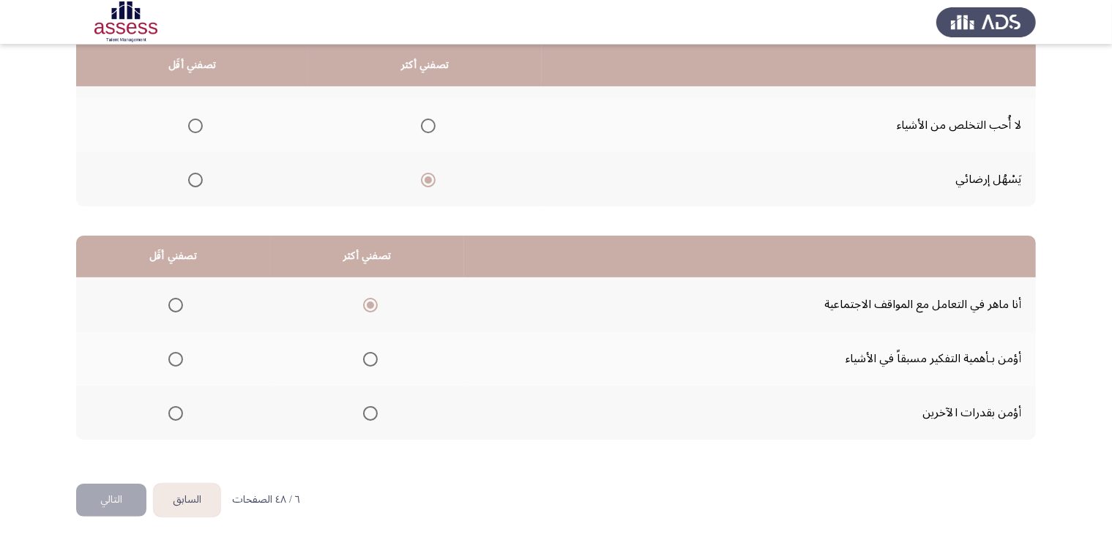
click at [931, 359] on td "أؤمن بـأهمية التفكير مسبقاً في الأشياء" at bounding box center [750, 358] width 572 height 54
drag, startPoint x: 939, startPoint y: 353, endPoint x: 956, endPoint y: 452, distance: 100.2
click at [956, 452] on div "من المجموعة التالية اختر إجابة واحدة ( تصفني أكثر) وإجابة واحدة ( تصفني أقل ) م…" at bounding box center [555, 190] width 959 height 558
click at [940, 431] on td "أؤمن بقدرات الآخرين" at bounding box center [750, 413] width 572 height 54
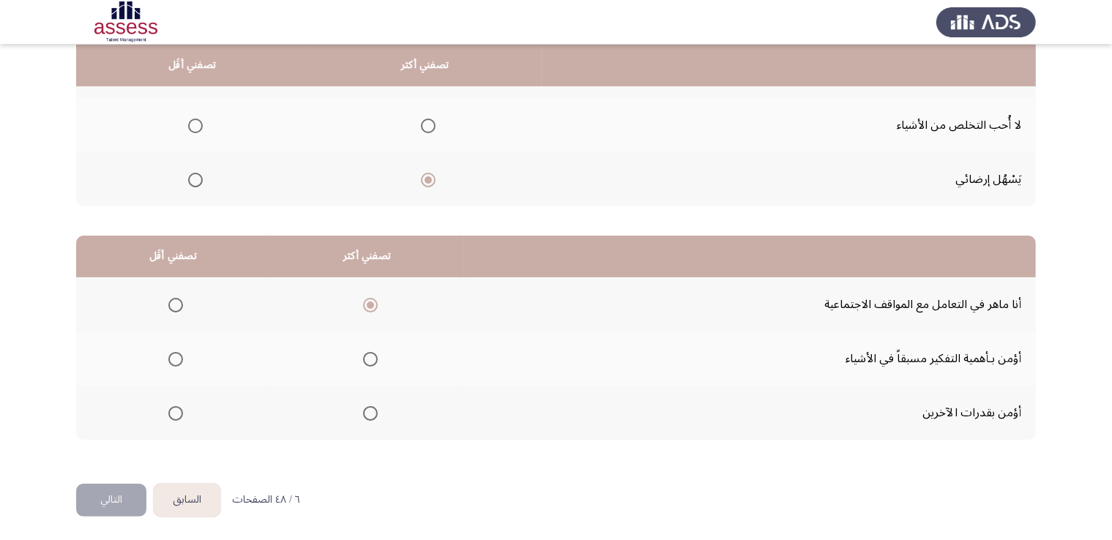
click at [907, 403] on td "أؤمن بقدرات الآخرين" at bounding box center [750, 413] width 572 height 54
click at [670, 400] on td "أؤمن بقدرات الآخرين" at bounding box center [750, 413] width 572 height 54
drag, startPoint x: 584, startPoint y: 311, endPoint x: 934, endPoint y: 315, distance: 349.8
click at [628, 400] on tbody "أنا ماهر في التعامل مع المواقف الاجتماعية أؤمن بـأهمية التفكير مسبقاً في الأشيا…" at bounding box center [555, 358] width 959 height 162
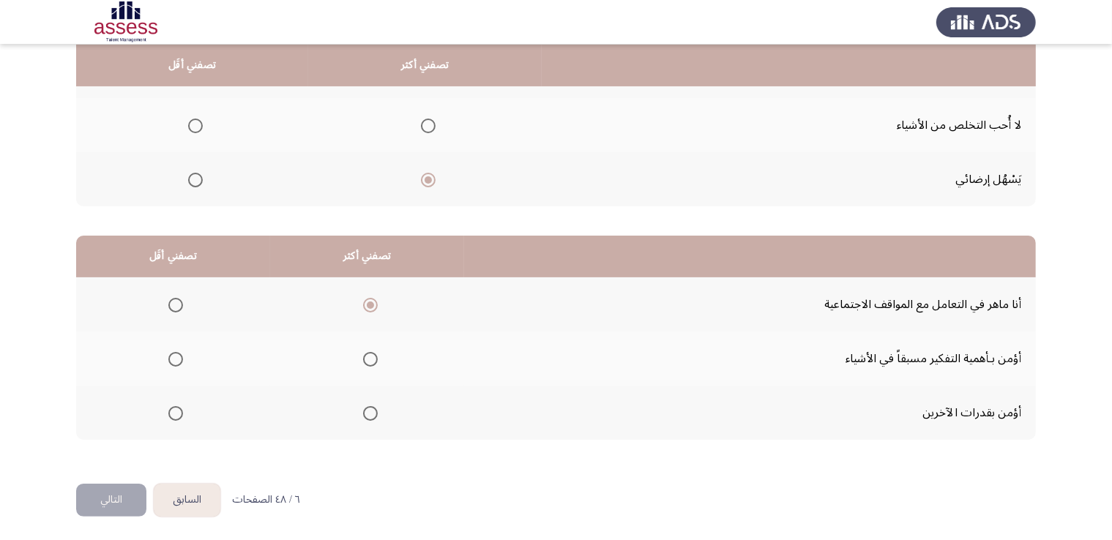
drag, startPoint x: 811, startPoint y: 299, endPoint x: 701, endPoint y: 381, distance: 137.0
click at [735, 368] on tbody "أنا ماهر في التعامل مع المواقف الاجتماعية أؤمن بـأهمية التفكير مسبقاً في الأشيا…" at bounding box center [555, 358] width 959 height 162
click at [726, 373] on td "أؤمن بـأهمية التفكير مسبقاً في الأشياء" at bounding box center [750, 358] width 572 height 54
click at [717, 376] on td "أؤمن بـأهمية التفكير مسبقاً في الأشياء" at bounding box center [750, 358] width 572 height 54
click at [173, 362] on span "Select an option" at bounding box center [175, 359] width 15 height 15
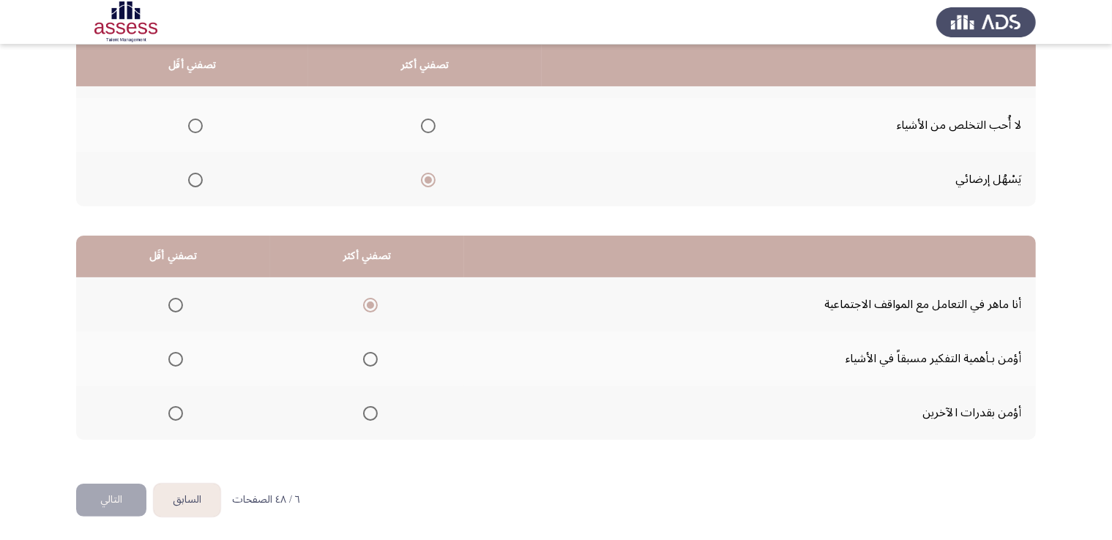
click at [173, 362] on input "Select an option" at bounding box center [175, 359] width 15 height 15
click at [423, 487] on html "السابق Development Assessment التالي من المجموعة التالية اختر إجابة واحدة ( تصف…" at bounding box center [556, 172] width 1112 height 739
click at [126, 497] on button "التالي" at bounding box center [111, 500] width 70 height 33
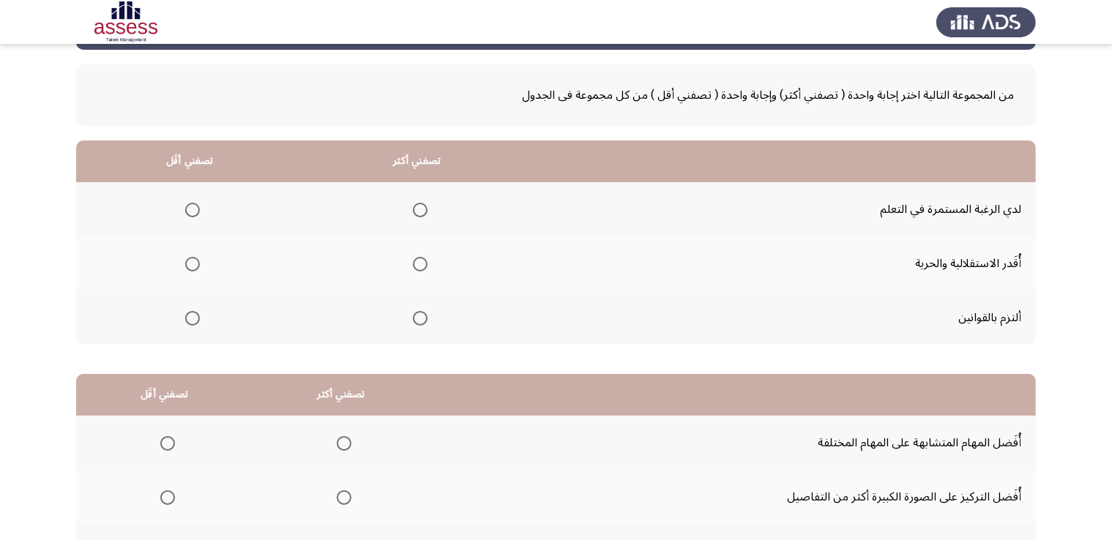
scroll to position [57, 0]
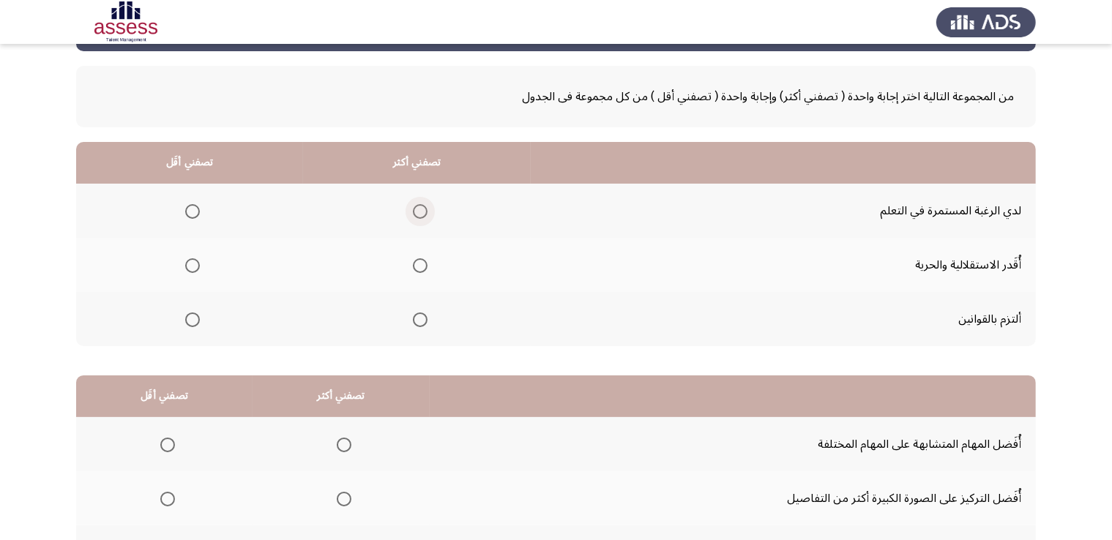
click at [419, 214] on span "Select an option" at bounding box center [420, 211] width 15 height 15
click at [419, 214] on input "Select an option" at bounding box center [420, 211] width 15 height 15
click at [509, 163] on th "تصفني أكثر" at bounding box center [417, 163] width 228 height 42
click at [192, 266] on span "Select an option" at bounding box center [192, 265] width 15 height 15
click at [192, 266] on input "Select an option" at bounding box center [192, 265] width 15 height 15
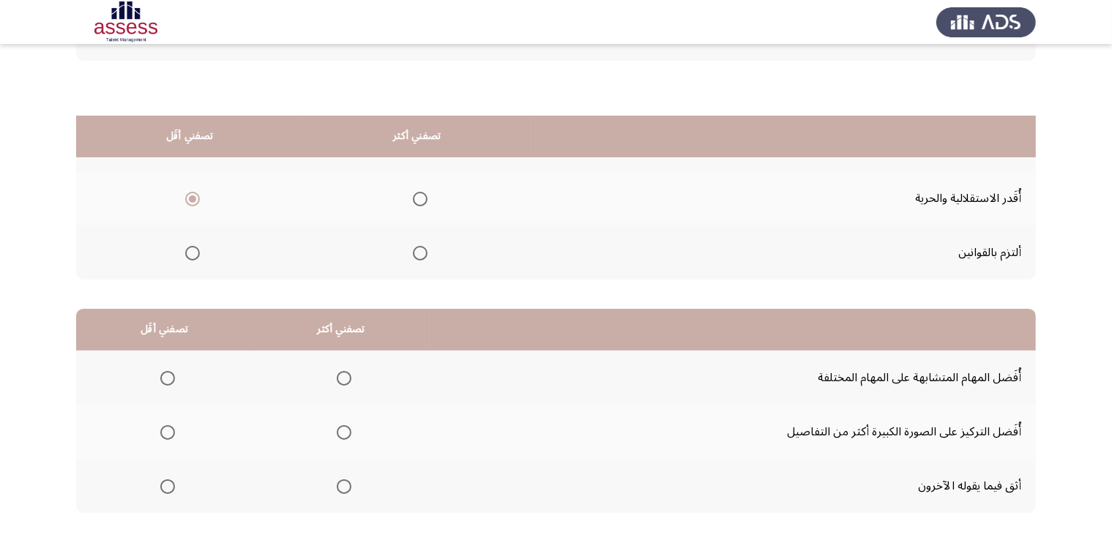
scroll to position [197, 0]
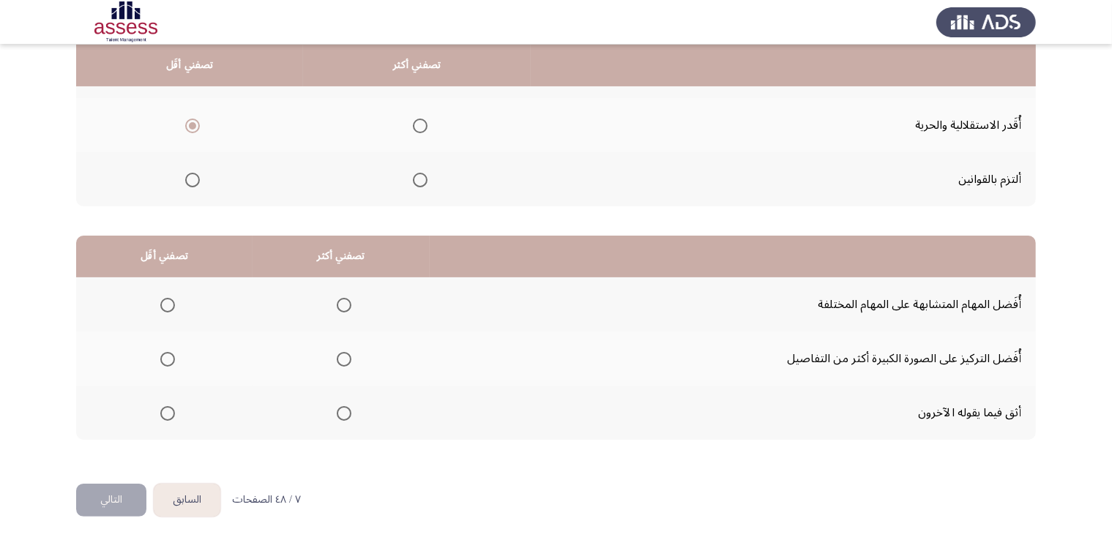
drag, startPoint x: 981, startPoint y: 307, endPoint x: 801, endPoint y: 389, distance: 197.8
click at [801, 389] on tbody "أُفَضل المهام المتشابهة على المهام المختلفة أُفَضل التركيز على الصورة الكبيرة أ…" at bounding box center [555, 358] width 959 height 162
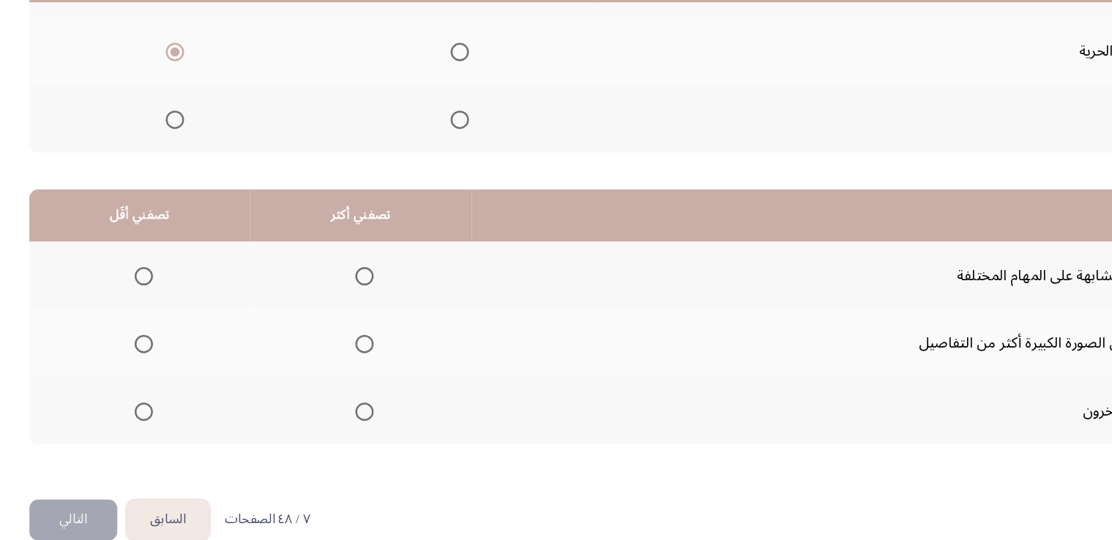
click at [157, 409] on label "Select an option" at bounding box center [164, 413] width 20 height 15
click at [160, 409] on input "Select an option" at bounding box center [167, 413] width 15 height 15
click at [457, 449] on div "من المجموعة التالية اختر إجابة واحدة ( تصفني أكثر) وإجابة واحدة ( تصفني أقل ) م…" at bounding box center [555, 190] width 959 height 558
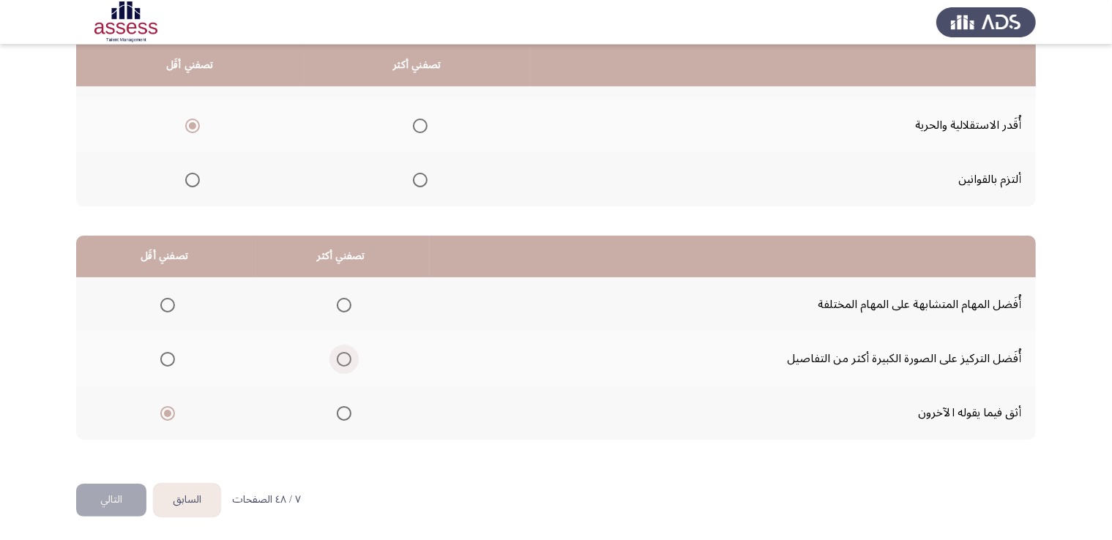
click at [343, 353] on span "Select an option" at bounding box center [344, 359] width 15 height 15
click at [343, 353] on input "Select an option" at bounding box center [344, 359] width 15 height 15
click at [428, 458] on div "من المجموعة التالية اختر إجابة واحدة ( تصفني أكثر) وإجابة واحدة ( تصفني أقل ) م…" at bounding box center [555, 190] width 959 height 558
click at [342, 410] on span "Select an option" at bounding box center [344, 413] width 15 height 15
click at [342, 410] on input "Select an option" at bounding box center [344, 413] width 15 height 15
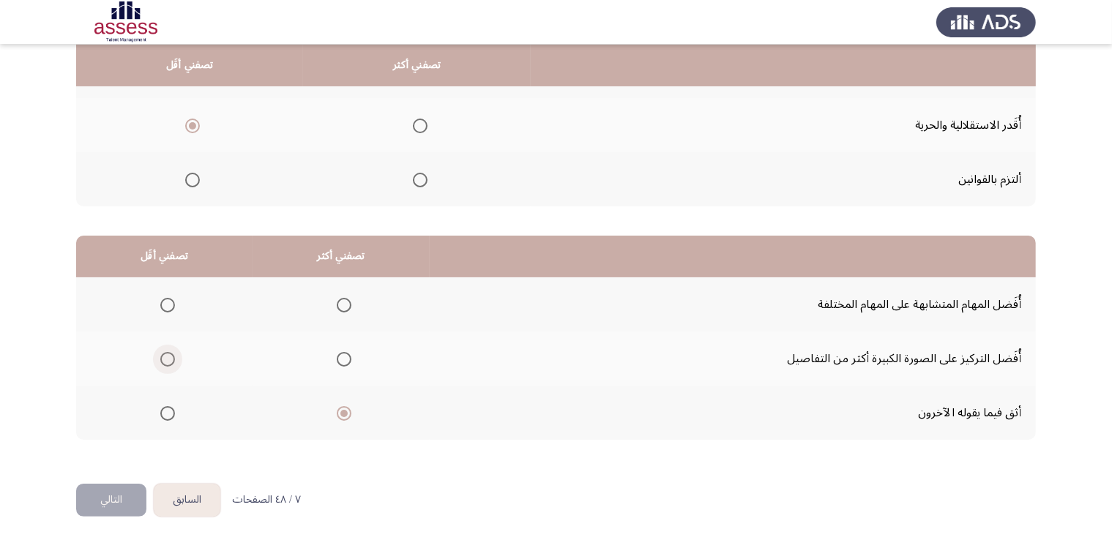
click at [167, 352] on span "Select an option" at bounding box center [167, 359] width 15 height 15
click at [167, 352] on input "Select an option" at bounding box center [167, 359] width 15 height 15
click at [656, 466] on div "من المجموعة التالية اختر إجابة واحدة ( تصفني أكثر) وإجابة واحدة ( تصفني أقل ) م…" at bounding box center [555, 190] width 959 height 558
click at [119, 509] on button "التالي" at bounding box center [111, 500] width 70 height 33
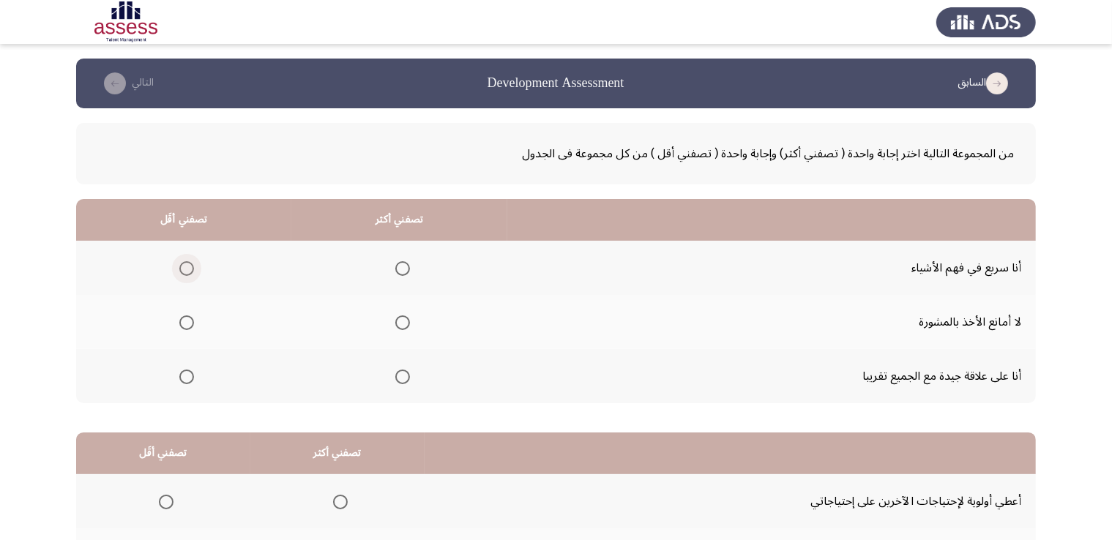
drag, startPoint x: 178, startPoint y: 262, endPoint x: 199, endPoint y: 276, distance: 25.4
click at [198, 270] on th at bounding box center [183, 268] width 215 height 54
click at [400, 323] on span "Select an option" at bounding box center [402, 322] width 15 height 15
click at [400, 323] on input "Select an option" at bounding box center [402, 322] width 15 height 15
drag, startPoint x: 1026, startPoint y: 315, endPoint x: 1035, endPoint y: 267, distance: 49.2
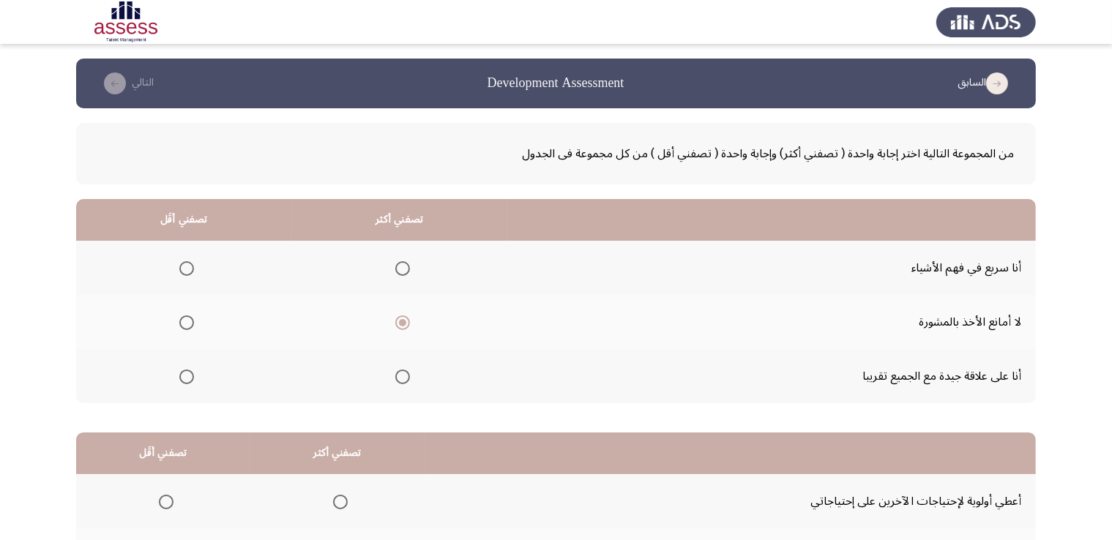
click at [1035, 267] on app-assessment-container "السابق Development Assessment التالي من المجموعة التالية اختر إجابة واحدة ( تصف…" at bounding box center [556, 370] width 1112 height 622
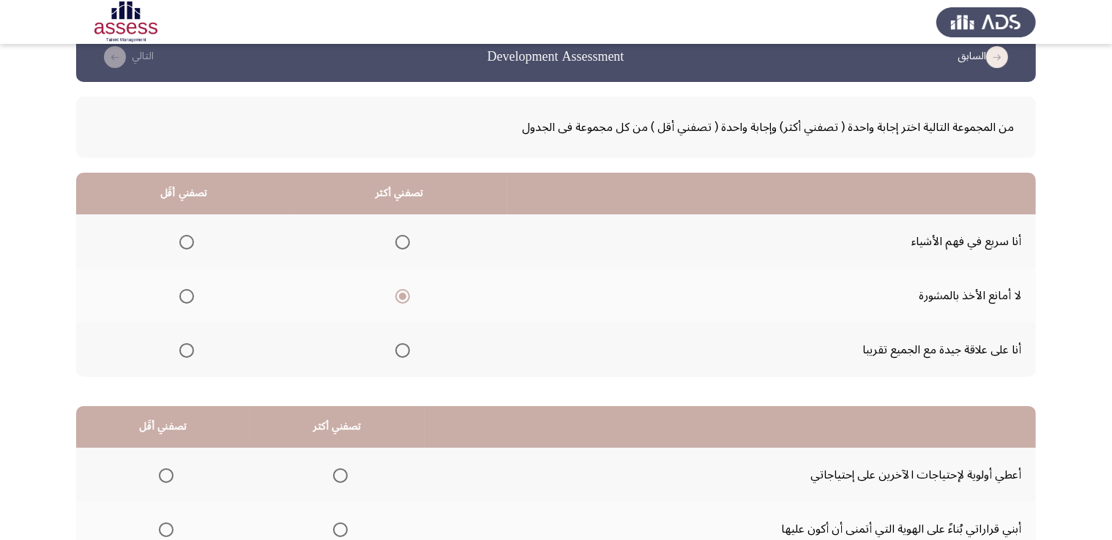
scroll to position [26, 0]
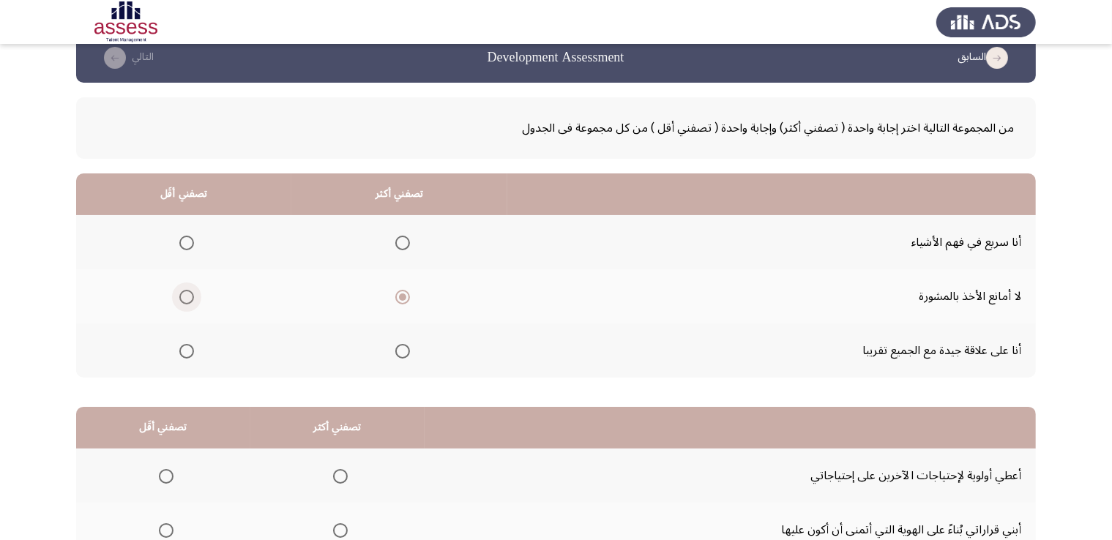
click at [187, 293] on span "Select an option" at bounding box center [186, 297] width 15 height 15
click at [187, 293] on input "Select an option" at bounding box center [186, 297] width 15 height 15
click at [407, 293] on span "Select an option" at bounding box center [402, 297] width 15 height 15
click at [407, 293] on input "Select an option" at bounding box center [402, 297] width 15 height 15
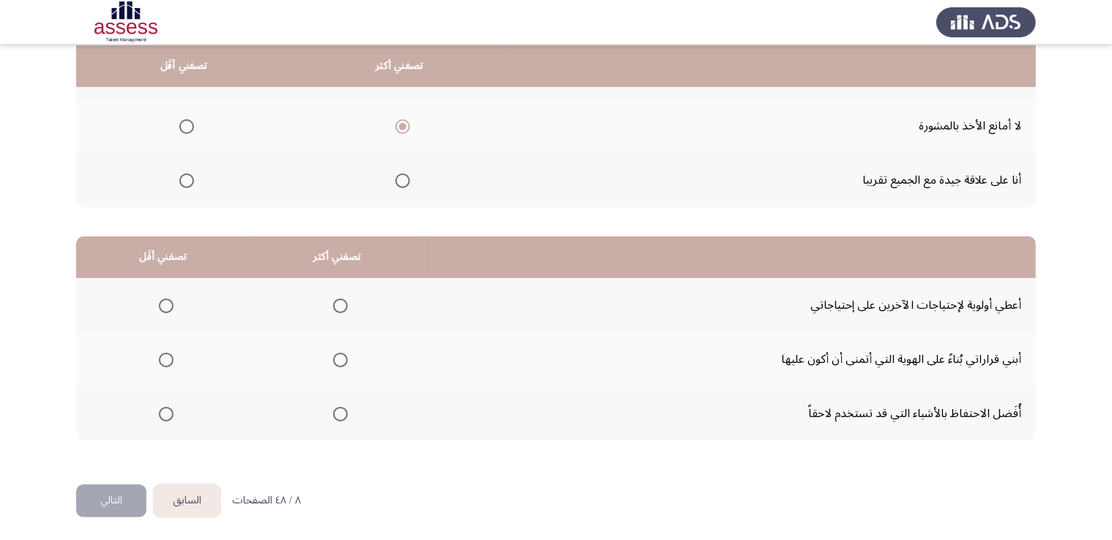
scroll to position [197, 0]
click at [108, 501] on button "التالي" at bounding box center [111, 500] width 70 height 33
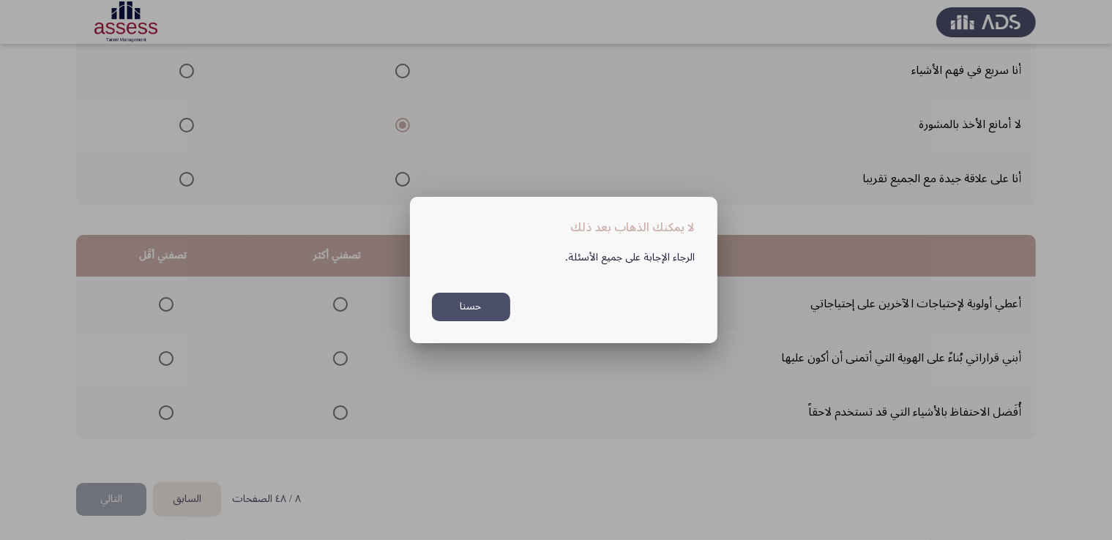
scroll to position [0, 0]
drag, startPoint x: 462, startPoint y: 304, endPoint x: 374, endPoint y: 329, distance: 91.1
click at [462, 302] on button "حسنا" at bounding box center [471, 307] width 78 height 29
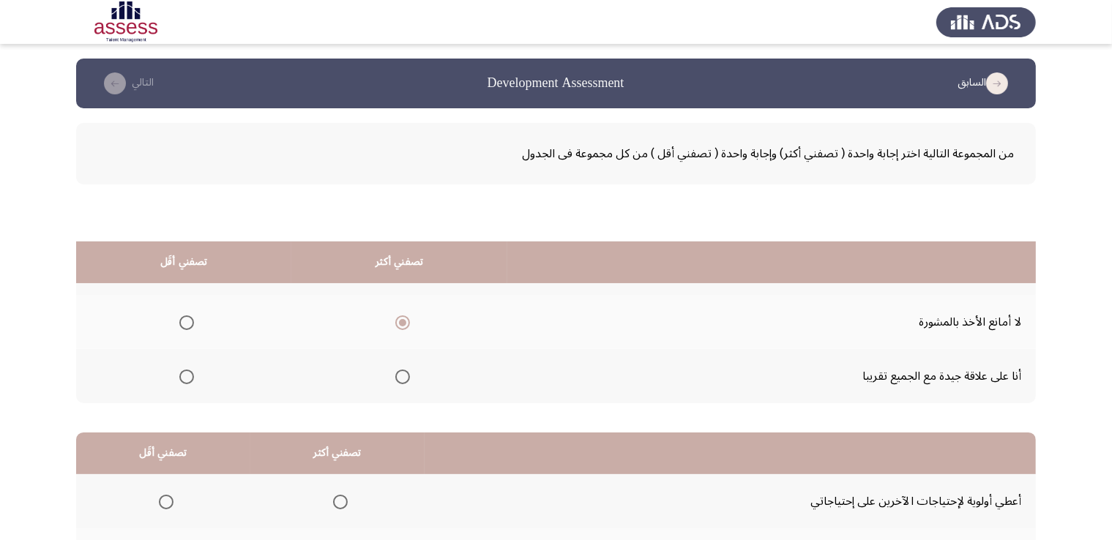
scroll to position [197, 0]
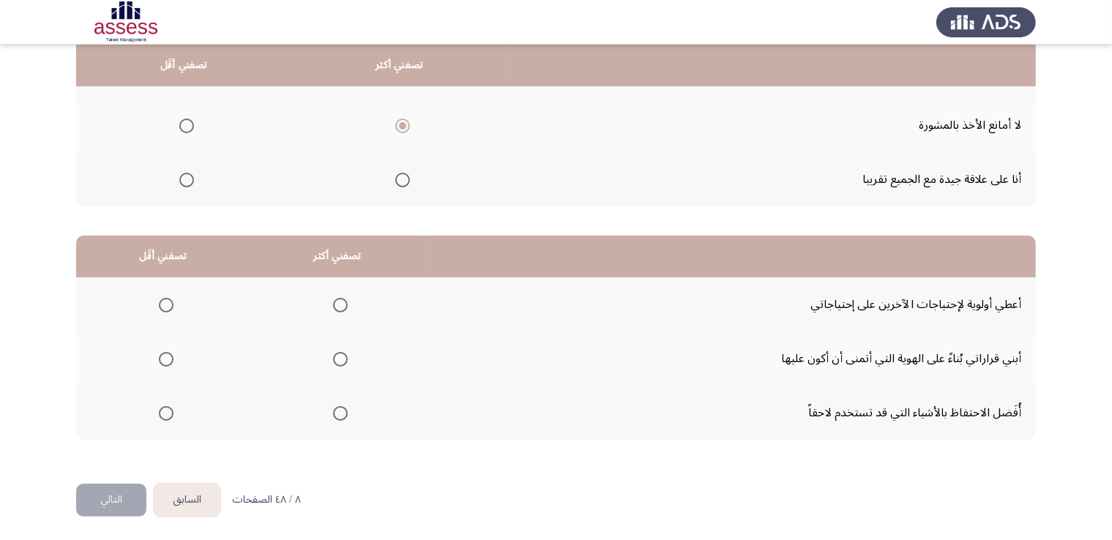
click at [340, 360] on span "Select an option" at bounding box center [340, 359] width 15 height 15
click at [340, 360] on input "Select an option" at bounding box center [340, 359] width 15 height 15
click at [128, 490] on button "التالي" at bounding box center [111, 500] width 70 height 33
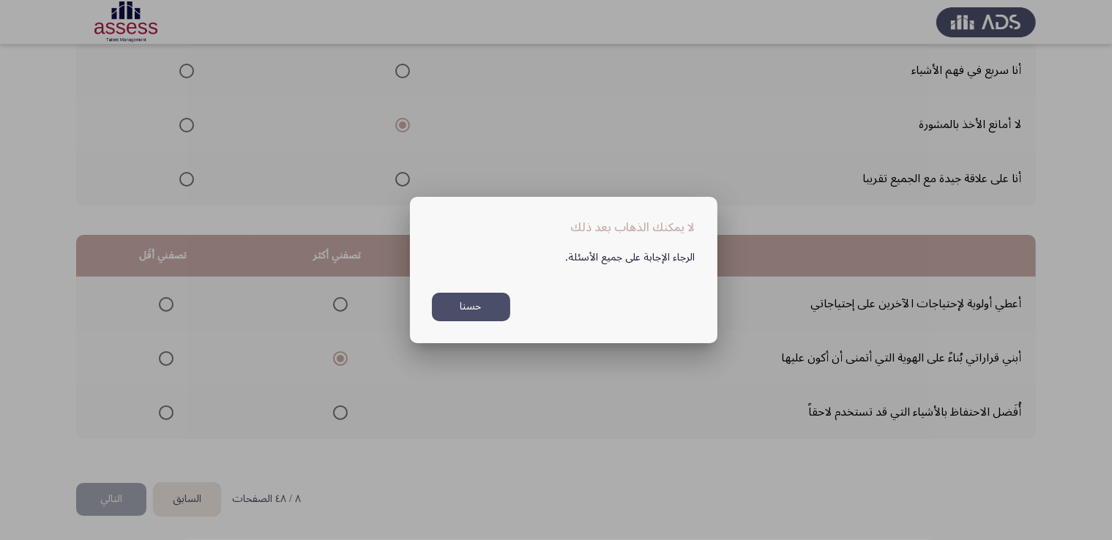
click at [167, 415] on div at bounding box center [556, 270] width 1112 height 540
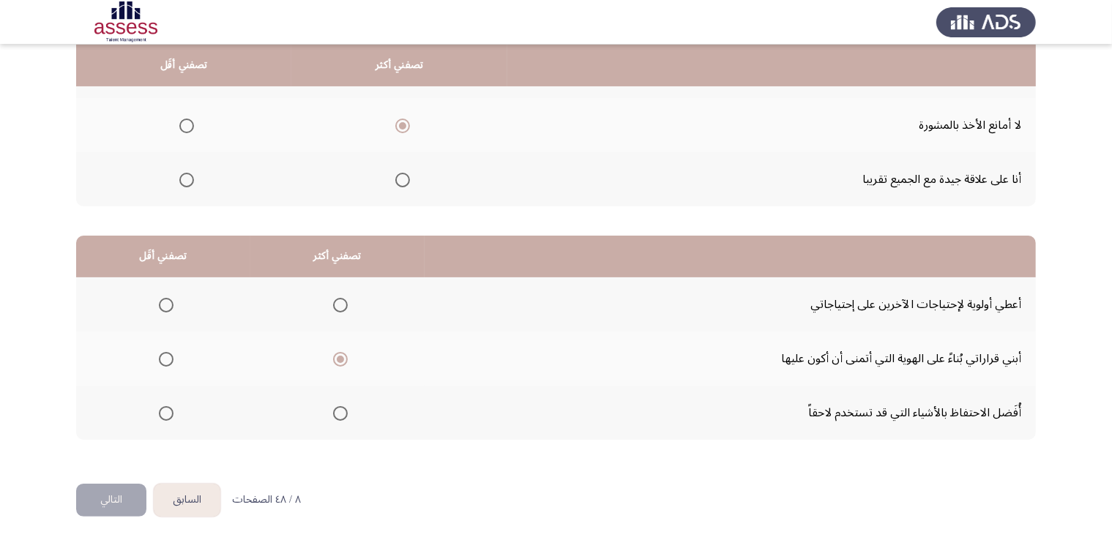
click at [170, 406] on span "Select an option" at bounding box center [166, 413] width 15 height 15
click at [170, 406] on input "Select an option" at bounding box center [166, 413] width 15 height 15
click at [102, 503] on button "التالي" at bounding box center [111, 500] width 70 height 33
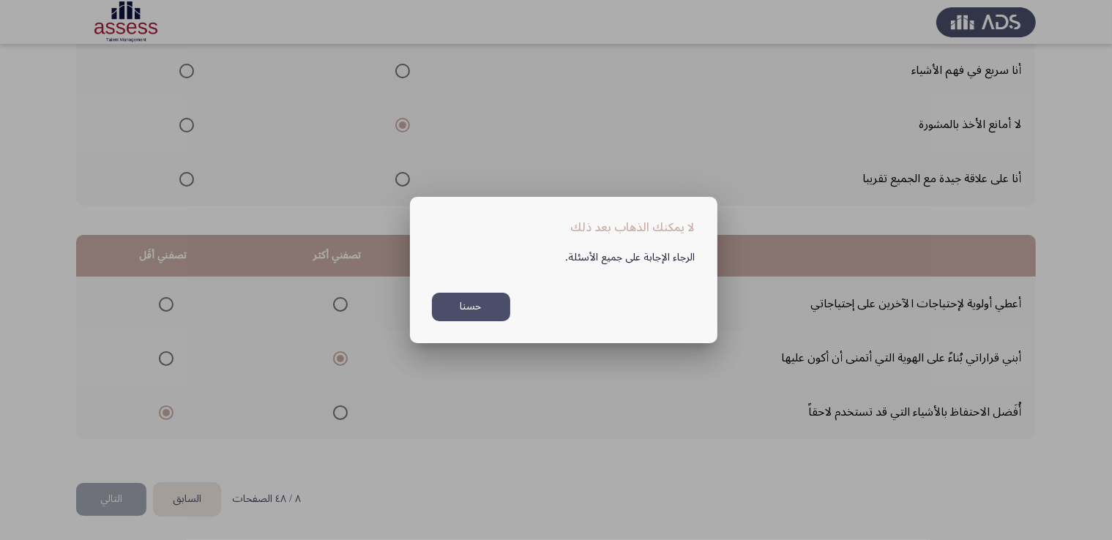
scroll to position [0, 0]
click at [453, 315] on button "حسنا" at bounding box center [471, 307] width 78 height 29
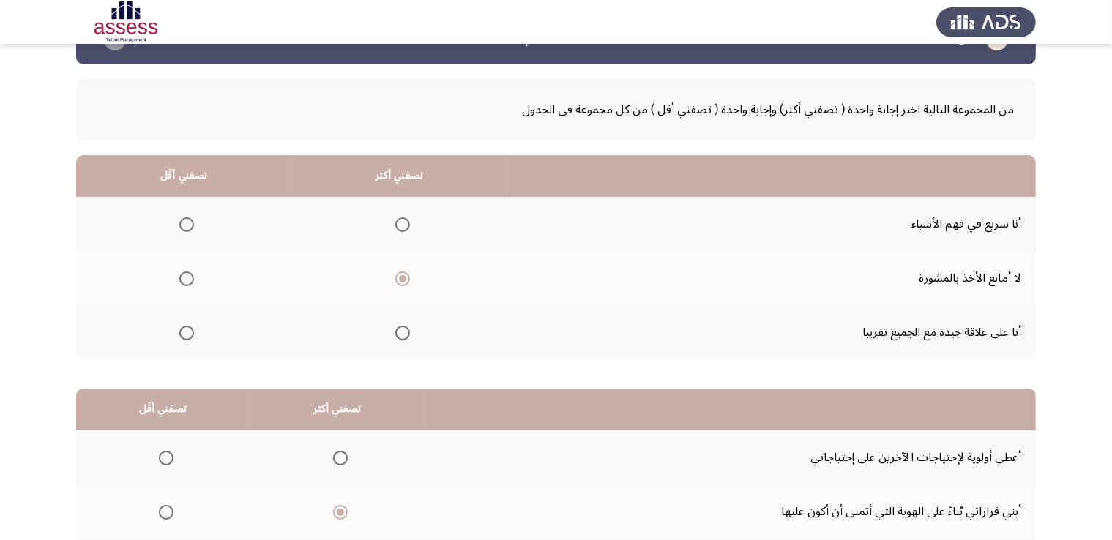
scroll to position [27, 0]
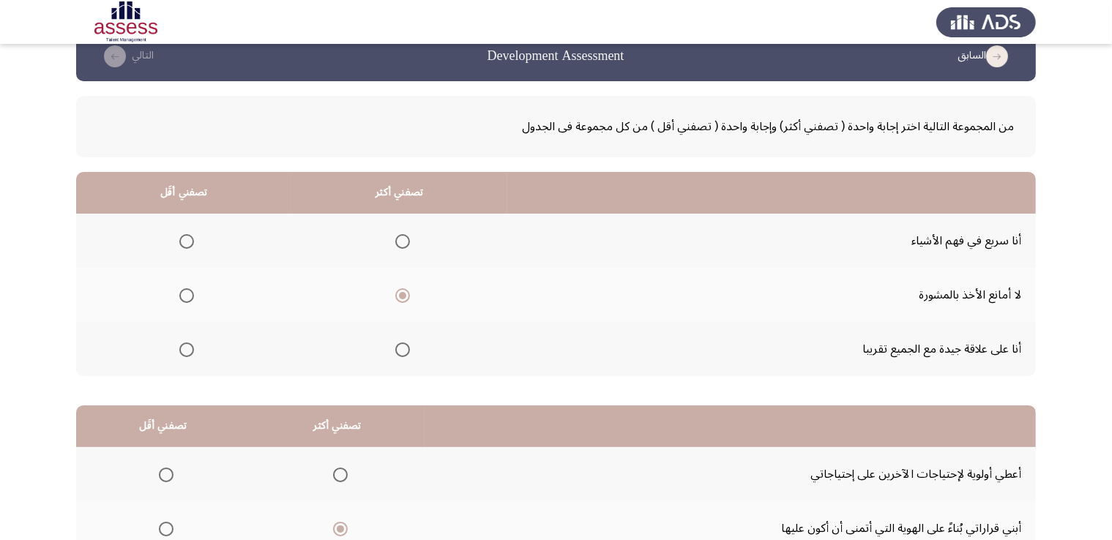
click at [184, 353] on span "Select an option" at bounding box center [186, 349] width 15 height 15
click at [184, 353] on input "Select an option" at bounding box center [186, 349] width 15 height 15
click at [226, 370] on th at bounding box center [183, 349] width 215 height 54
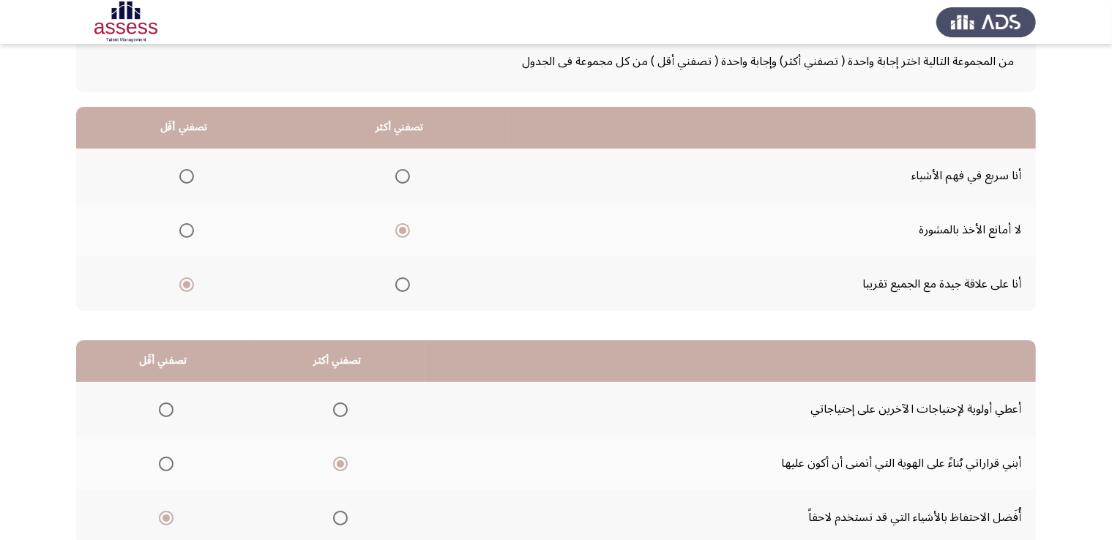
scroll to position [91, 0]
click at [202, 178] on th at bounding box center [183, 176] width 215 height 54
click at [187, 177] on span "Select an option" at bounding box center [186, 177] width 15 height 15
click at [187, 177] on input "Select an option" at bounding box center [186, 177] width 15 height 15
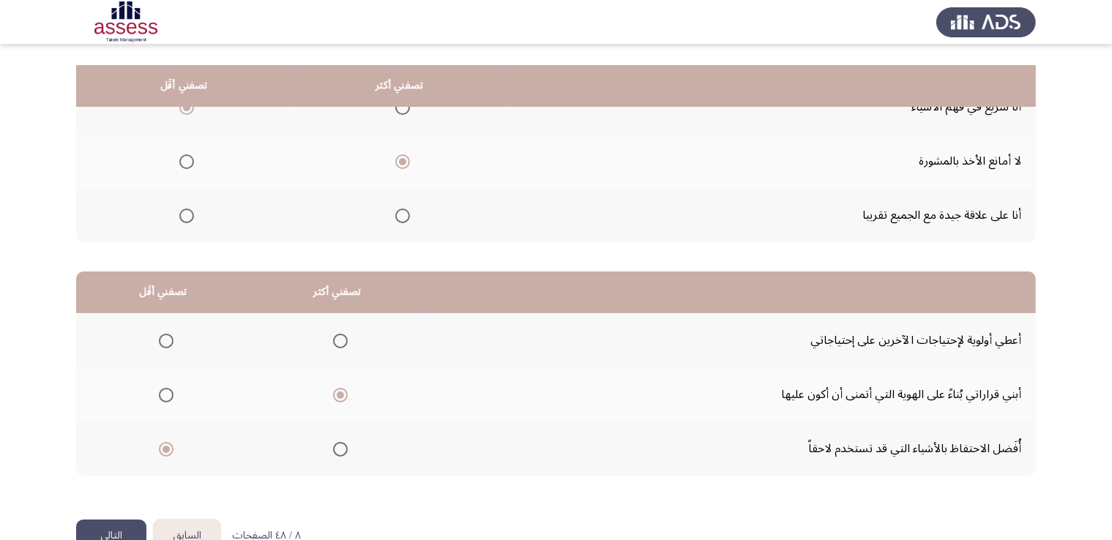
scroll to position [197, 0]
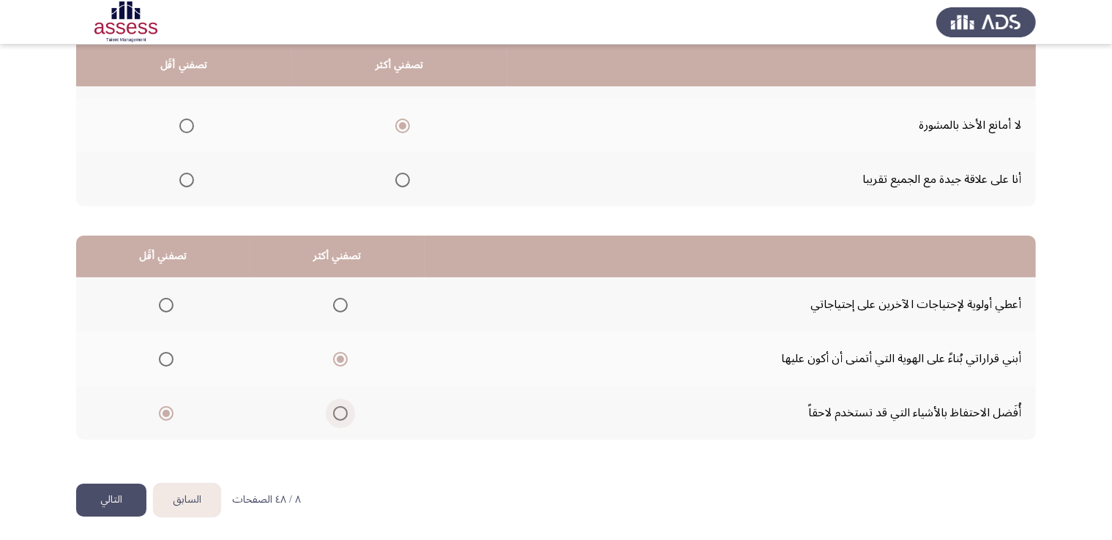
click at [340, 408] on span "Select an option" at bounding box center [340, 413] width 15 height 15
click at [340, 408] on input "Select an option" at bounding box center [340, 413] width 15 height 15
click at [392, 464] on div "من المجموعة التالية اختر إجابة واحدة ( تصفني أكثر) وإجابة واحدة ( تصفني أقل ) م…" at bounding box center [555, 190] width 959 height 558
click at [149, 309] on th at bounding box center [163, 304] width 174 height 54
click at [161, 305] on span "Select an option" at bounding box center [166, 305] width 15 height 15
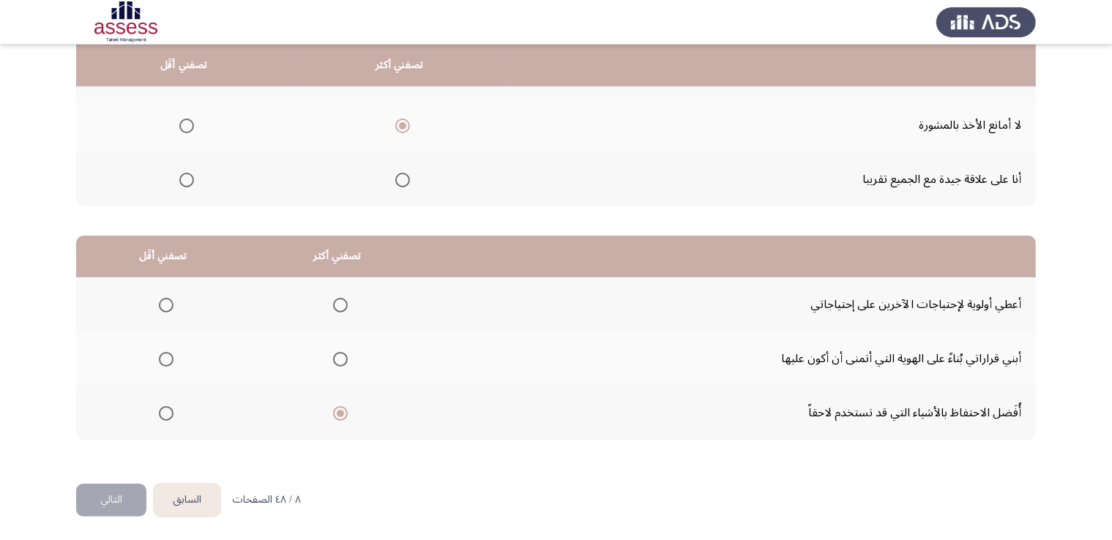
click at [161, 305] on input "Select an option" at bounding box center [166, 305] width 15 height 15
click at [114, 501] on button "التالي" at bounding box center [111, 500] width 70 height 33
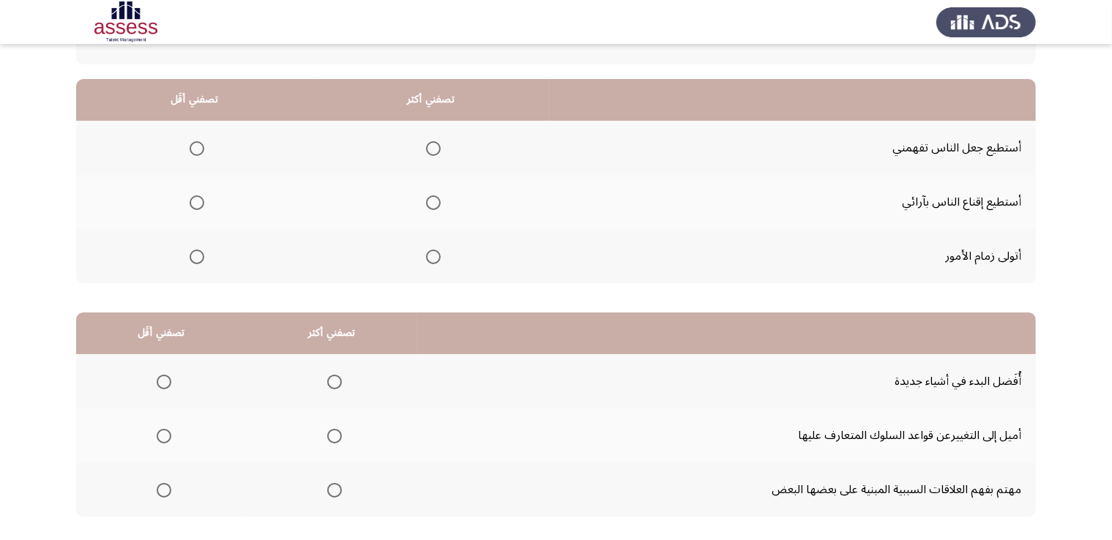
scroll to position [50, 0]
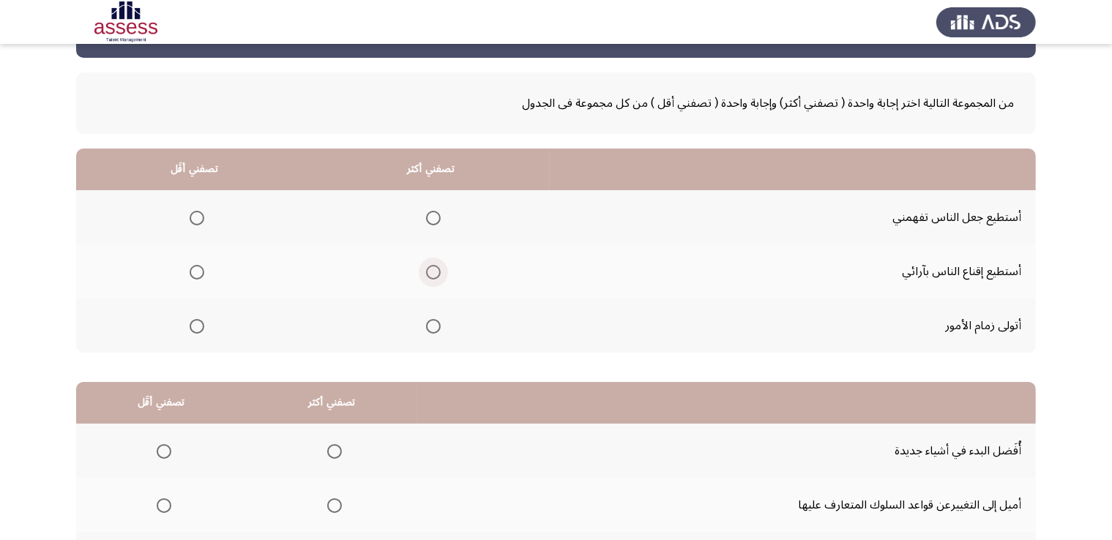
click at [438, 272] on span "Select an option" at bounding box center [433, 272] width 15 height 15
click at [438, 272] on input "Select an option" at bounding box center [433, 272] width 15 height 15
click at [198, 323] on span "Select an option" at bounding box center [197, 326] width 15 height 15
click at [198, 323] on input "Select an option" at bounding box center [197, 326] width 15 height 15
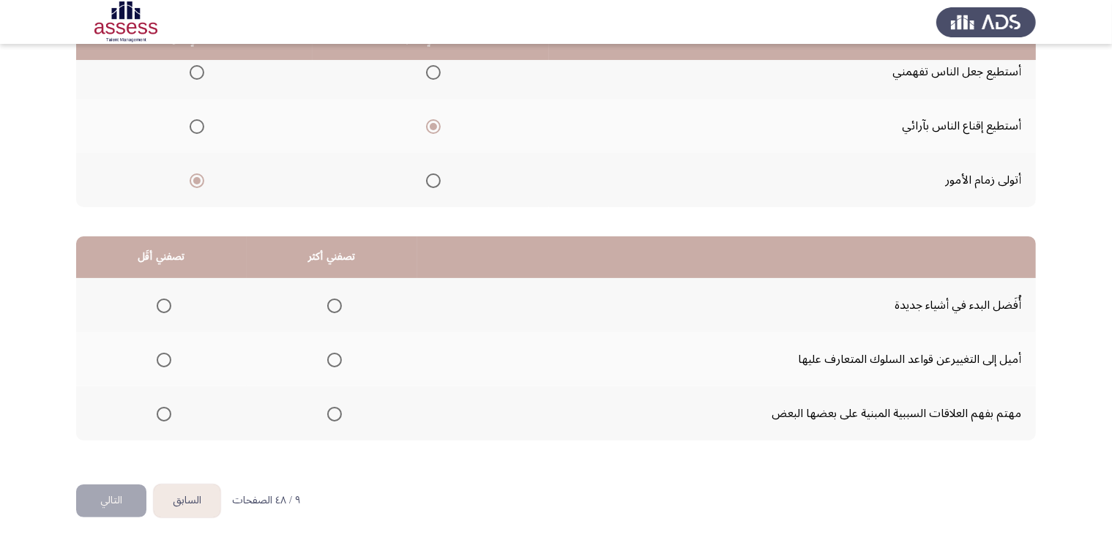
scroll to position [197, 0]
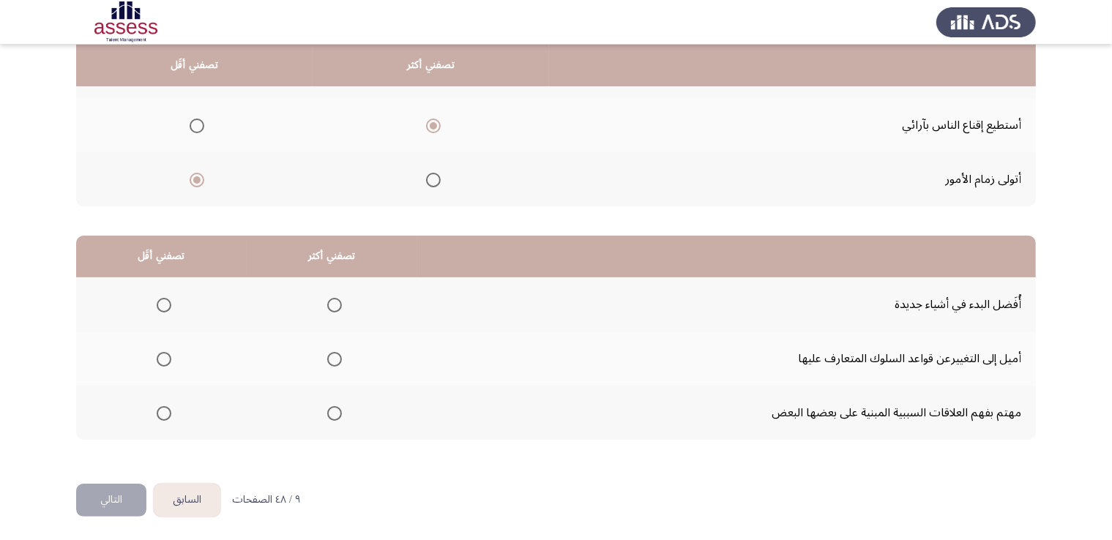
click at [623, 251] on th at bounding box center [726, 257] width 618 height 42
drag, startPoint x: 621, startPoint y: 211, endPoint x: 626, endPoint y: 191, distance: 21.3
click at [626, 191] on div "من المجموعة التالية اختر إجابة واحدة ( تصفني أكثر) وإجابة واحدة ( تصفني أقل ) م…" at bounding box center [555, 190] width 959 height 558
click at [334, 410] on span "Select an option" at bounding box center [334, 413] width 15 height 15
click at [334, 410] on input "Select an option" at bounding box center [334, 413] width 15 height 15
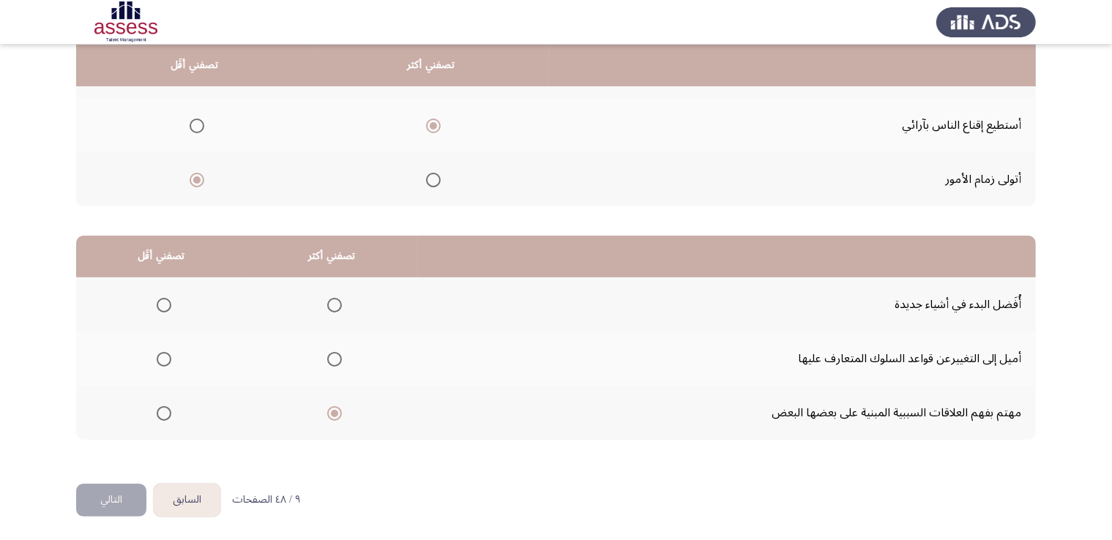
drag, startPoint x: 501, startPoint y: 479, endPoint x: 642, endPoint y: 462, distance: 142.2
click at [675, 525] on html "السابق Development Assessment التالي من المجموعة التالية اختر إجابة واحدة ( تصف…" at bounding box center [556, 172] width 1112 height 739
click at [160, 307] on span "Select an option" at bounding box center [164, 305] width 15 height 15
click at [160, 307] on input "Select an option" at bounding box center [164, 305] width 15 height 15
click at [135, 490] on button "التالي" at bounding box center [111, 500] width 70 height 33
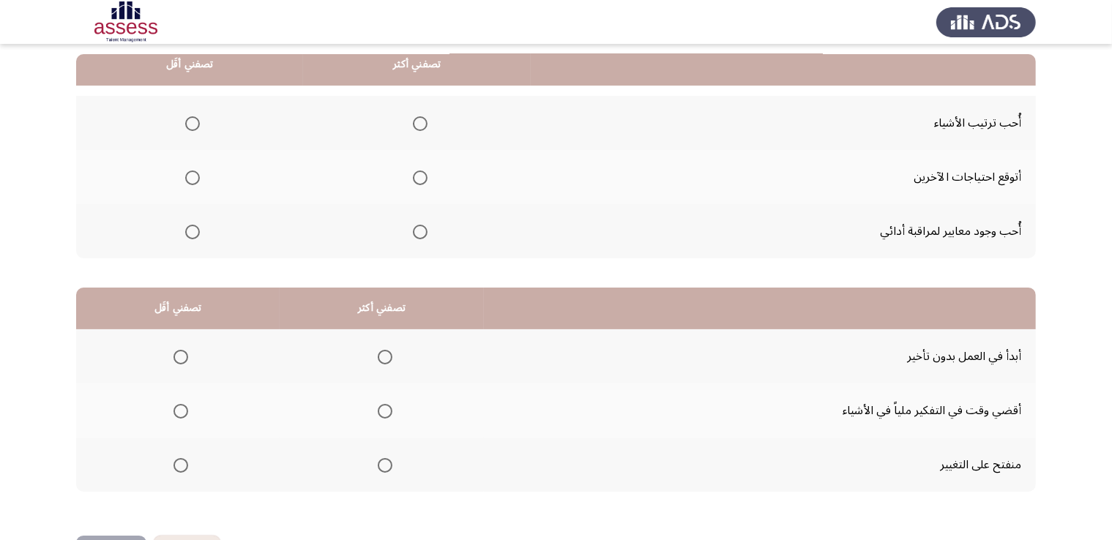
scroll to position [146, 0]
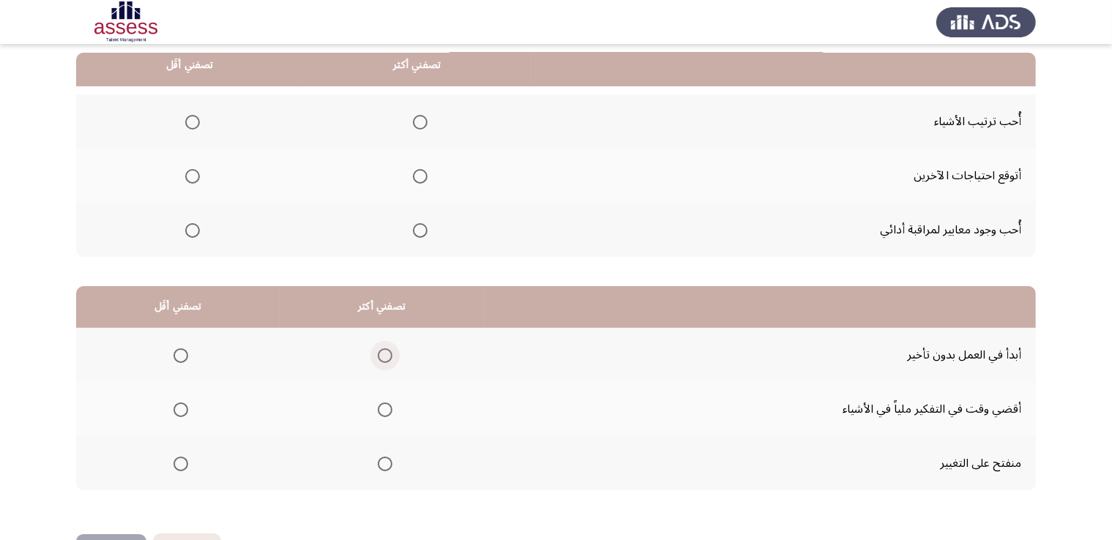
click at [383, 349] on span "Select an option" at bounding box center [385, 355] width 15 height 15
click at [383, 349] on input "Select an option" at bounding box center [385, 355] width 15 height 15
click at [184, 402] on span "Select an option" at bounding box center [180, 409] width 15 height 15
click at [184, 402] on input "Select an option" at bounding box center [180, 409] width 15 height 15
click at [42, 393] on app-assessment-container "السابق Development Assessment التالي من المجموعة التالية اختر إجابة واحدة ( تصف…" at bounding box center [556, 223] width 1112 height 622
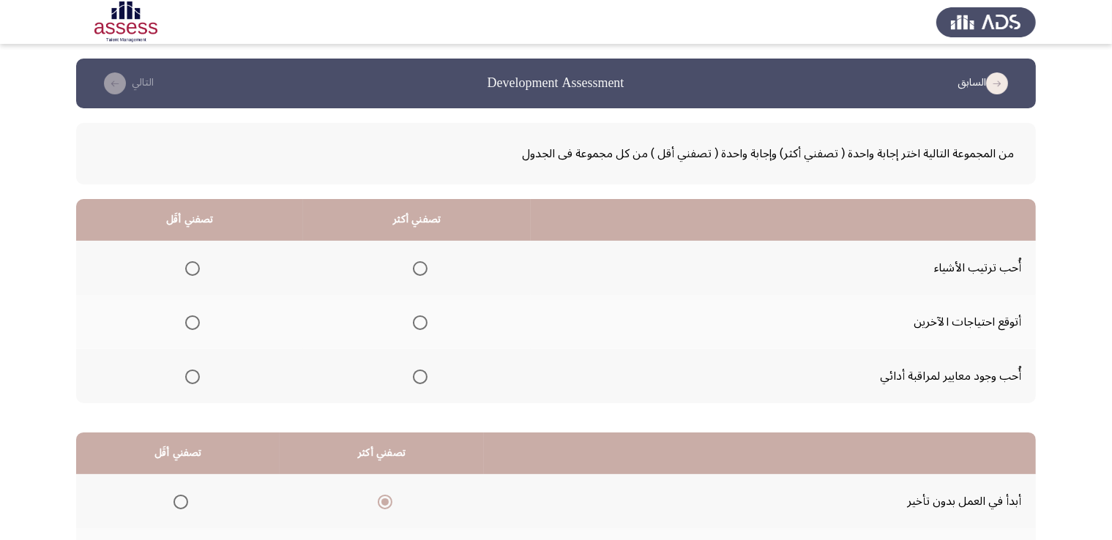
scroll to position [0, 0]
click at [422, 374] on span "Select an option" at bounding box center [420, 377] width 15 height 15
click at [422, 374] on input "Select an option" at bounding box center [420, 377] width 15 height 15
drag, startPoint x: 53, startPoint y: 314, endPoint x: 439, endPoint y: 329, distance: 386.7
click at [439, 329] on app-assessment-container "السابق Development Assessment التالي من المجموعة التالية اختر إجابة واحدة ( تصف…" at bounding box center [556, 370] width 1112 height 622
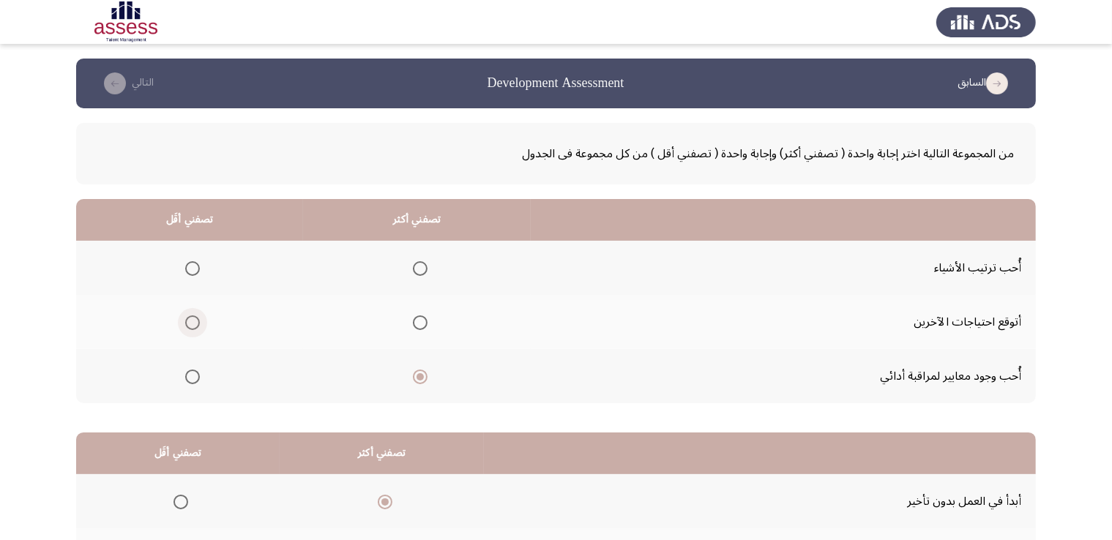
click at [199, 318] on span "Select an option" at bounding box center [192, 322] width 15 height 15
click at [199, 318] on input "Select an option" at bounding box center [192, 322] width 15 height 15
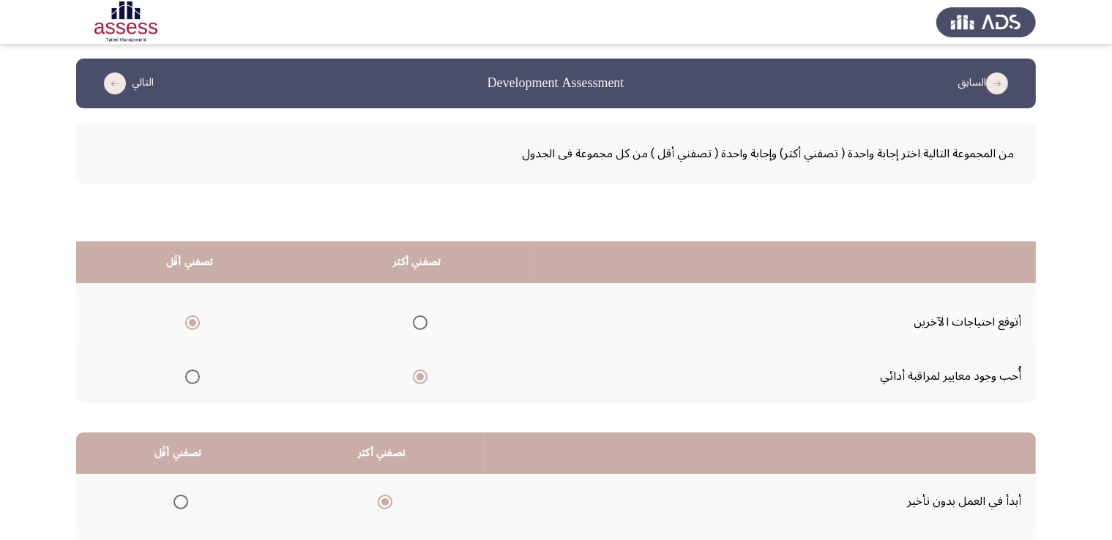
scroll to position [197, 0]
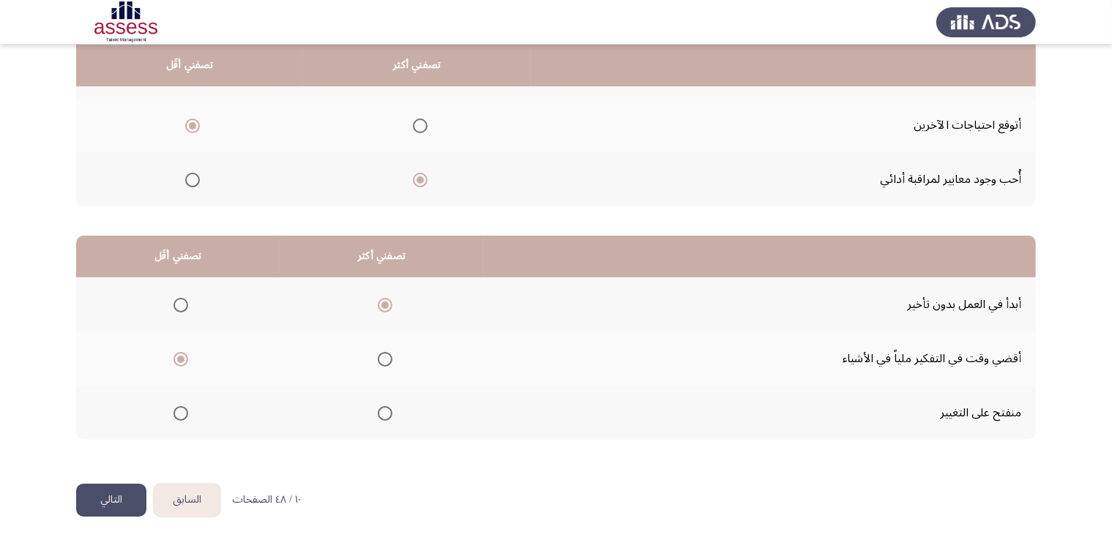
click at [116, 497] on button "التالي" at bounding box center [111, 500] width 70 height 33
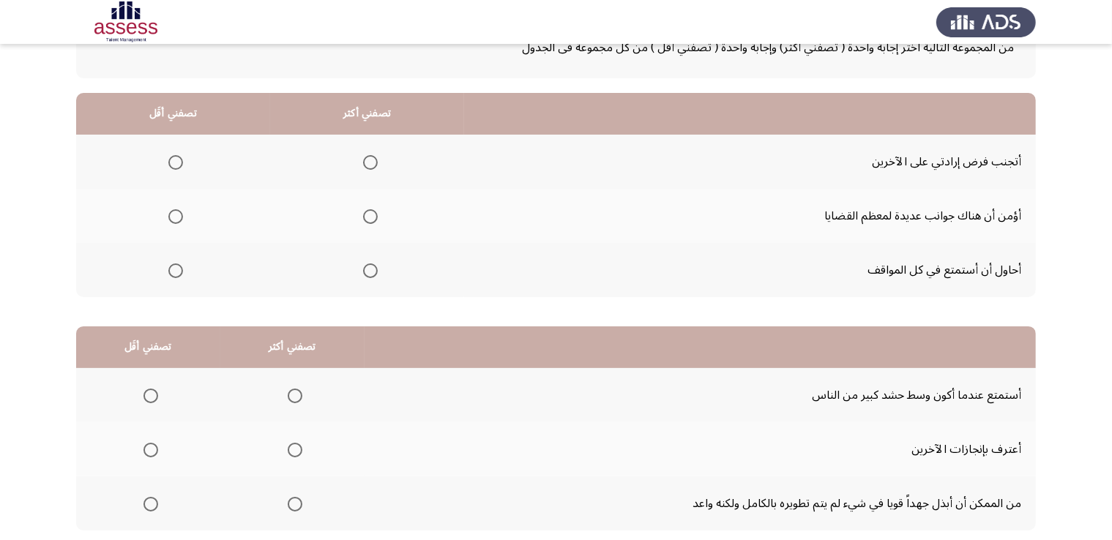
scroll to position [105, 0]
click at [378, 166] on th at bounding box center [367, 162] width 194 height 54
click at [370, 167] on span "Select an option" at bounding box center [370, 163] width 15 height 15
click at [370, 167] on input "Select an option" at bounding box center [370, 163] width 15 height 15
drag, startPoint x: 501, startPoint y: 116, endPoint x: 509, endPoint y: 312, distance: 196.3
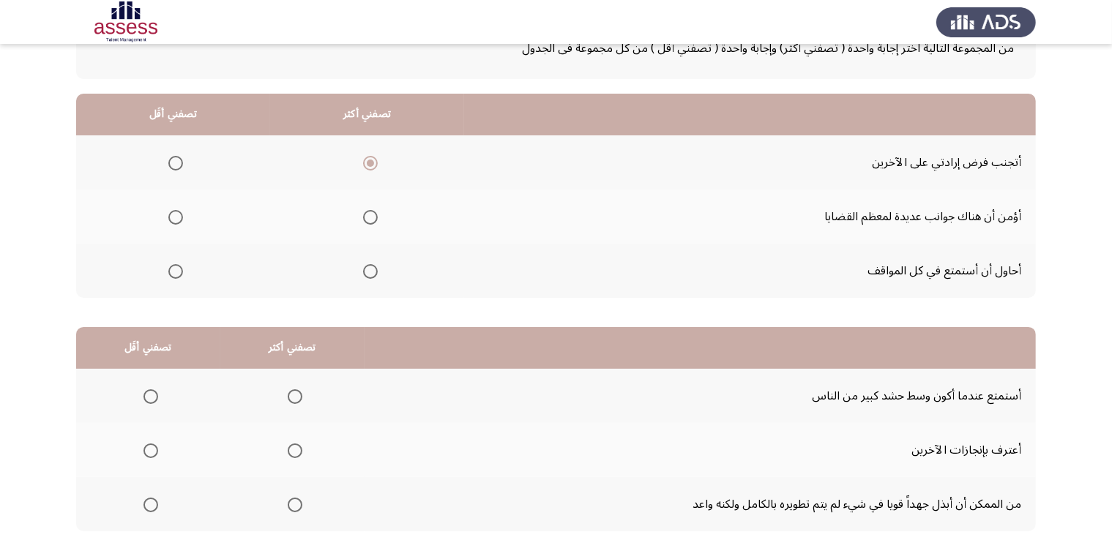
click at [509, 312] on div "من المجموعة التالية اختر إجابة واحدة ( تصفني أكثر) وإجابة واحدة ( تصفني أقل ) م…" at bounding box center [555, 282] width 959 height 558
drag, startPoint x: 7, startPoint y: 234, endPoint x: 0, endPoint y: 233, distance: 7.4
click at [0, 233] on app-assessment-container "السابق Development Assessment التالي من المجموعة التالية اختر إجابة واحدة ( تصف…" at bounding box center [556, 264] width 1112 height 622
drag, startPoint x: 326, startPoint y: 97, endPoint x: 354, endPoint y: 116, distance: 33.7
click at [354, 116] on th "تصفني أكثر" at bounding box center [367, 115] width 194 height 42
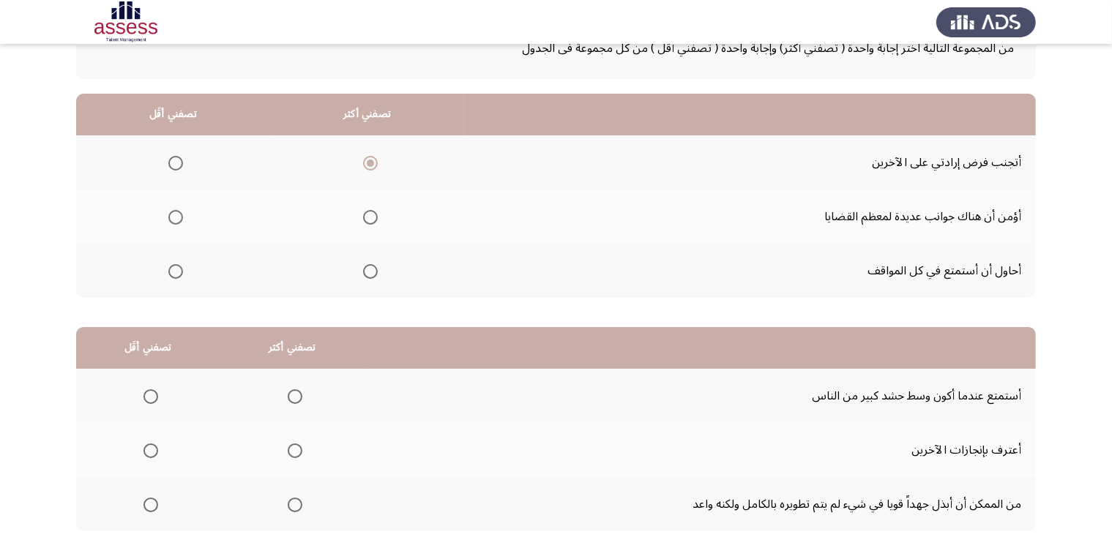
drag, startPoint x: 355, startPoint y: 115, endPoint x: 565, endPoint y: 346, distance: 312.4
click at [565, 346] on div "من المجموعة التالية اختر إجابة واحدة ( تصفني أكثر) وإجابة واحدة ( تصفني أقل ) م…" at bounding box center [555, 282] width 959 height 558
click at [182, 220] on span "Select an option" at bounding box center [175, 217] width 15 height 15
click at [182, 220] on input "Select an option" at bounding box center [175, 217] width 15 height 15
click at [184, 273] on th at bounding box center [173, 271] width 194 height 54
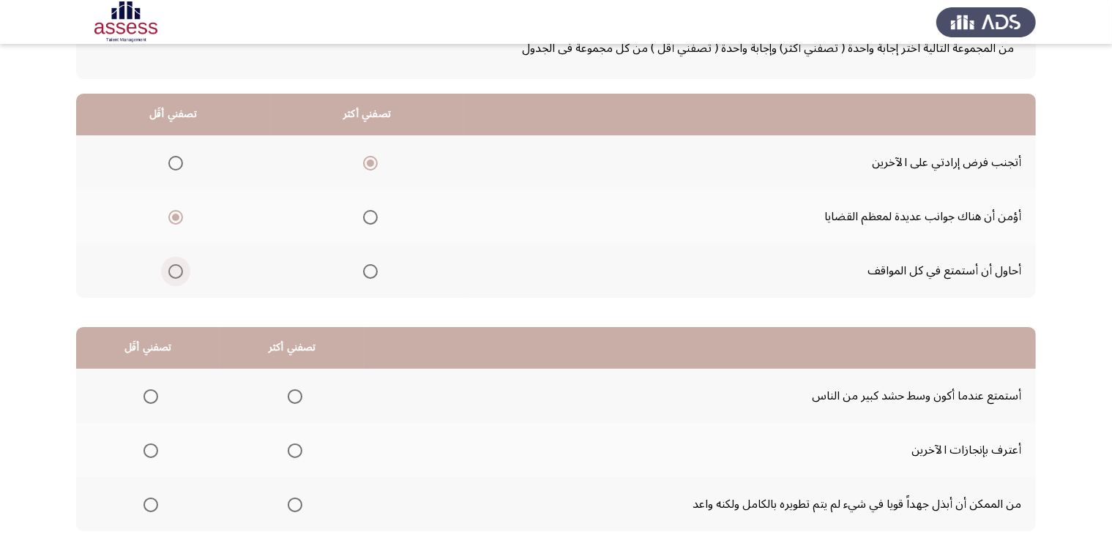
click at [182, 266] on span "Select an option" at bounding box center [175, 271] width 15 height 15
click at [182, 266] on input "Select an option" at bounding box center [175, 271] width 15 height 15
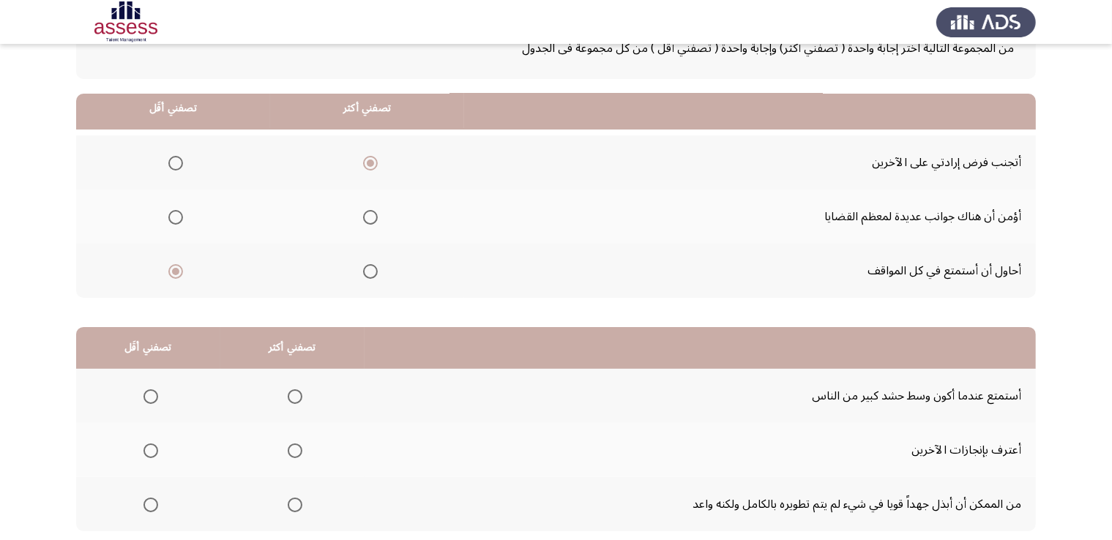
scroll to position [197, 0]
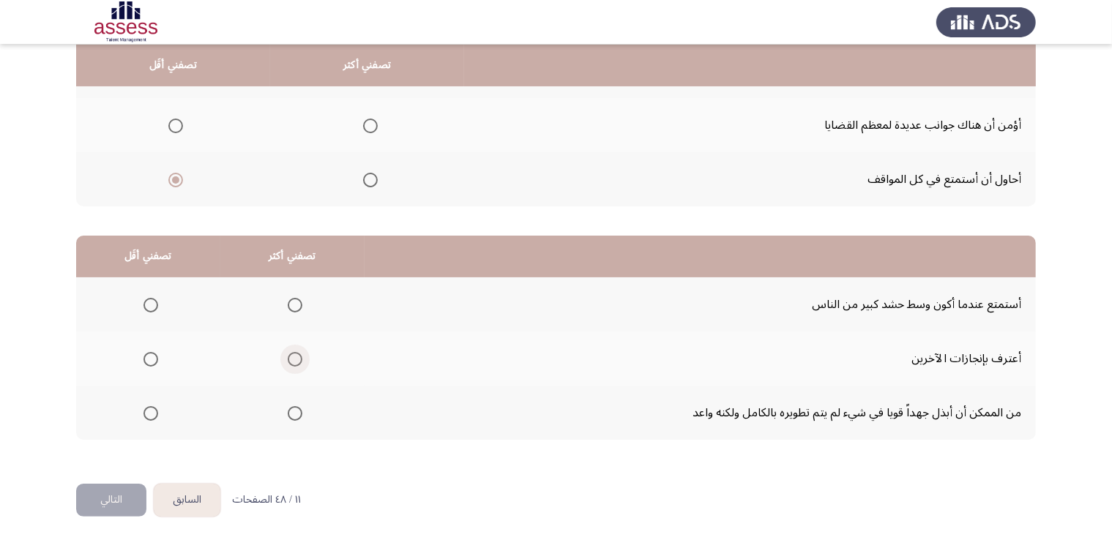
click at [299, 359] on span "Select an option" at bounding box center [295, 359] width 15 height 15
click at [299, 359] on input "Select an option" at bounding box center [295, 359] width 15 height 15
click at [146, 411] on span "Select an option" at bounding box center [150, 413] width 15 height 15
click at [146, 411] on input "Select an option" at bounding box center [150, 413] width 15 height 15
click at [116, 495] on button "التالي" at bounding box center [111, 500] width 70 height 33
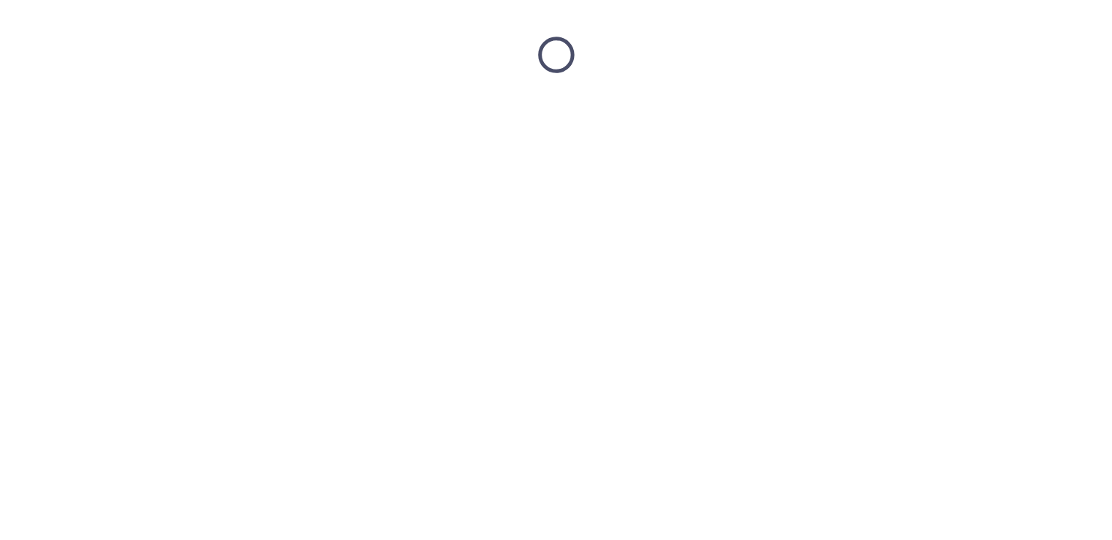
scroll to position [0, 0]
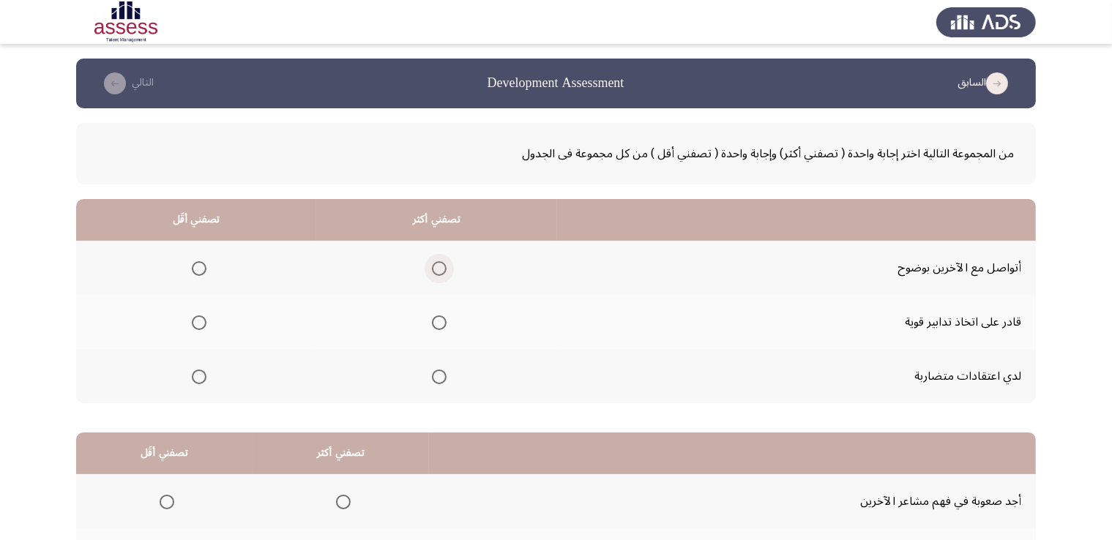
click at [445, 261] on span "Select an option" at bounding box center [439, 268] width 15 height 15
click at [445, 261] on input "Select an option" at bounding box center [439, 268] width 15 height 15
click at [195, 382] on span "Select an option" at bounding box center [199, 377] width 15 height 15
click at [195, 382] on input "Select an option" at bounding box center [199, 377] width 15 height 15
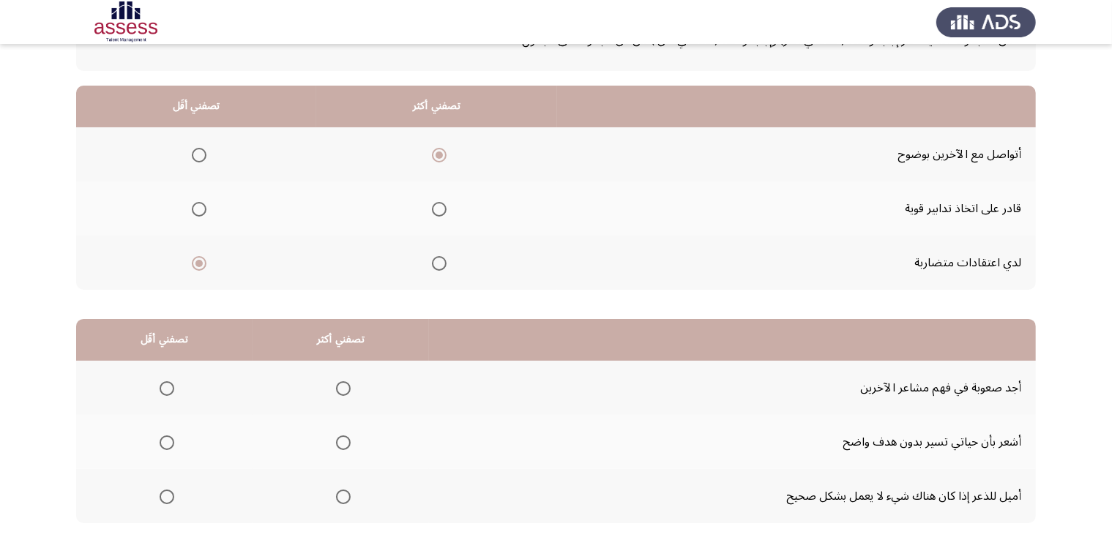
scroll to position [197, 0]
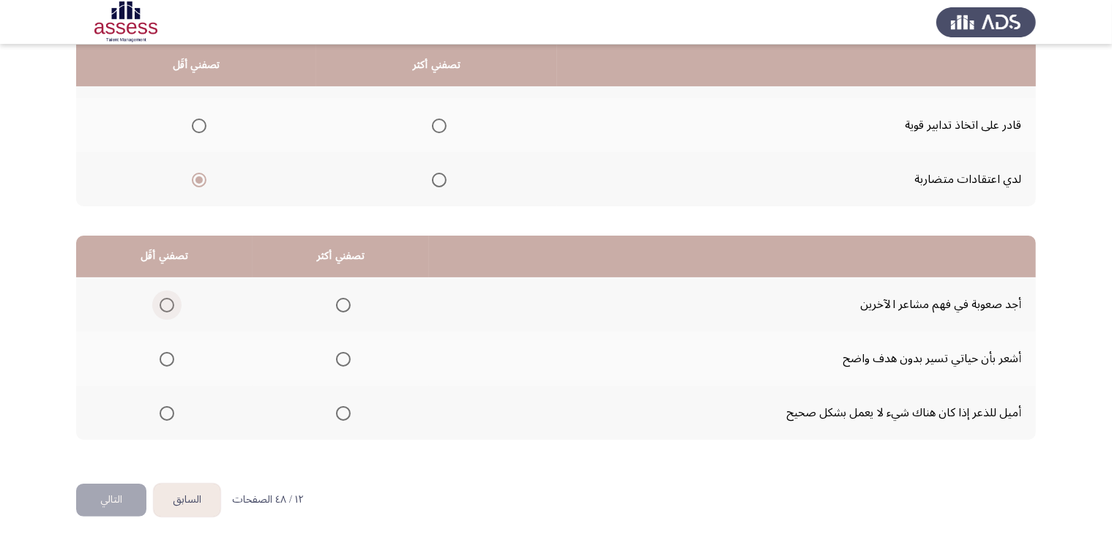
click at [163, 304] on span "Select an option" at bounding box center [167, 305] width 15 height 15
click at [163, 304] on input "Select an option" at bounding box center [167, 305] width 15 height 15
click at [334, 416] on label "Select an option" at bounding box center [340, 413] width 20 height 15
click at [336, 416] on input "Select an option" at bounding box center [343, 413] width 15 height 15
click at [103, 507] on button "التالي" at bounding box center [111, 500] width 70 height 33
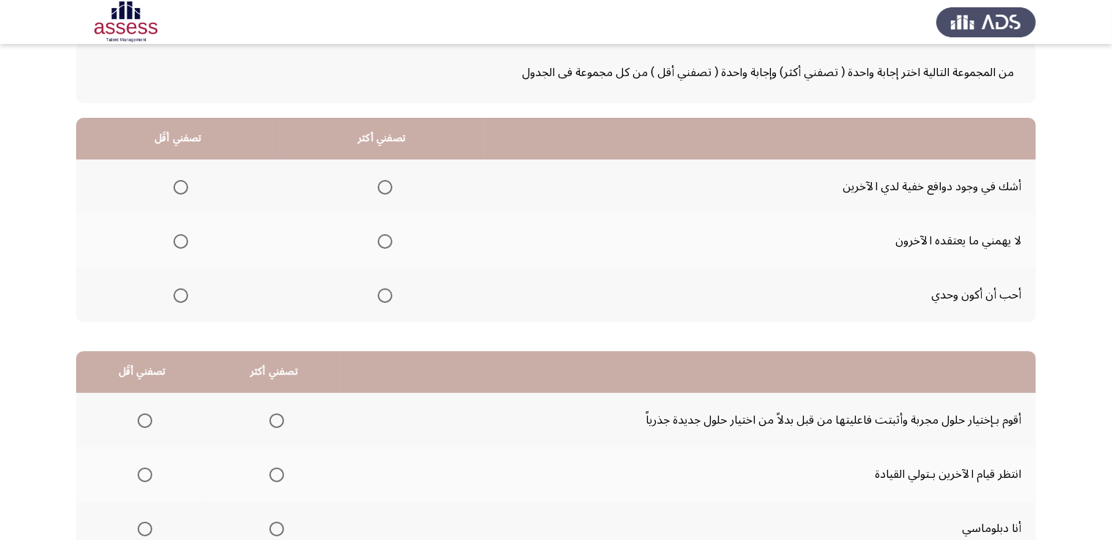
scroll to position [78, 0]
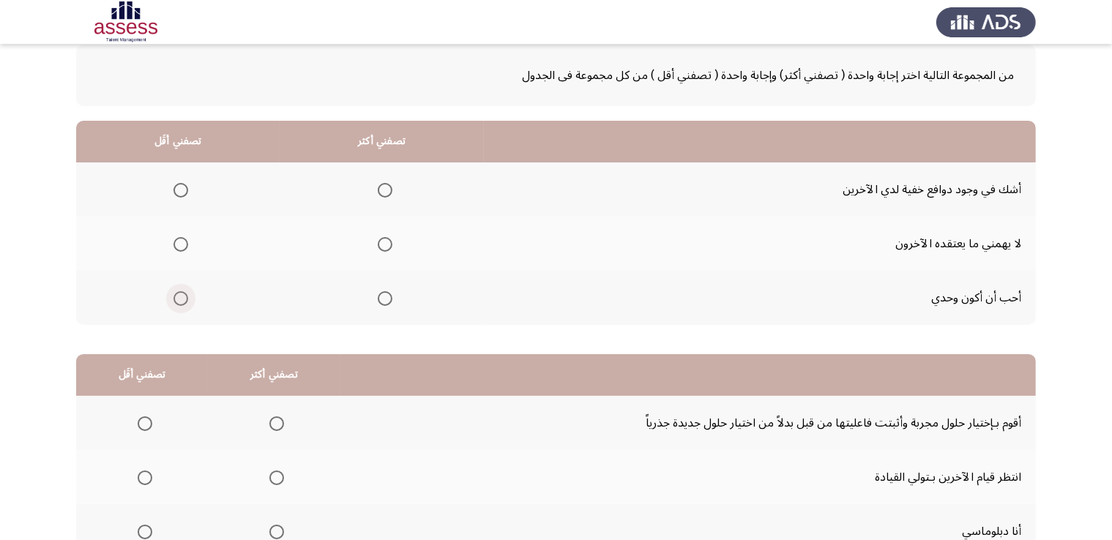
click at [183, 291] on span "Select an option" at bounding box center [180, 298] width 15 height 15
click at [183, 291] on input "Select an option" at bounding box center [180, 298] width 15 height 15
drag, startPoint x: 818, startPoint y: 335, endPoint x: 814, endPoint y: 356, distance: 20.8
click at [814, 356] on div "من المجموعة التالية اختر إجابة واحدة ( تصفني أكثر) وإجابة واحدة ( تصفني أقل ) م…" at bounding box center [555, 309] width 959 height 558
click at [381, 247] on span "Select an option" at bounding box center [385, 244] width 15 height 15
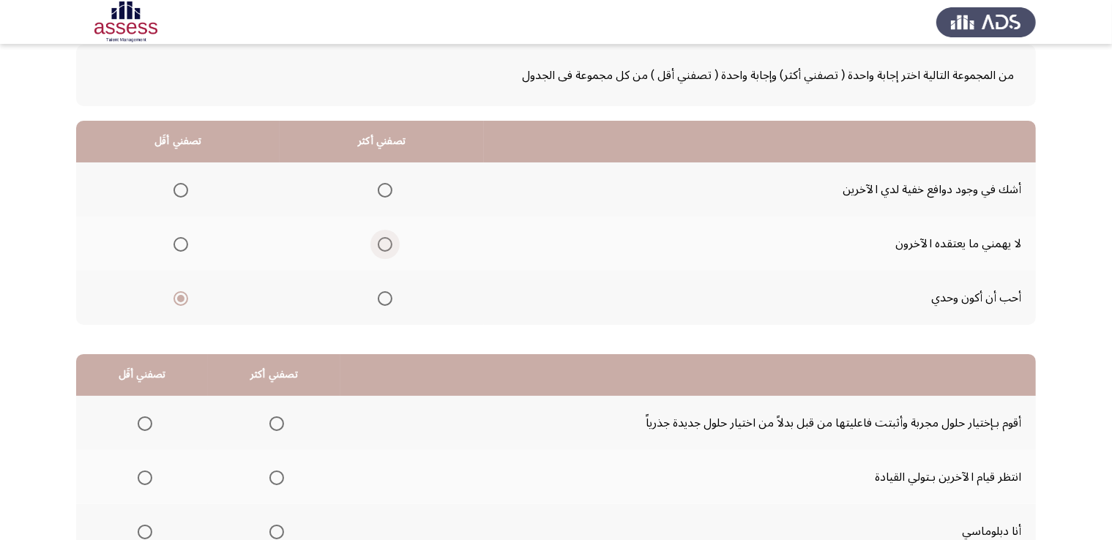
click at [381, 247] on input "Select an option" at bounding box center [385, 244] width 15 height 15
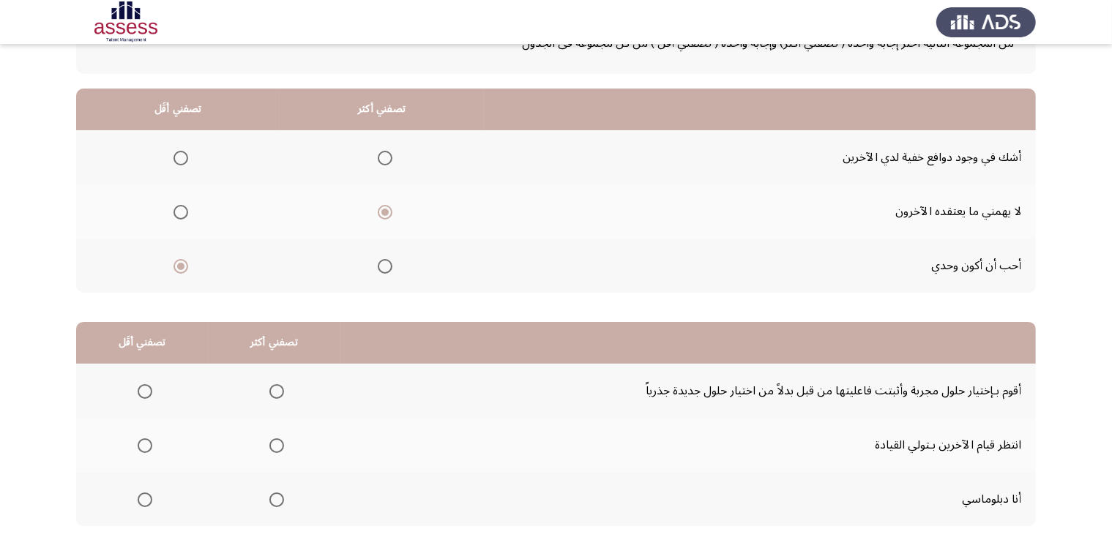
scroll to position [108, 0]
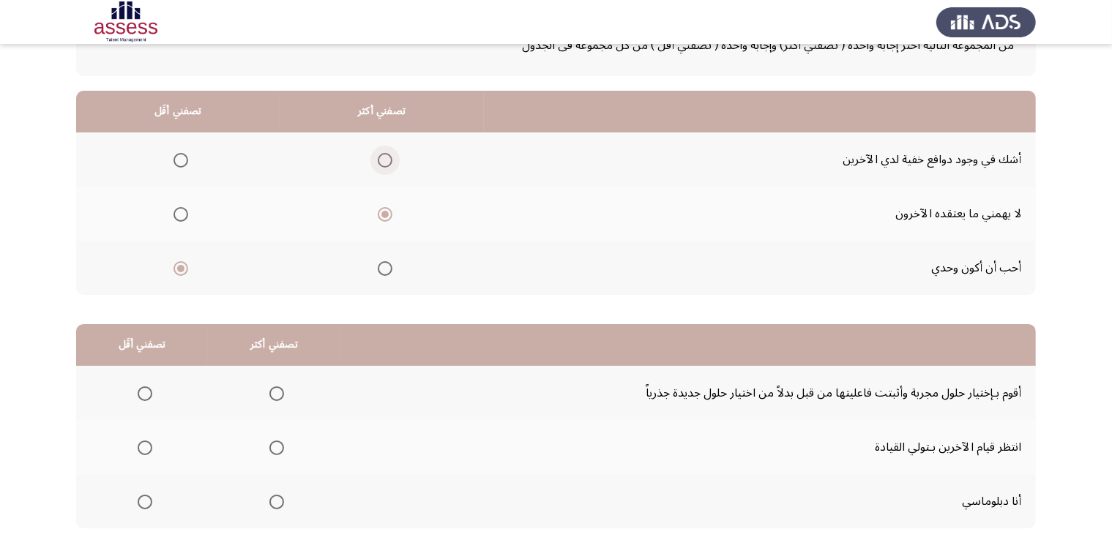
click at [381, 165] on span "Select an option" at bounding box center [385, 160] width 15 height 15
click at [381, 165] on input "Select an option" at bounding box center [385, 160] width 15 height 15
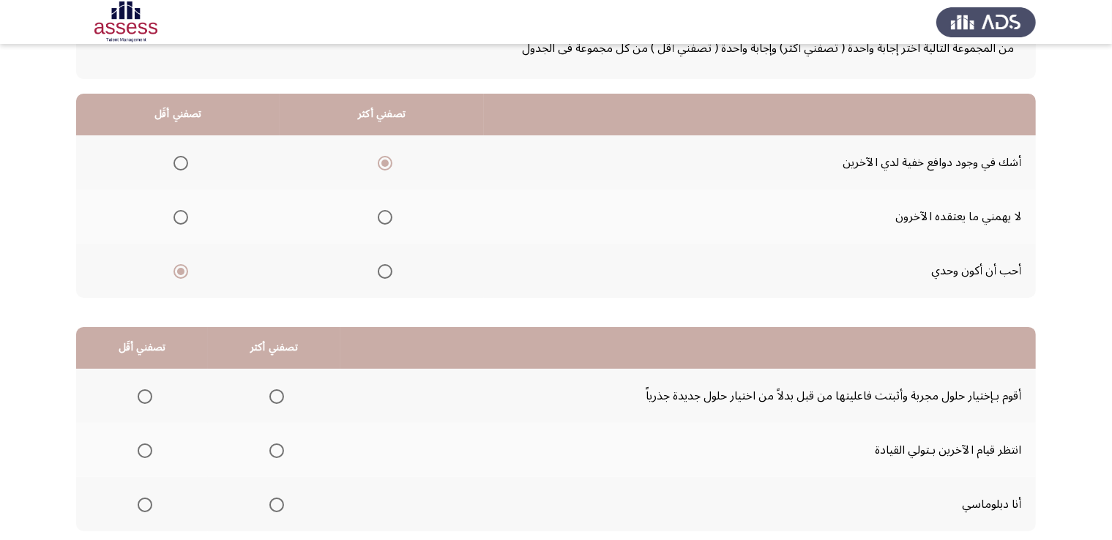
scroll to position [197, 0]
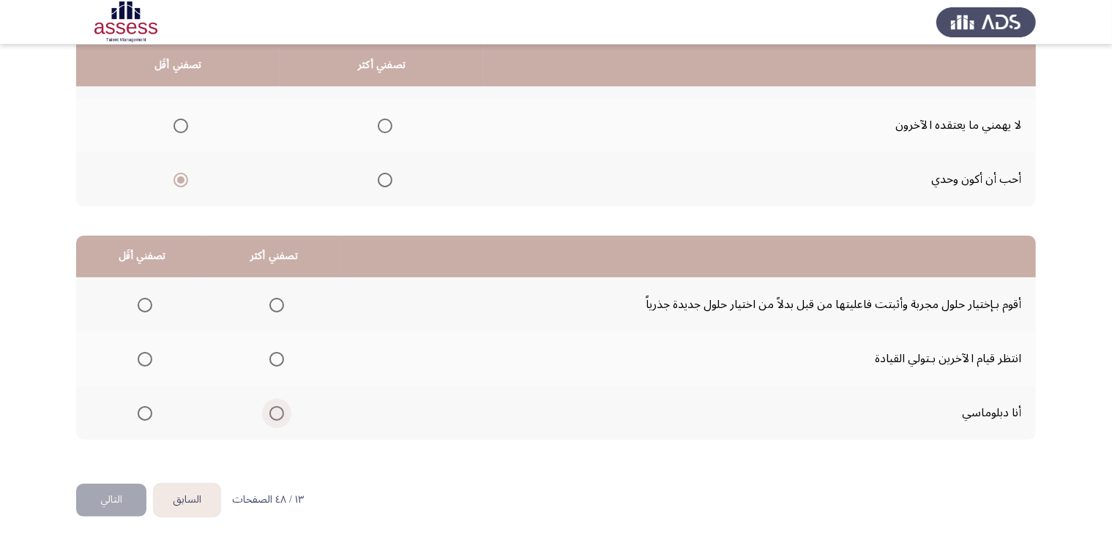
click at [278, 413] on span "Select an option" at bounding box center [276, 413] width 15 height 15
click at [278, 413] on input "Select an option" at bounding box center [276, 413] width 15 height 15
click at [395, 431] on td "أنا دبلوماسي" at bounding box center [687, 413] width 695 height 54
click at [141, 352] on span "Select an option" at bounding box center [145, 359] width 15 height 15
click at [141, 352] on input "Select an option" at bounding box center [145, 359] width 15 height 15
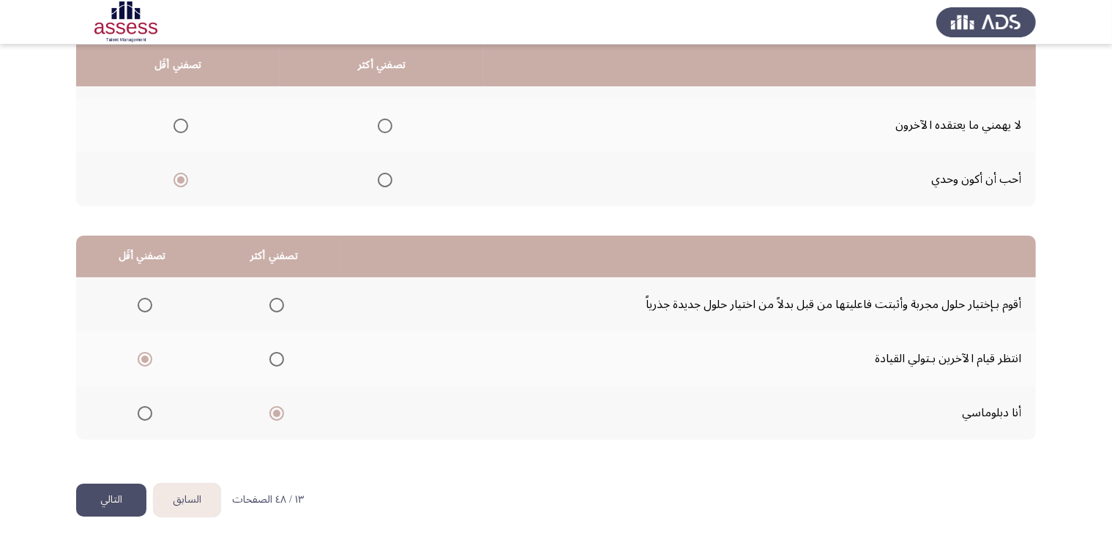
click at [102, 517] on html "السابق Development Assessment التالي من المجموعة التالية اختر إجابة واحدة ( تصف…" at bounding box center [556, 172] width 1112 height 739
click at [95, 498] on button "التالي" at bounding box center [111, 500] width 70 height 33
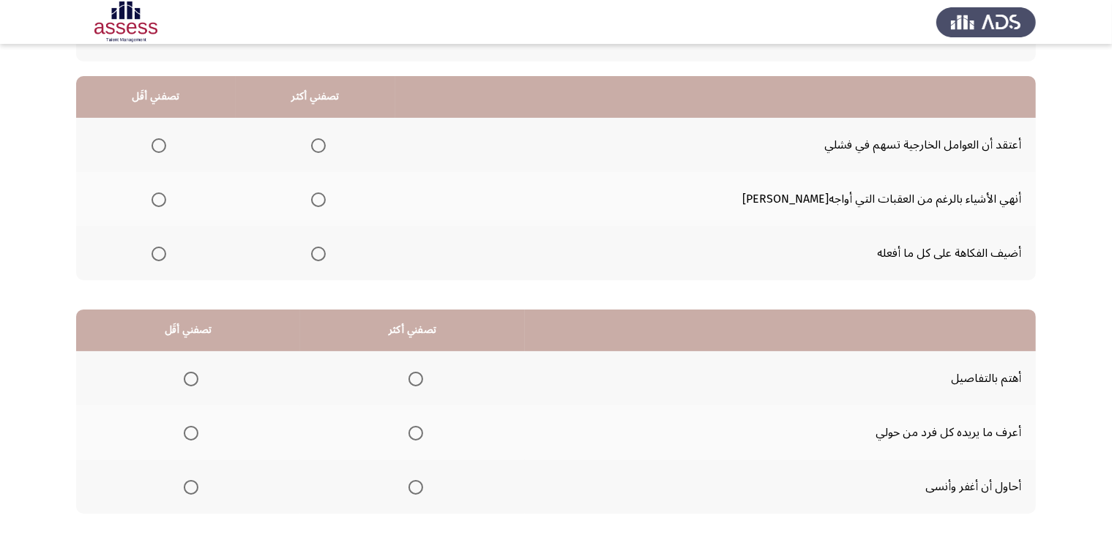
scroll to position [0, 0]
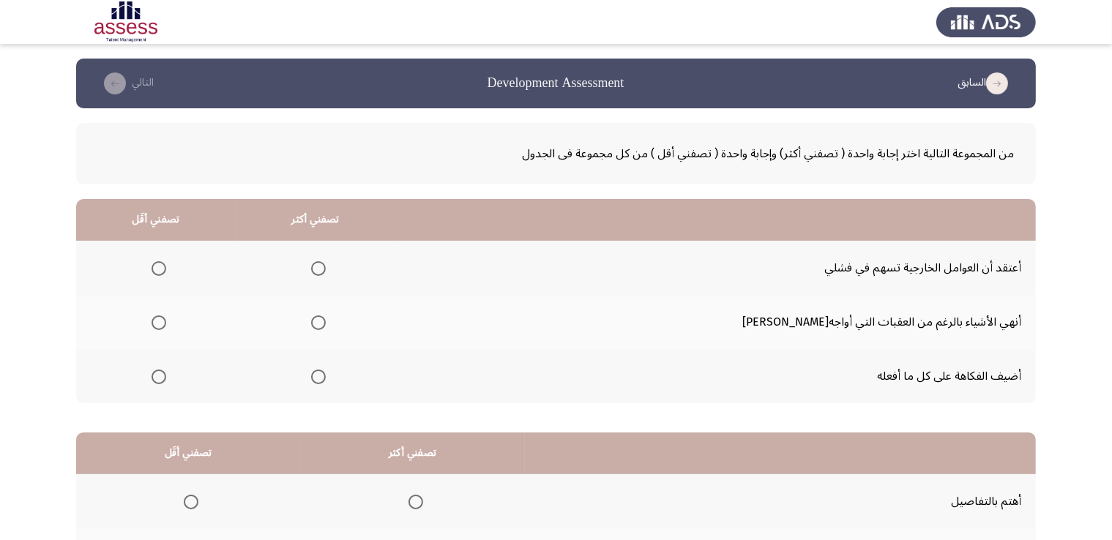
drag, startPoint x: 913, startPoint y: 146, endPoint x: 470, endPoint y: 118, distance: 444.3
click at [547, 144] on span "من المجموعة التالية اختر إجابة واحدة ( تصفني أكثر) وإجابة واحدة ( تصفني أقل ) م…" at bounding box center [555, 153] width 915 height 25
drag, startPoint x: 477, startPoint y: 109, endPoint x: 558, endPoint y: 59, distance: 95.6
click at [558, 59] on div "السابق Development Assessment التالي من المجموعة التالية اختر إجابة واحدة ( تصف…" at bounding box center [555, 370] width 959 height 622
drag, startPoint x: 574, startPoint y: 74, endPoint x: 546, endPoint y: 80, distance: 29.3
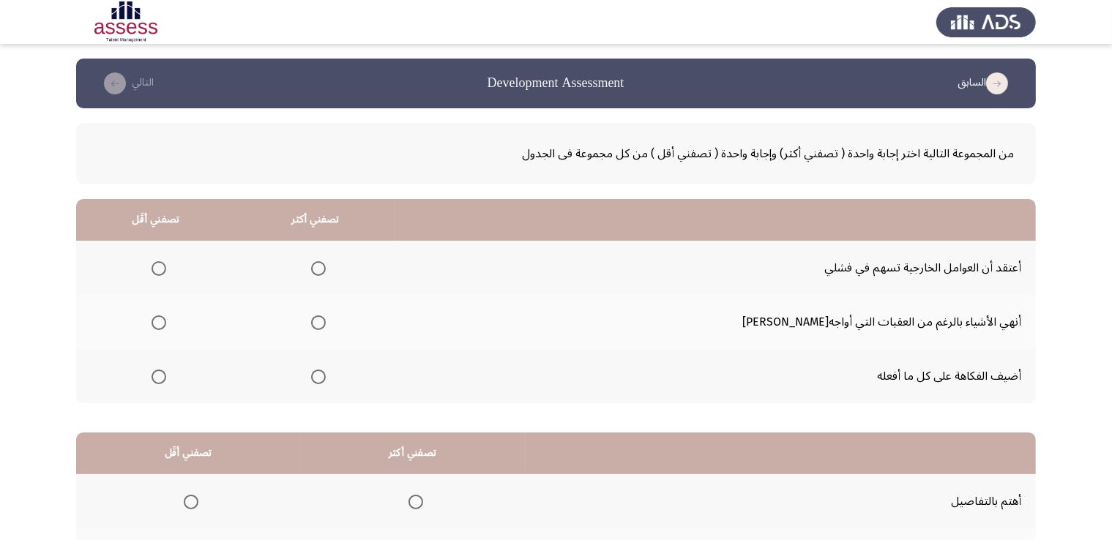
click at [561, 80] on h3 "Development Assessment" at bounding box center [555, 83] width 137 height 18
drag, startPoint x: 504, startPoint y: 88, endPoint x: 112, endPoint y: 86, distance: 392.2
click at [229, 97] on header "السابق Development Assessment التالي" at bounding box center [555, 84] width 959 height 50
click at [108, 89] on icon "check the missing" at bounding box center [115, 83] width 22 height 22
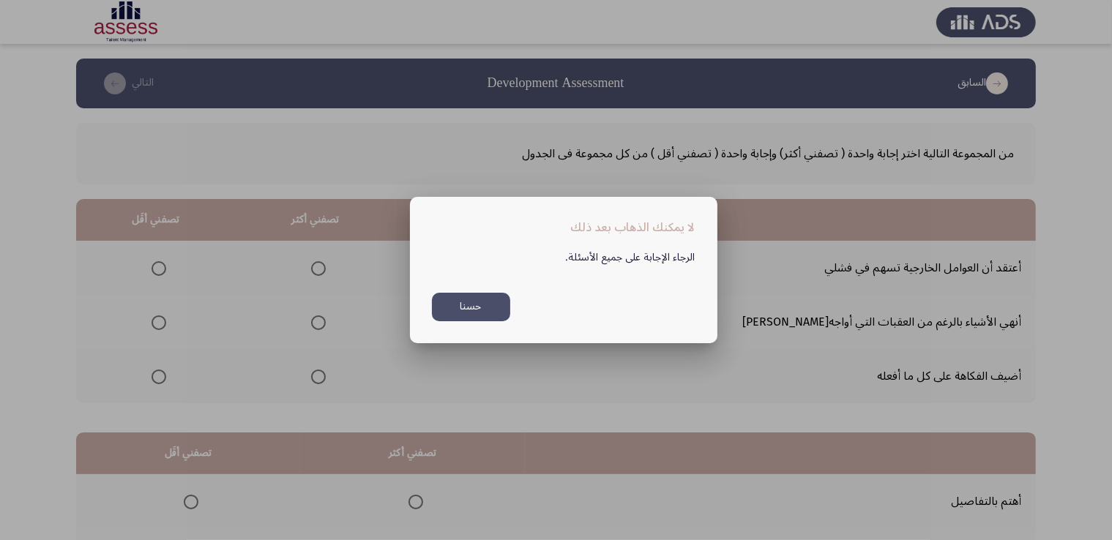
click at [465, 316] on button "حسنا" at bounding box center [471, 307] width 78 height 29
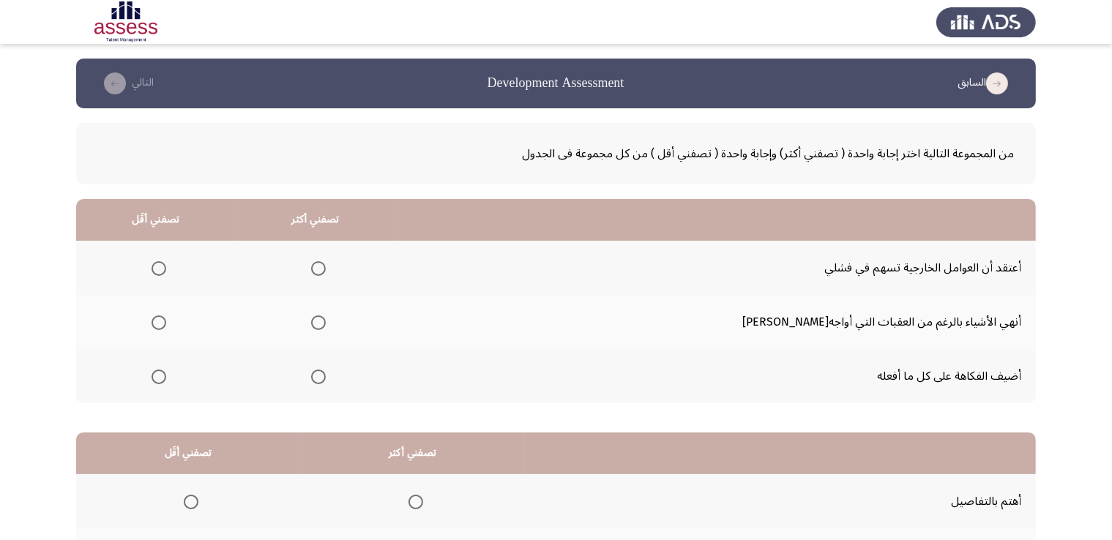
click at [166, 272] on span "Select an option" at bounding box center [158, 268] width 15 height 15
click at [166, 272] on input "Select an option" at bounding box center [158, 268] width 15 height 15
click at [326, 323] on span "Select an option" at bounding box center [318, 322] width 15 height 15
click at [326, 323] on input "Select an option" at bounding box center [318, 322] width 15 height 15
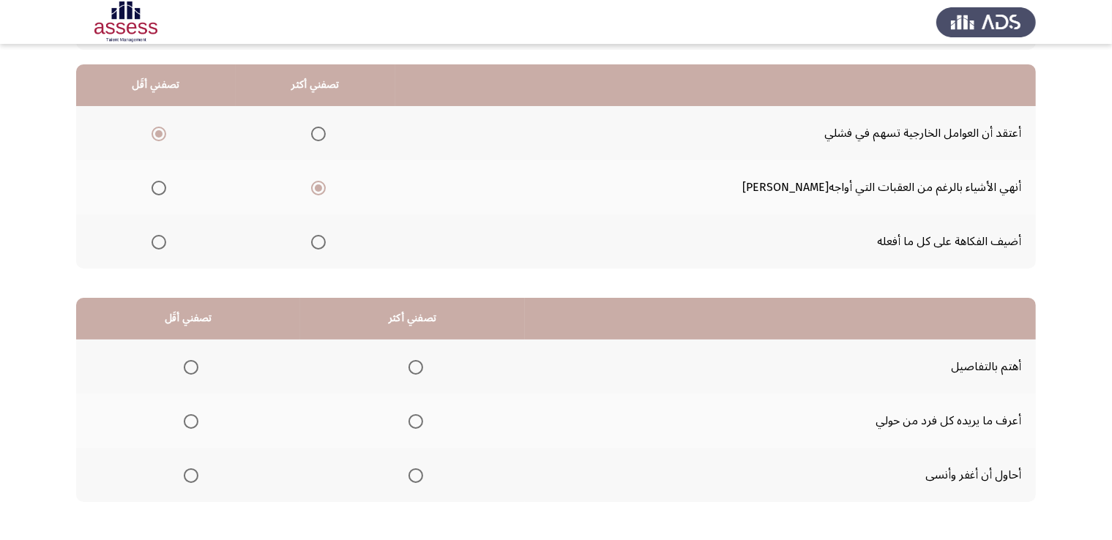
scroll to position [197, 0]
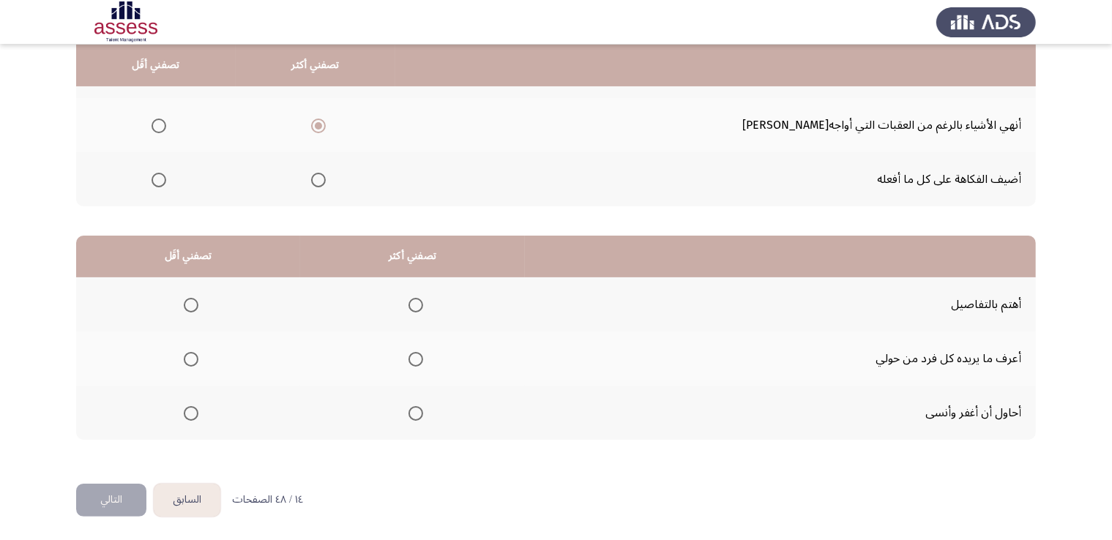
click at [418, 305] on span "Select an option" at bounding box center [415, 305] width 15 height 15
click at [418, 305] on input "Select an option" at bounding box center [415, 305] width 15 height 15
click at [202, 411] on th at bounding box center [188, 413] width 224 height 54
click at [195, 406] on span "Select an option" at bounding box center [191, 413] width 15 height 15
click at [195, 406] on input "Select an option" at bounding box center [191, 413] width 15 height 15
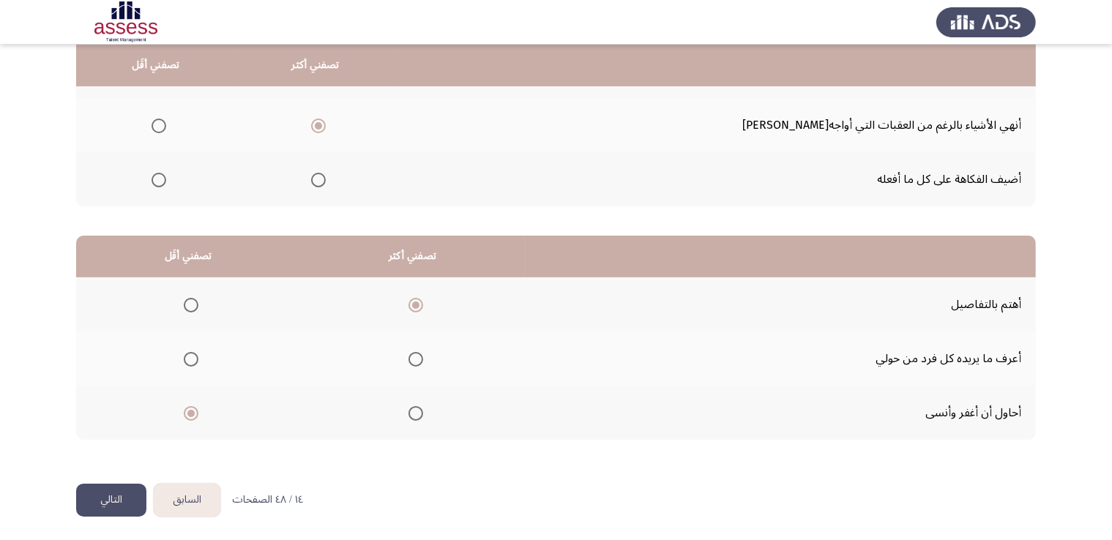
click at [117, 492] on button "التالي" at bounding box center [111, 500] width 70 height 33
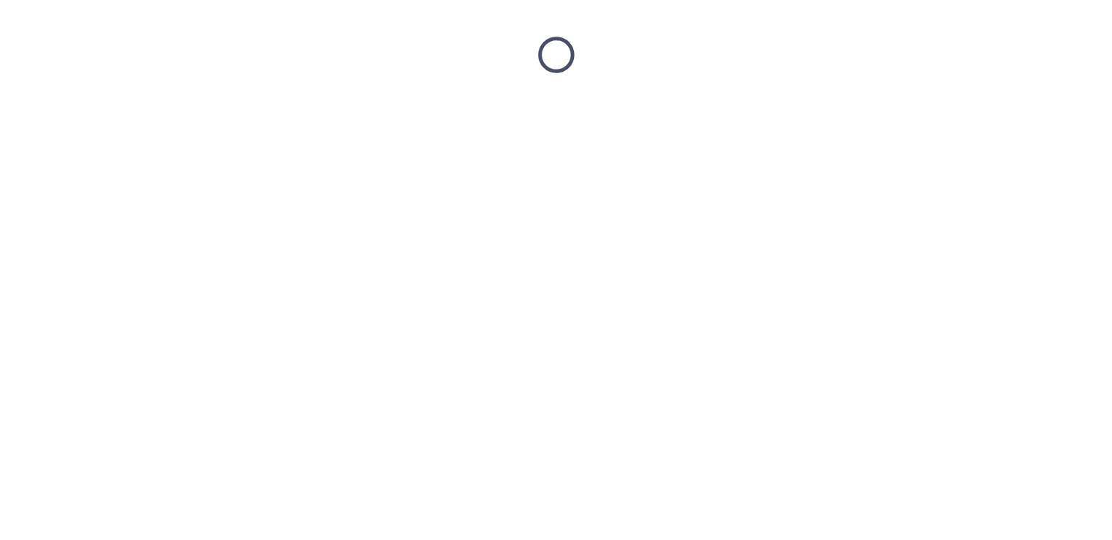
scroll to position [0, 0]
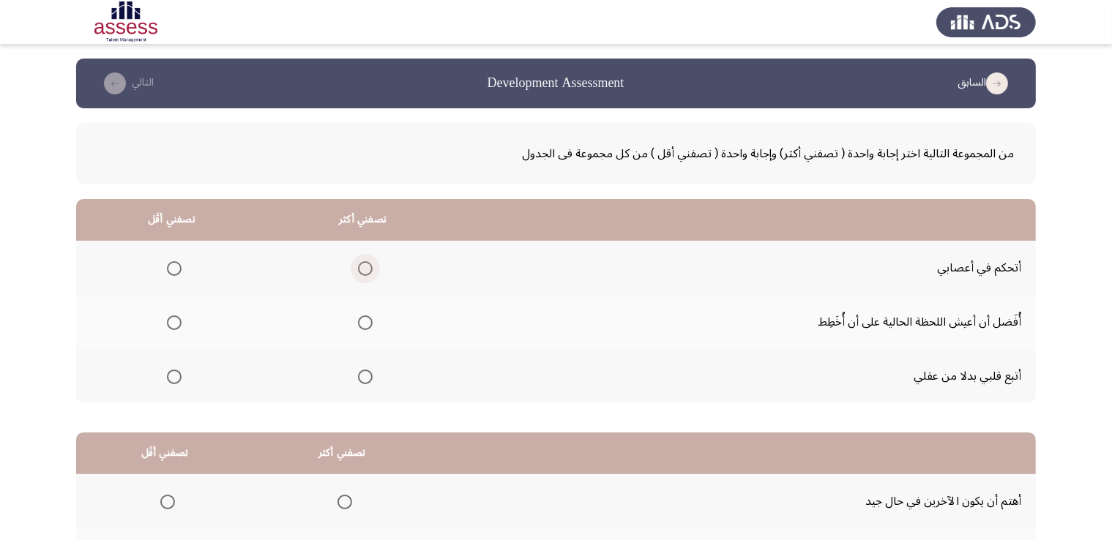
click at [369, 263] on span "Select an option" at bounding box center [365, 268] width 15 height 15
click at [369, 263] on input "Select an option" at bounding box center [365, 268] width 15 height 15
click at [173, 375] on span "Select an option" at bounding box center [174, 377] width 15 height 15
click at [173, 375] on input "Select an option" at bounding box center [174, 377] width 15 height 15
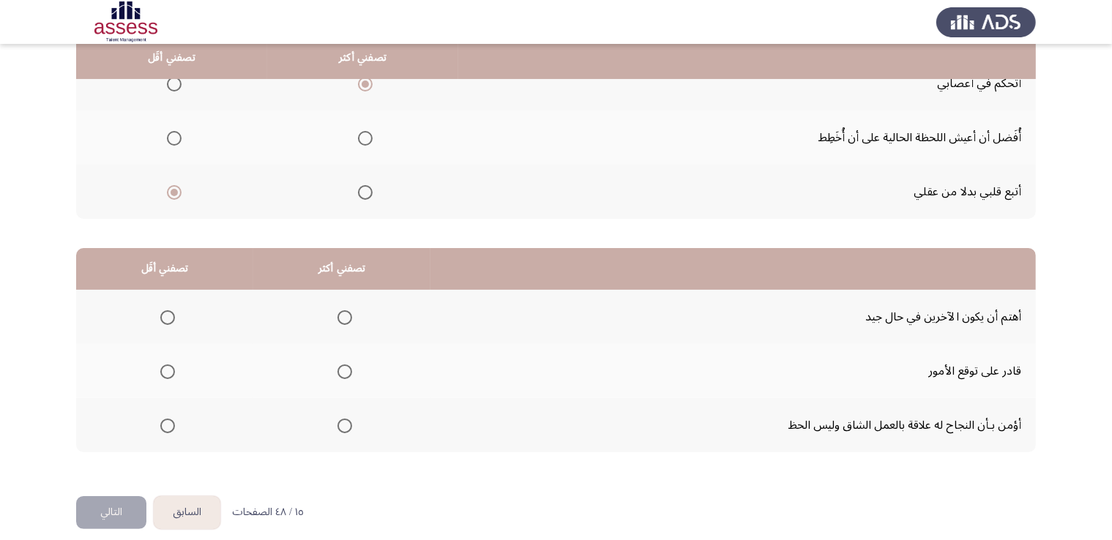
scroll to position [197, 0]
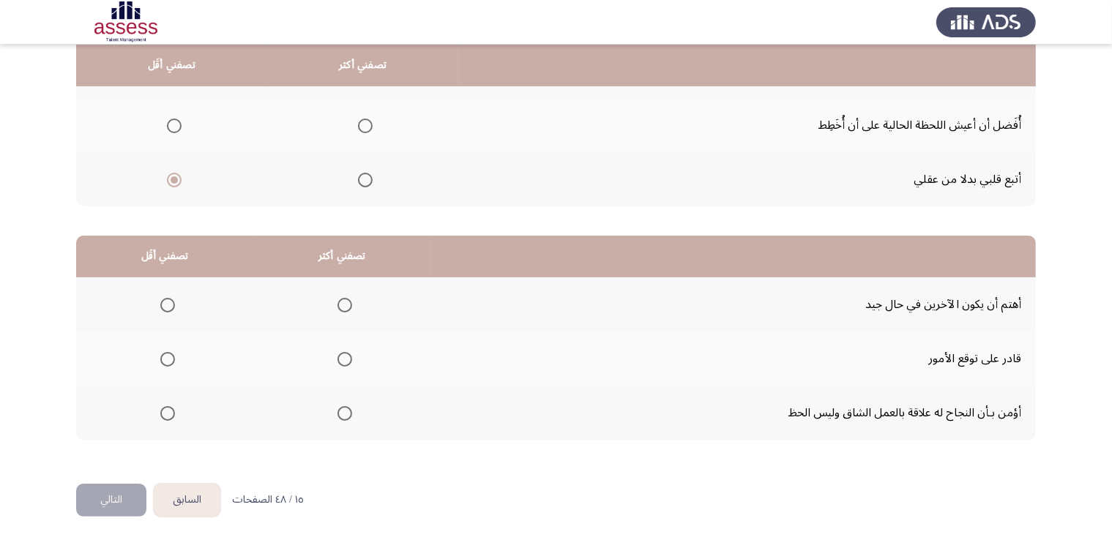
drag, startPoint x: 951, startPoint y: 340, endPoint x: 936, endPoint y: 321, distance: 25.0
click at [936, 321] on tbody "أهتم أن يكون الآخرين في حال جيد قادر على توقع الأمور أؤمن بـأن النجاح له علاقة …" at bounding box center [555, 358] width 959 height 162
drag, startPoint x: 933, startPoint y: 332, endPoint x: 914, endPoint y: 408, distance: 77.7
click at [914, 408] on tbody "أهتم أن يكون الآخرين في حال جيد قادر على توقع الأمور أؤمن بـأن النجاح له علاقة …" at bounding box center [555, 358] width 959 height 162
click at [337, 410] on span "Select an option" at bounding box center [344, 413] width 15 height 15
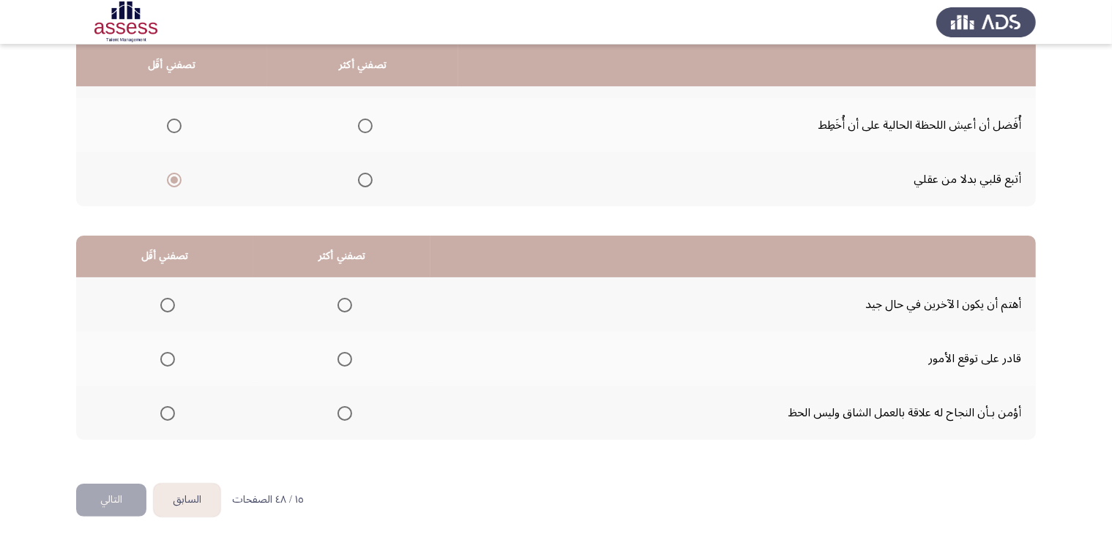
click at [337, 410] on input "Select an option" at bounding box center [344, 413] width 15 height 15
drag, startPoint x: 782, startPoint y: 381, endPoint x: 787, endPoint y: 424, distance: 43.4
click at [787, 424] on tbody "أهتم أن يكون الآخرين في حال جيد قادر على توقع الأمور أؤمن بـأن النجاح له علاقة …" at bounding box center [555, 358] width 959 height 162
drag, startPoint x: 972, startPoint y: 302, endPoint x: 921, endPoint y: 355, distance: 73.5
click at [921, 355] on tbody "أهتم أن يكون الآخرين في حال جيد قادر على توقع الأمور أؤمن بـأن النجاح له علاقة …" at bounding box center [555, 358] width 959 height 162
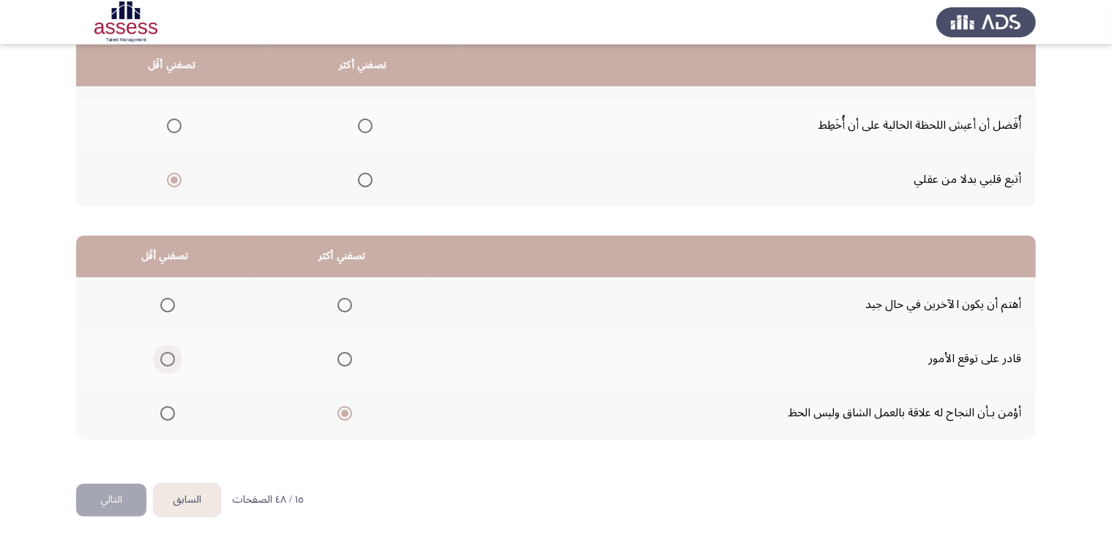
click at [173, 361] on span "Select an option" at bounding box center [167, 359] width 15 height 15
click at [173, 361] on input "Select an option" at bounding box center [167, 359] width 15 height 15
click at [89, 511] on button "التالي" at bounding box center [111, 500] width 70 height 33
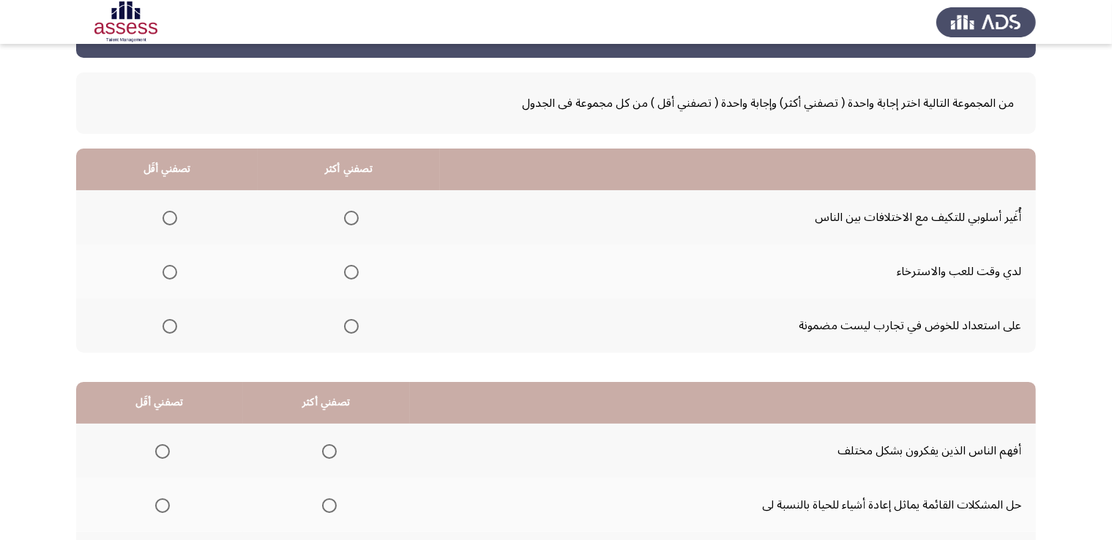
scroll to position [0, 0]
